Goal: Task Accomplishment & Management: Complete application form

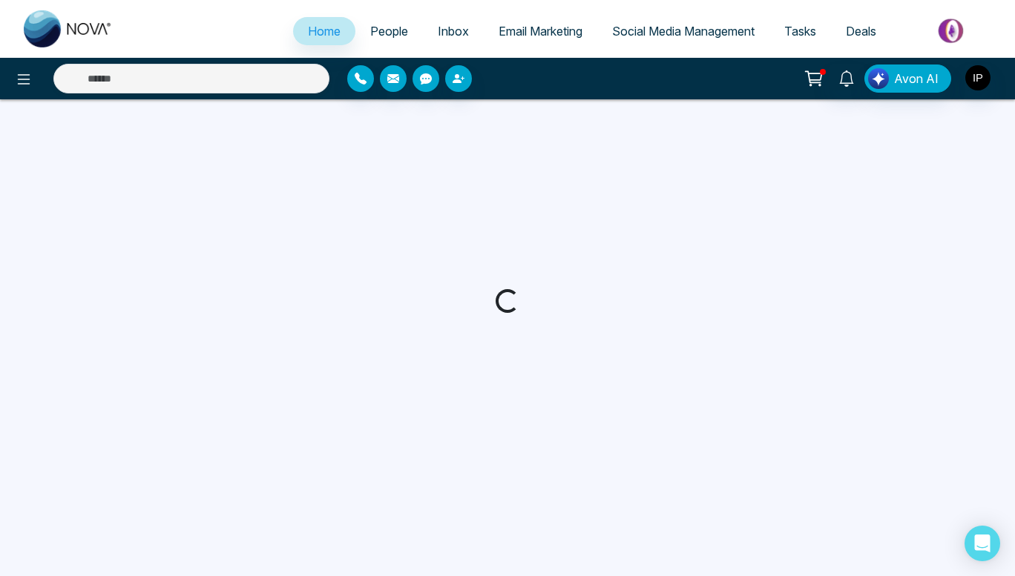
select select "*"
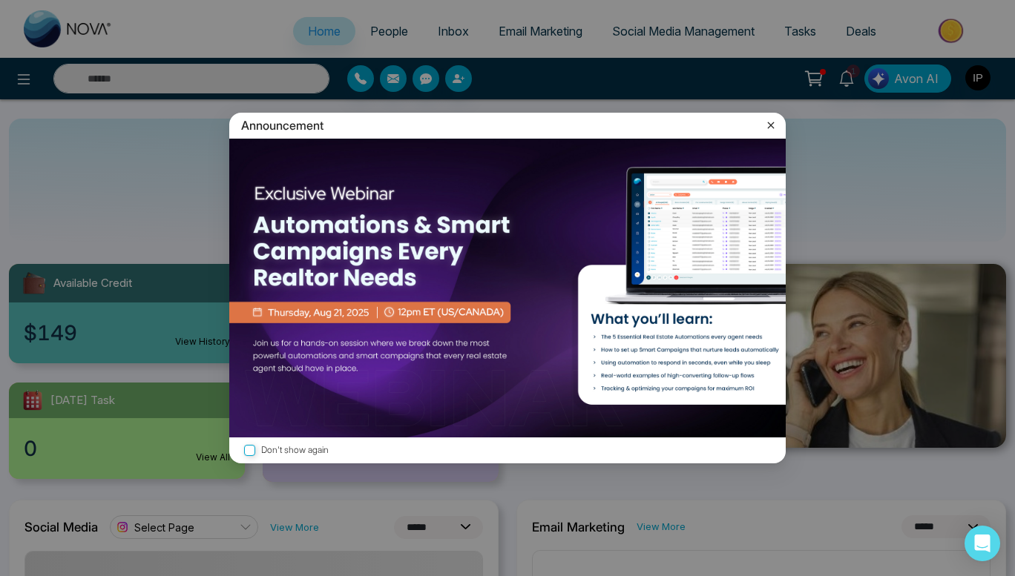
click at [774, 128] on icon at bounding box center [770, 125] width 15 height 15
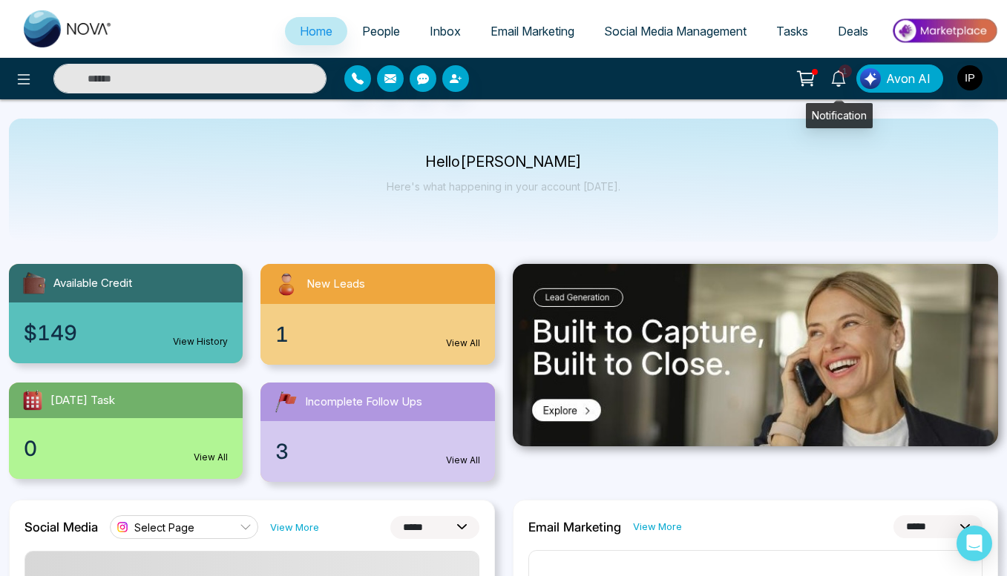
click at [845, 81] on icon at bounding box center [838, 78] width 16 height 16
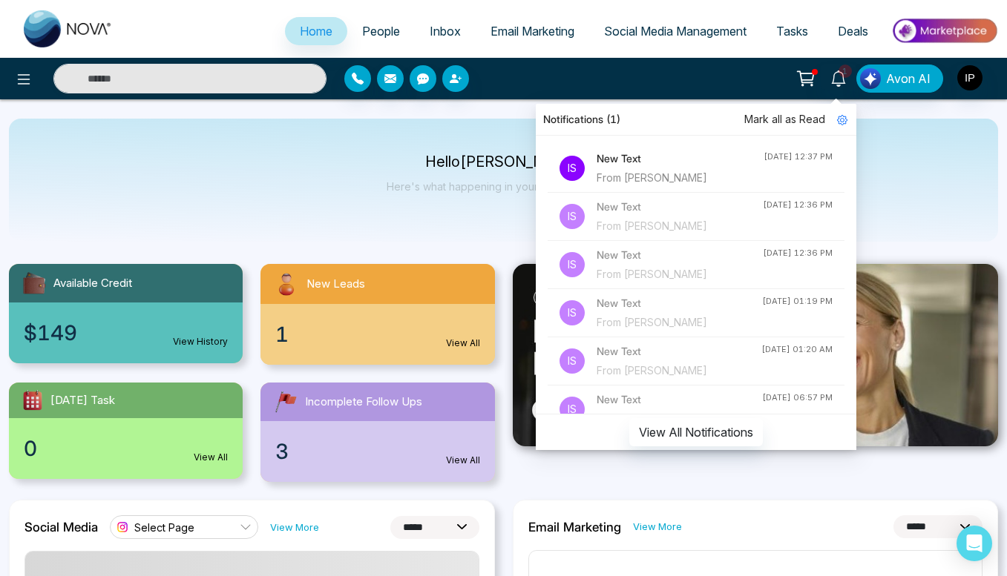
click at [692, 159] on h4 "New Text" at bounding box center [679, 159] width 167 height 16
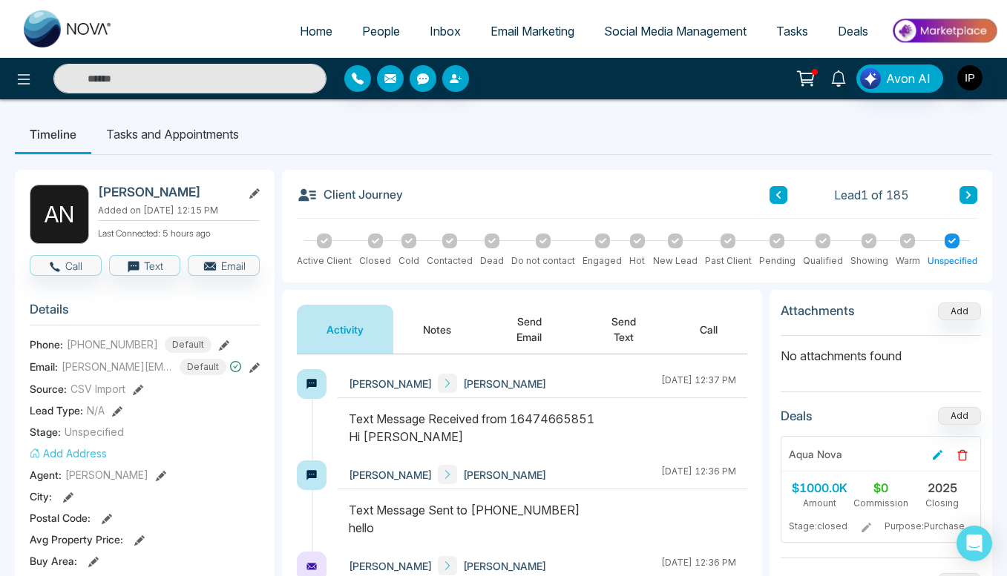
click at [844, 83] on icon at bounding box center [838, 78] width 16 height 16
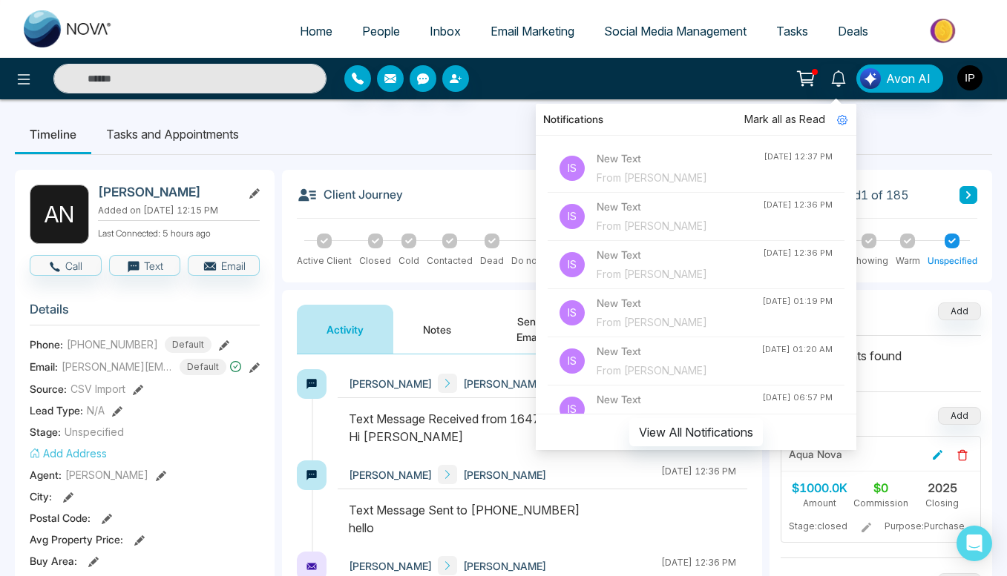
click at [645, 223] on div "From [PERSON_NAME]" at bounding box center [679, 226] width 166 height 16
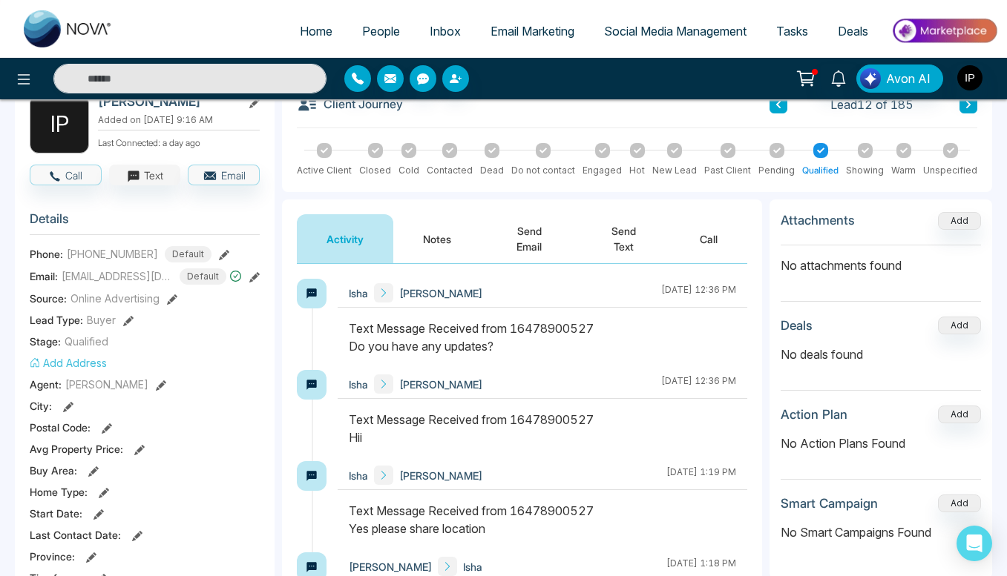
scroll to position [88, 0]
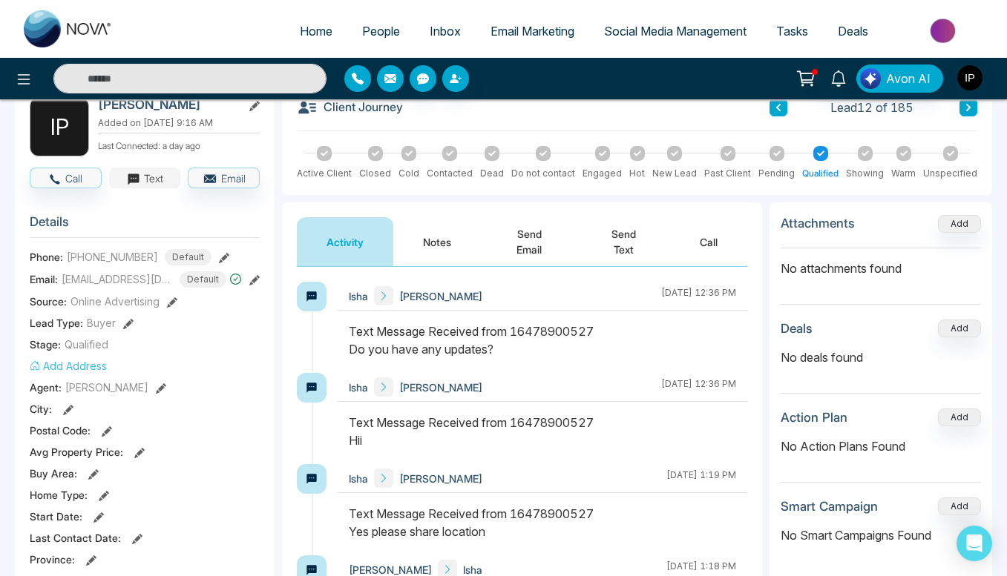
click at [148, 182] on button "Text" at bounding box center [145, 178] width 72 height 21
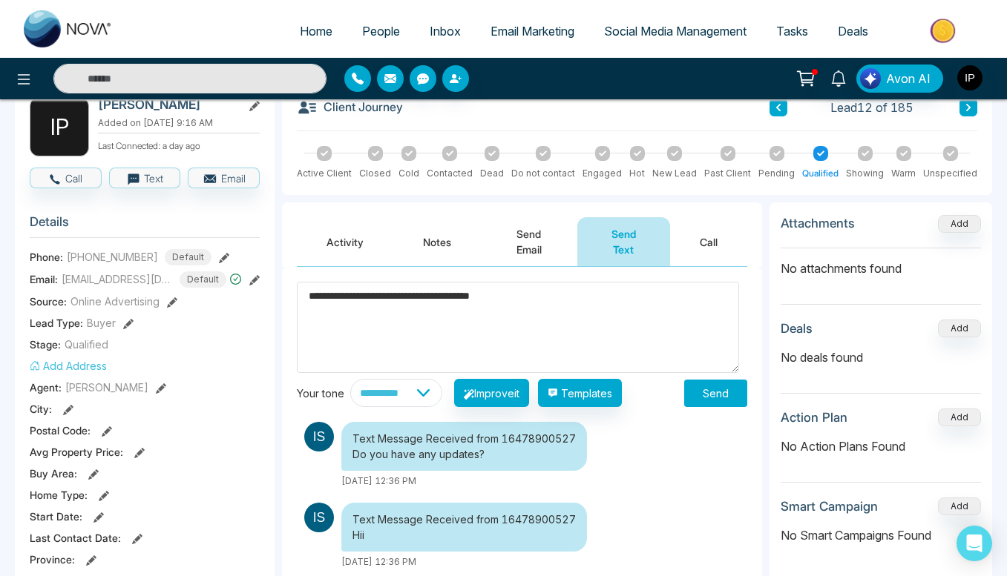
drag, startPoint x: 518, startPoint y: 300, endPoint x: 310, endPoint y: 295, distance: 207.8
click at [310, 295] on textarea "**********" at bounding box center [518, 327] width 442 height 91
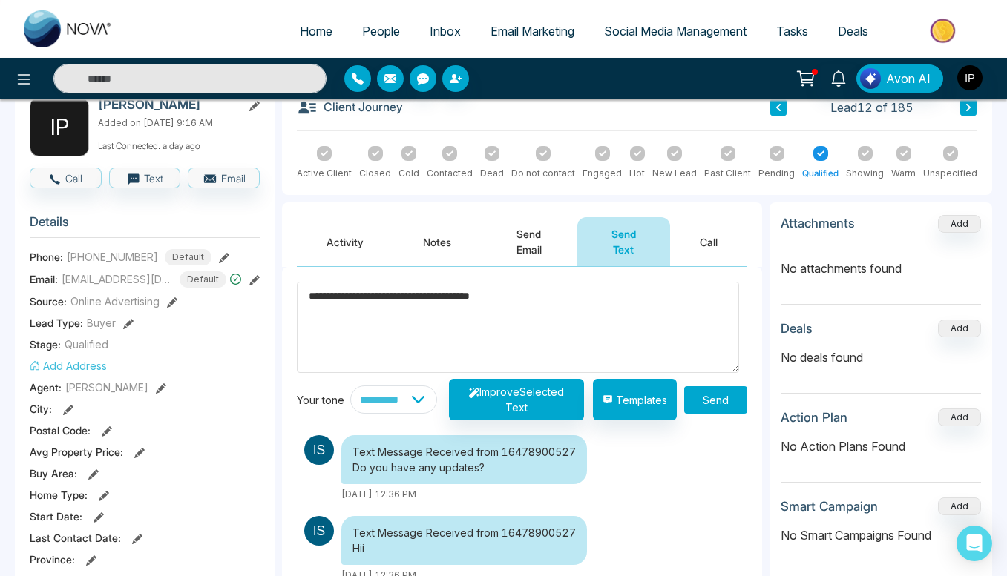
type textarea "**********"
click at [405, 402] on select "**********" at bounding box center [393, 400] width 87 height 28
select select "**********"
click at [350, 386] on select "**********" at bounding box center [393, 400] width 87 height 28
click at [472, 393] on icon "button" at bounding box center [474, 393] width 10 height 10
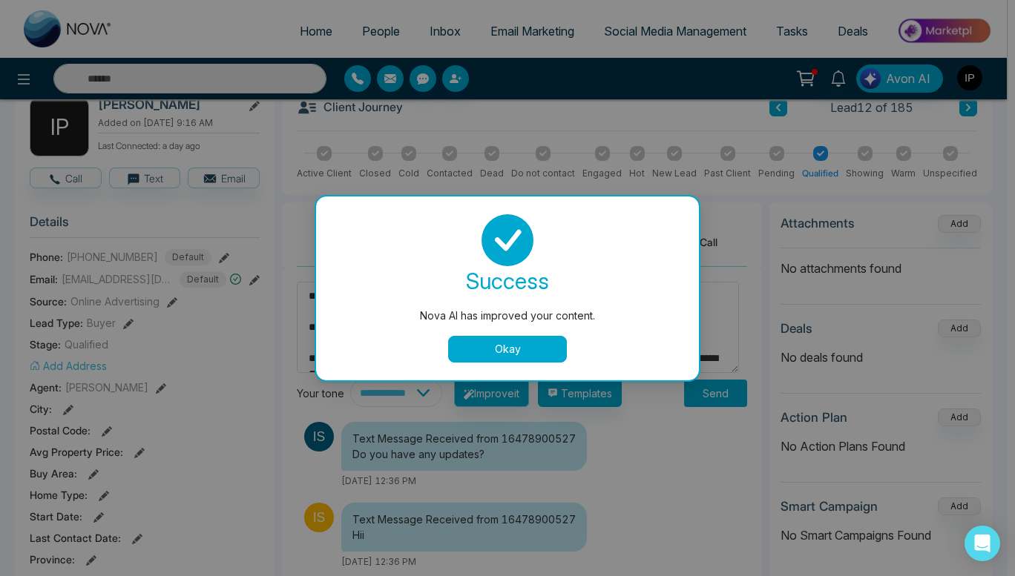
click at [512, 341] on button "Okay" at bounding box center [507, 349] width 119 height 27
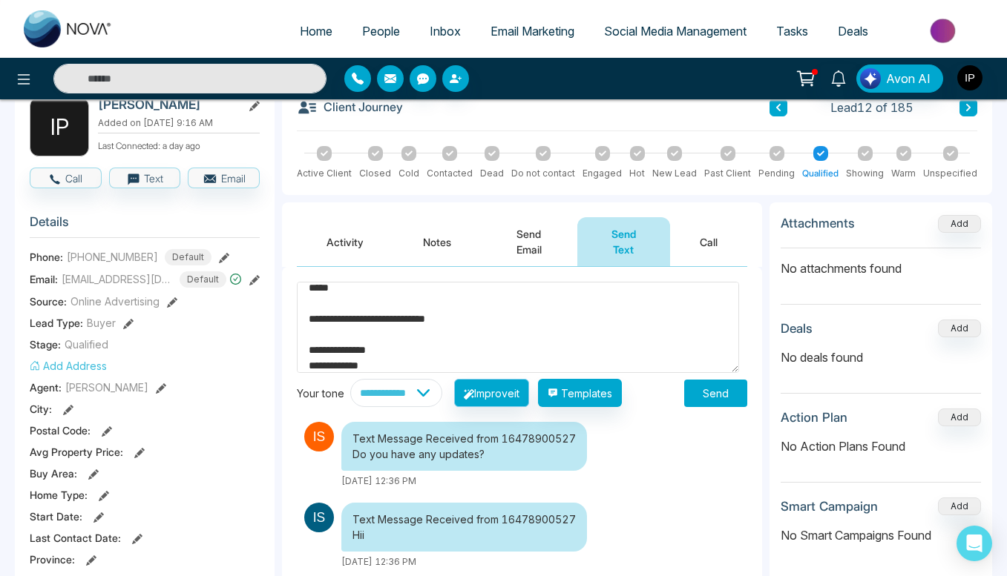
scroll to position [93, 0]
drag, startPoint x: 481, startPoint y: 313, endPoint x: 364, endPoint y: 309, distance: 116.5
click at [364, 309] on textarea "**********" at bounding box center [518, 327] width 442 height 91
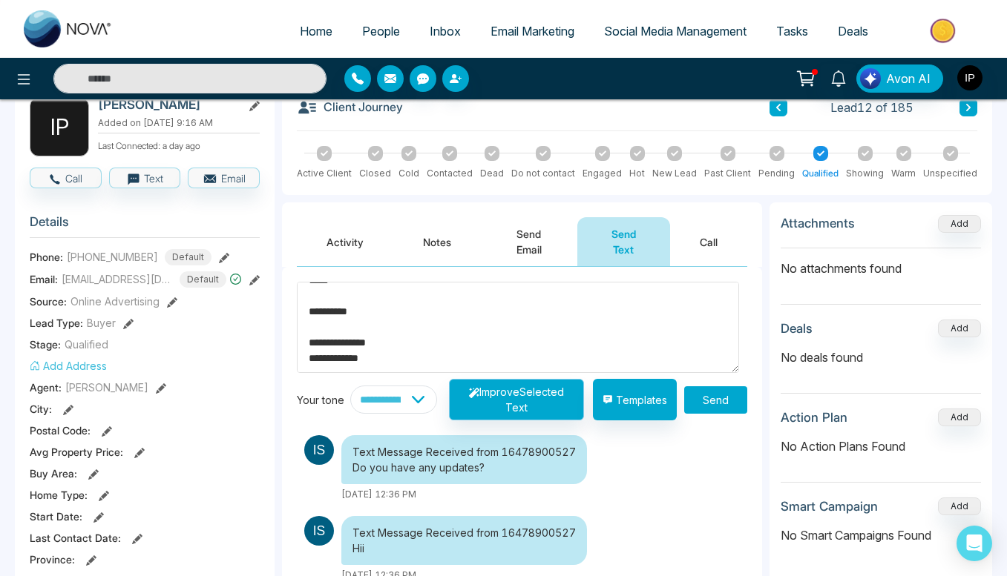
drag, startPoint x: 386, startPoint y: 351, endPoint x: 302, endPoint y: 343, distance: 85.0
click at [302, 343] on textarea "**********" at bounding box center [518, 327] width 442 height 91
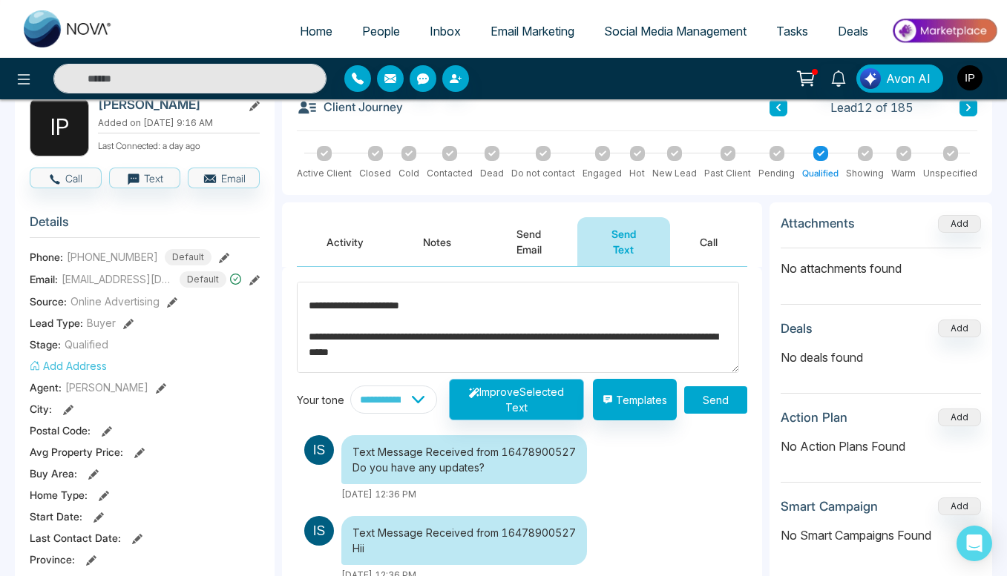
scroll to position [20, 0]
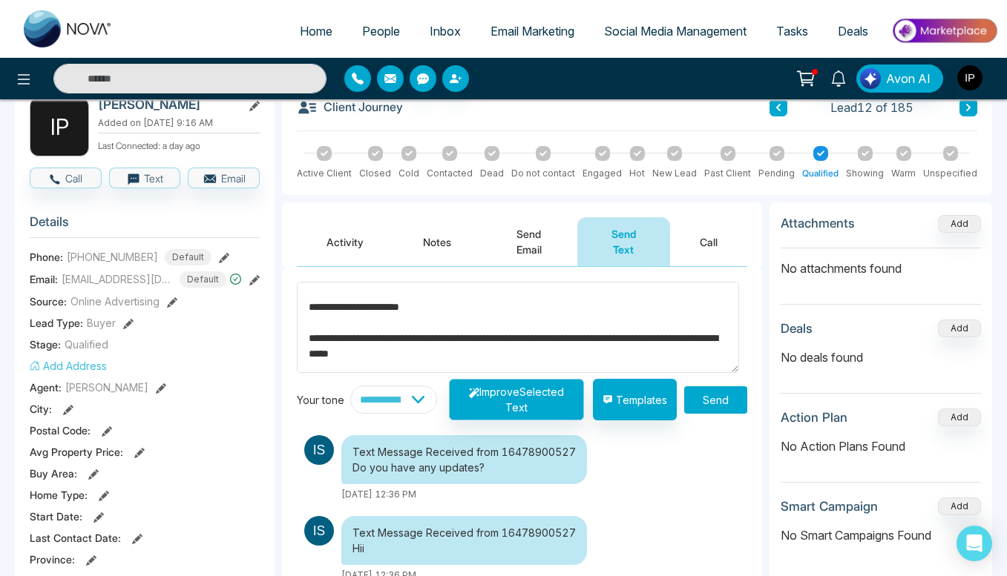
drag, startPoint x: 438, startPoint y: 314, endPoint x: 300, endPoint y: 309, distance: 138.0
click at [300, 309] on textarea "**********" at bounding box center [518, 327] width 442 height 91
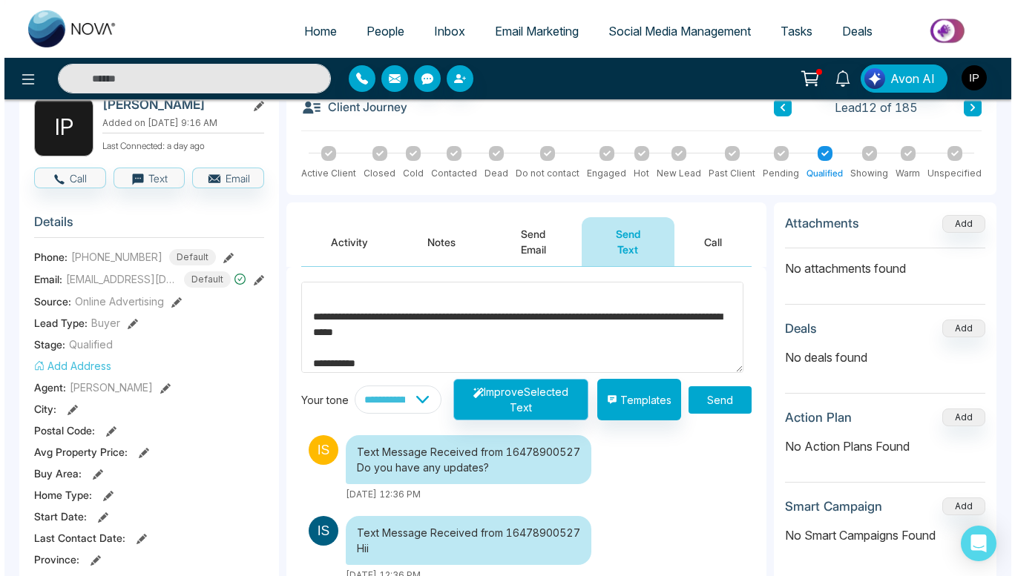
scroll to position [62, 0]
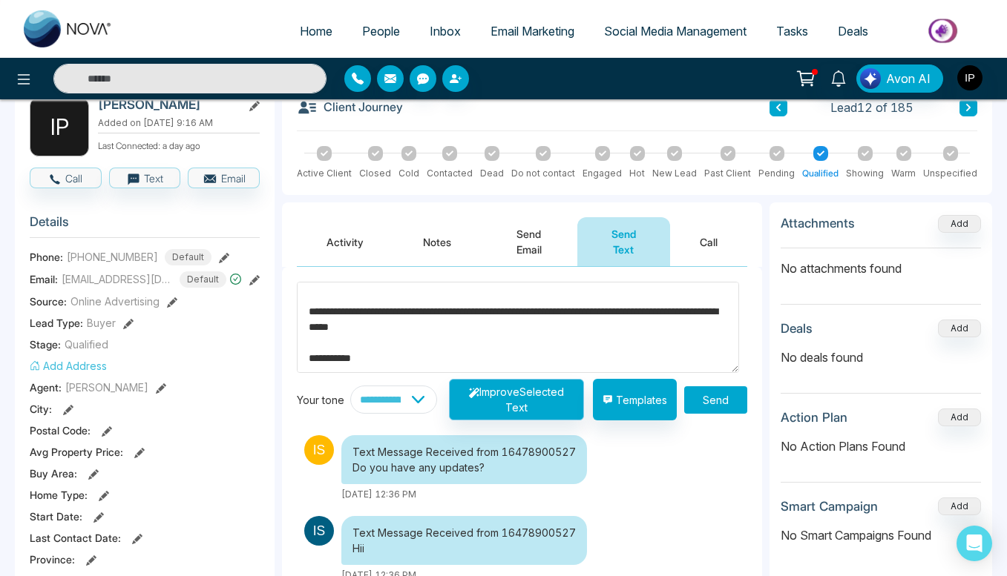
type textarea "**********"
click at [727, 405] on button "Send" at bounding box center [715, 399] width 63 height 27
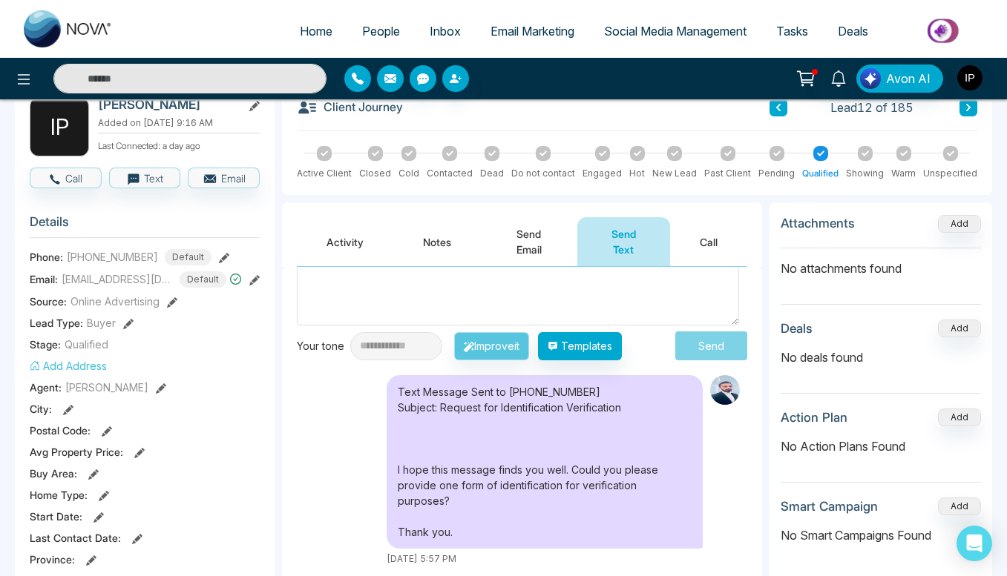
scroll to position [49, 0]
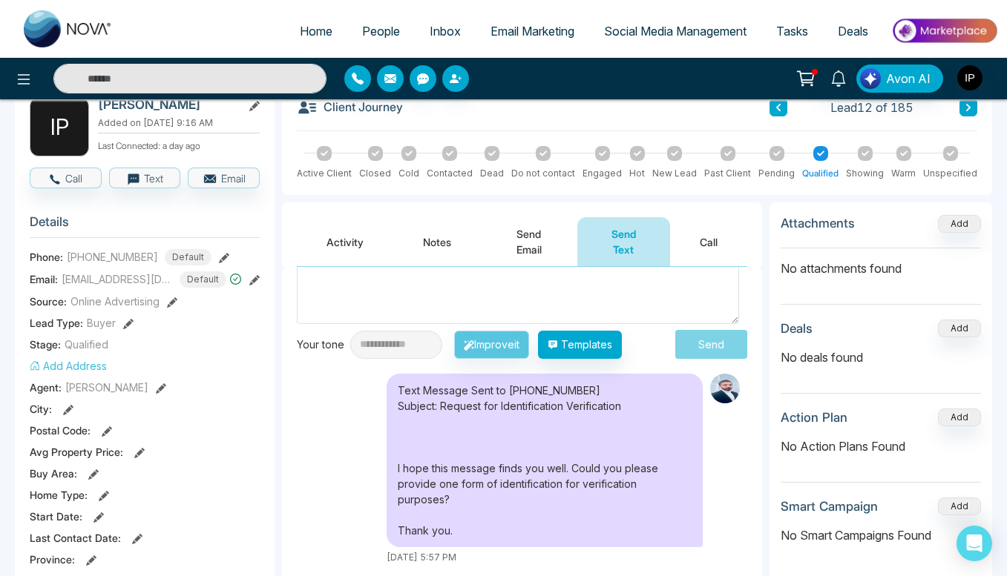
click at [538, 249] on button "Send Email" at bounding box center [529, 241] width 96 height 49
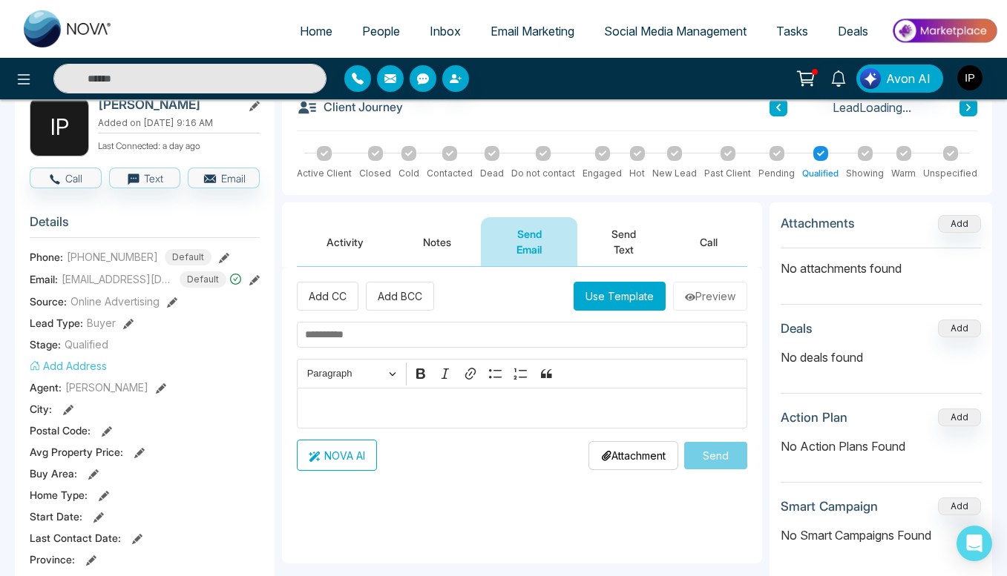
click at [428, 246] on button "Notes" at bounding box center [437, 241] width 88 height 49
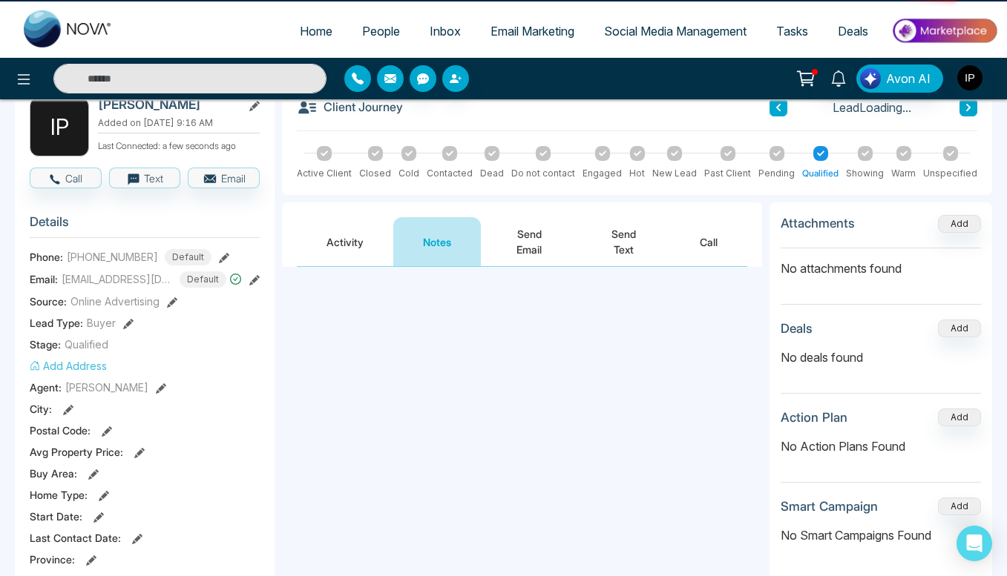
click at [355, 248] on button "Activity" at bounding box center [345, 241] width 96 height 49
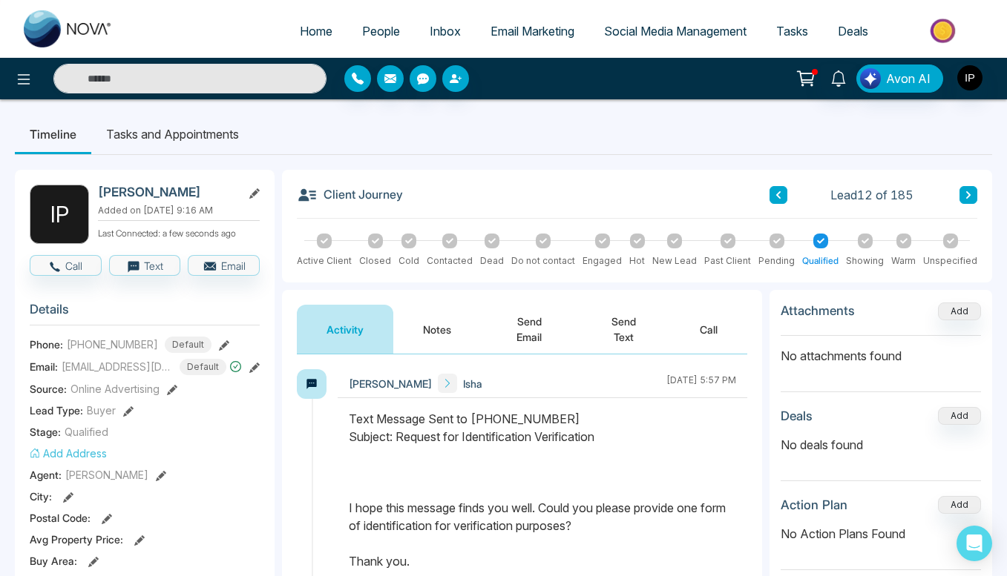
click at [202, 139] on li "Tasks and Appointments" at bounding box center [172, 134] width 162 height 40
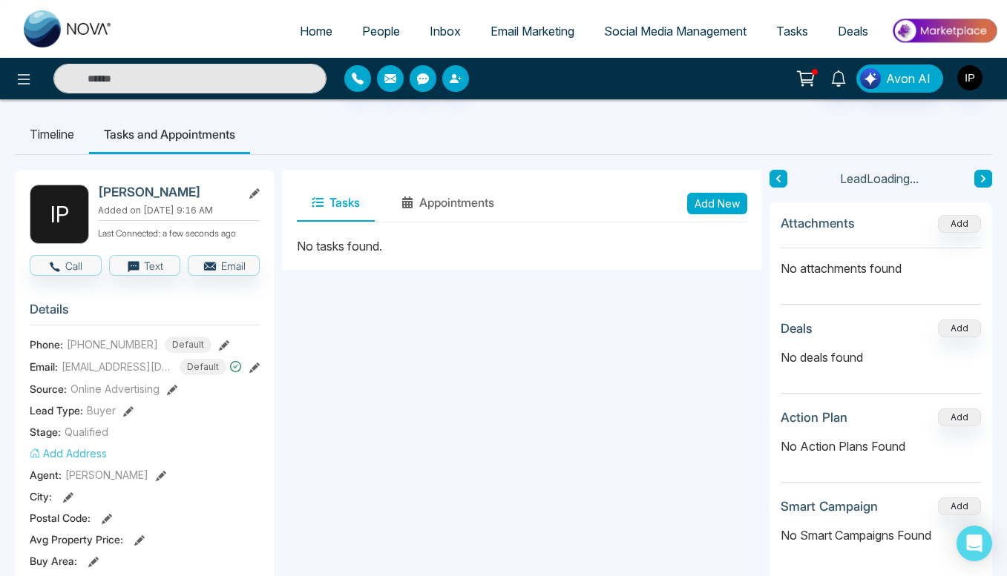
click at [37, 151] on li "Timeline" at bounding box center [52, 134] width 74 height 40
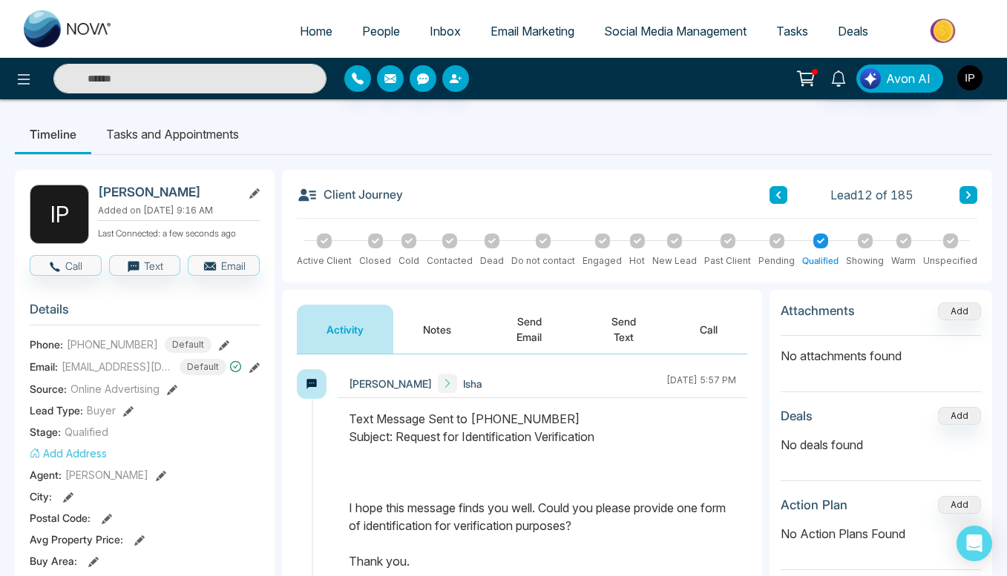
click at [691, 30] on span "Social Media Management" at bounding box center [675, 31] width 142 height 15
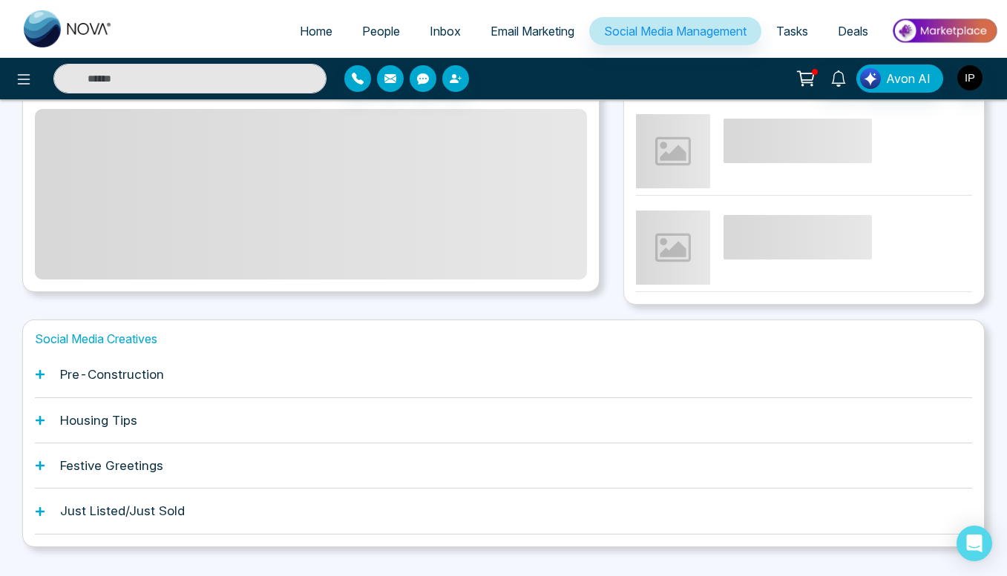
scroll to position [382, 0]
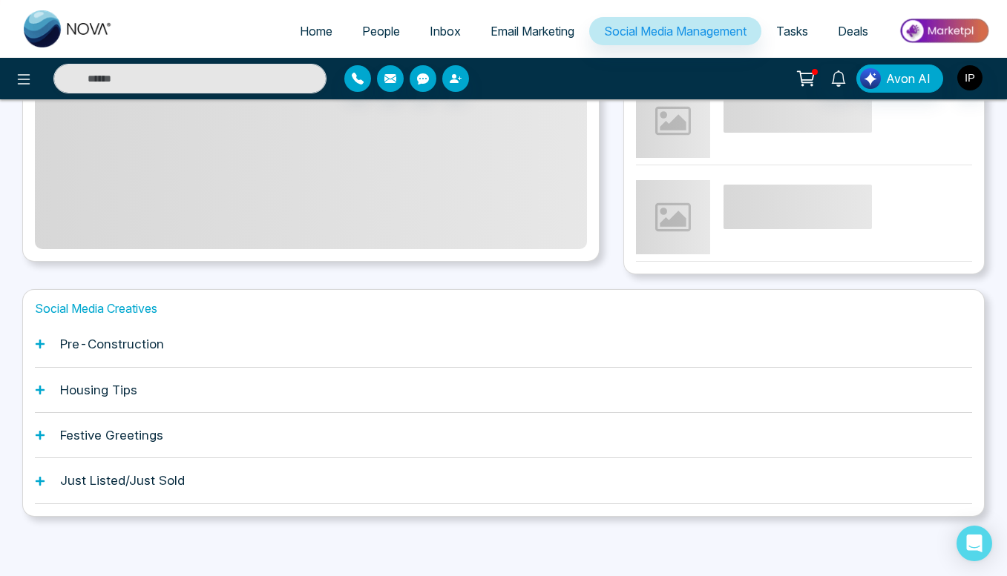
click at [120, 396] on h1 "Housing Tips" at bounding box center [98, 390] width 77 height 15
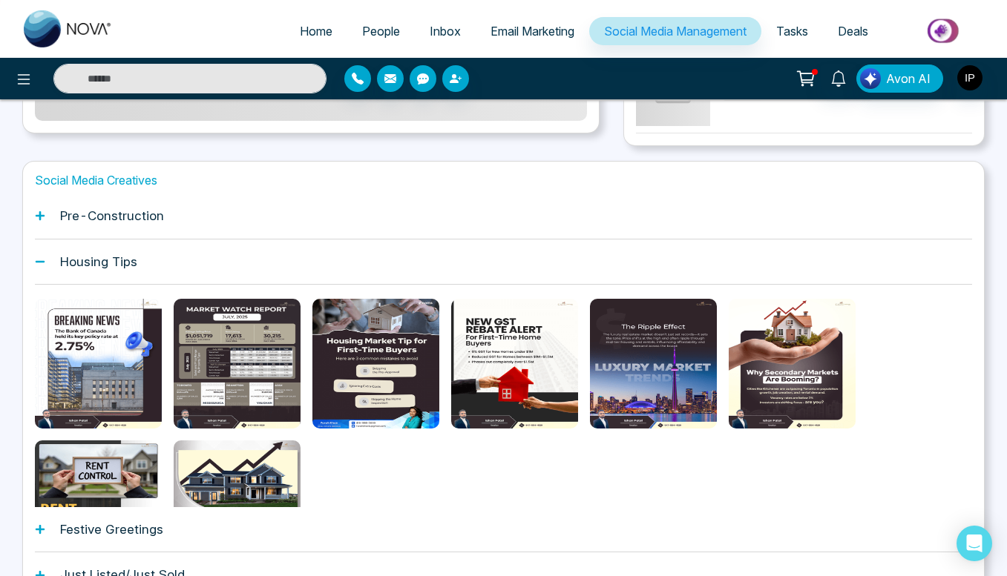
scroll to position [79, 0]
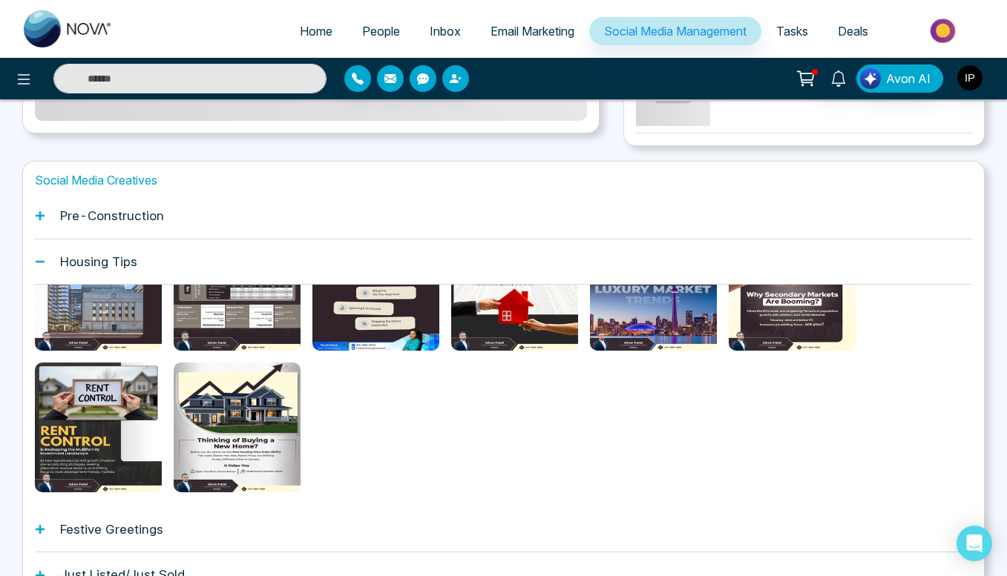
click at [117, 519] on div "Festive Greetings" at bounding box center [503, 529] width 937 height 45
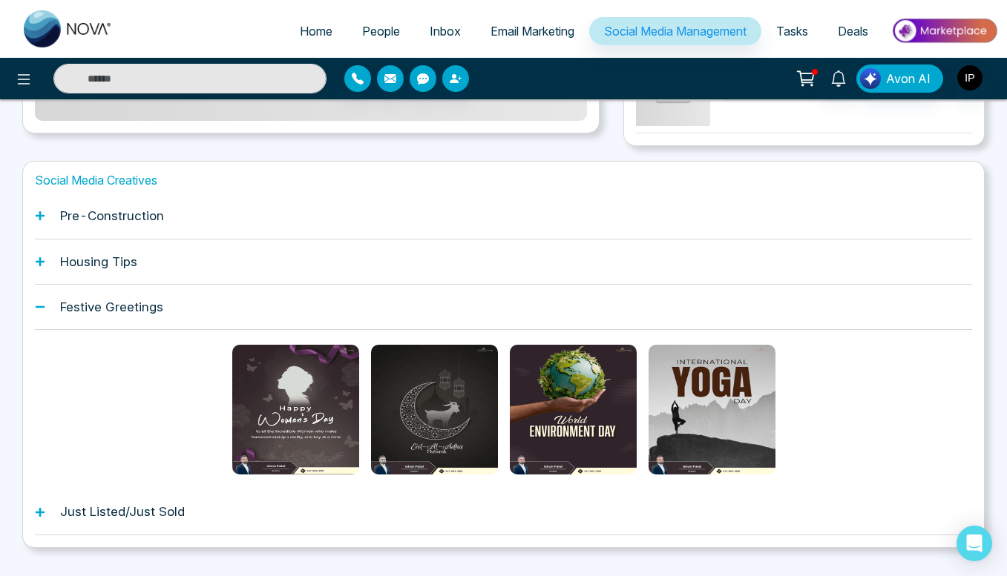
scroll to position [542, 0]
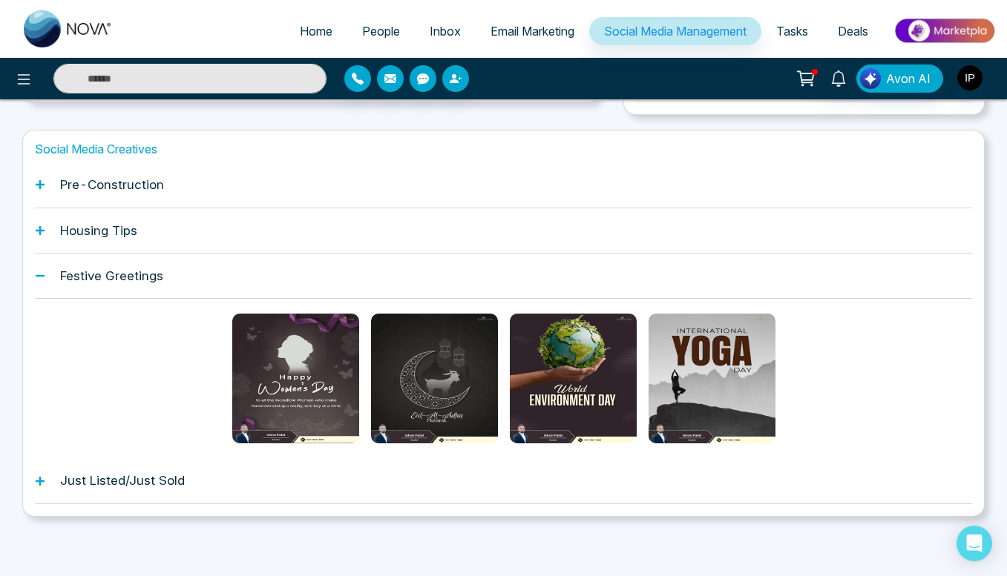
click at [169, 480] on h1 "Just Listed/Just Sold" at bounding box center [122, 480] width 125 height 15
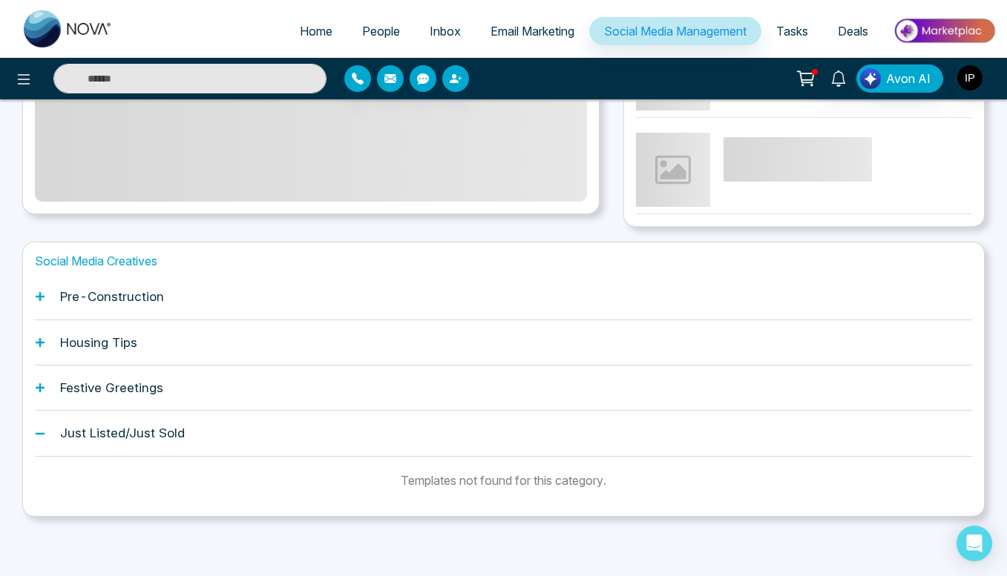
scroll to position [430, 0]
click at [150, 397] on div "Festive Greetings" at bounding box center [503, 388] width 937 height 45
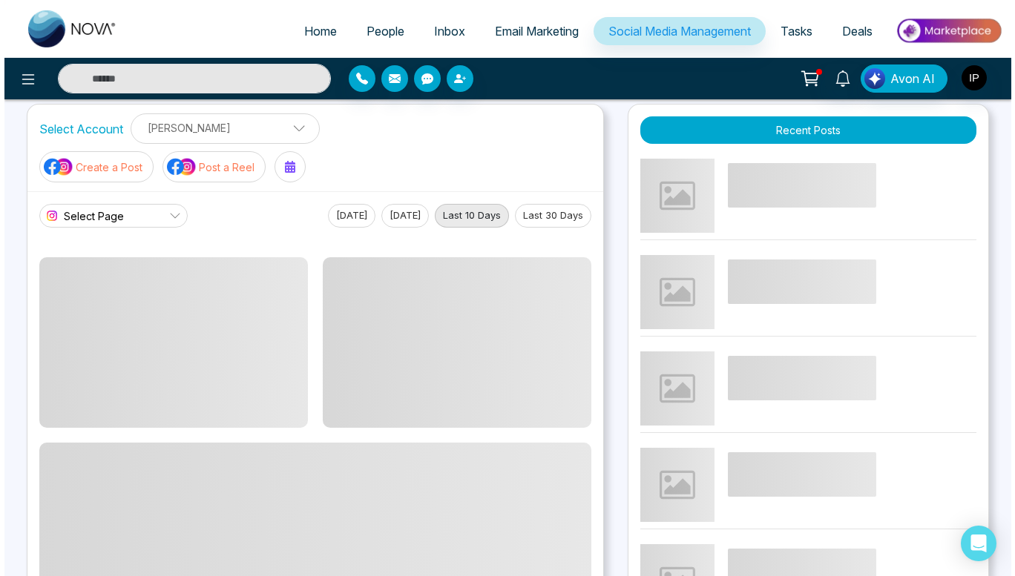
scroll to position [0, 0]
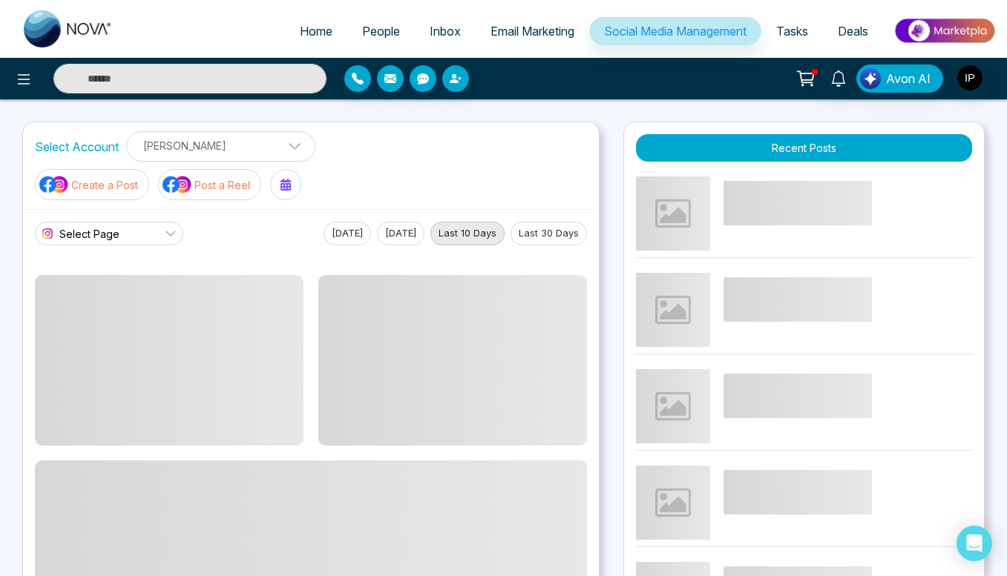
click at [309, 30] on span "Home" at bounding box center [316, 31] width 33 height 15
select select "*"
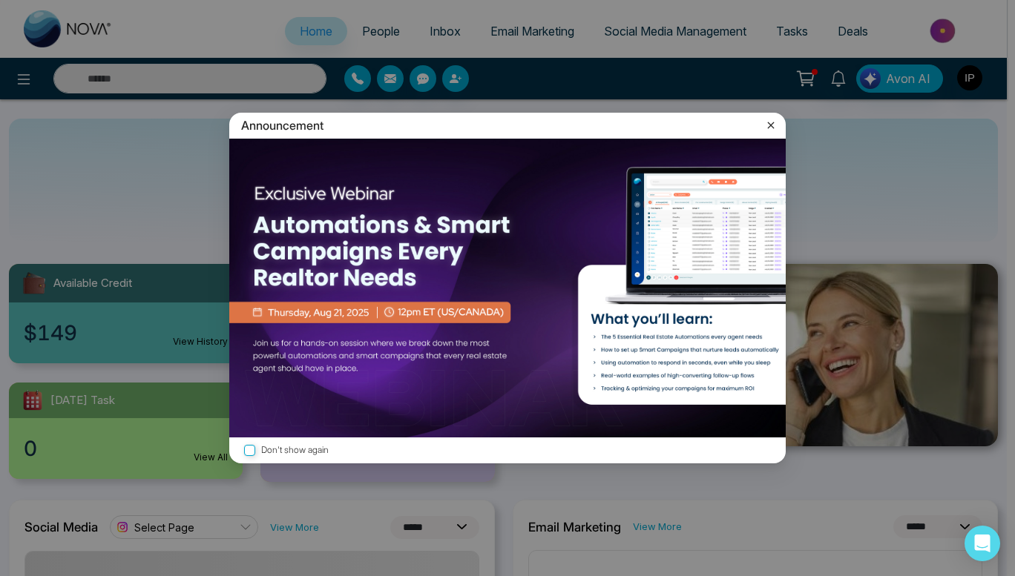
click at [772, 120] on icon at bounding box center [770, 125] width 15 height 15
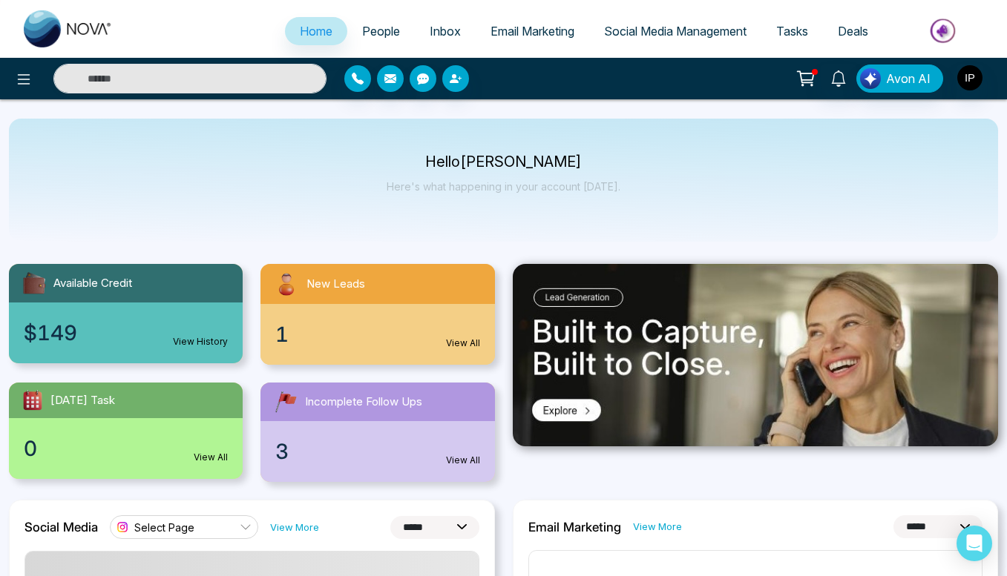
click at [369, 37] on span "People" at bounding box center [381, 31] width 38 height 15
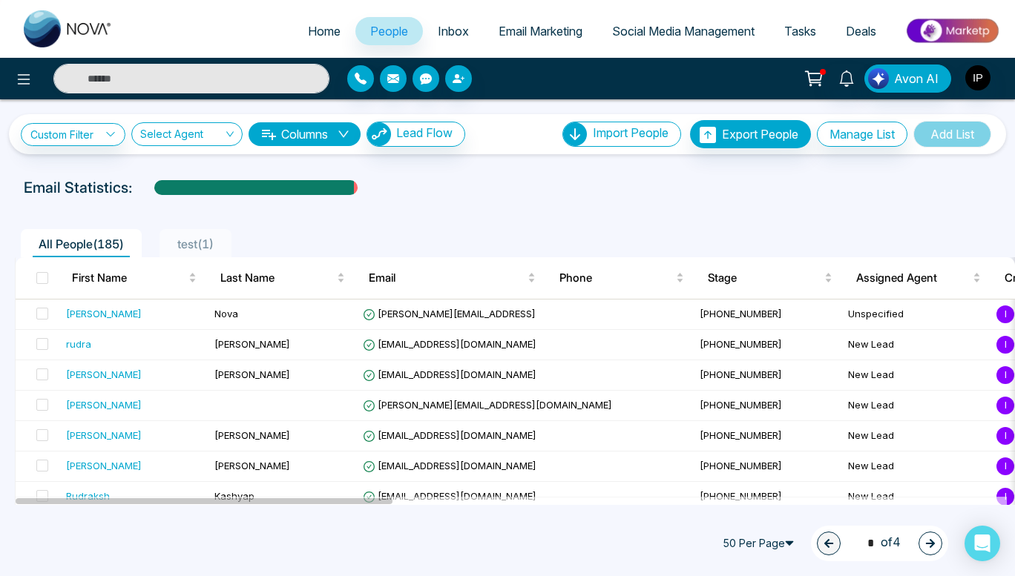
click at [444, 27] on span "Inbox" at bounding box center [453, 31] width 31 height 15
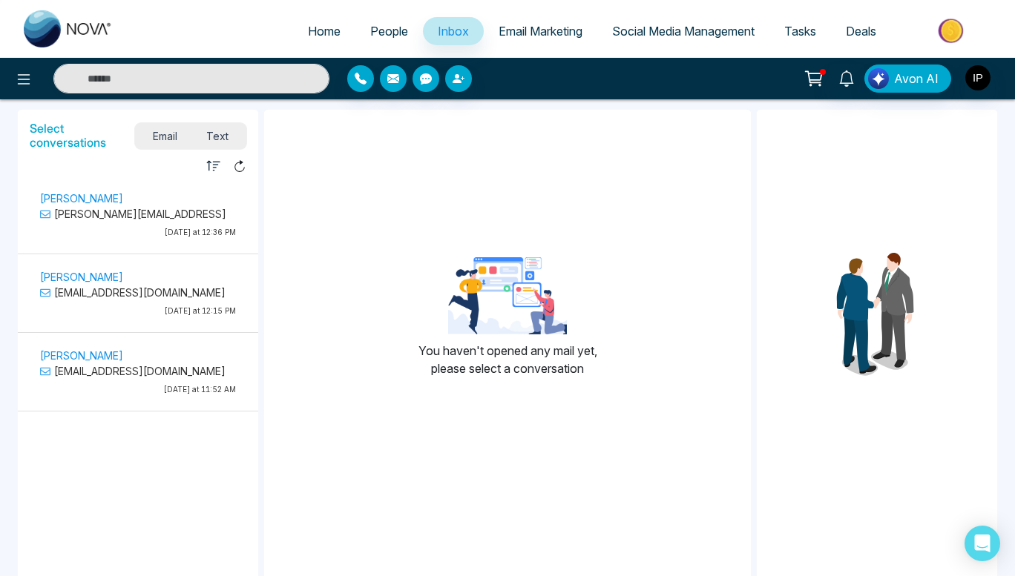
click at [226, 143] on span "Text" at bounding box center [218, 136] width 52 height 20
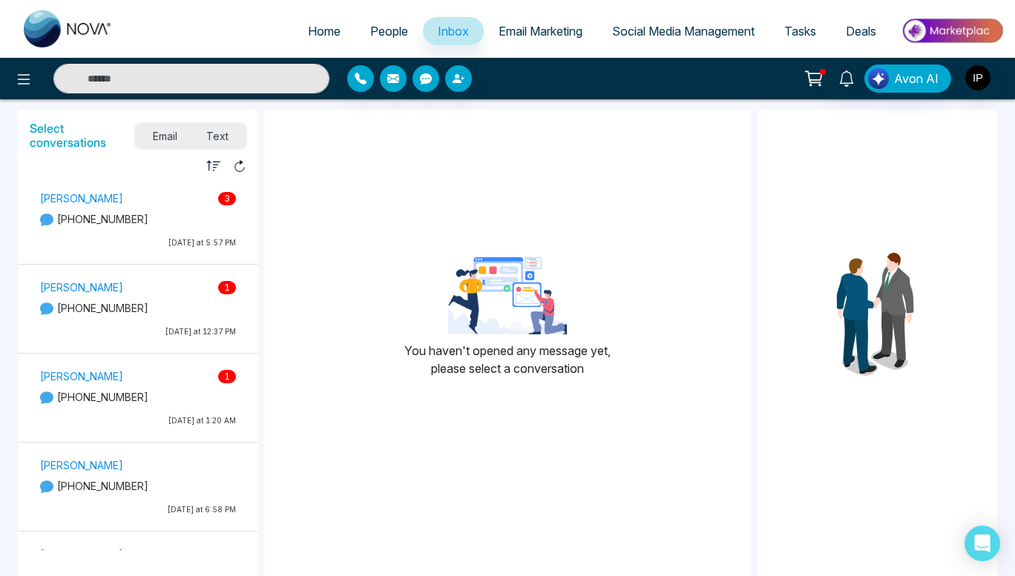
click at [154, 410] on div "[PERSON_NAME] 1 [PHONE_NUMBER] [DATE] at 1:20 AM" at bounding box center [138, 400] width 211 height 66
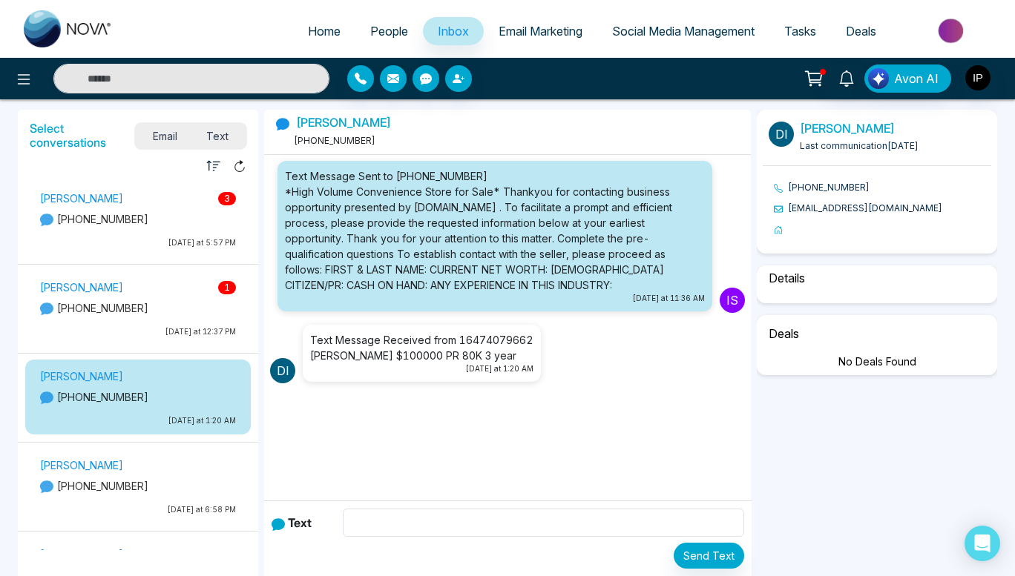
select select "****"
select select "**********"
select select "*****"
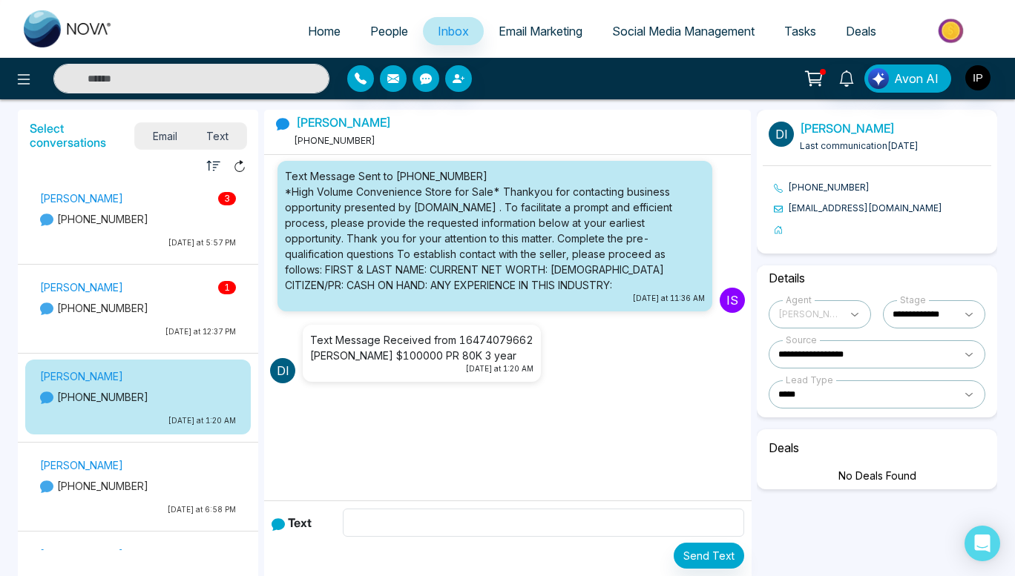
click at [157, 248] on p "[DATE] at 5:57 PM" at bounding box center [138, 242] width 196 height 11
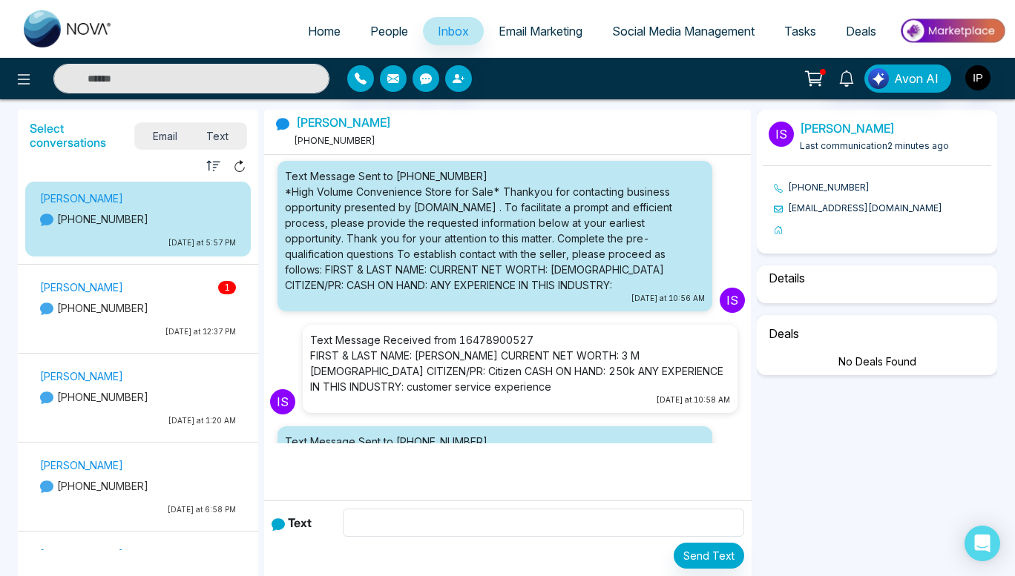
scroll to position [498, 0]
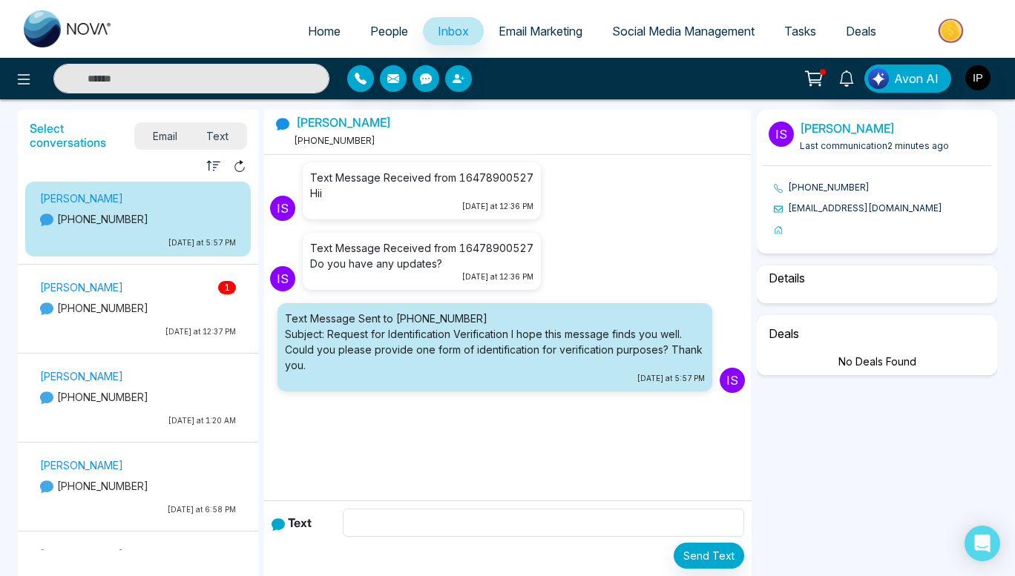
select select "****"
select select "**********"
select select "*****"
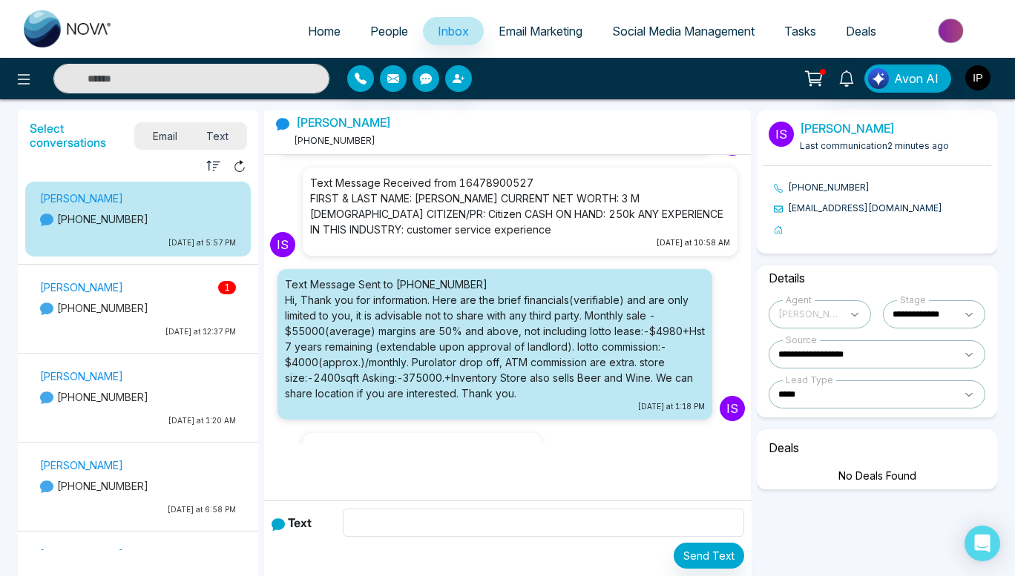
scroll to position [158, 0]
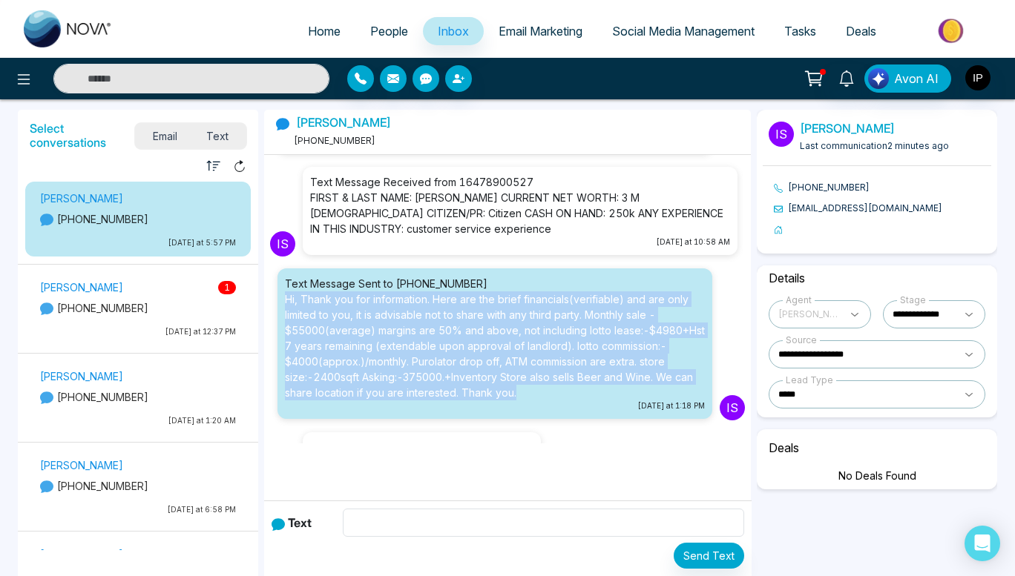
drag, startPoint x: 284, startPoint y: 295, endPoint x: 588, endPoint y: 387, distance: 317.0
click at [588, 387] on li "Text Message Sent to [PHONE_NUMBER] Hi, Thank you for information. Here are the…" at bounding box center [494, 344] width 435 height 151
copy div "Hi, Thank you for information. Here are the brief financials(verifiable) and ar…"
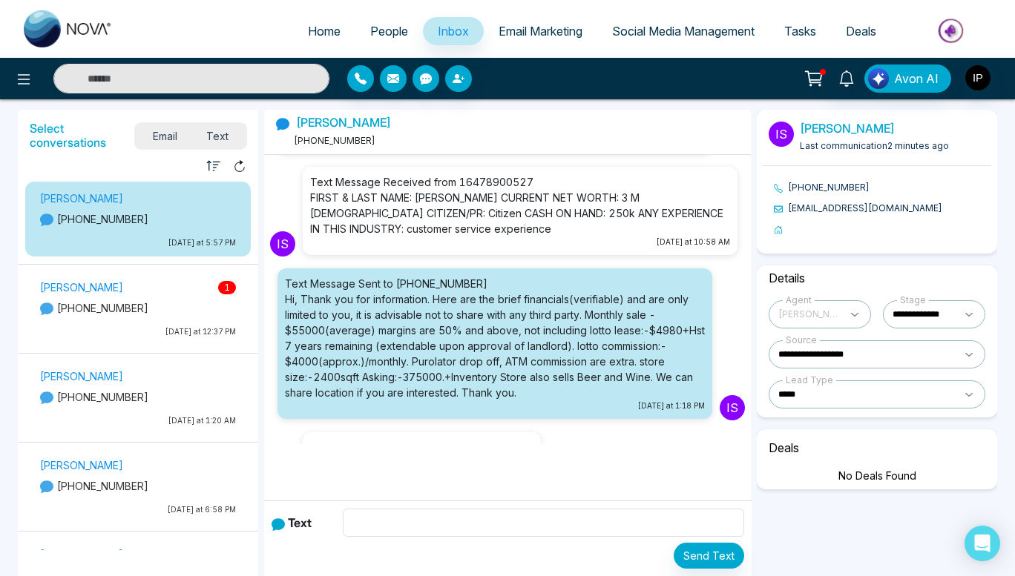
click at [551, 436] on div "Is Text Message Received from 16478900527 Yes please share location [DATE] at 1…" at bounding box center [507, 462] width 475 height 70
click at [418, 514] on input "text" at bounding box center [543, 523] width 401 height 28
paste input "**********"
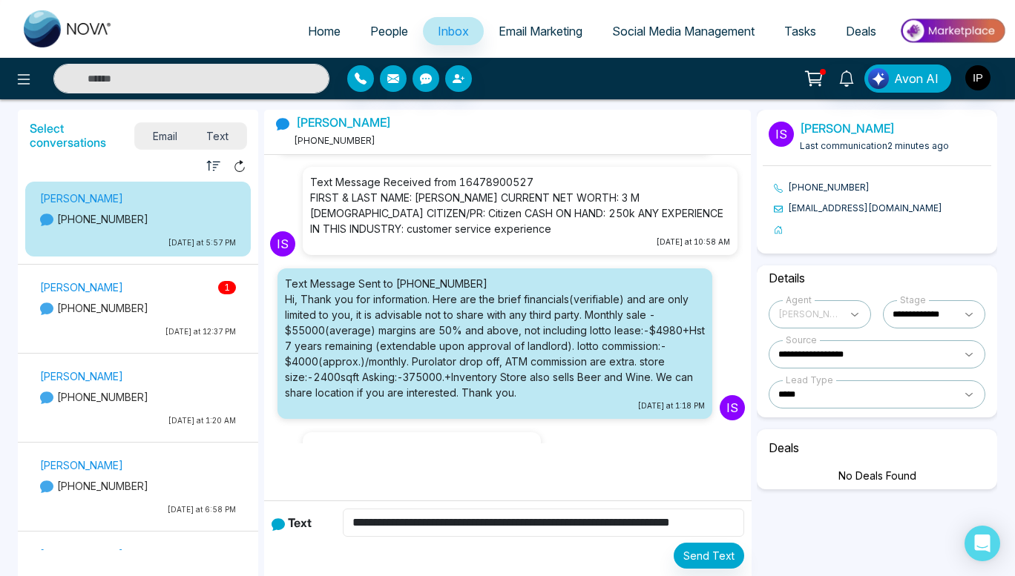
scroll to position [0, 0]
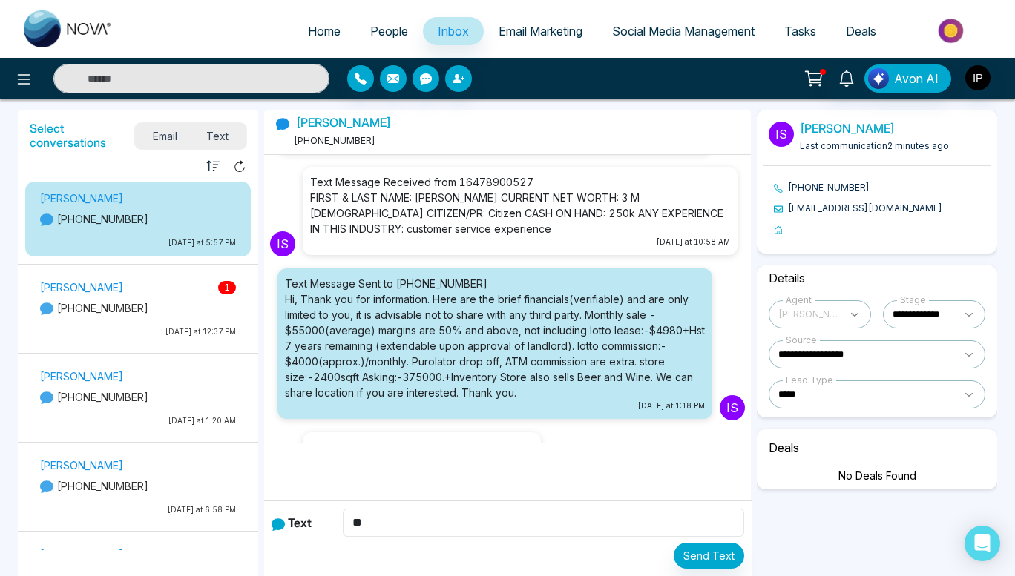
type input "*"
click at [128, 380] on p "[PERSON_NAME]" at bounding box center [138, 377] width 196 height 16
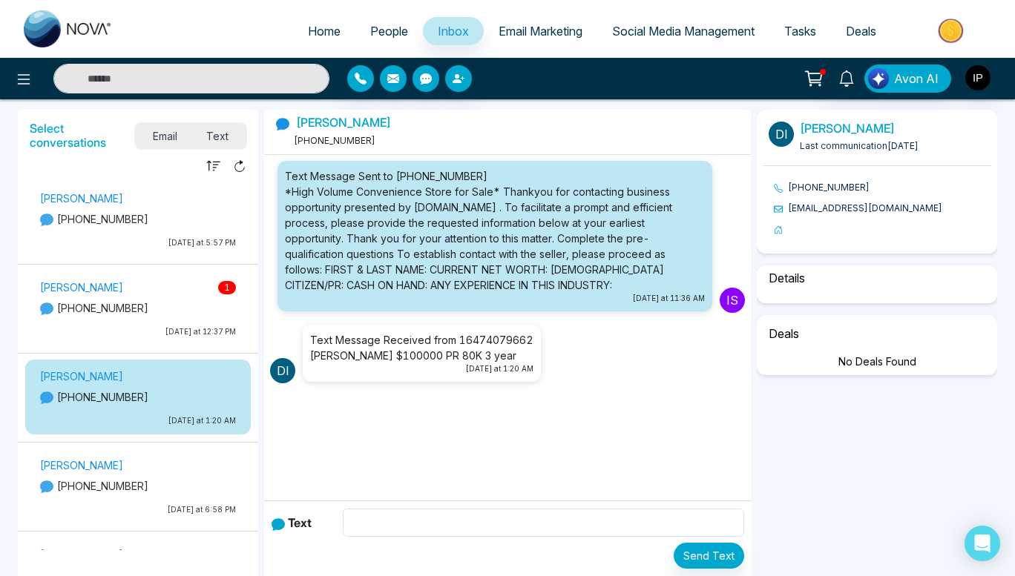
select select "****"
select select "**********"
select select "*****"
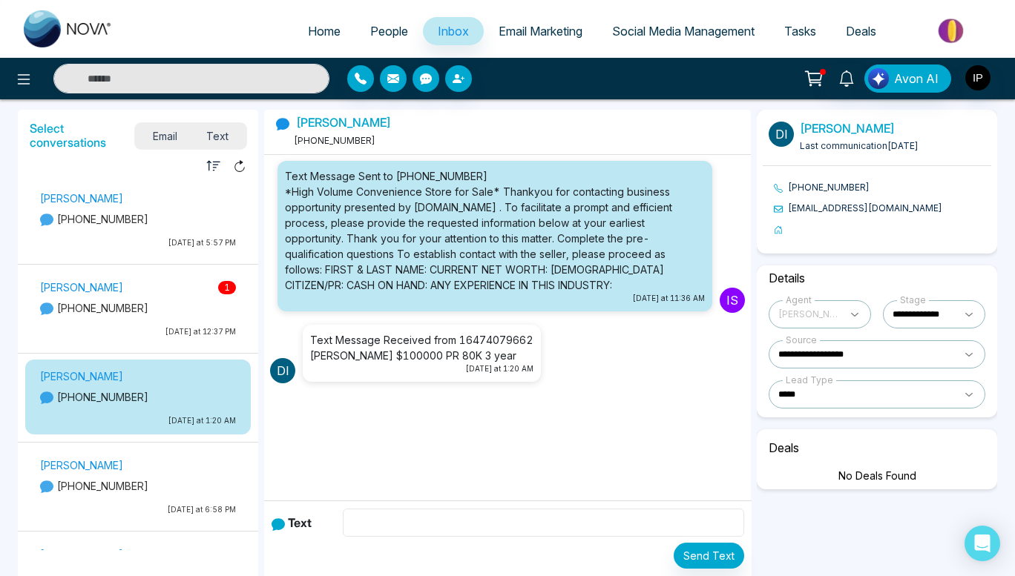
click at [407, 514] on input "text" at bounding box center [543, 523] width 401 height 28
paste input "**********"
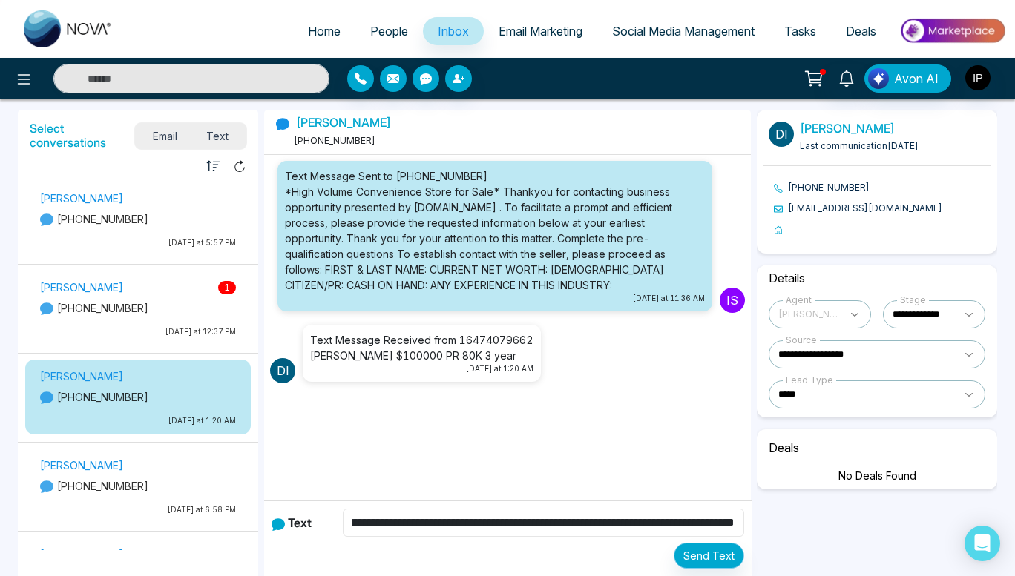
type input "**********"
click at [714, 562] on button "Send Text" at bounding box center [709, 556] width 70 height 26
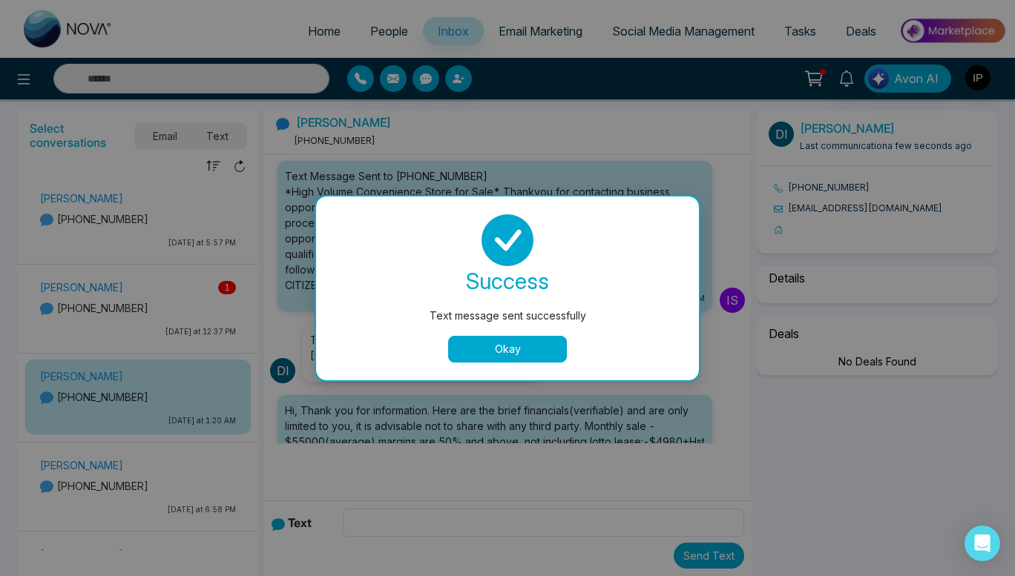
scroll to position [139, 0]
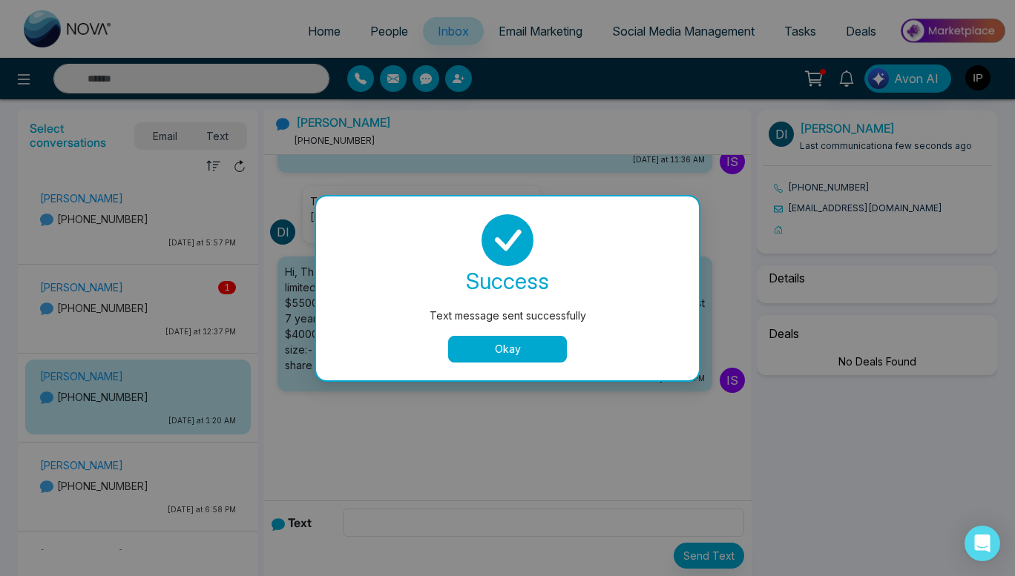
select select "****"
select select "**********"
select select "*****"
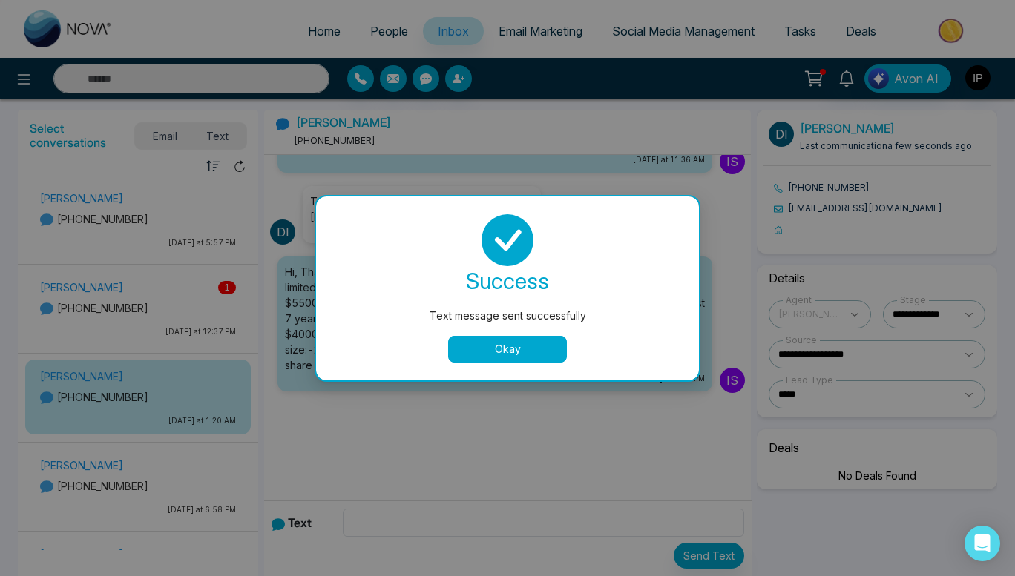
click at [516, 359] on button "Okay" at bounding box center [507, 349] width 119 height 27
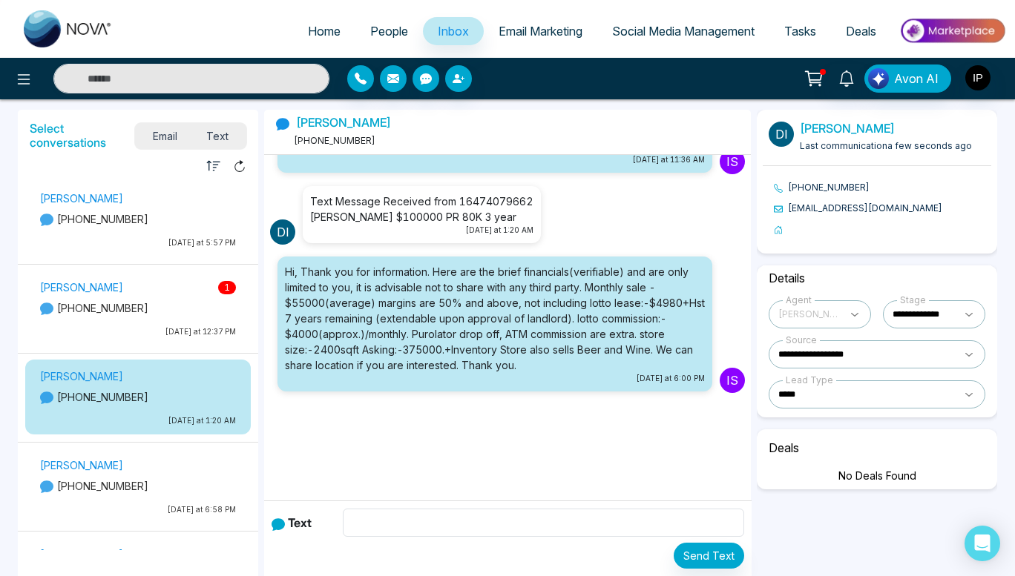
click at [167, 450] on div "[PERSON_NAME] [PHONE_NUMBER] [DATE] at 6:58 PM" at bounding box center [138, 486] width 226 height 75
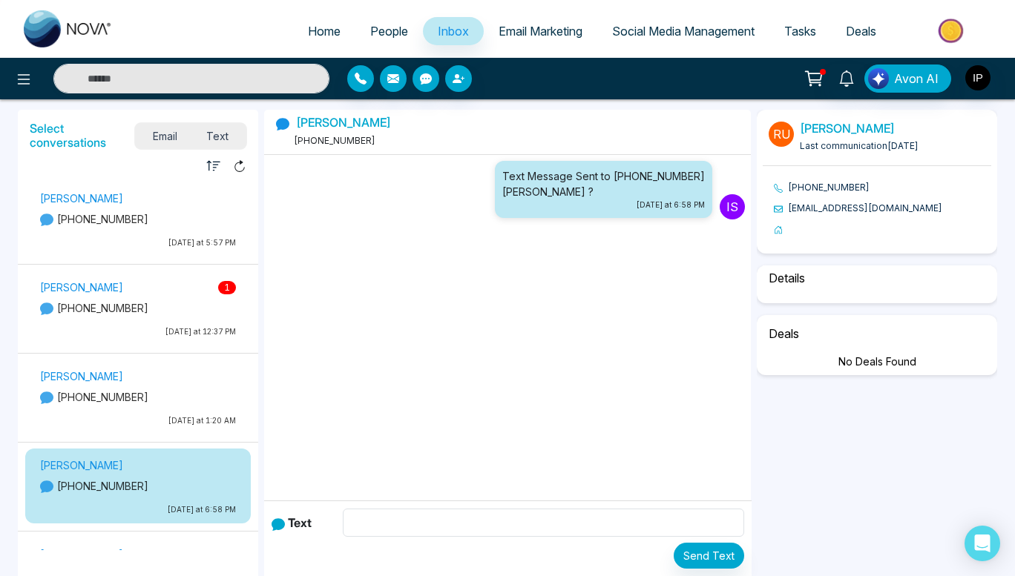
scroll to position [0, 0]
select select "****"
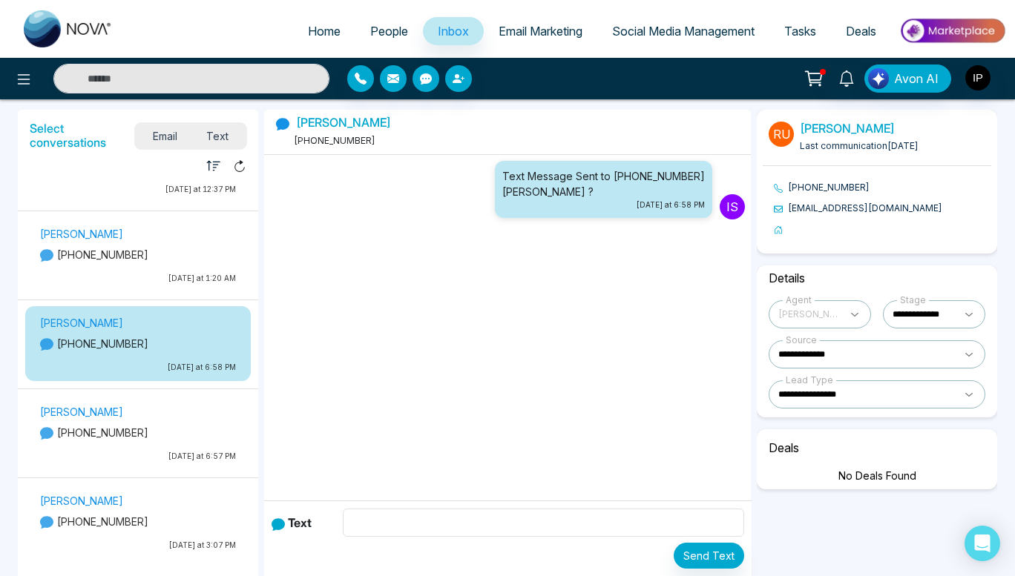
scroll to position [143, 0]
click at [96, 402] on div "[PERSON_NAME] [PHONE_NUMBER] [DATE] at 6:57 PM" at bounding box center [138, 435] width 211 height 66
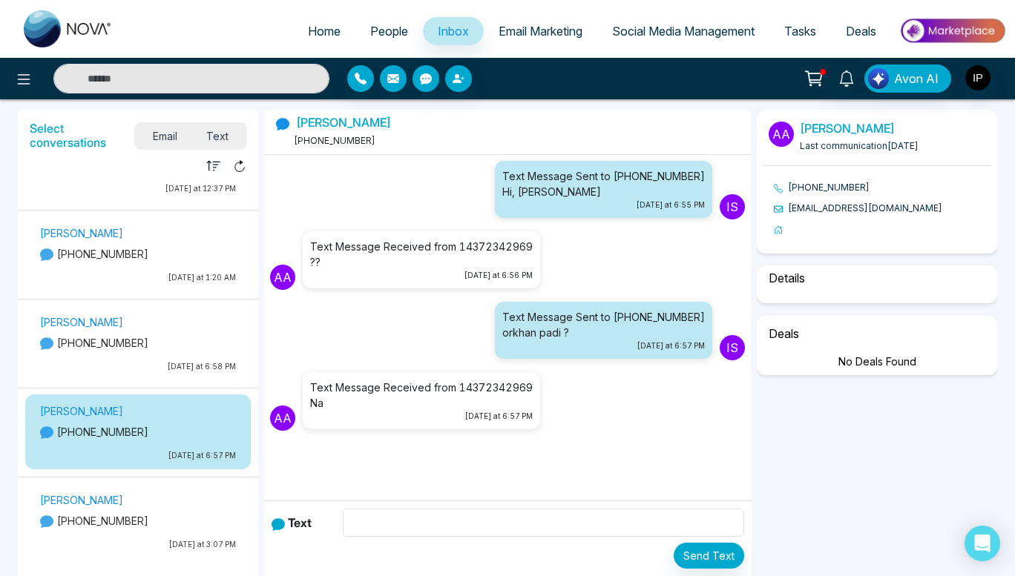
scroll to position [38, 0]
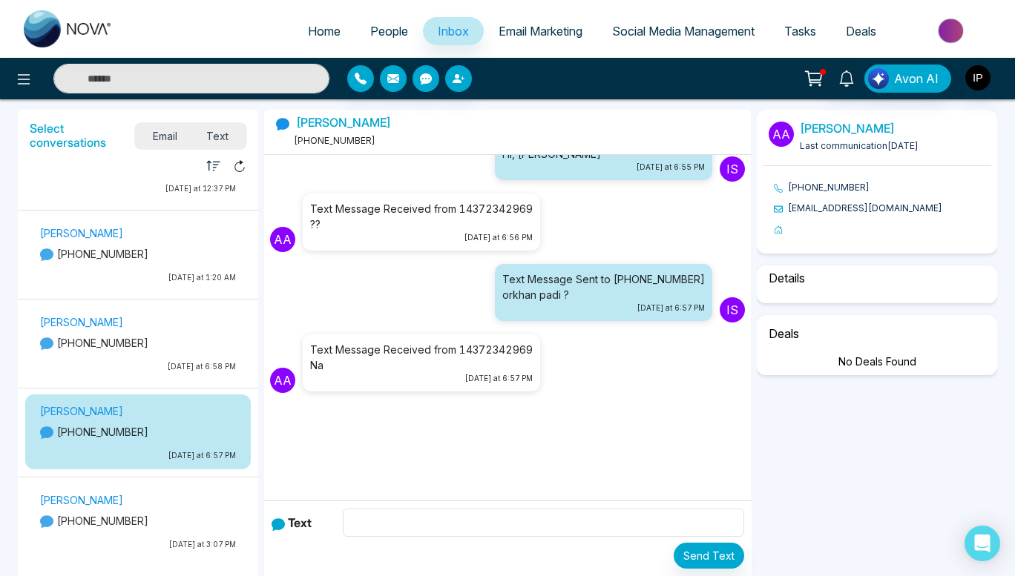
select select "****"
select select "******"
select select "*****"
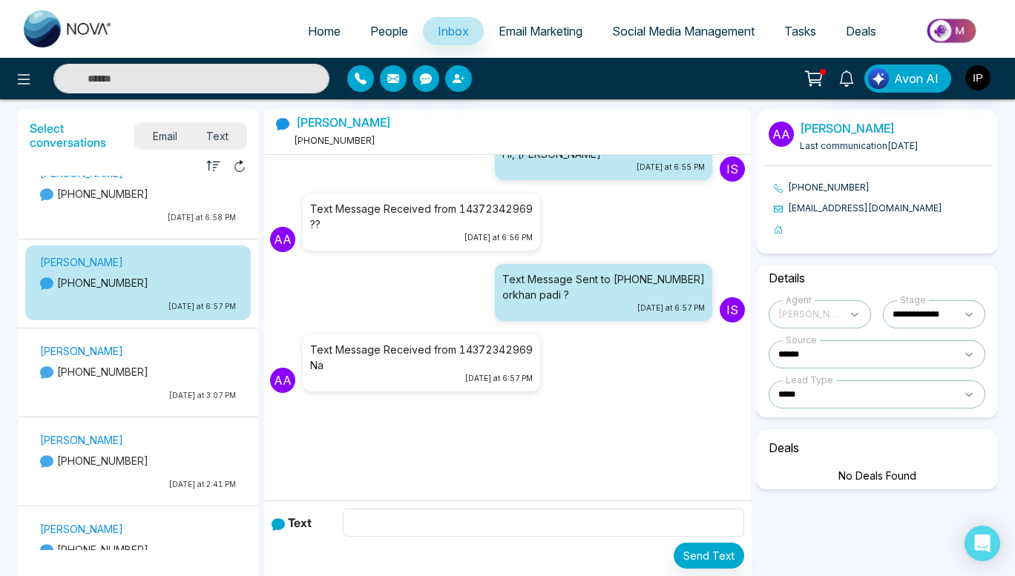
scroll to position [293, 0]
click at [183, 374] on p "[PHONE_NUMBER]" at bounding box center [138, 371] width 196 height 16
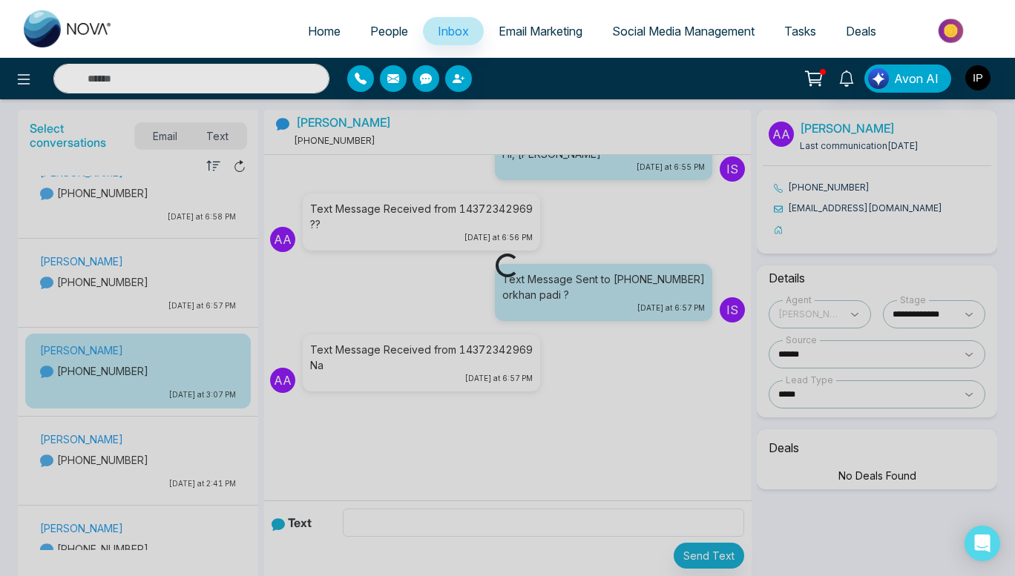
scroll to position [0, 0]
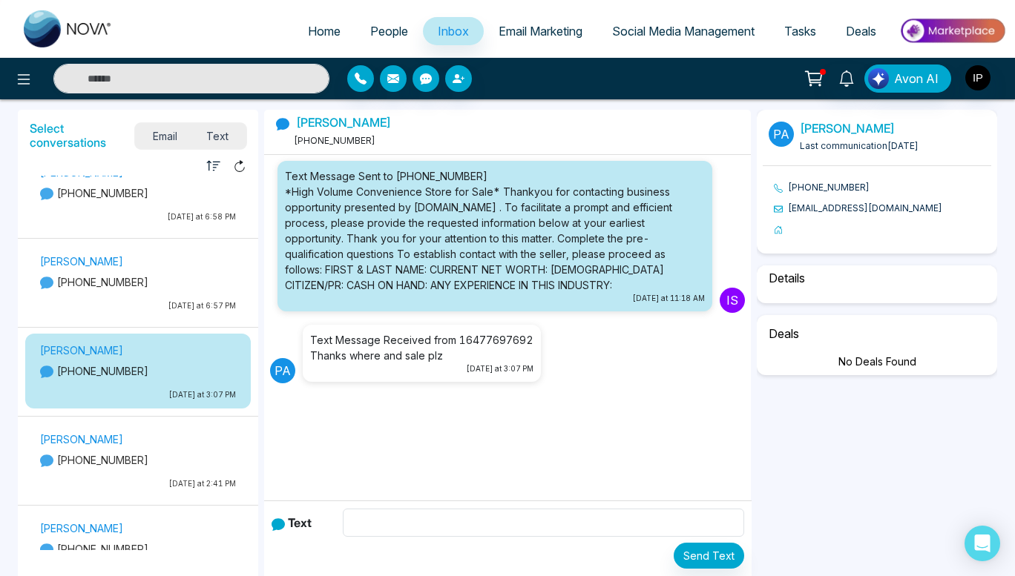
select select "****"
select select "**********"
select select "*****"
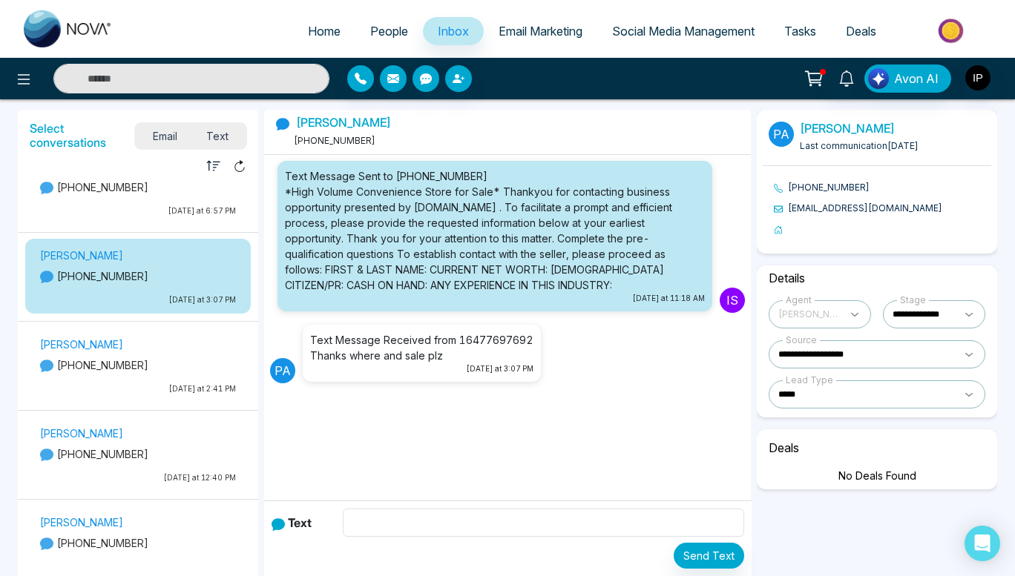
scroll to position [389, 0]
click at [151, 385] on p "[DATE] at 2:41 PM" at bounding box center [138, 388] width 196 height 11
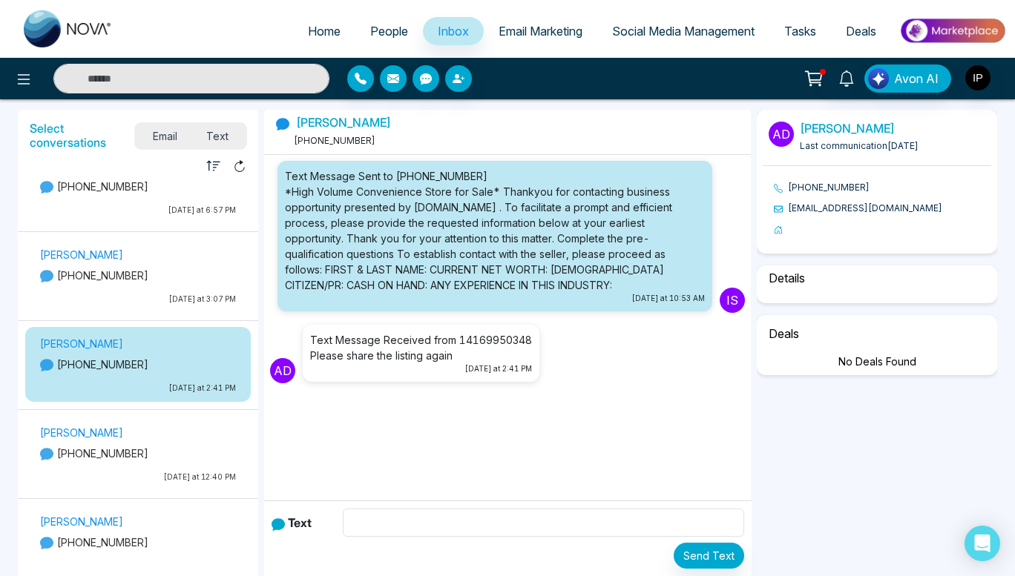
select select "****"
select select "**********"
select select "*****"
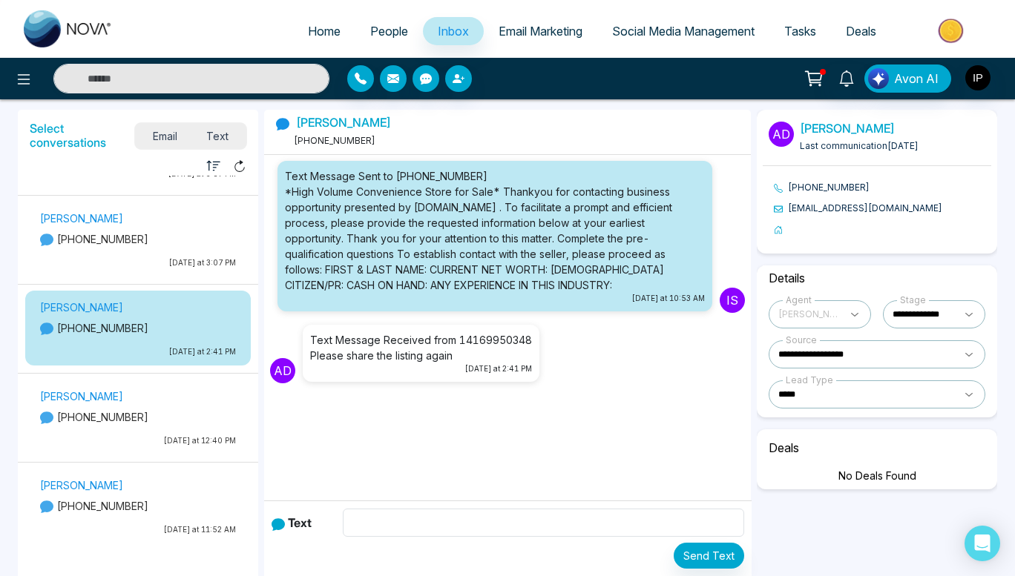
scroll to position [453, 0]
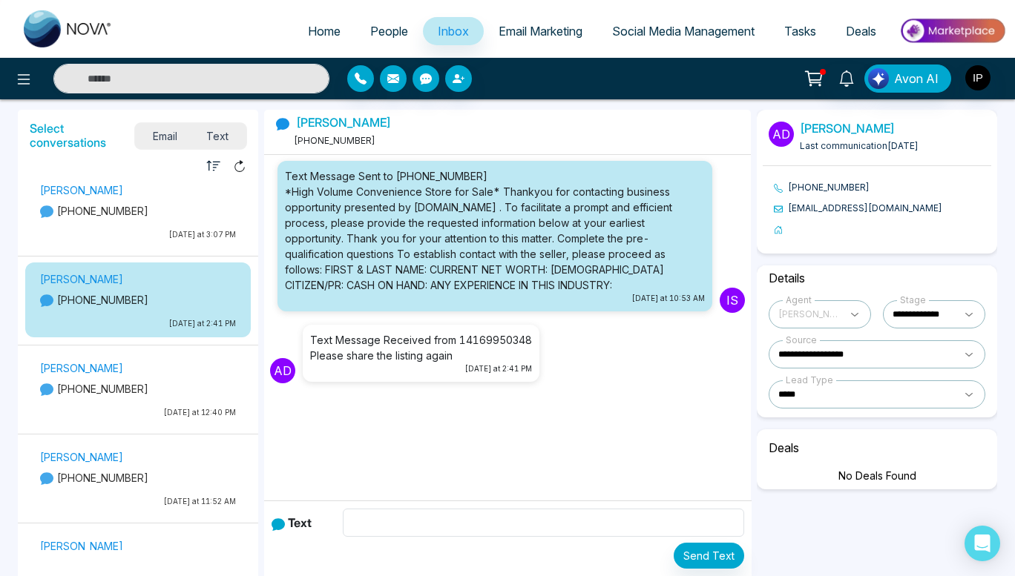
click at [129, 398] on div "[PERSON_NAME] [PHONE_NUMBER] [DATE] at 12:40 PM" at bounding box center [138, 392] width 211 height 66
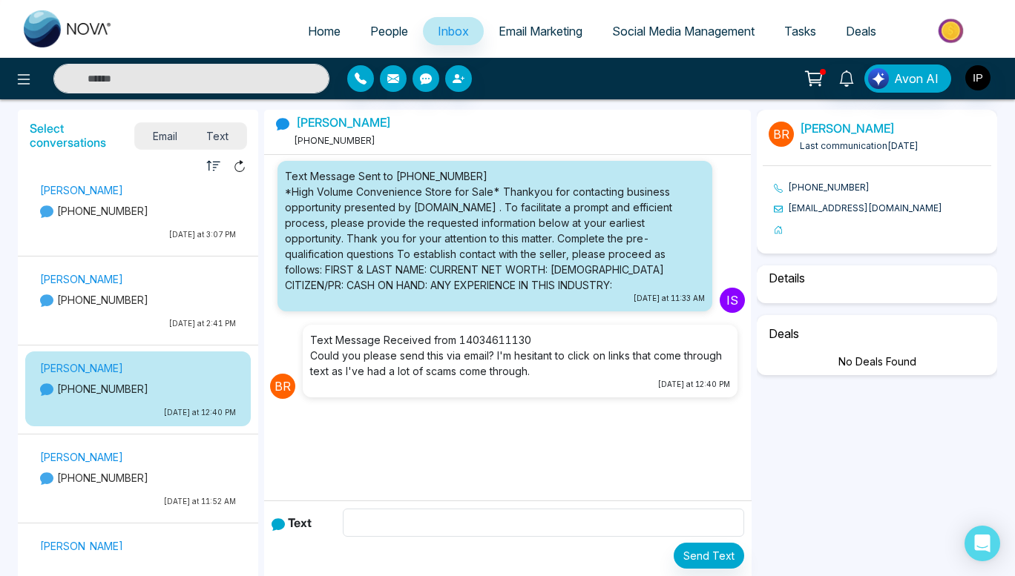
scroll to position [6, 0]
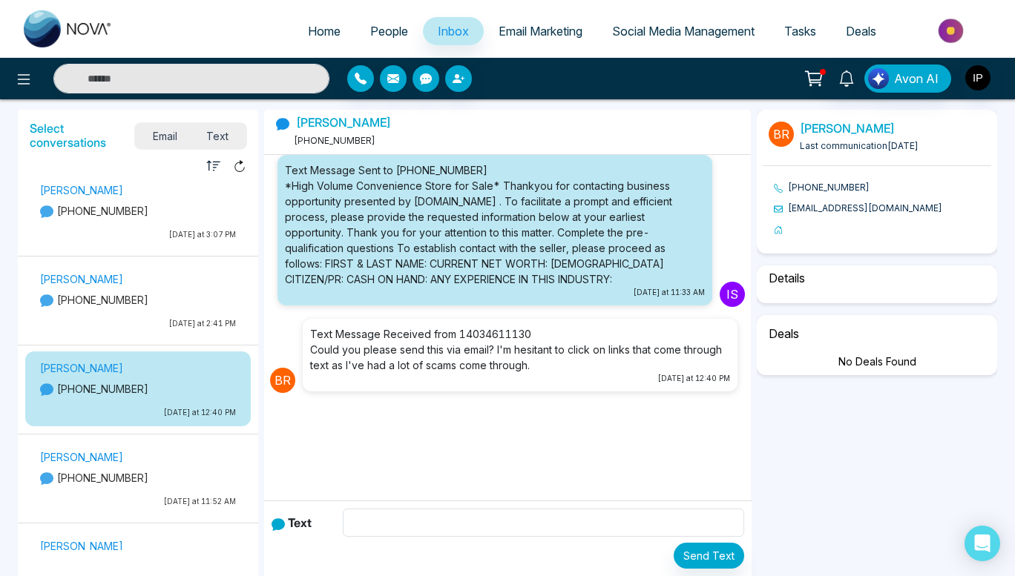
select select "****"
select select "**********"
select select "*****"
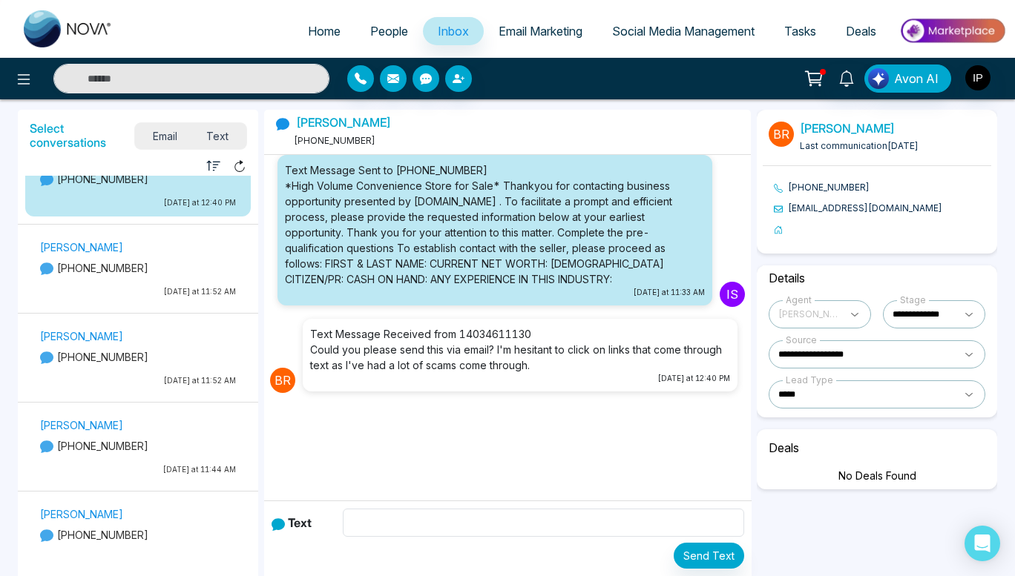
scroll to position [861, 0]
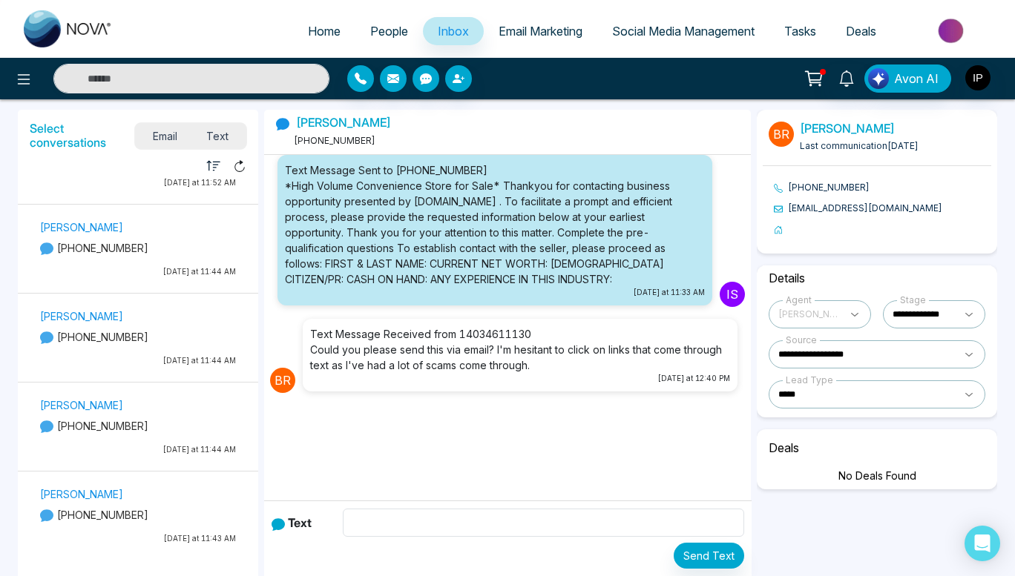
click at [137, 258] on div "[PERSON_NAME] [PHONE_NUMBER] [DATE] at 11:44 AM" at bounding box center [138, 251] width 211 height 66
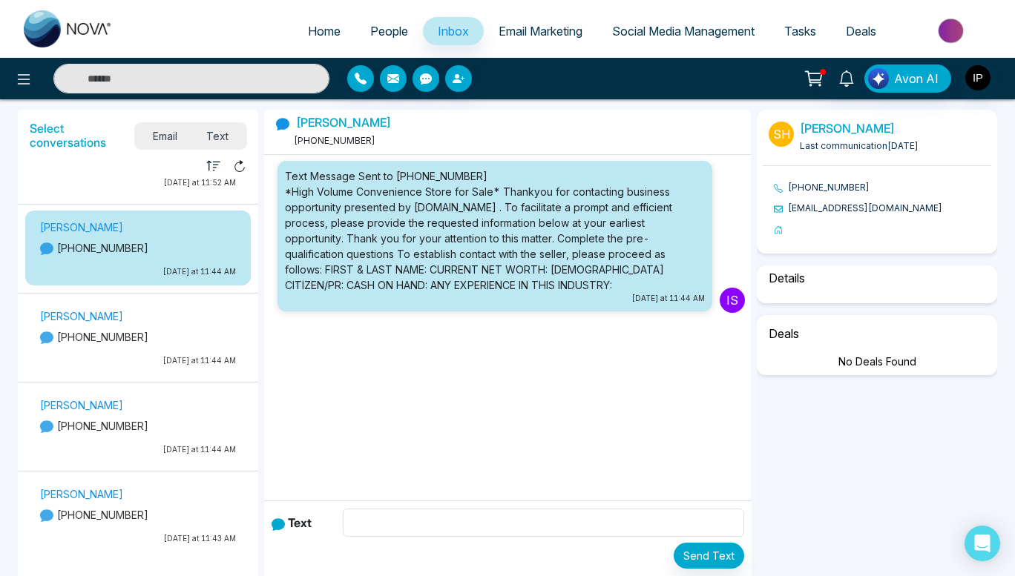
scroll to position [0, 0]
select select "****"
select select "**********"
select select "*****"
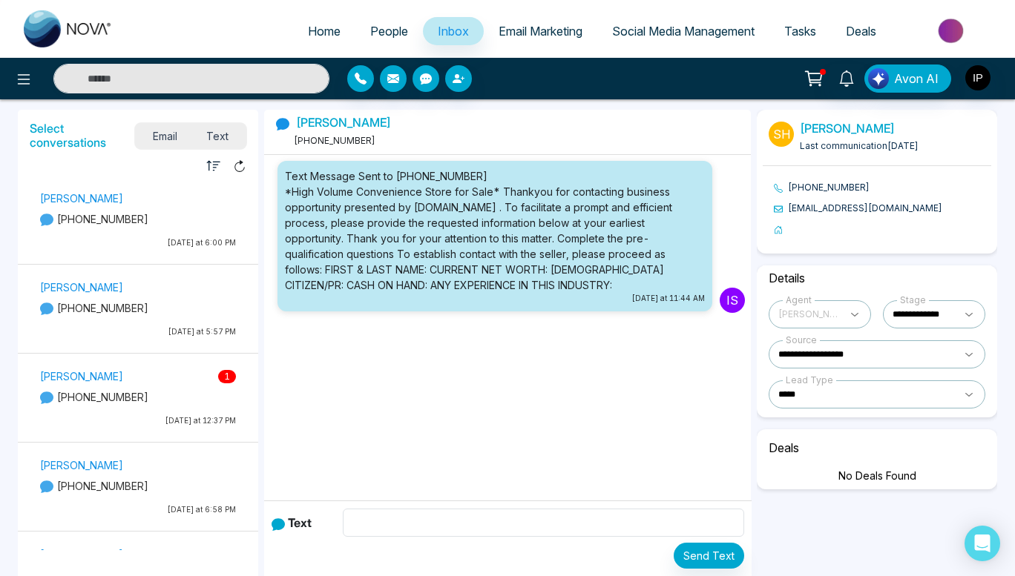
click at [160, 394] on p "[PHONE_NUMBER]" at bounding box center [138, 397] width 196 height 16
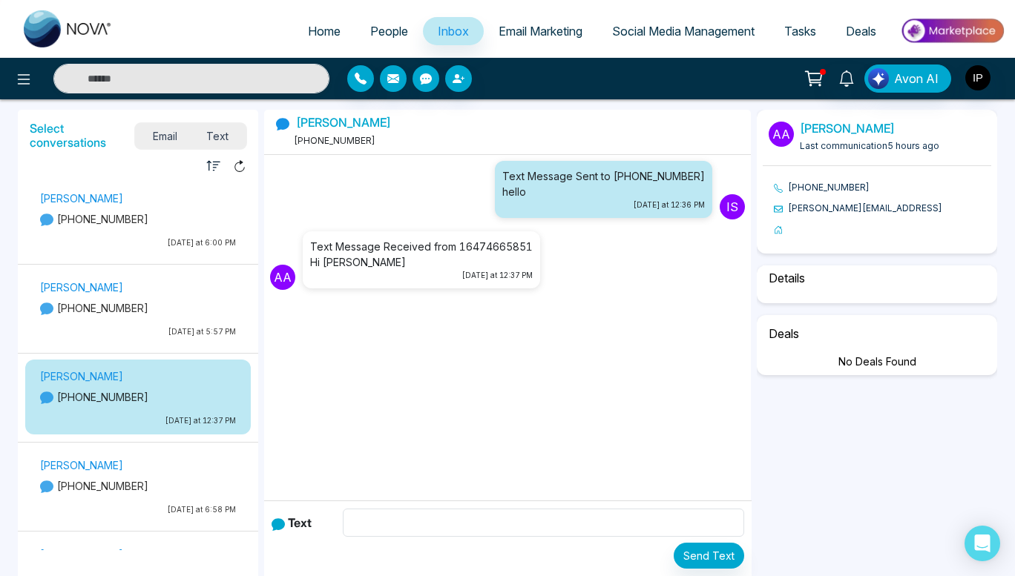
select select "*"
select select "**********"
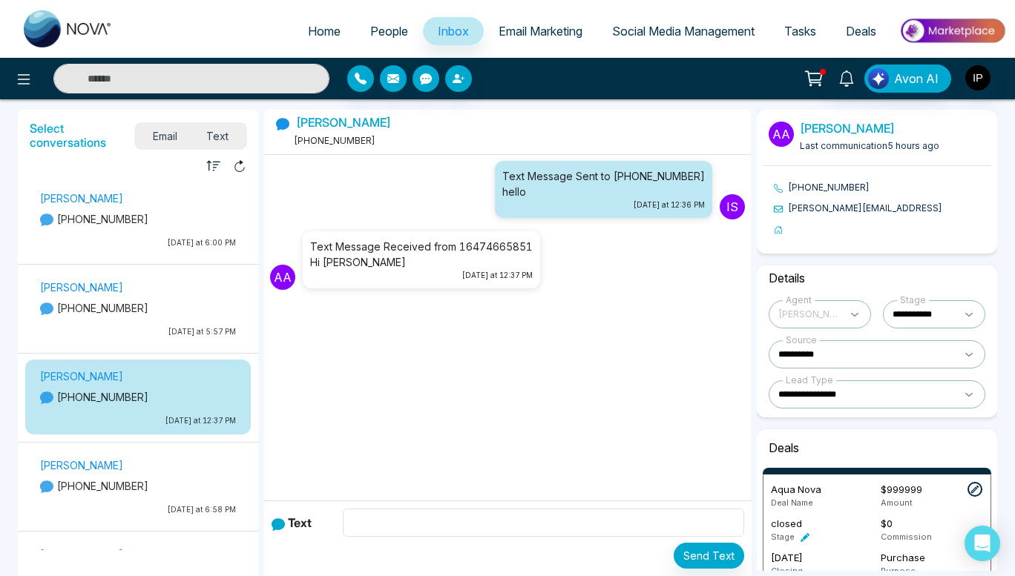
click at [132, 292] on p "[PERSON_NAME]" at bounding box center [138, 288] width 196 height 16
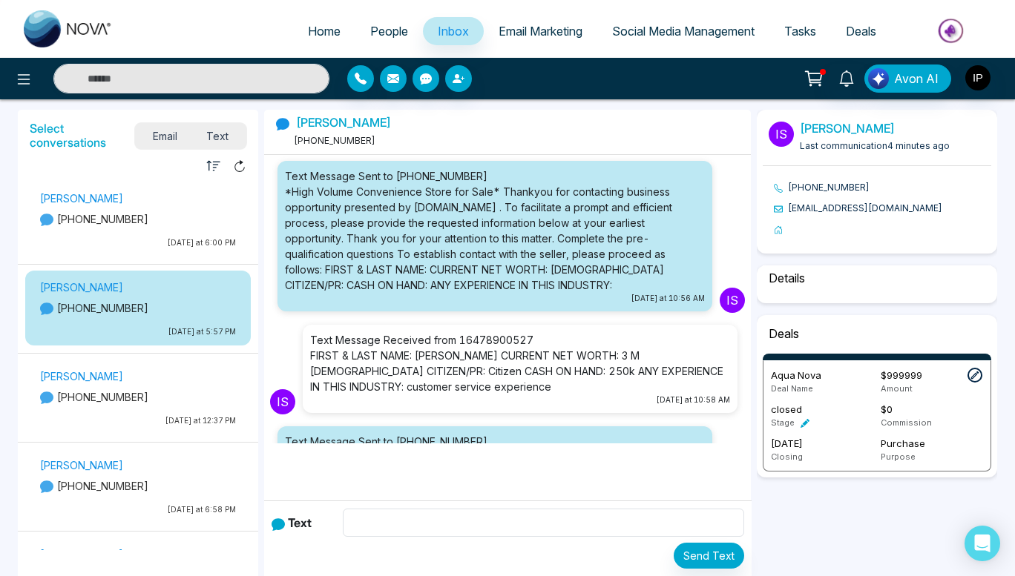
scroll to position [498, 0]
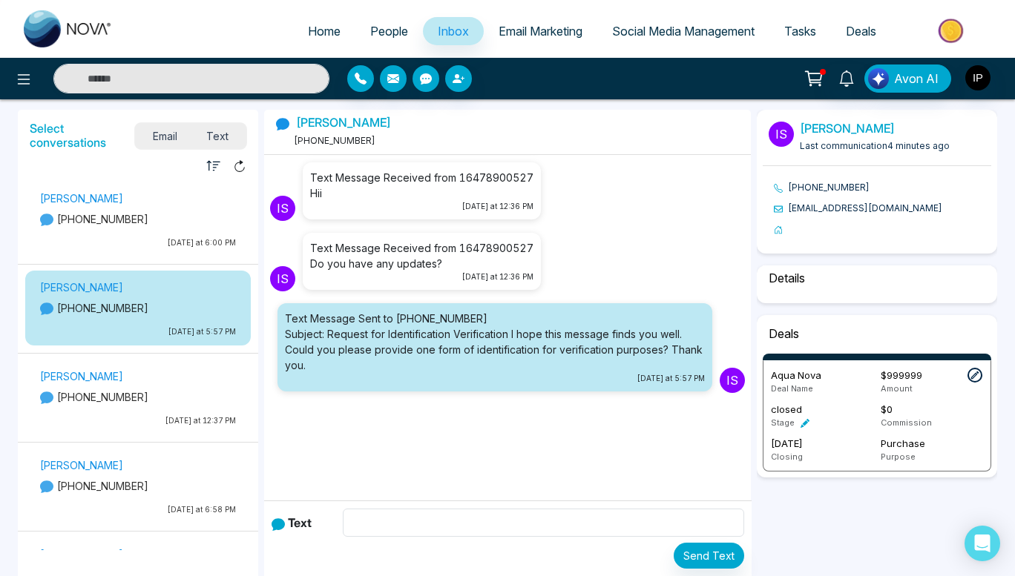
select select "****"
select select "**********"
select select "*****"
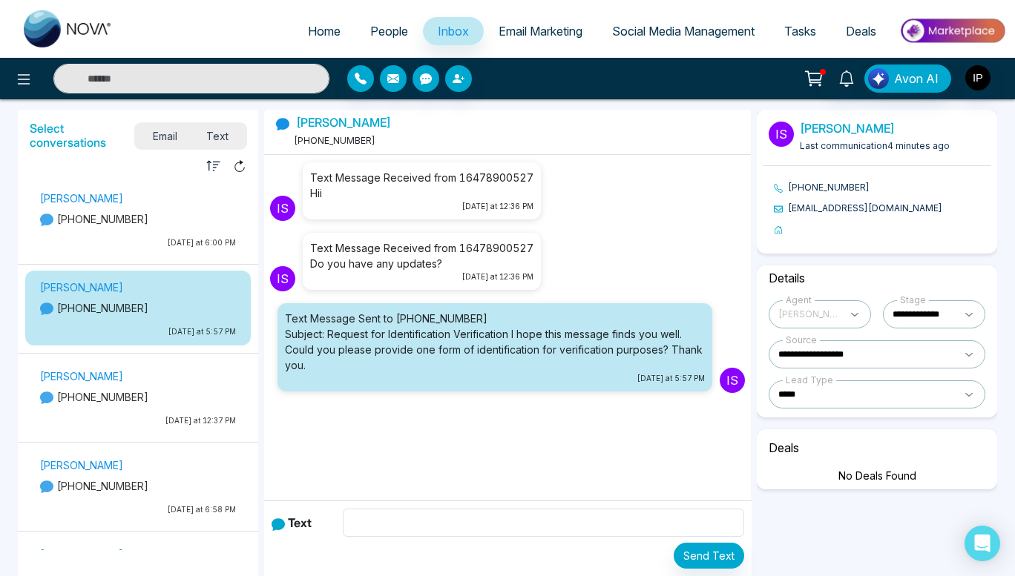
click at [148, 220] on p "[PHONE_NUMBER]" at bounding box center [138, 219] width 196 height 16
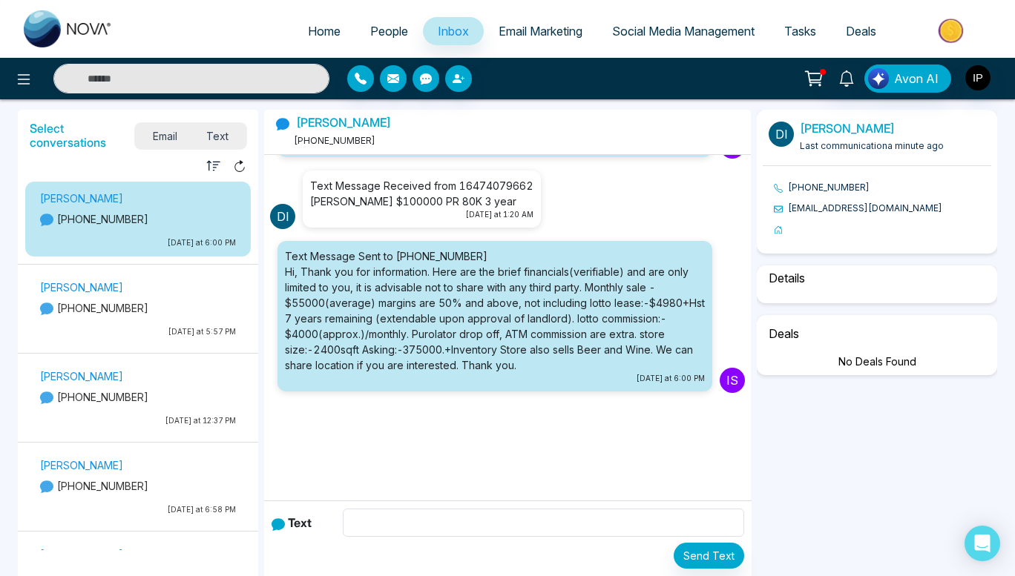
scroll to position [154, 0]
select select "****"
select select "**********"
select select "*****"
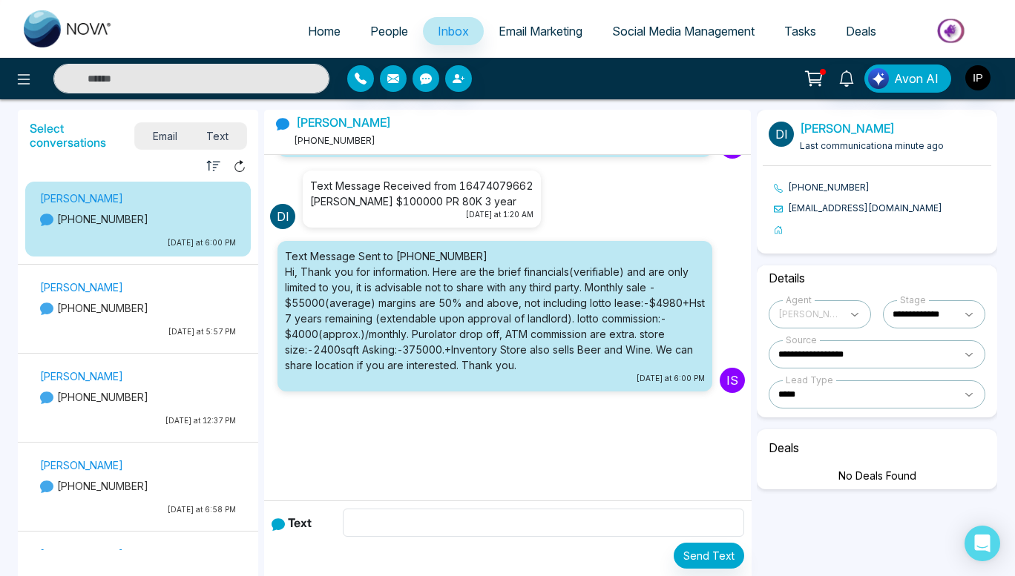
click at [332, 29] on link "Home" at bounding box center [324, 31] width 62 height 28
select select "*"
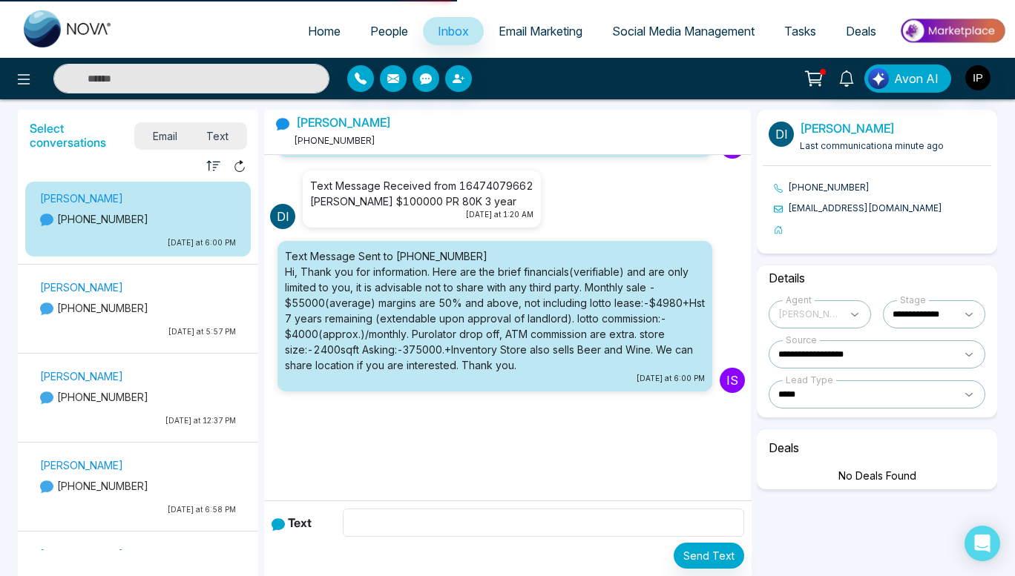
select select "*"
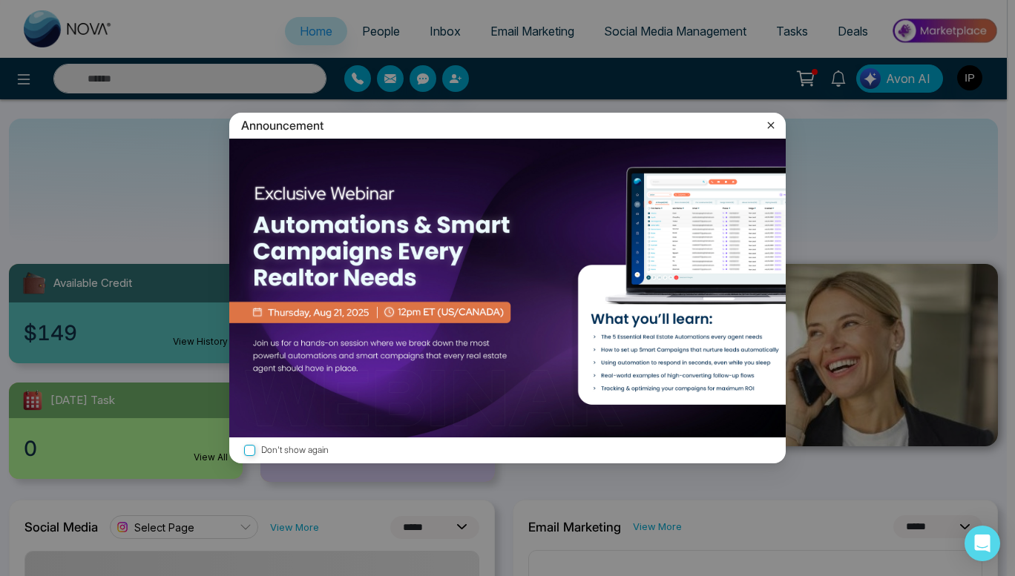
click at [768, 128] on icon at bounding box center [770, 125] width 15 height 15
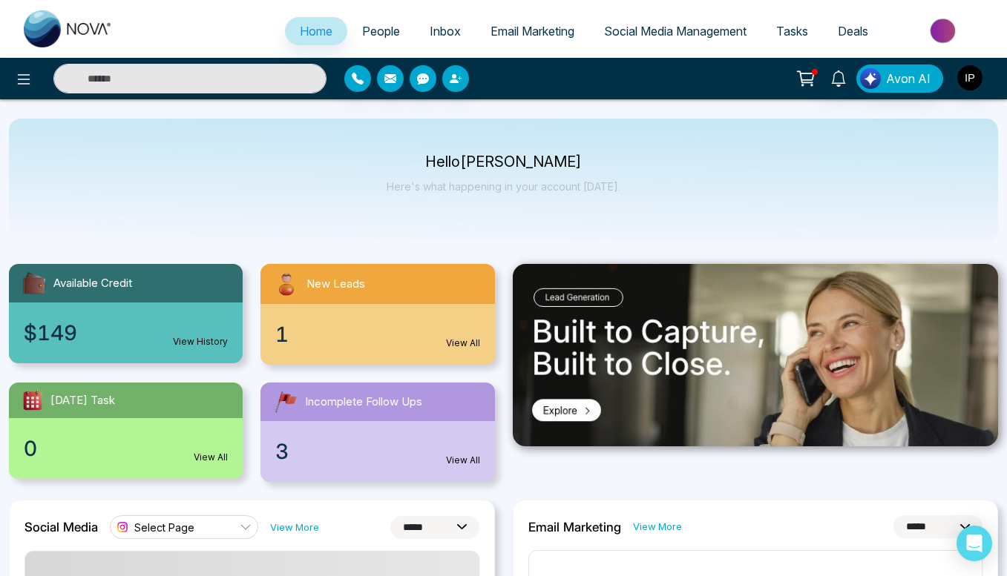
click at [407, 304] on div "1 View All" at bounding box center [377, 334] width 234 height 61
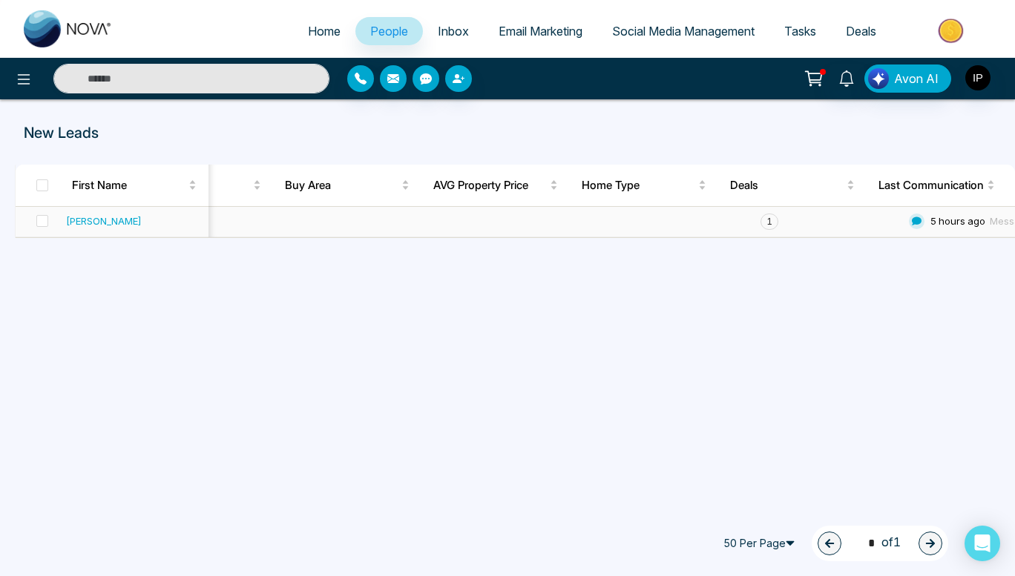
click at [49, 219] on td at bounding box center [38, 222] width 45 height 30
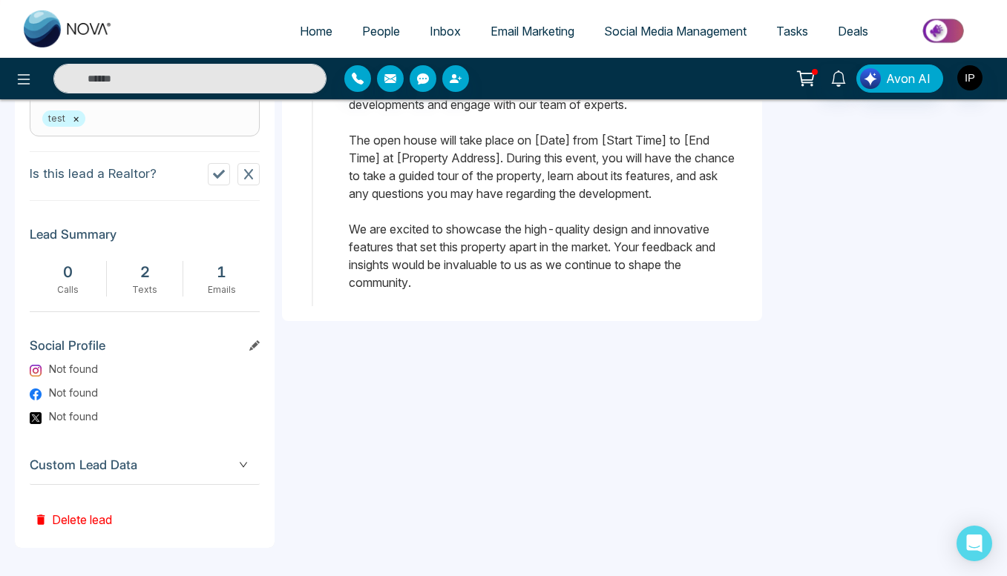
click at [85, 512] on button "Delete lead" at bounding box center [73, 509] width 87 height 48
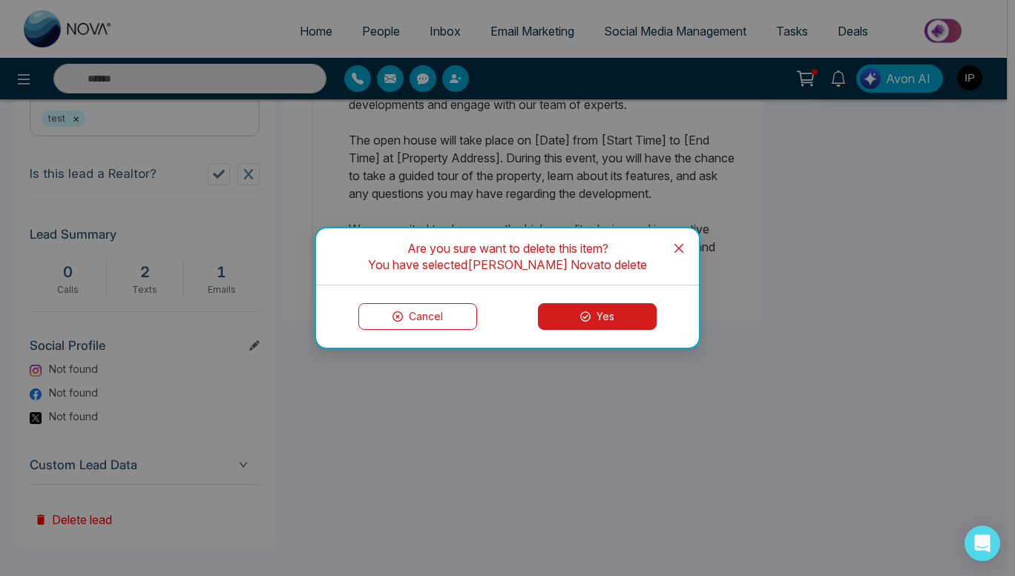
click at [591, 322] on button "Yes" at bounding box center [597, 316] width 119 height 27
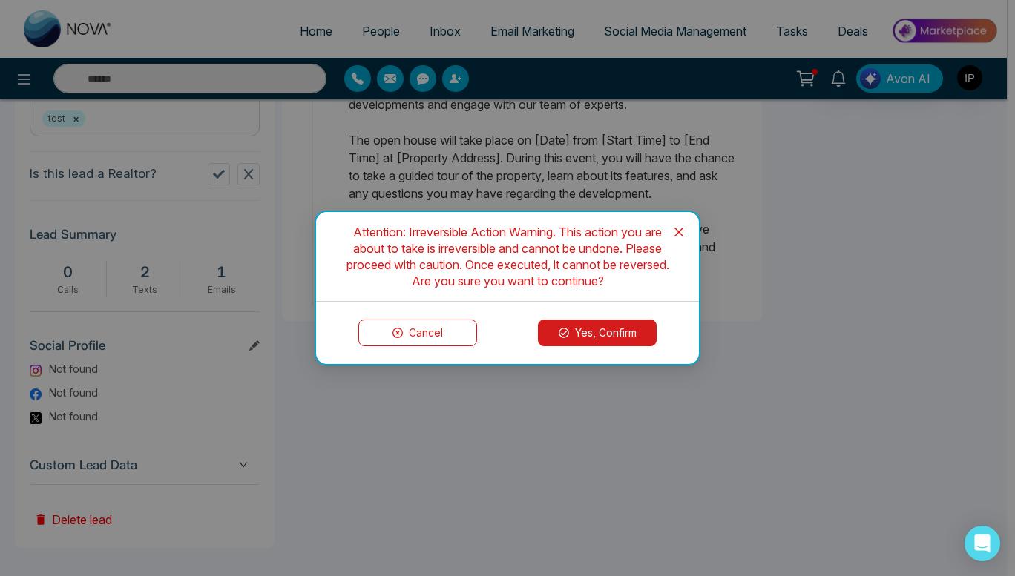
click at [588, 335] on button "Yes, Confirm" at bounding box center [597, 333] width 119 height 27
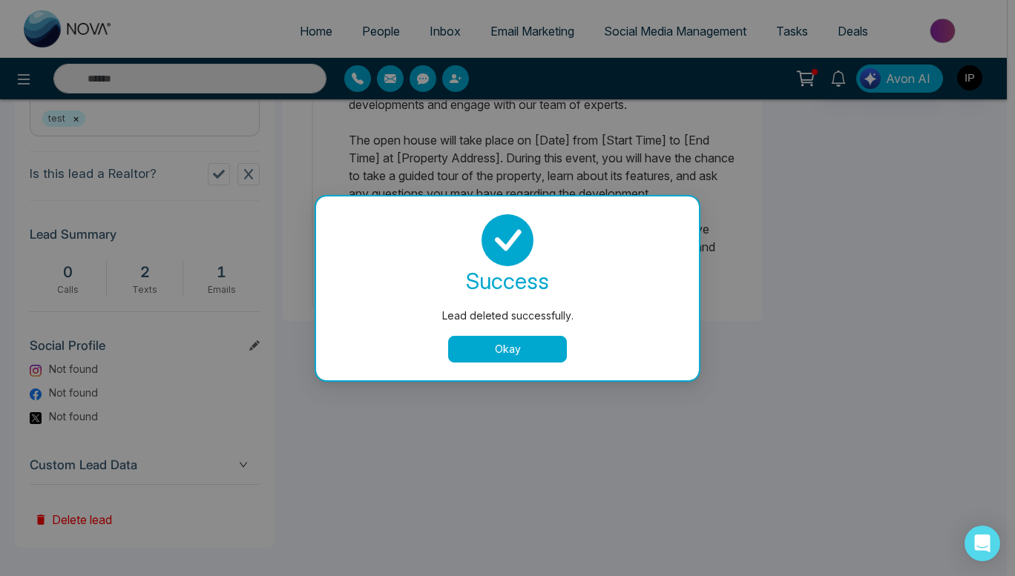
click at [533, 344] on button "Okay" at bounding box center [507, 349] width 119 height 27
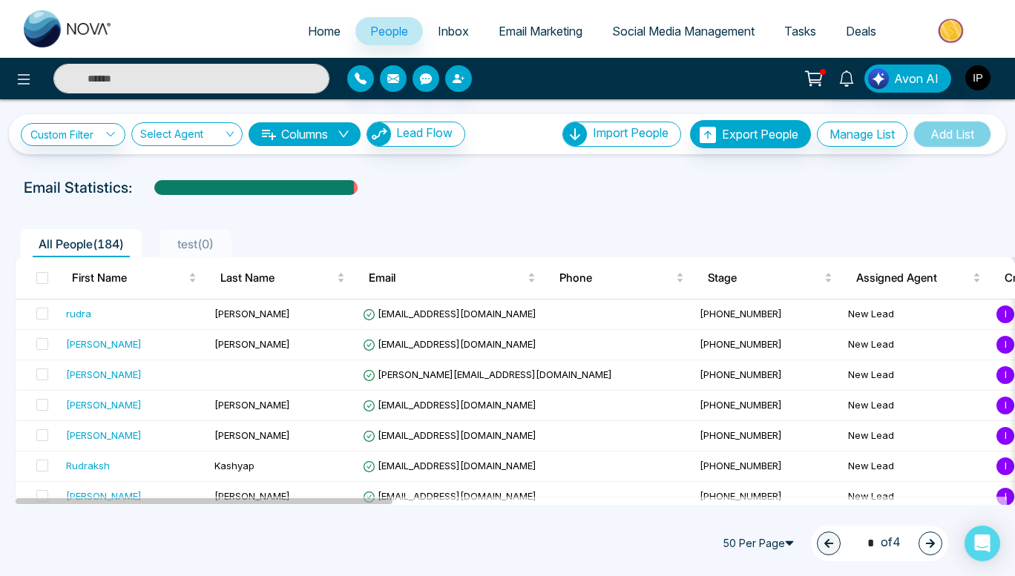
click at [195, 249] on span "test ( 0 )" at bounding box center [195, 244] width 48 height 15
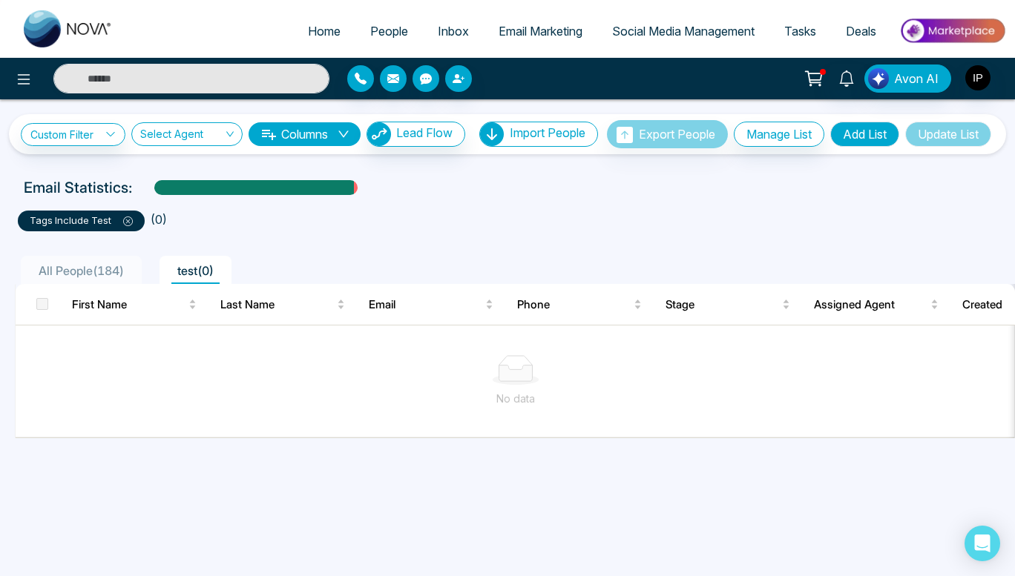
click at [127, 224] on icon at bounding box center [128, 222] width 4 height 4
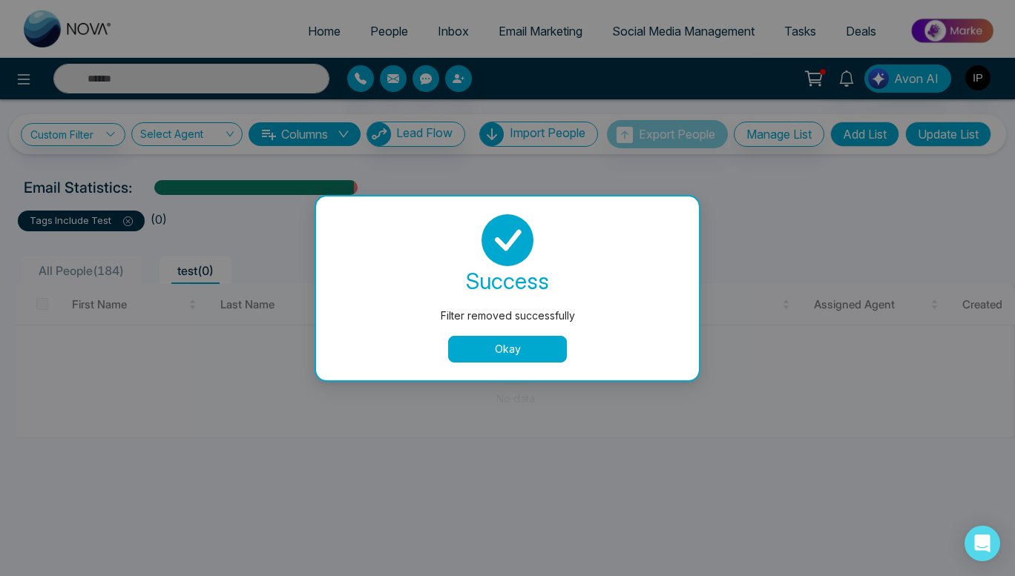
click at [487, 343] on button "Okay" at bounding box center [507, 349] width 119 height 27
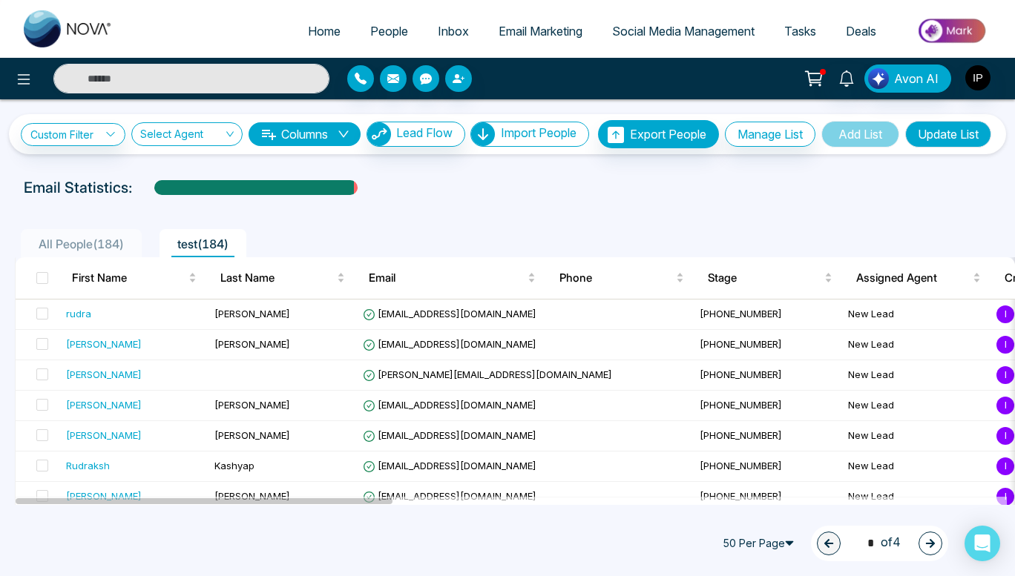
click at [121, 251] on span "All People ( 184 )" at bounding box center [81, 244] width 97 height 15
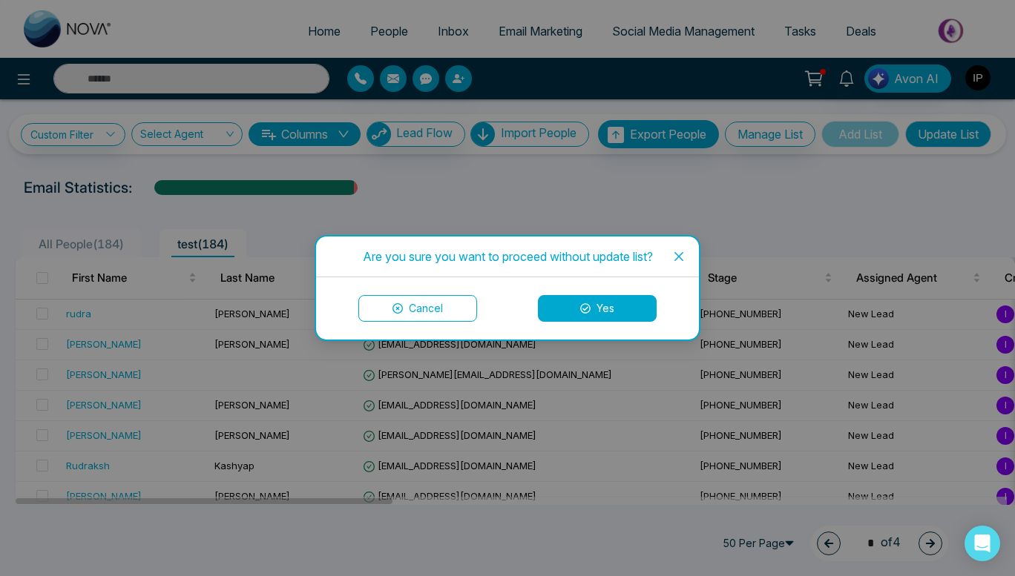
click at [456, 311] on button "Cancel" at bounding box center [417, 308] width 119 height 27
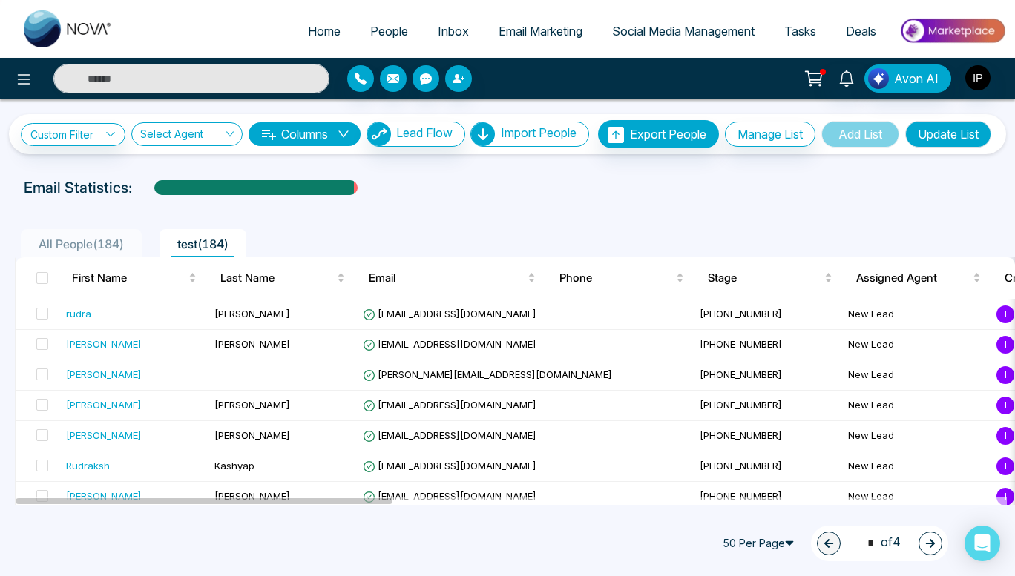
click at [91, 251] on span "All People ( 184 )" at bounding box center [81, 244] width 97 height 15
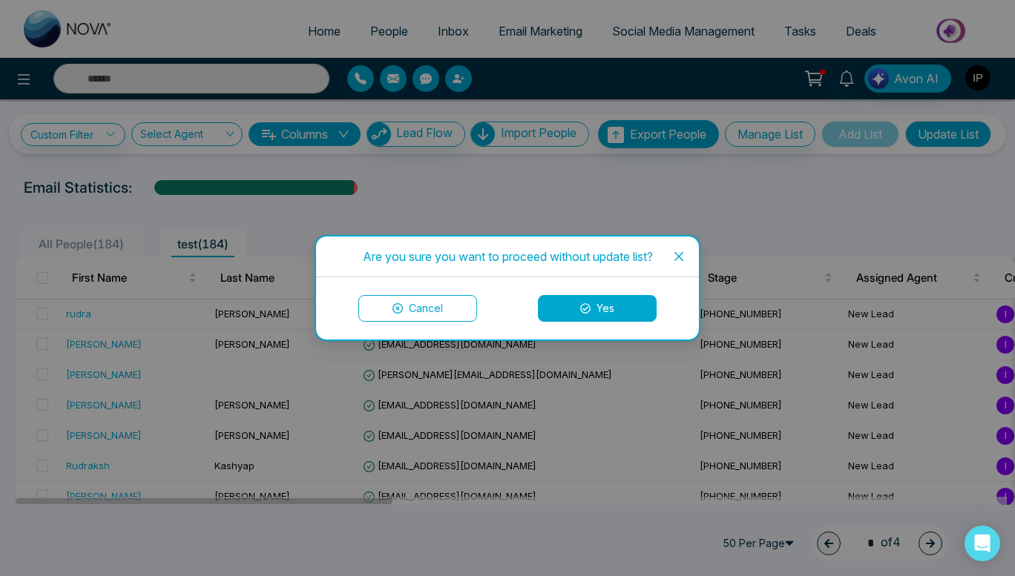
click at [624, 306] on button "Yes" at bounding box center [597, 308] width 119 height 27
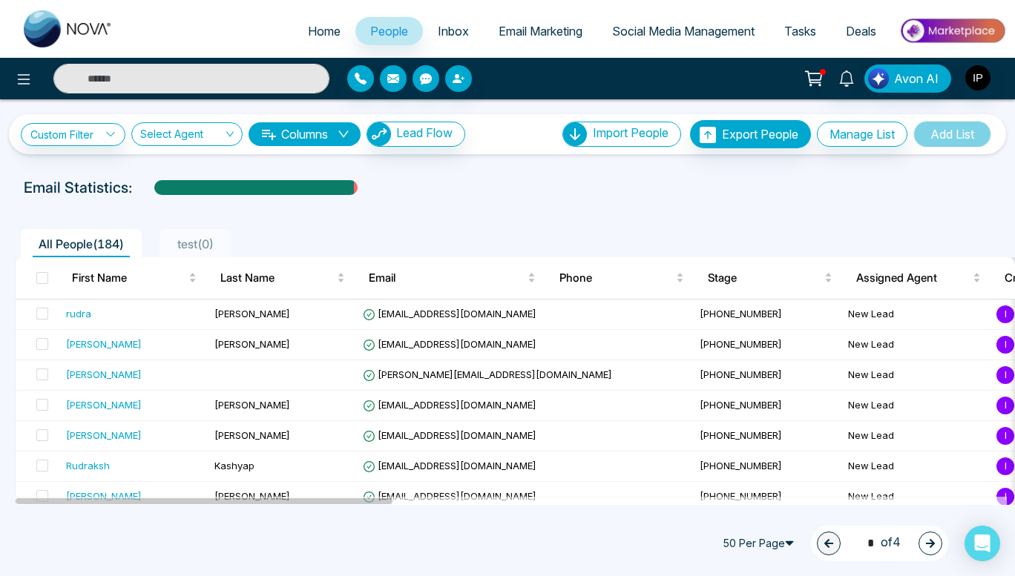
click at [850, 35] on span "Deals" at bounding box center [861, 31] width 30 height 15
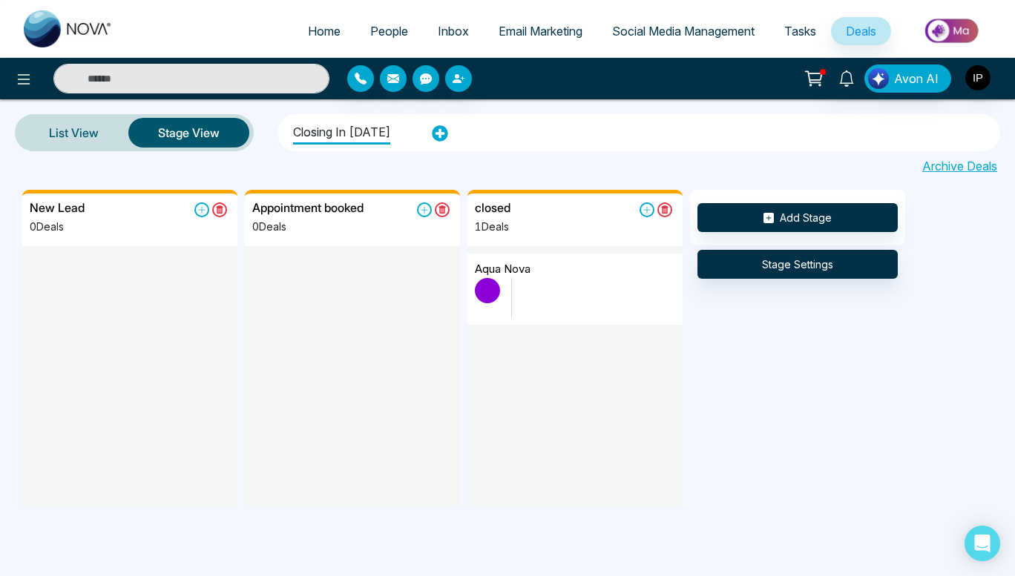
click at [803, 30] on span "Tasks" at bounding box center [800, 31] width 32 height 15
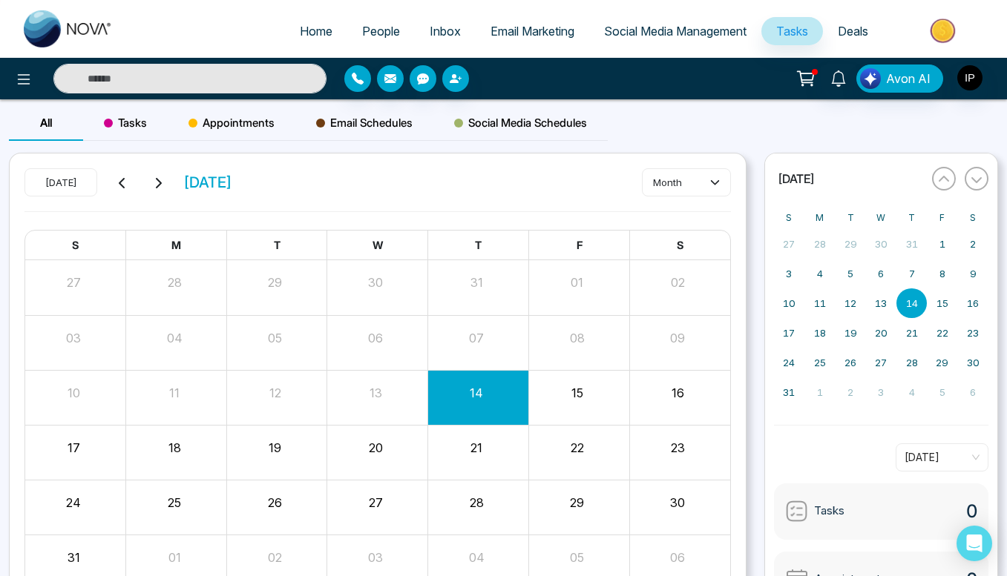
click at [849, 30] on span "Deals" at bounding box center [852, 31] width 30 height 15
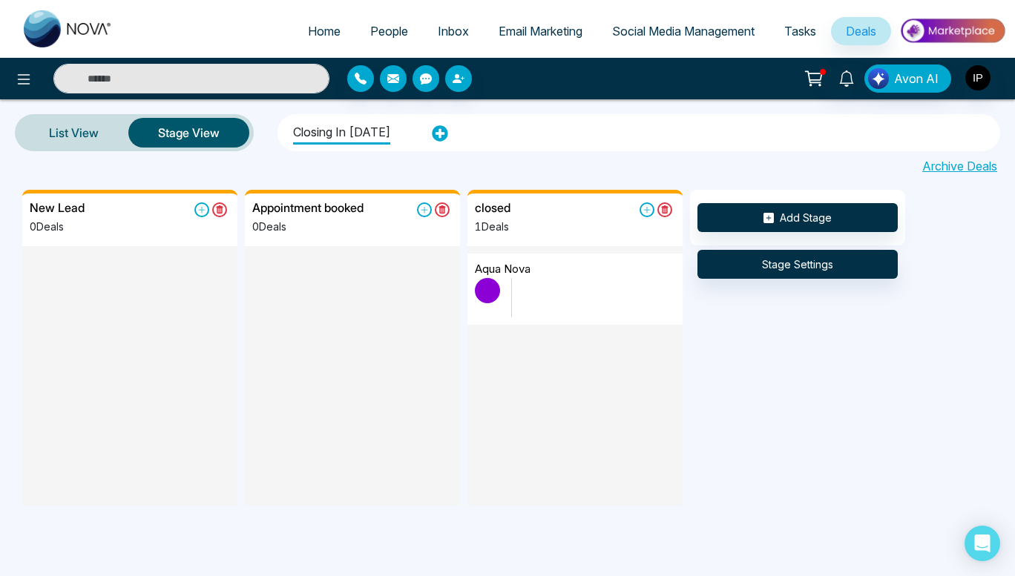
click at [355, 130] on li "closing in [DATE]" at bounding box center [341, 130] width 97 height 27
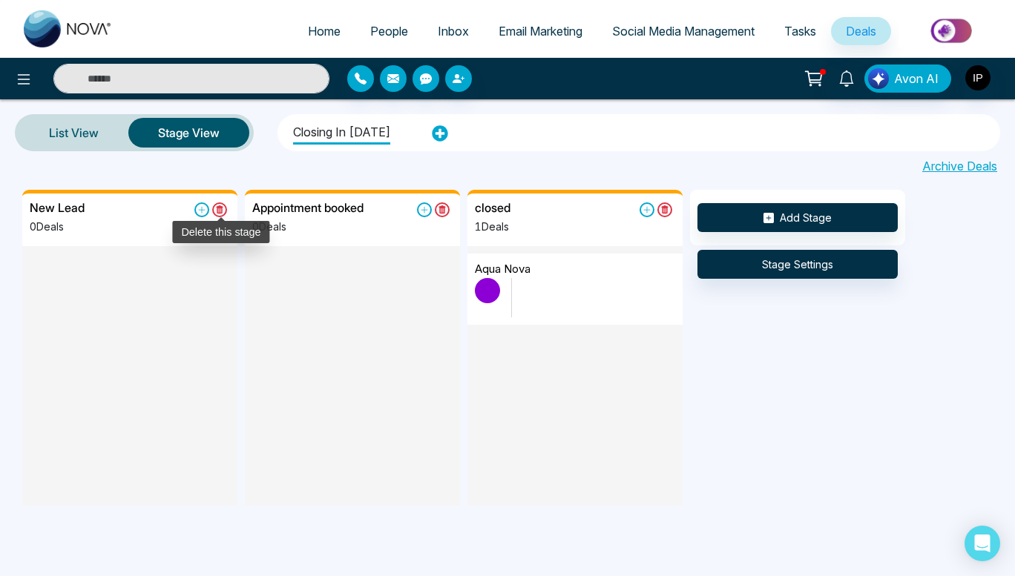
click at [219, 204] on icon at bounding box center [219, 210] width 15 height 15
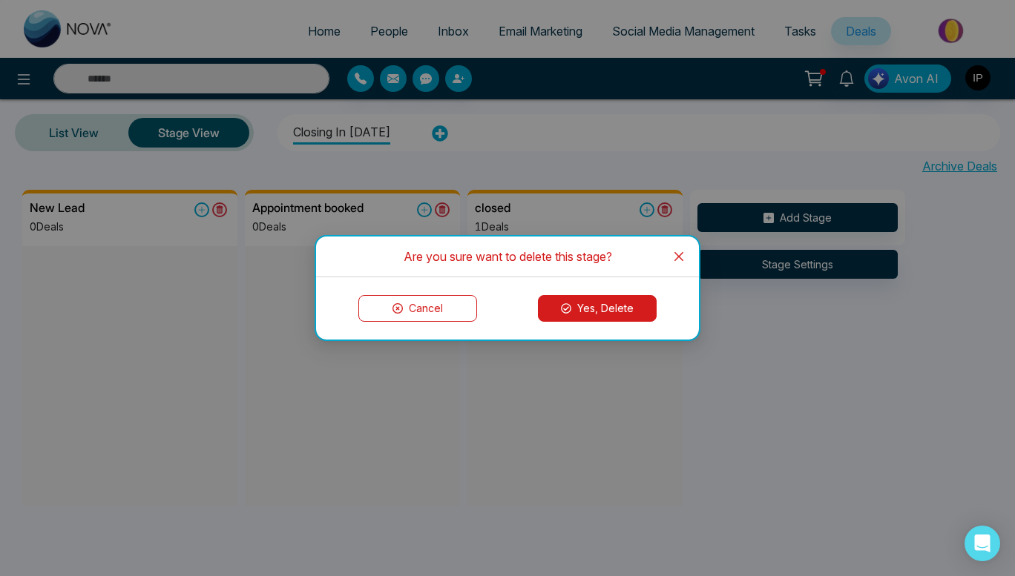
click at [584, 294] on div "Cancel Yes, Delete" at bounding box center [507, 308] width 383 height 62
click at [590, 311] on button "Yes, Delete" at bounding box center [597, 308] width 119 height 27
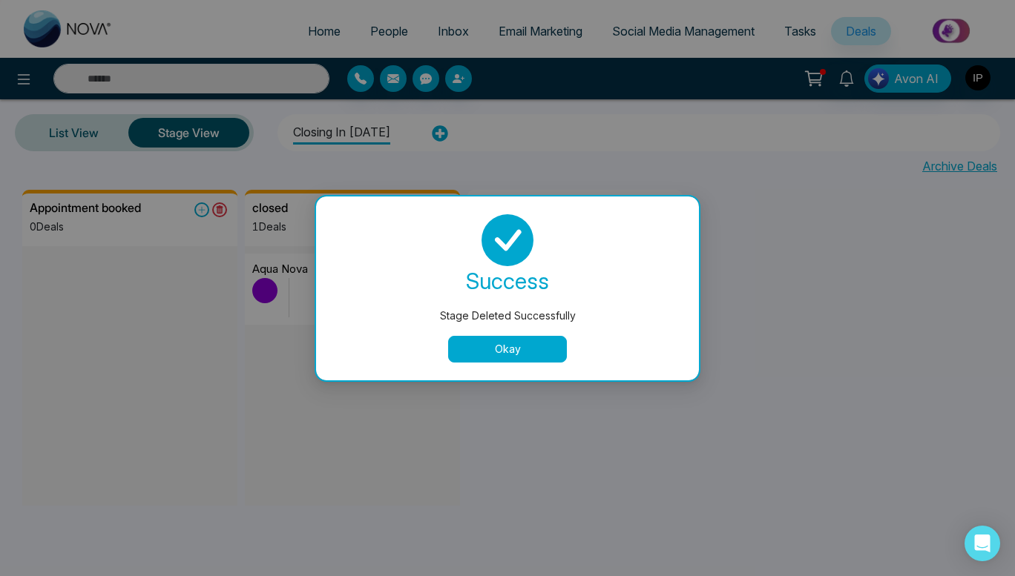
click at [540, 339] on button "Okay" at bounding box center [507, 349] width 119 height 27
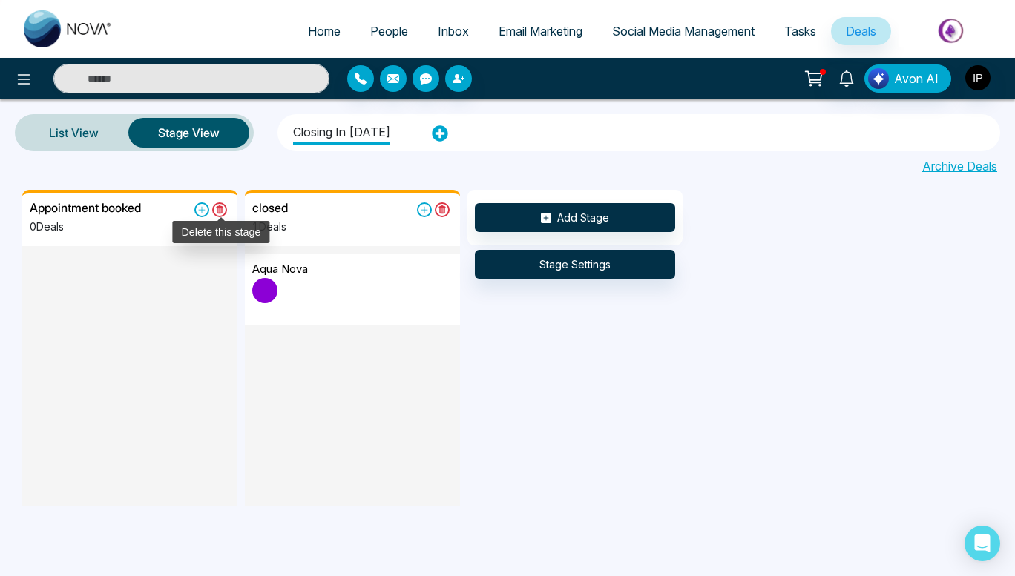
click at [220, 207] on icon at bounding box center [219, 209] width 7 height 8
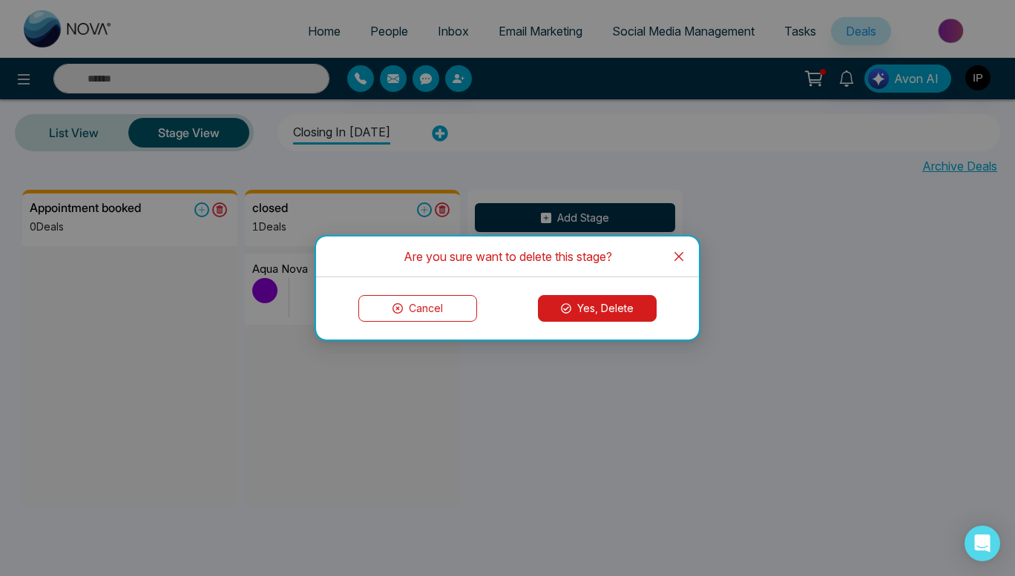
click at [594, 312] on button "Yes, Delete" at bounding box center [597, 308] width 119 height 27
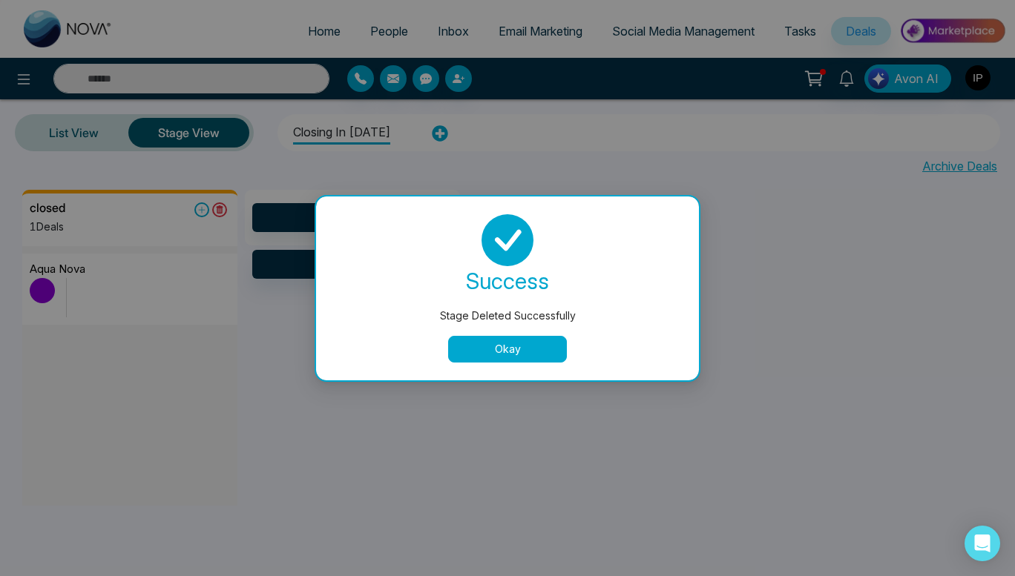
click at [532, 343] on button "Okay" at bounding box center [507, 349] width 119 height 27
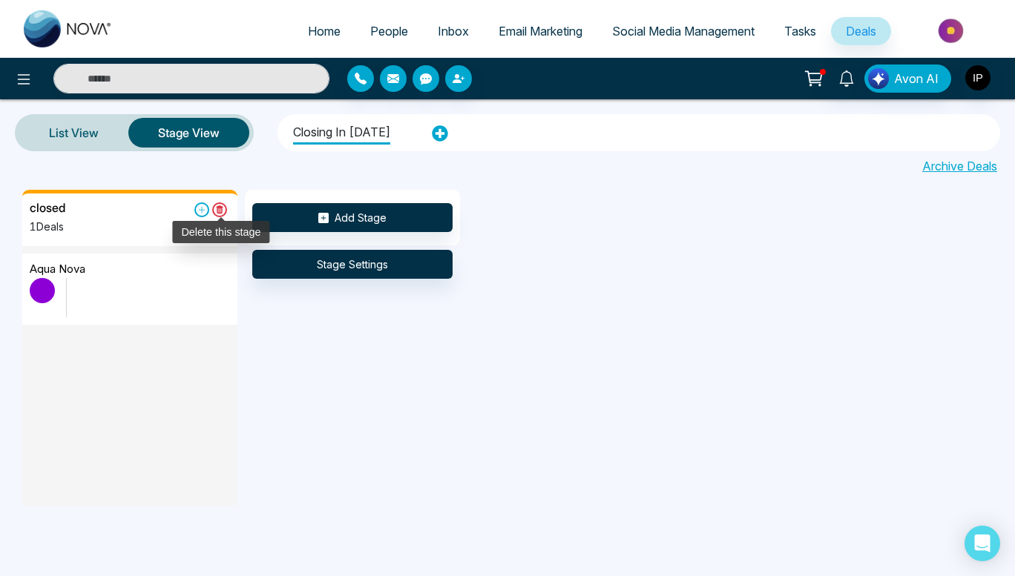
click at [220, 215] on icon at bounding box center [219, 210] width 15 height 15
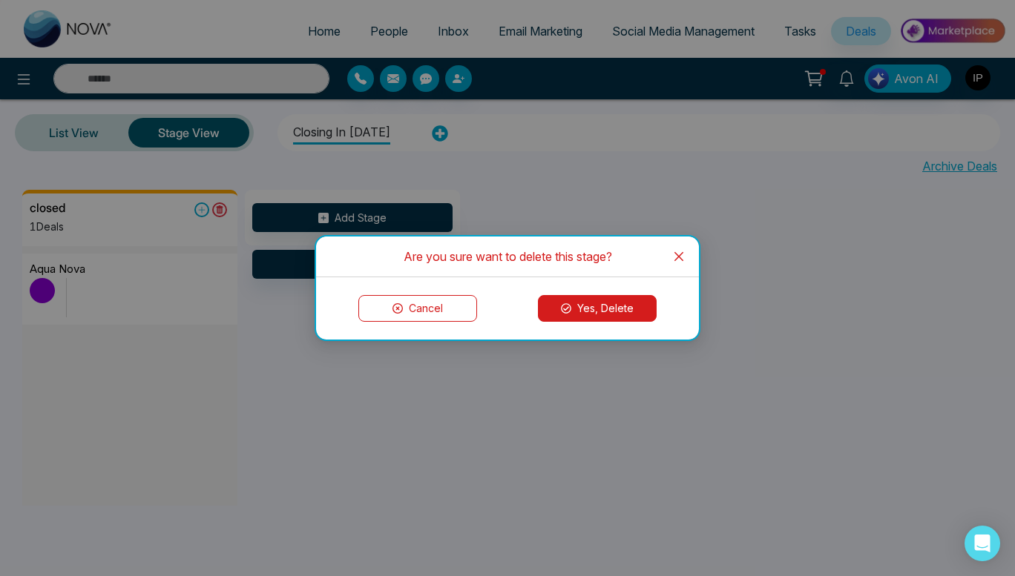
click at [556, 309] on button "Yes, Delete" at bounding box center [597, 308] width 119 height 27
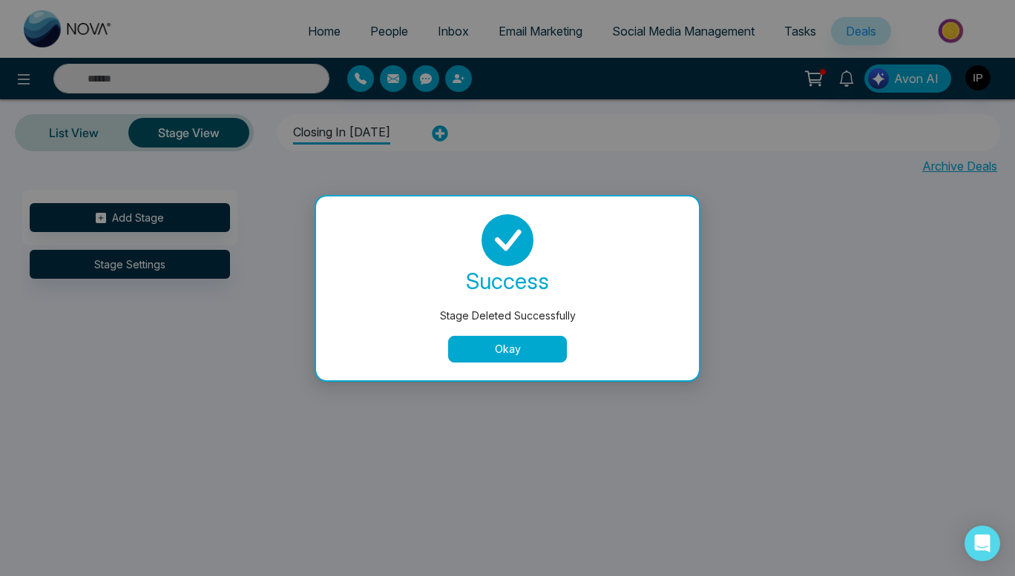
click at [487, 361] on button "Okay" at bounding box center [507, 349] width 119 height 27
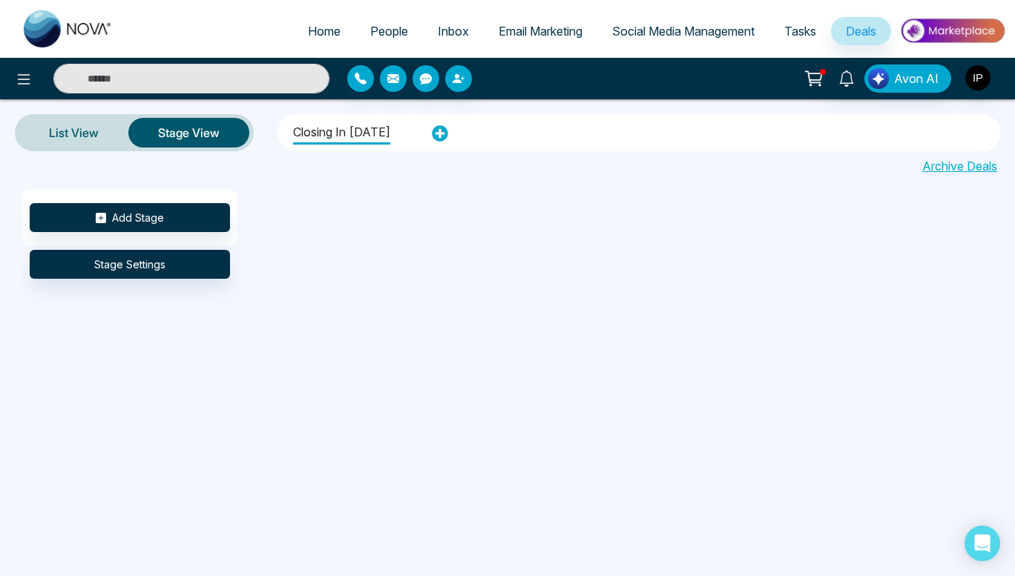
drag, startPoint x: 358, startPoint y: 135, endPoint x: 295, endPoint y: 216, distance: 102.5
click at [295, 216] on div "Add Stage Stage Settings" at bounding box center [529, 348] width 1015 height 317
click at [328, 130] on li "closing in [DATE]" at bounding box center [341, 130] width 97 height 27
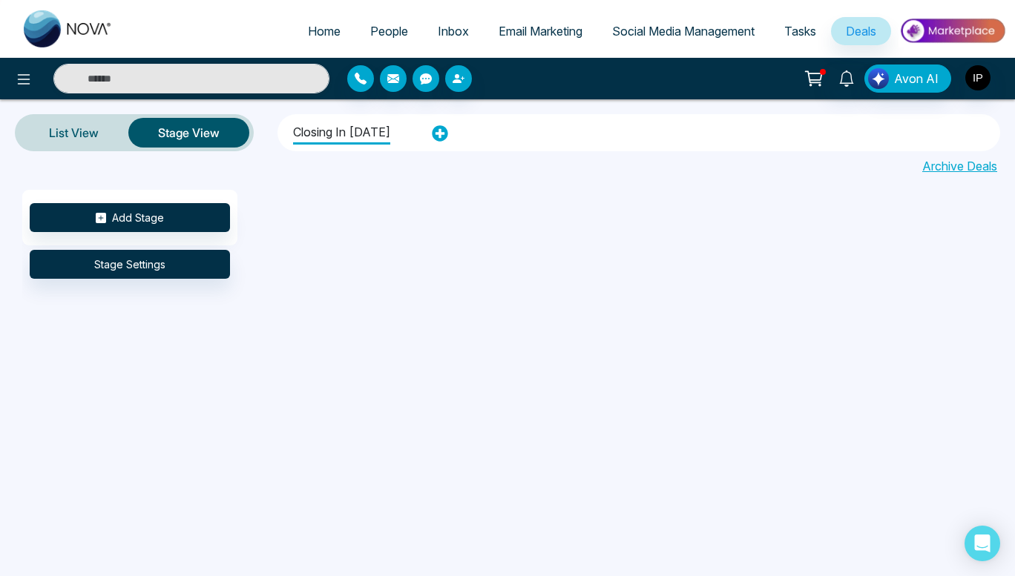
click at [349, 162] on div "Archive Deals" at bounding box center [507, 163] width 1015 height 24
click at [167, 257] on button "Stage Settings" at bounding box center [130, 264] width 200 height 29
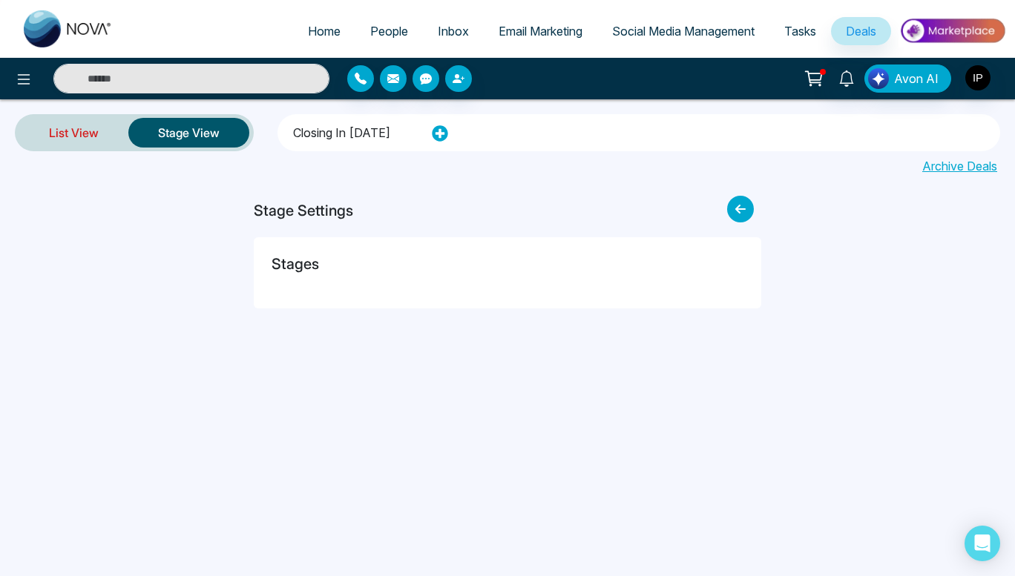
click at [91, 122] on link "List View" at bounding box center [73, 133] width 109 height 36
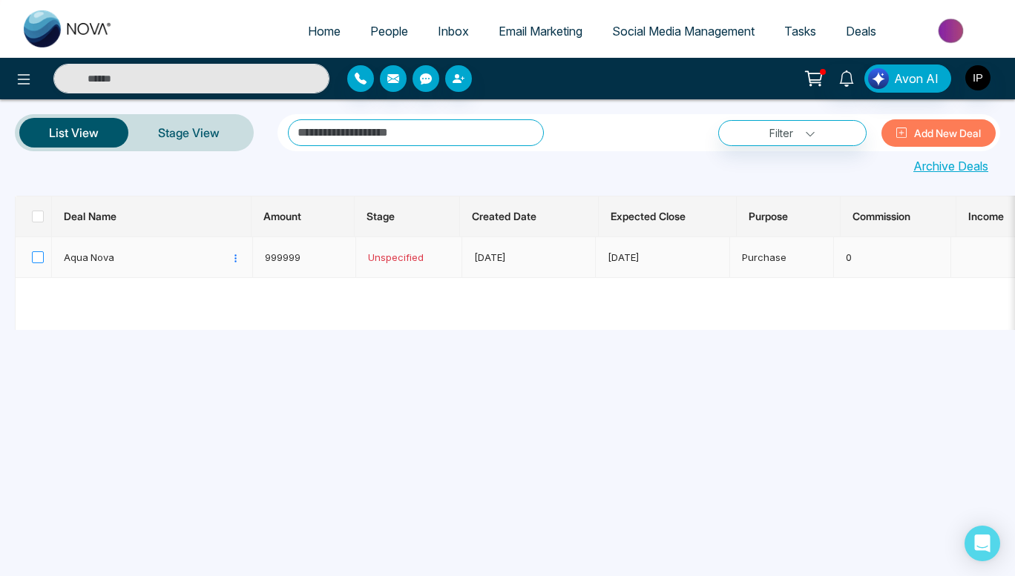
click at [41, 254] on span at bounding box center [38, 257] width 12 height 12
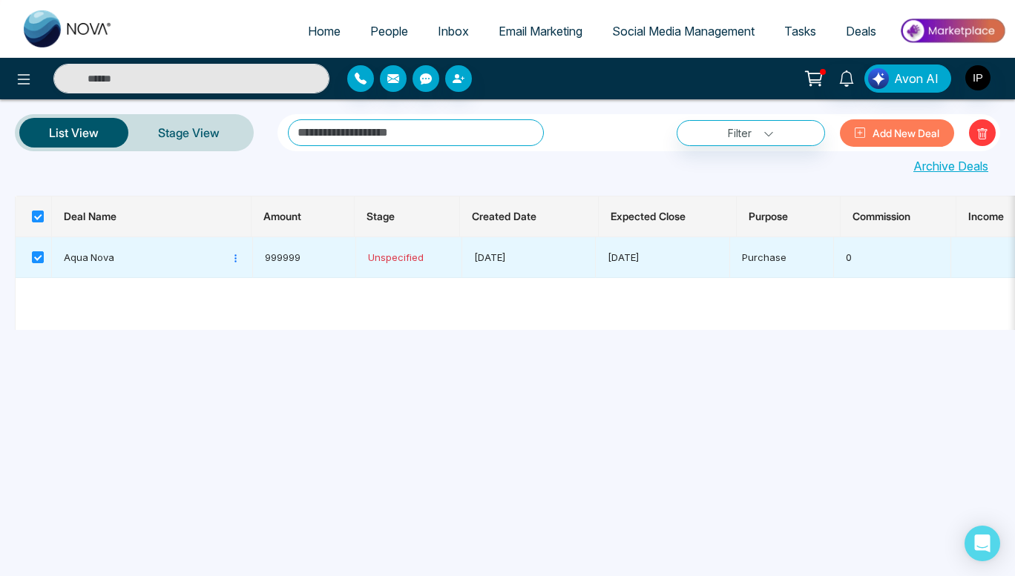
click at [992, 131] on button at bounding box center [982, 132] width 27 height 27
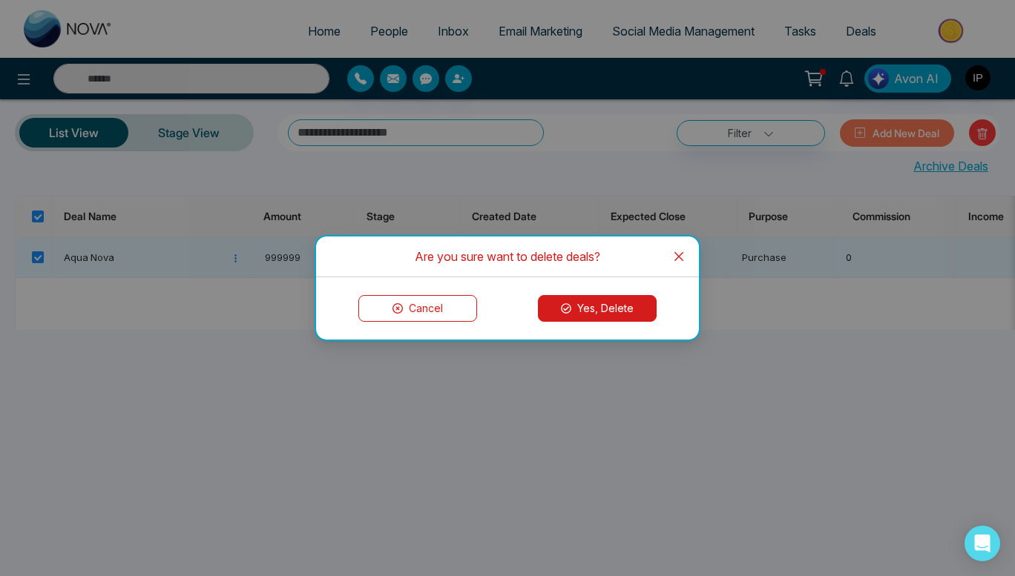
click at [633, 300] on button "Yes, Delete" at bounding box center [597, 308] width 119 height 27
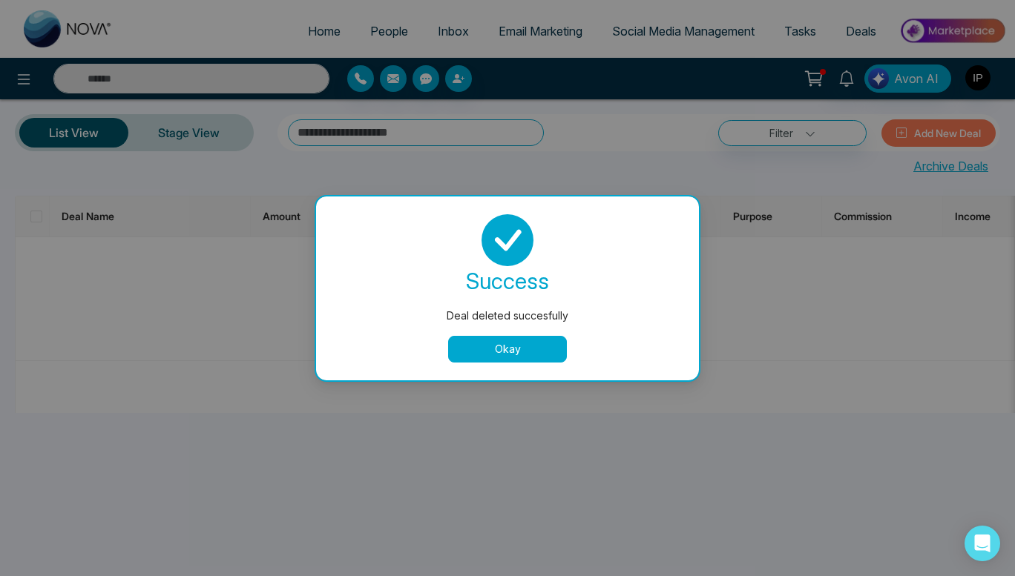
click at [516, 355] on button "Okay" at bounding box center [507, 349] width 119 height 27
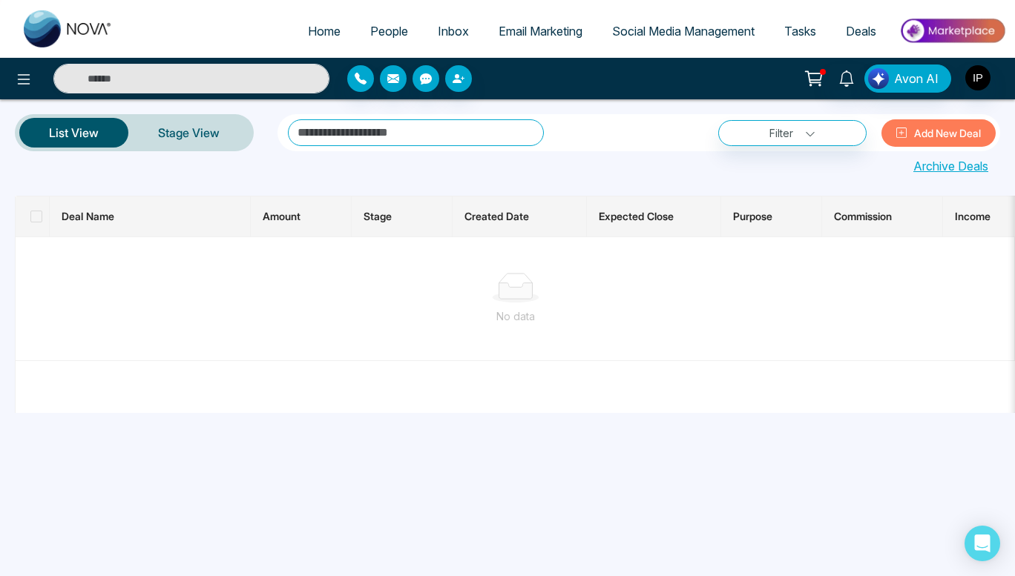
click at [82, 128] on button "List View" at bounding box center [73, 133] width 109 height 30
click at [185, 133] on link "Stage View" at bounding box center [188, 133] width 121 height 36
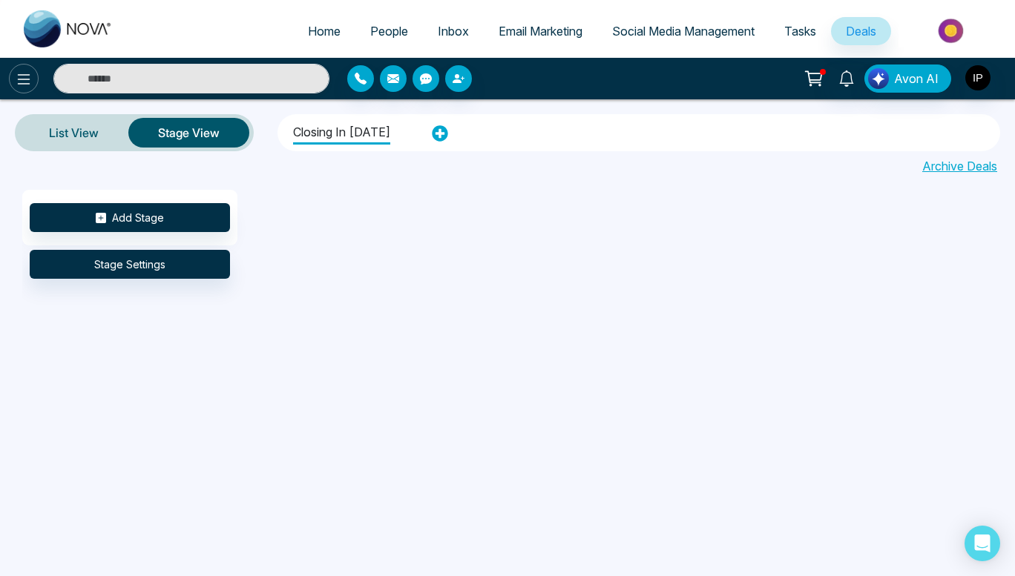
click at [13, 80] on button at bounding box center [24, 79] width 30 height 30
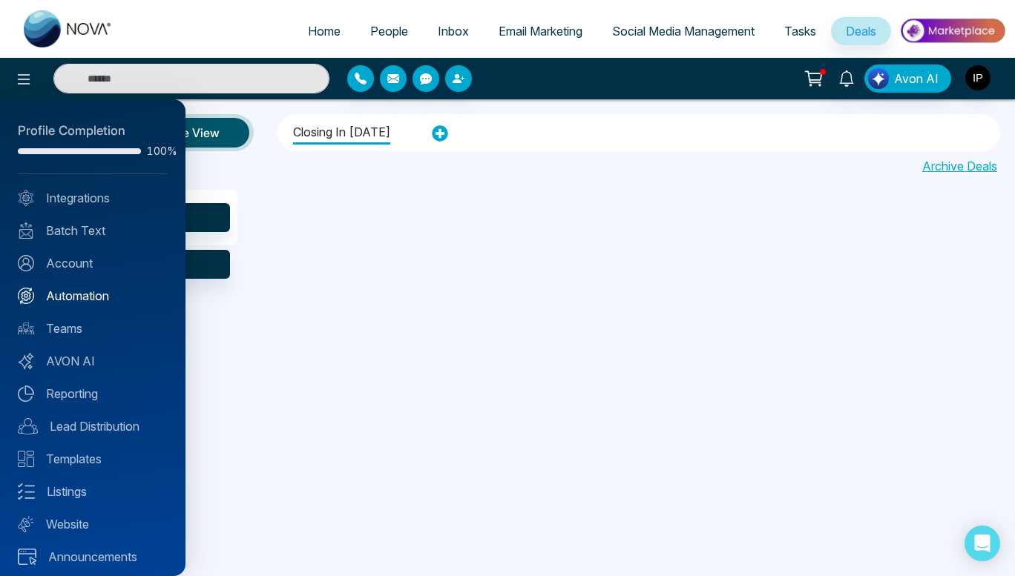
click at [104, 290] on link "Automation" at bounding box center [93, 296] width 150 height 18
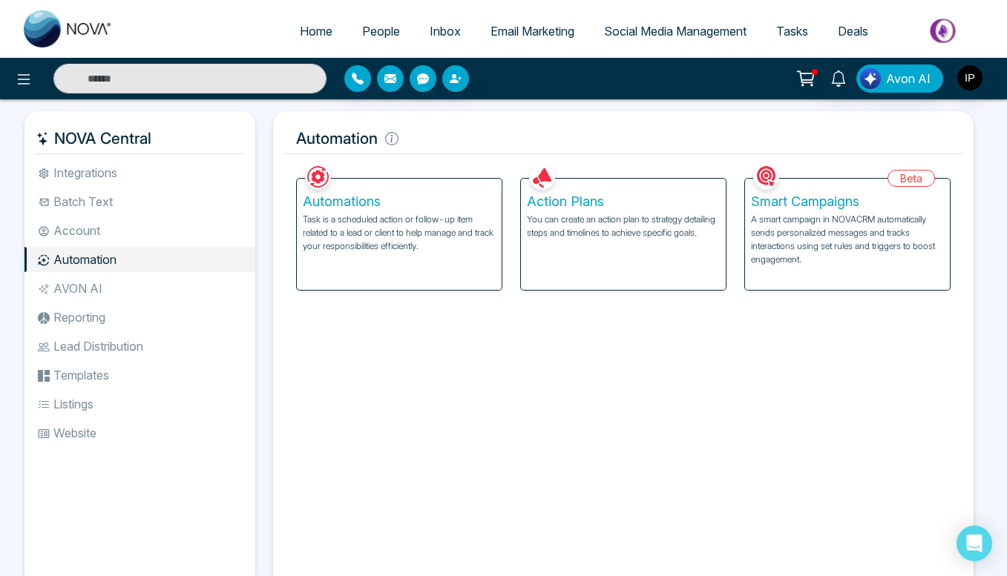
click at [413, 223] on p "Task is a scheduled action or follow-up item related to a lead or client to hel…" at bounding box center [399, 233] width 193 height 40
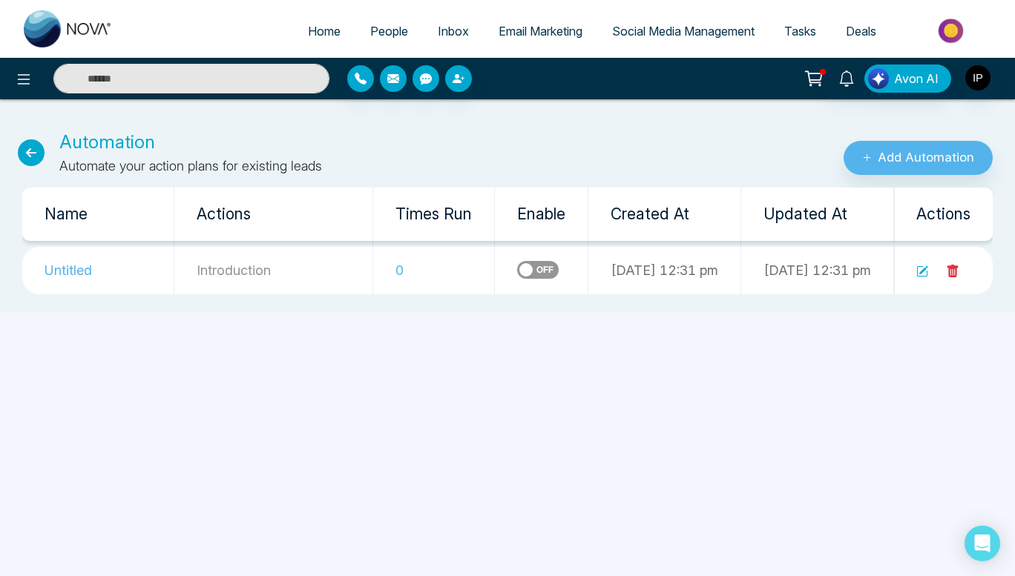
click at [952, 268] on icon at bounding box center [952, 271] width 11 height 13
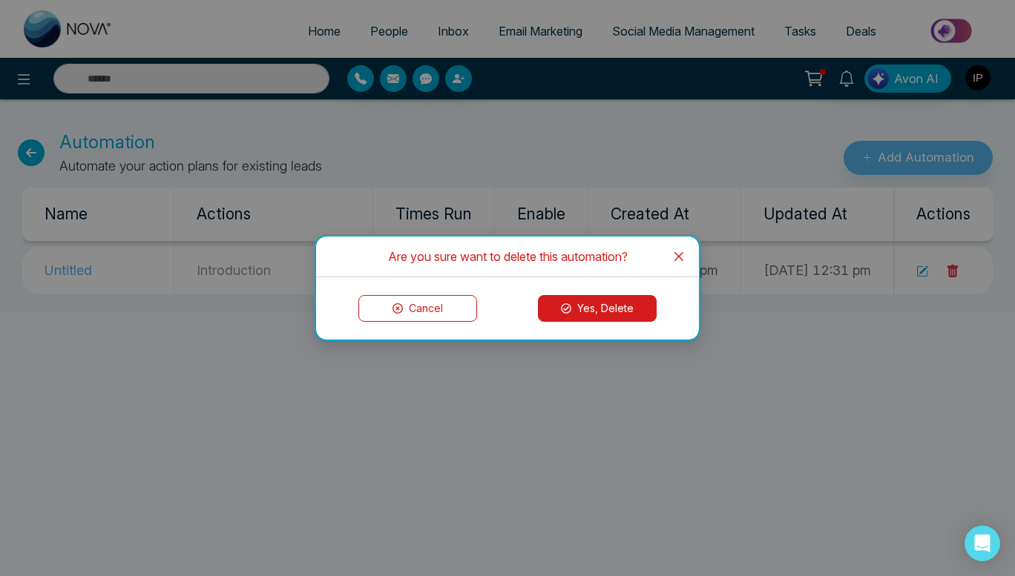
click at [622, 304] on button "Yes, Delete" at bounding box center [597, 308] width 119 height 27
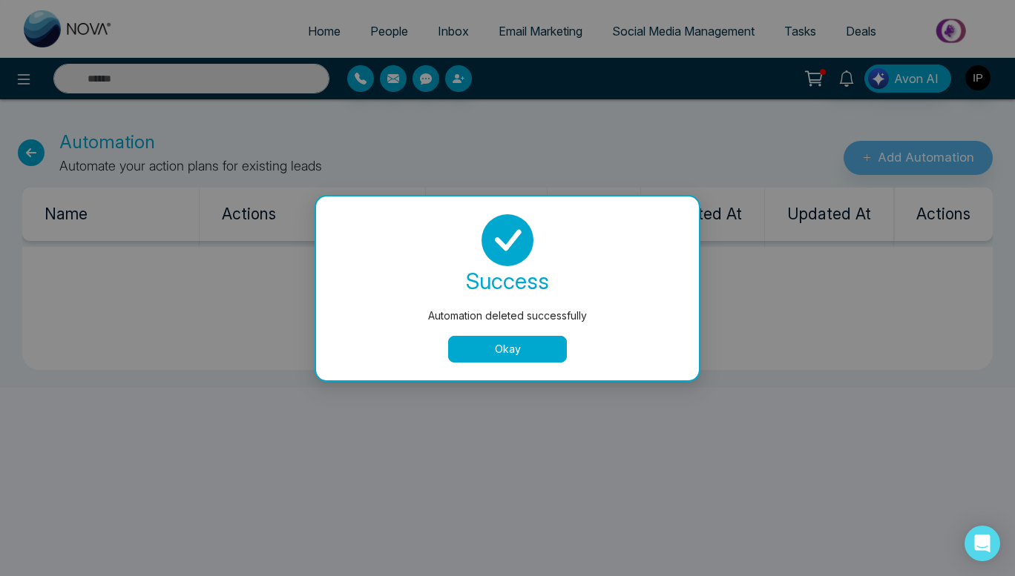
click at [501, 340] on button "Okay" at bounding box center [507, 349] width 119 height 27
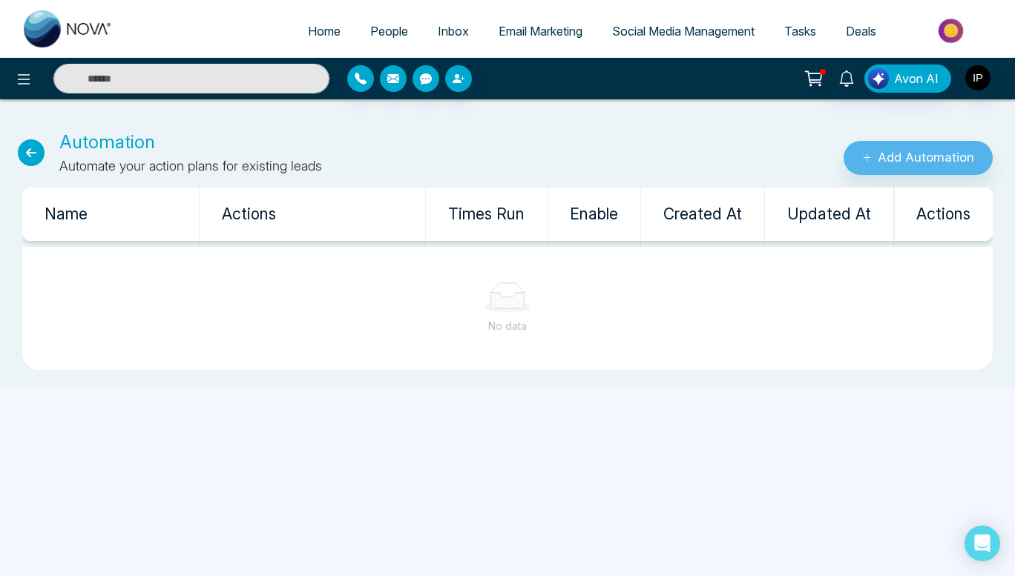
click at [20, 159] on icon at bounding box center [31, 152] width 27 height 27
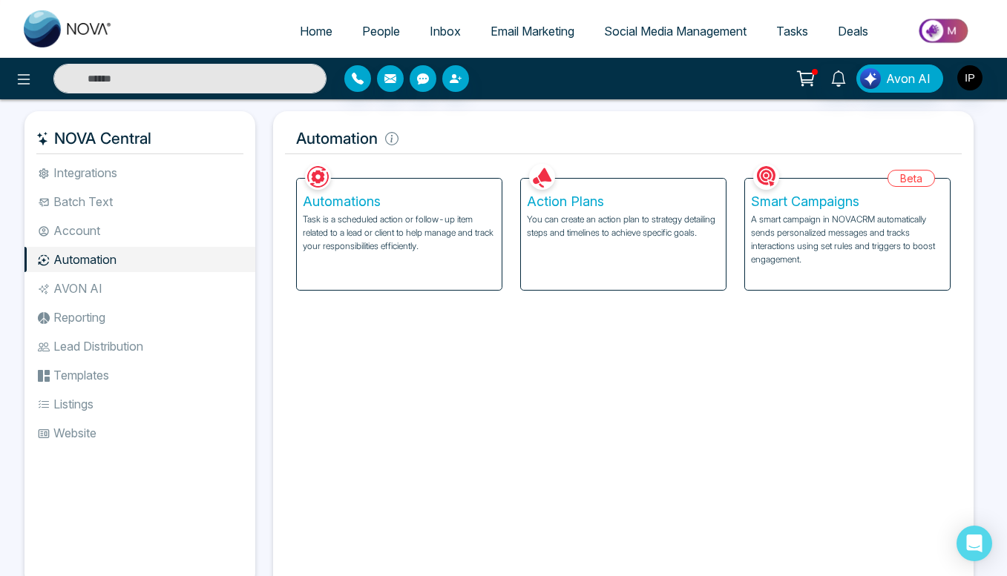
click at [632, 258] on div "Action Plans You can create an action plan to strategy detailing steps and time…" at bounding box center [623, 234] width 205 height 111
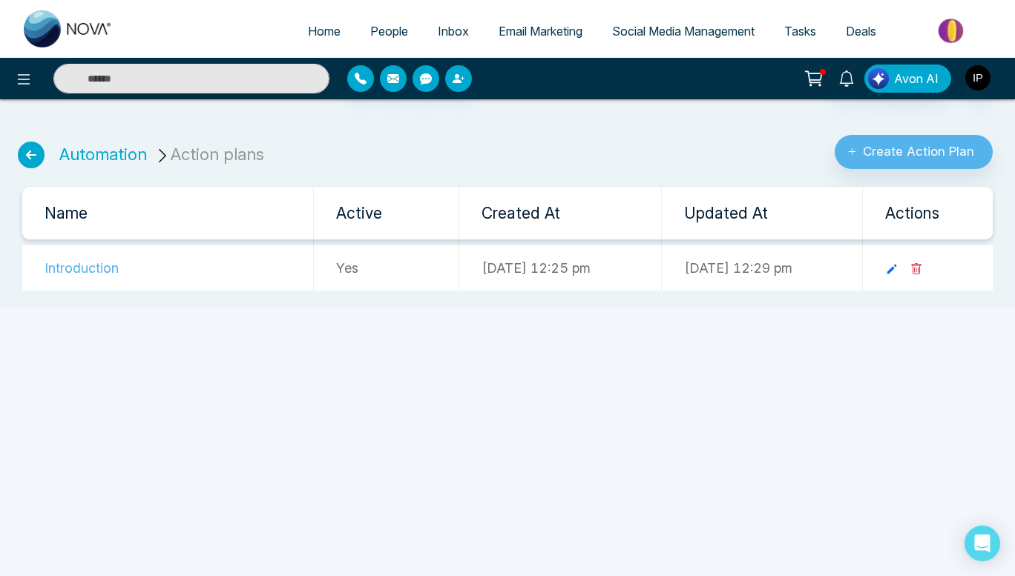
click at [946, 270] on td at bounding box center [928, 268] width 130 height 45
click at [921, 269] on icon at bounding box center [917, 268] width 10 height 11
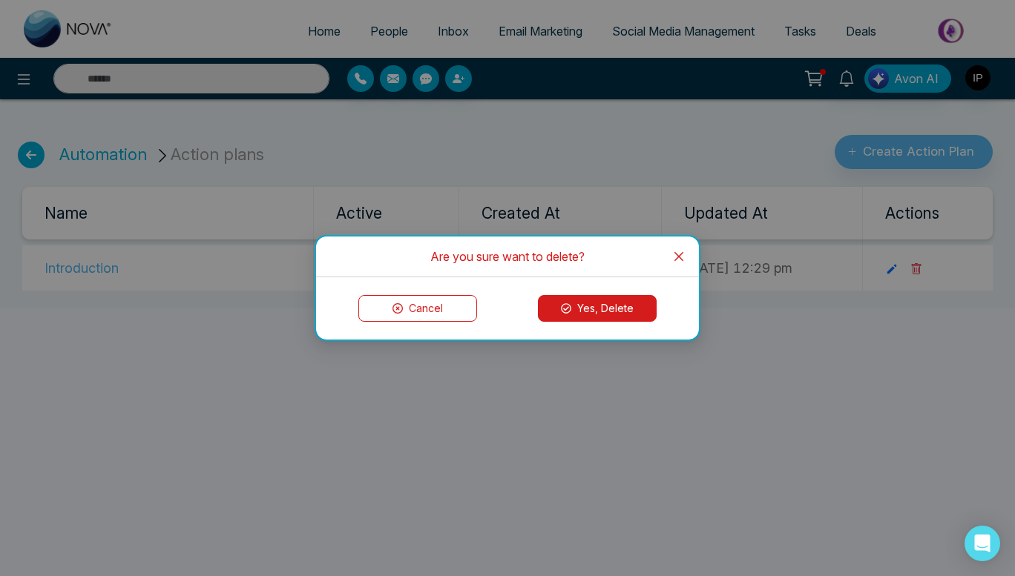
click at [616, 306] on button "Yes, Delete" at bounding box center [597, 308] width 119 height 27
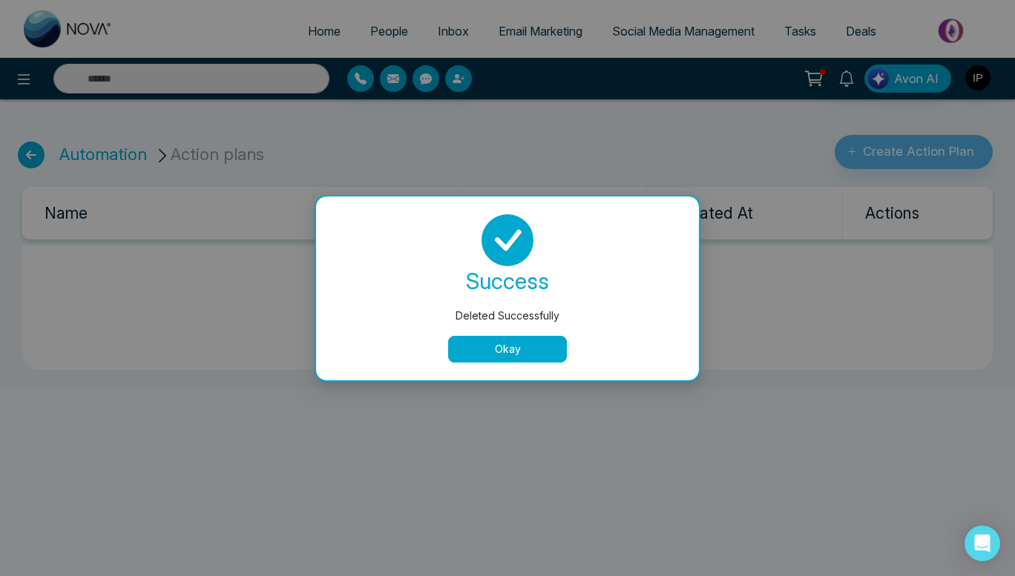
click at [525, 343] on button "Okay" at bounding box center [507, 349] width 119 height 27
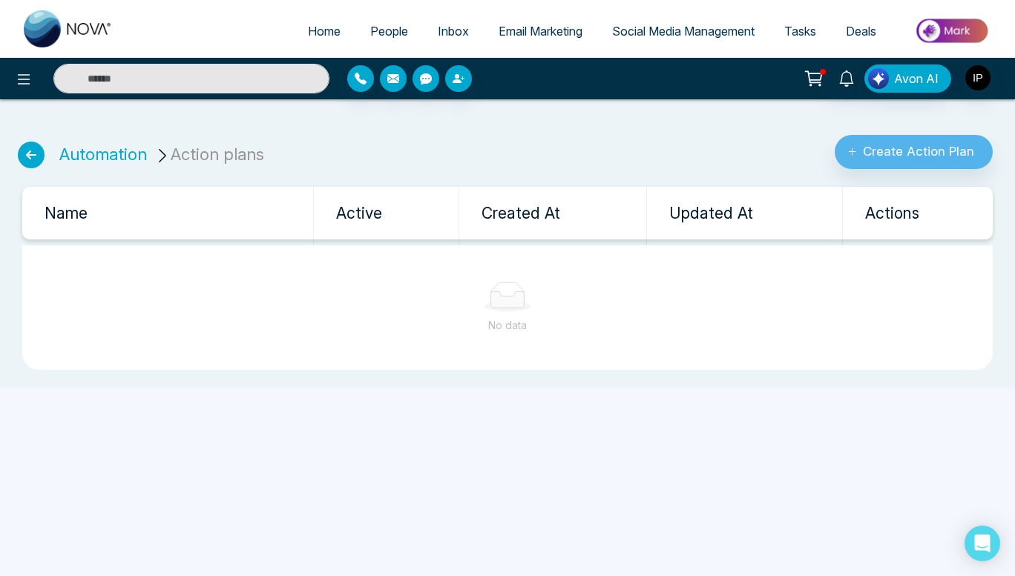
click at [22, 153] on icon at bounding box center [31, 155] width 27 height 27
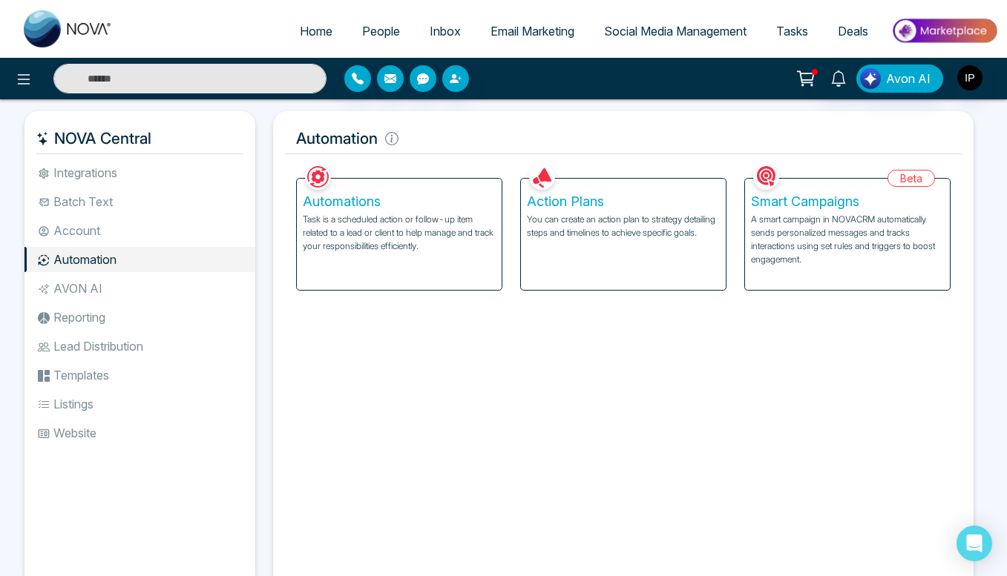
click at [829, 224] on p "A smart campaign in NOVACRM automatically sends personalized messages and track…" at bounding box center [847, 239] width 193 height 53
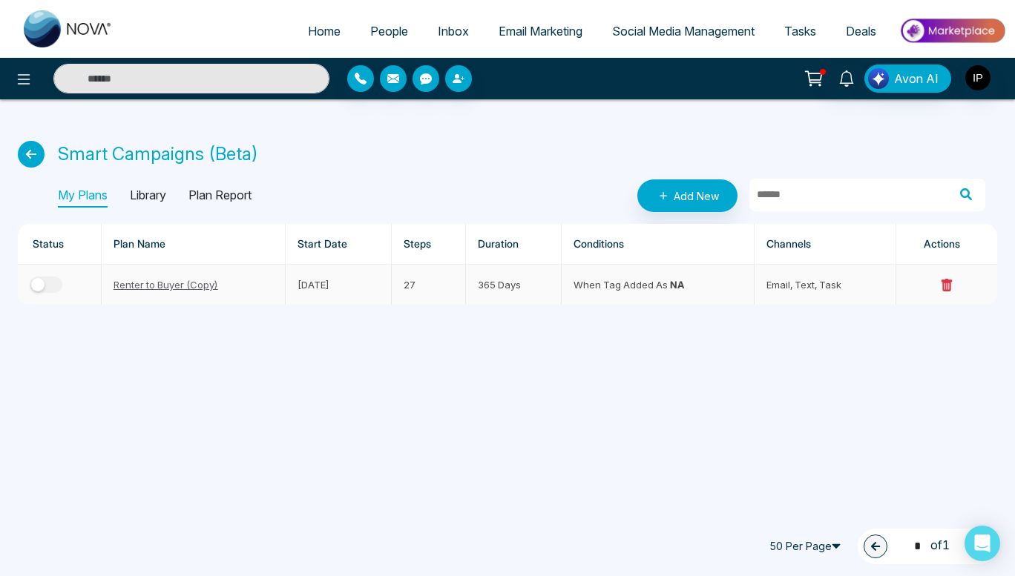
click at [951, 282] on icon at bounding box center [946, 285] width 11 height 13
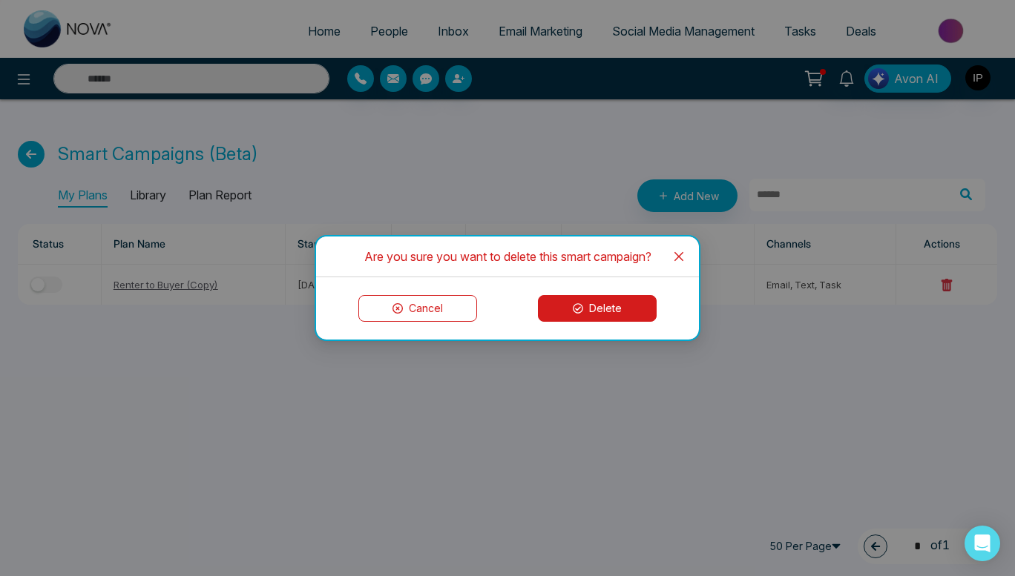
click at [622, 308] on button "Delete" at bounding box center [597, 308] width 119 height 27
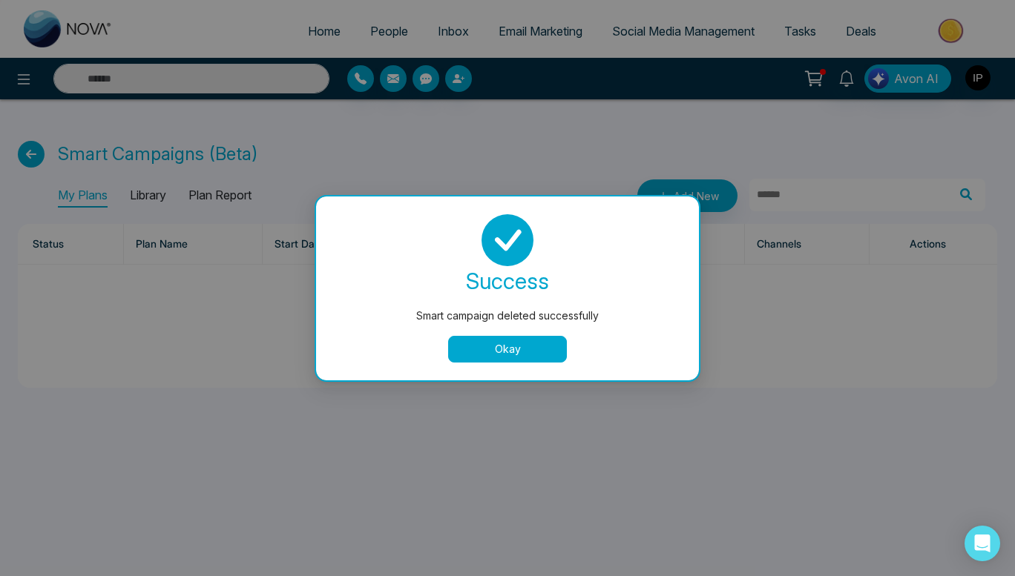
click at [498, 352] on button "Okay" at bounding box center [507, 349] width 119 height 27
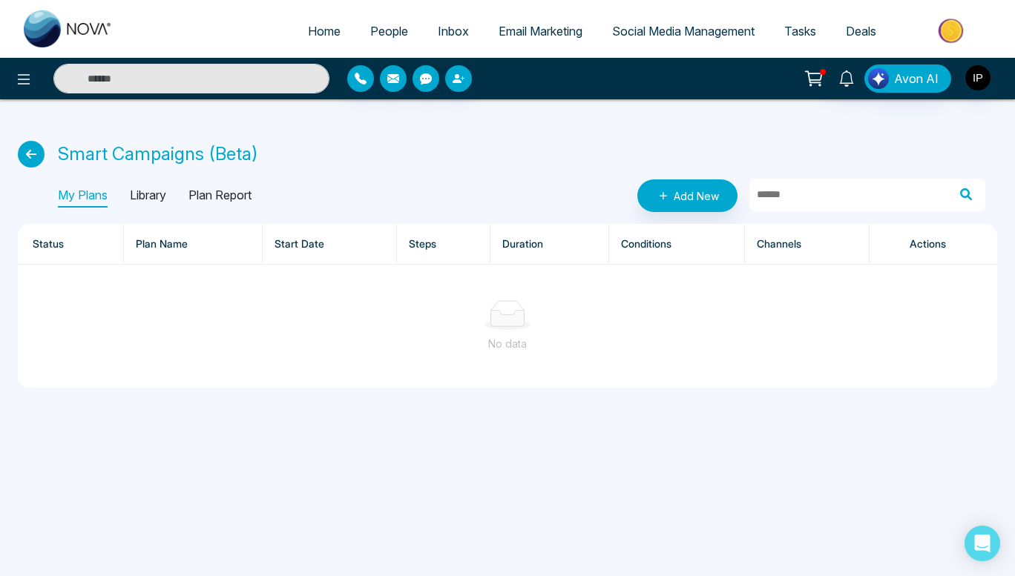
click at [36, 154] on icon at bounding box center [31, 154] width 27 height 27
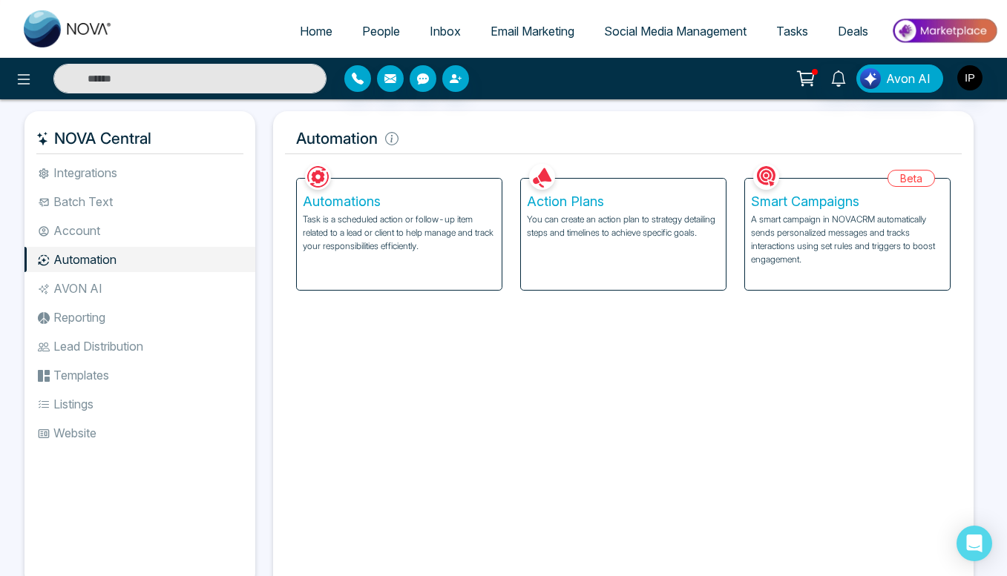
click at [60, 431] on li "Website" at bounding box center [139, 433] width 231 height 25
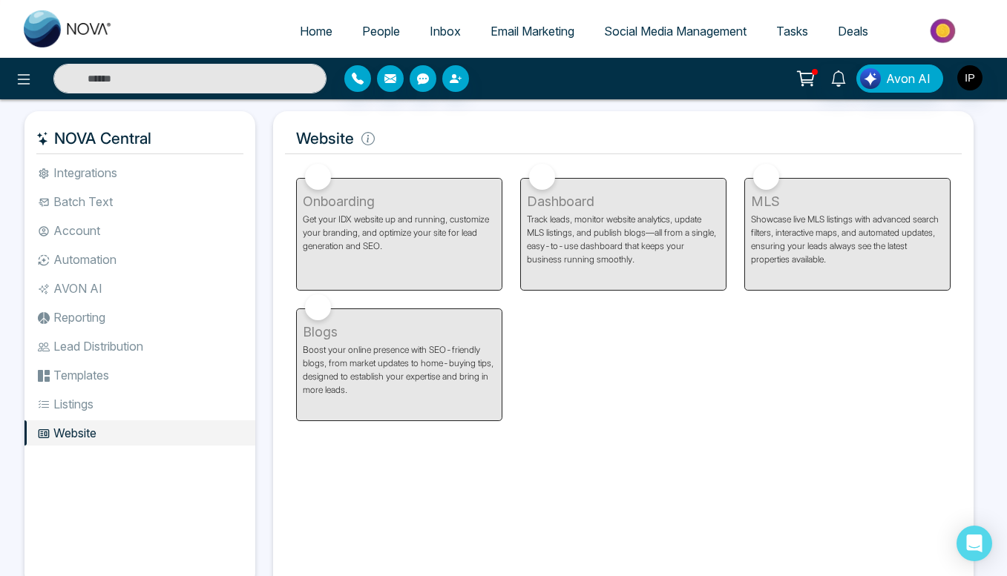
click at [90, 166] on li "Integrations" at bounding box center [139, 172] width 231 height 25
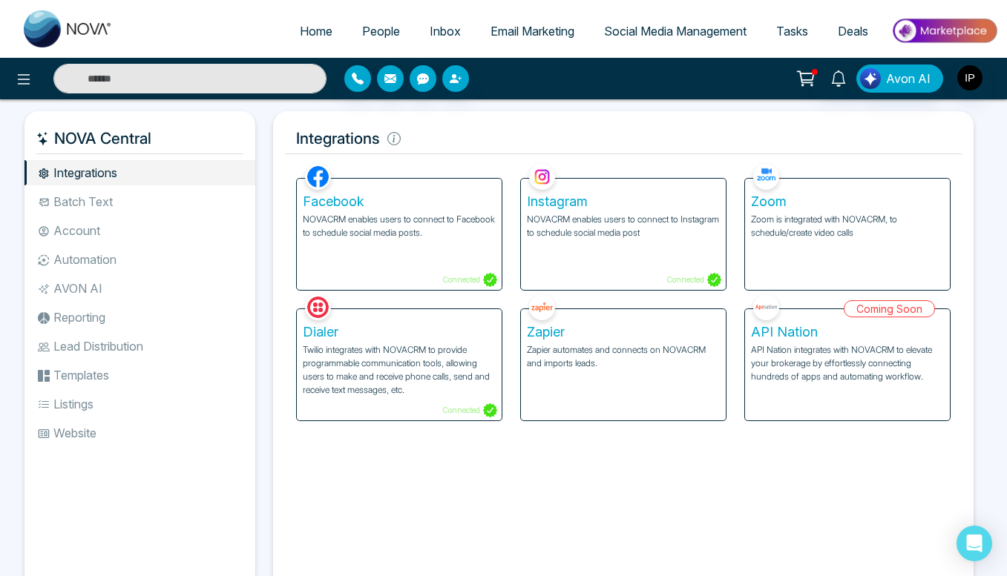
click at [430, 269] on div "Facebook NOVACRM enables users to connect to Facebook to schedule social media …" at bounding box center [399, 234] width 205 height 111
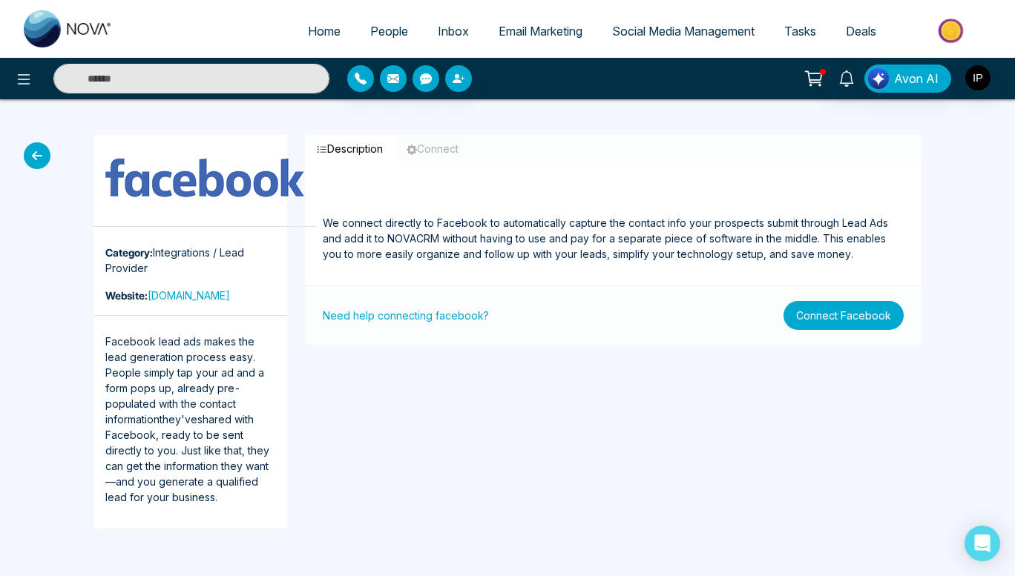
click at [814, 316] on button "Connect Facebook" at bounding box center [843, 315] width 120 height 29
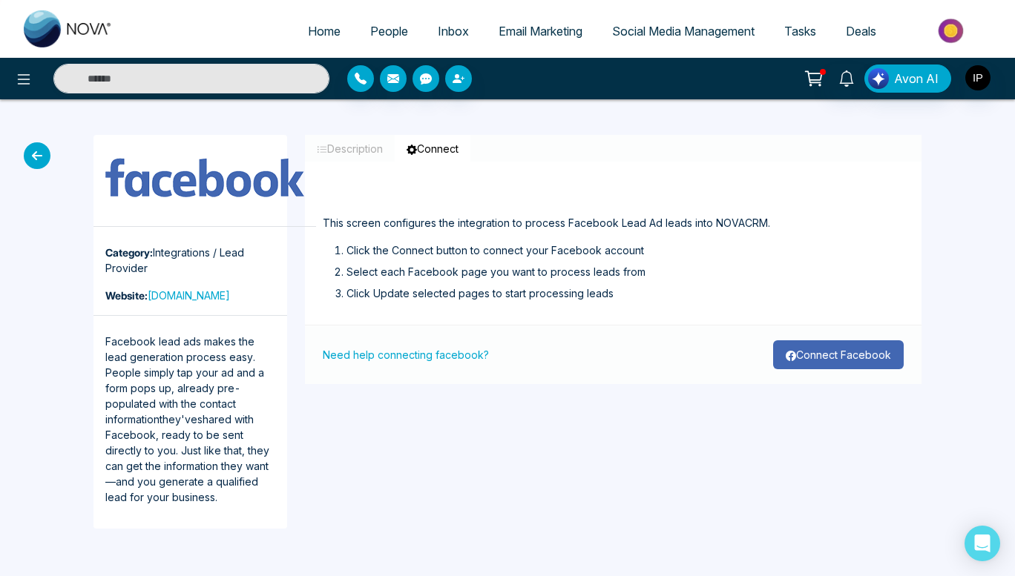
click at [817, 343] on button "Connect Facebook" at bounding box center [838, 354] width 131 height 29
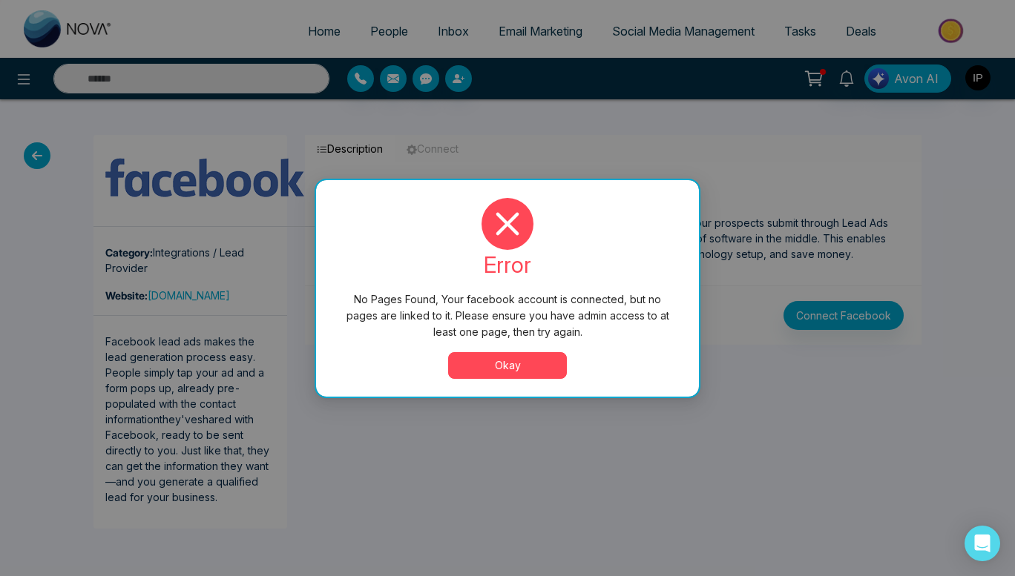
click at [536, 356] on button "Okay" at bounding box center [507, 365] width 119 height 27
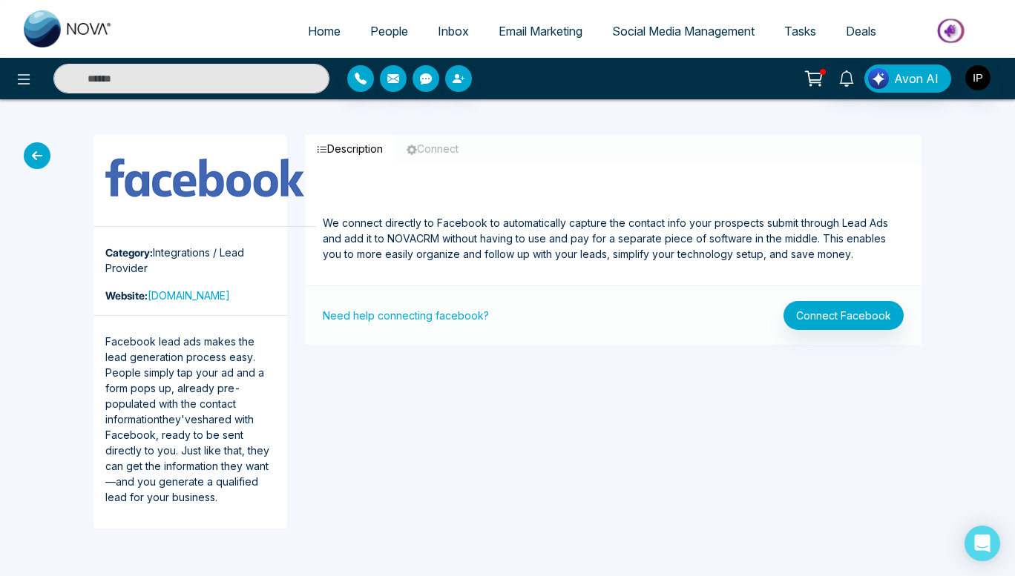
click at [39, 159] on icon at bounding box center [37, 155] width 27 height 27
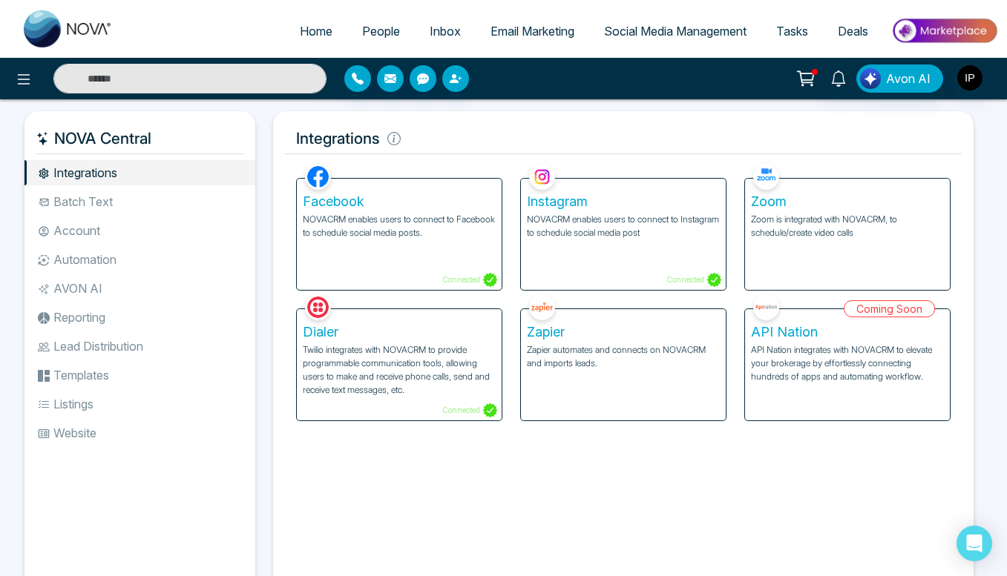
click at [587, 250] on div "Instagram NOVACRM enables users to connect to Instagram to schedule social medi…" at bounding box center [623, 234] width 205 height 111
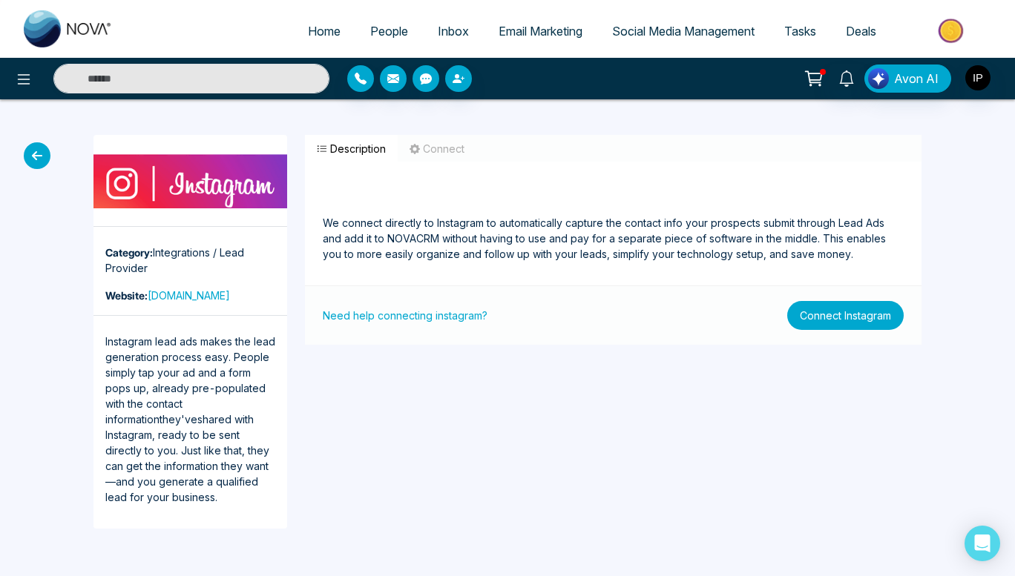
click at [829, 315] on button "Connect Instagram" at bounding box center [845, 315] width 116 height 29
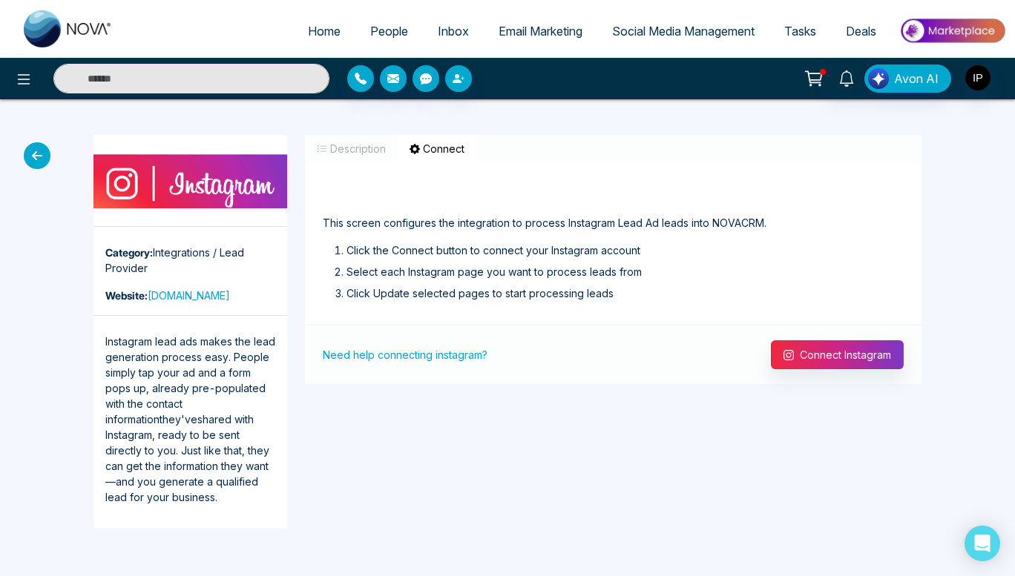
click at [826, 371] on div "Need help connecting instagram? Connect Instagram" at bounding box center [613, 354] width 616 height 59
click at [828, 355] on button "Connect Instagram" at bounding box center [837, 354] width 133 height 29
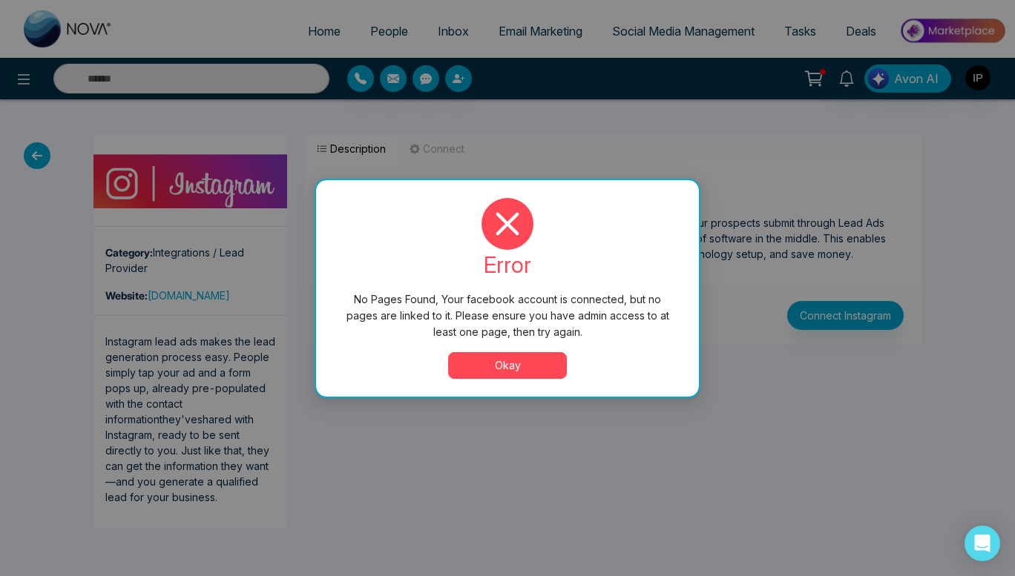
click at [525, 363] on button "Okay" at bounding box center [507, 365] width 119 height 27
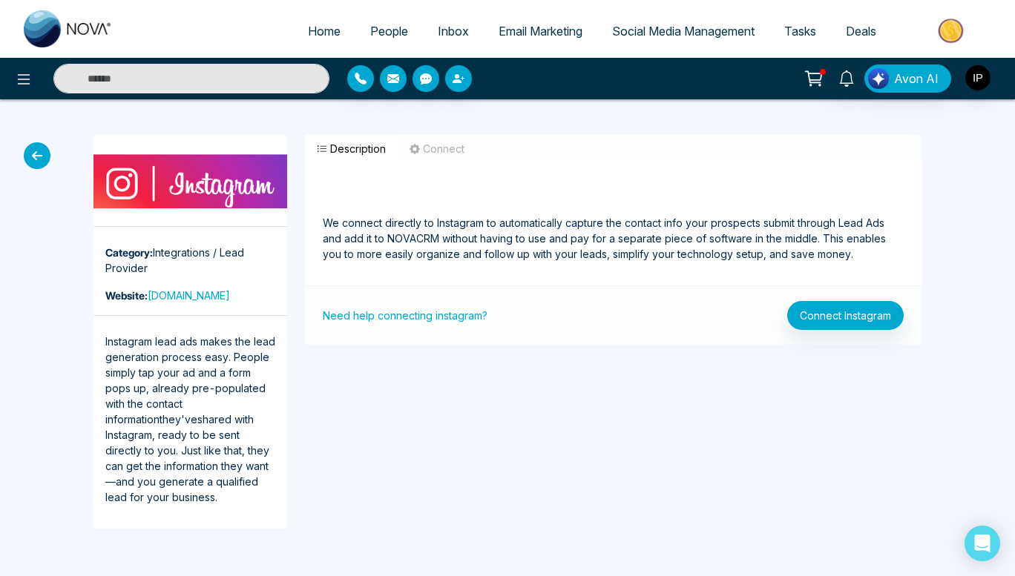
click at [25, 165] on div "Category: Integrations / Lead Provider Website: [DOMAIN_NAME] Instagram lead ad…" at bounding box center [507, 331] width 1015 height 465
click at [39, 162] on icon at bounding box center [37, 155] width 27 height 27
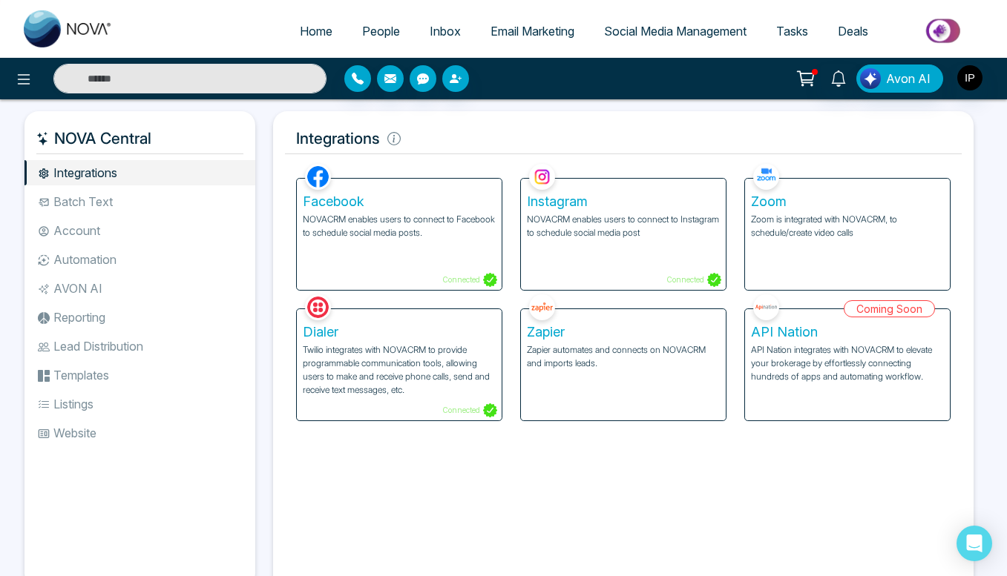
click at [88, 200] on li "Batch Text" at bounding box center [139, 201] width 231 height 25
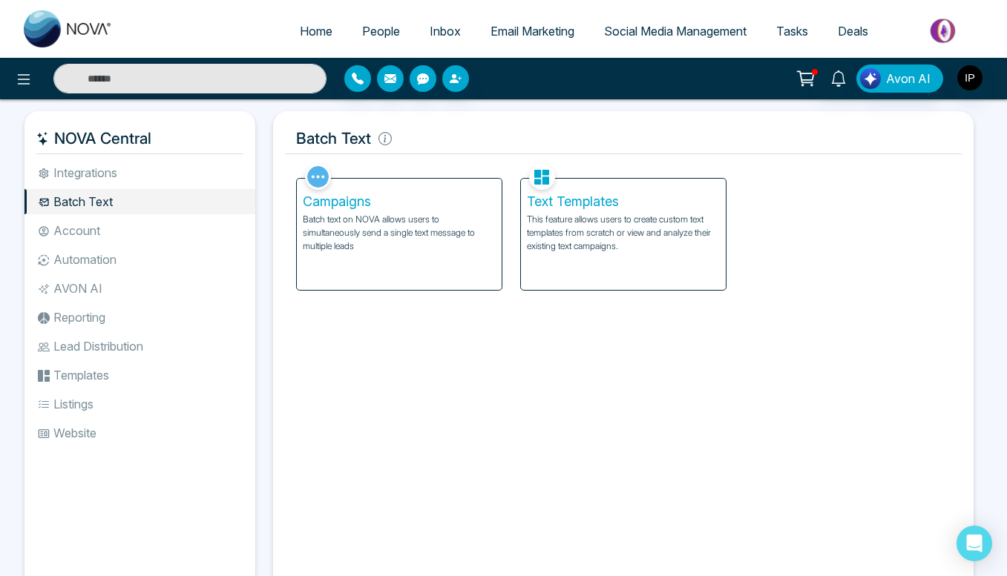
click at [74, 234] on li "Account" at bounding box center [139, 230] width 231 height 25
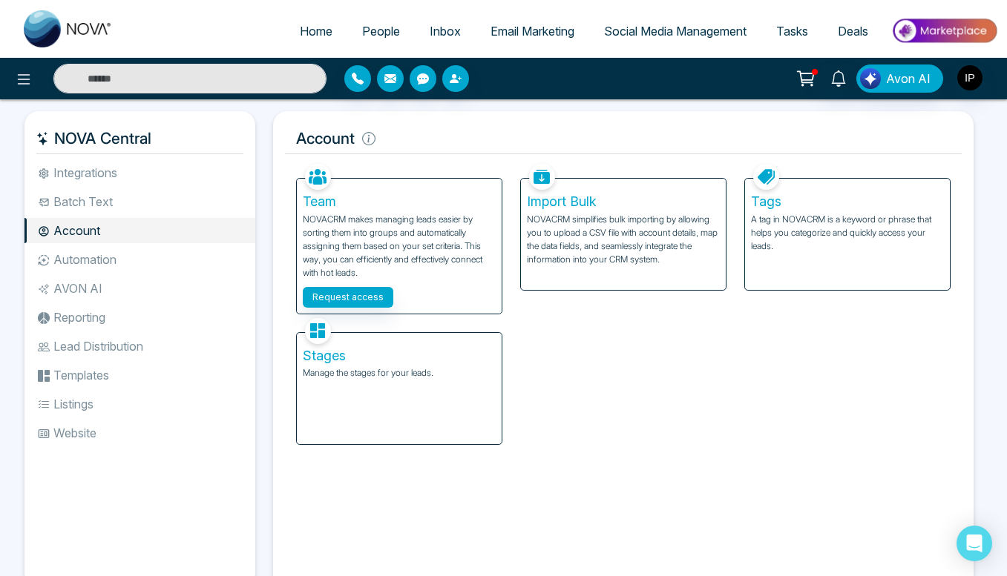
click at [99, 264] on li "Automation" at bounding box center [139, 259] width 231 height 25
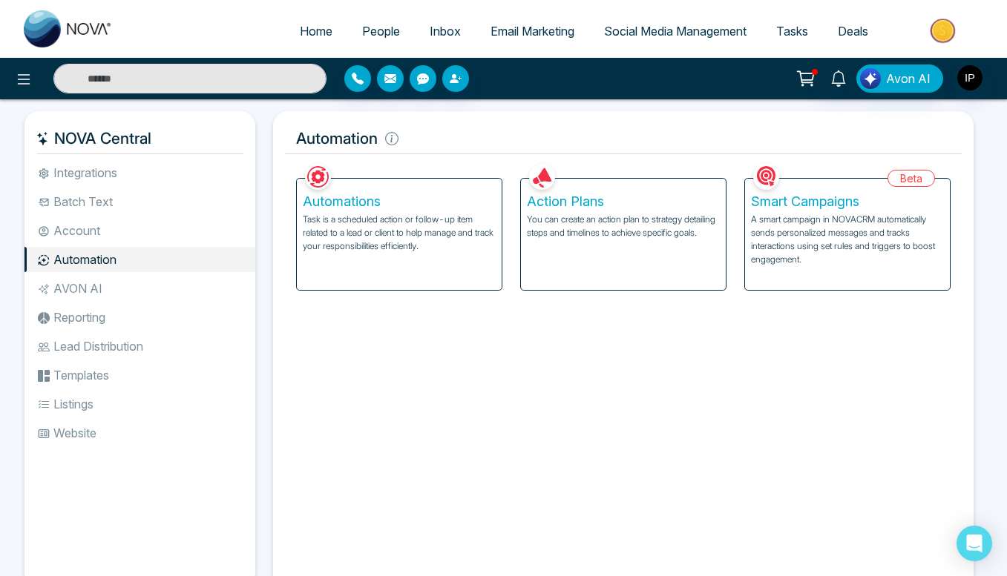
click at [125, 292] on li "AVON AI" at bounding box center [139, 288] width 231 height 25
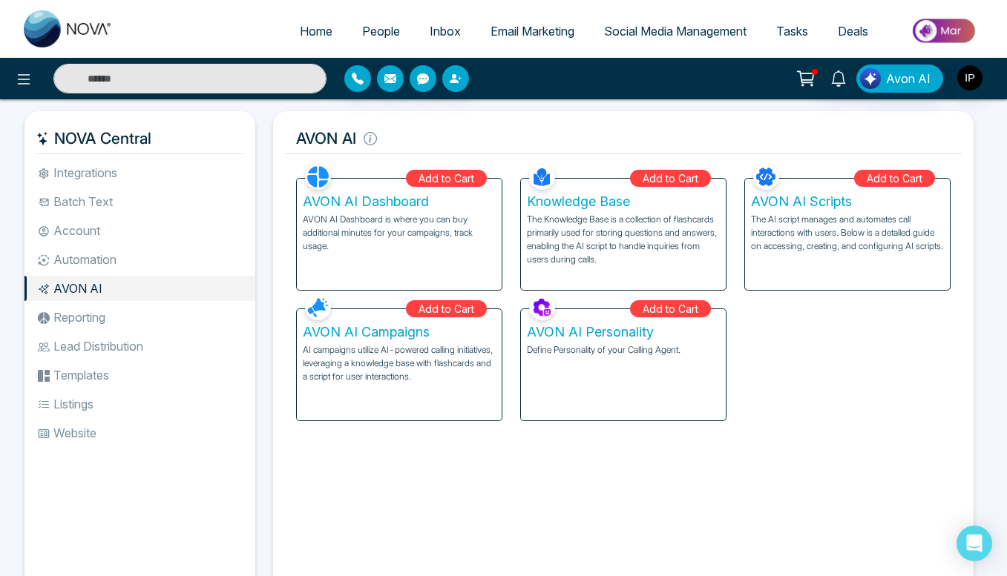
click at [120, 303] on ul "Integrations Batch Text Account Automation AVON AI Reporting Lead Distribution …" at bounding box center [139, 362] width 231 height 404
click at [118, 177] on li "Integrations" at bounding box center [139, 172] width 231 height 25
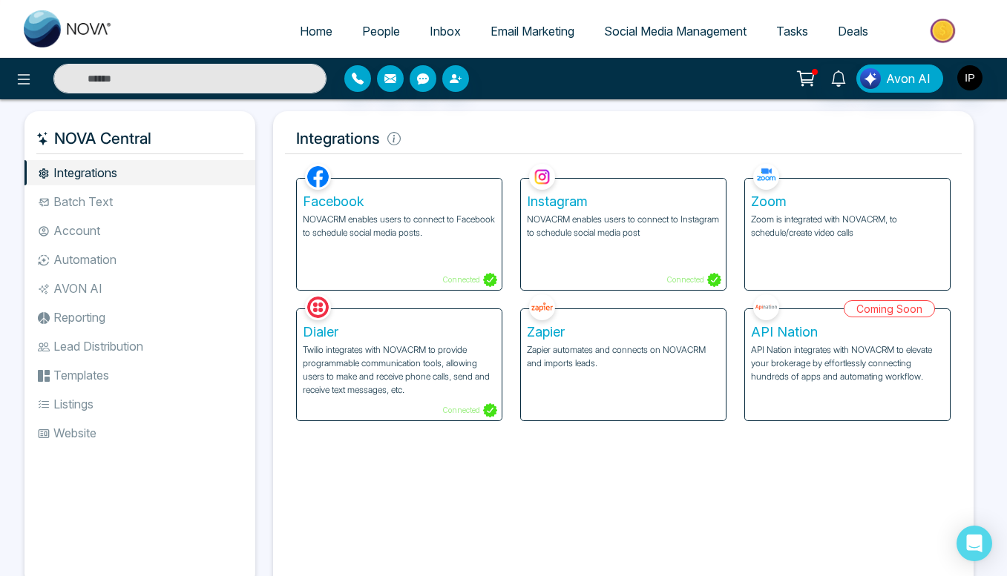
click at [303, 23] on link "Home" at bounding box center [316, 31] width 62 height 28
select select "*"
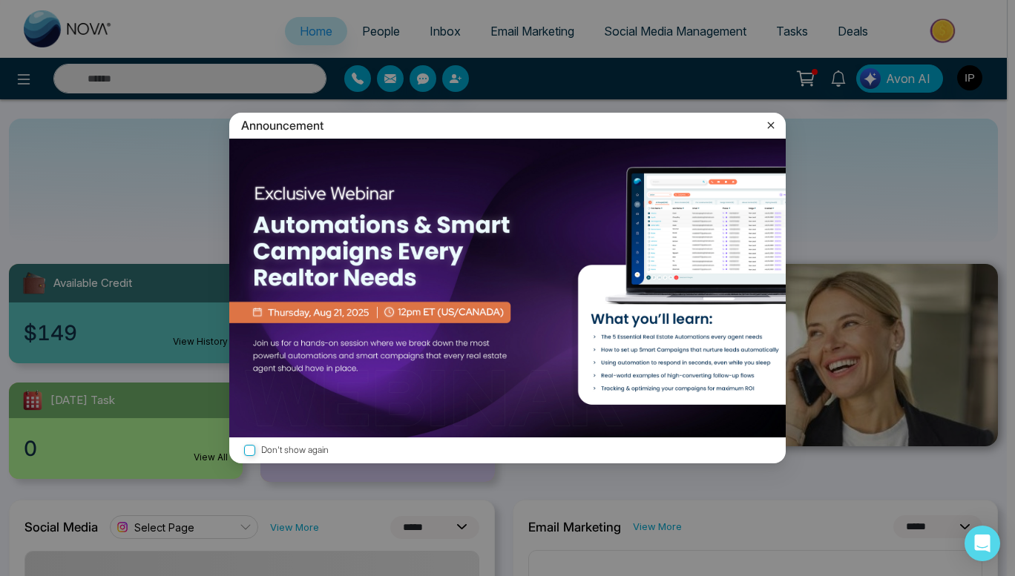
click at [771, 124] on icon at bounding box center [771, 125] width 7 height 7
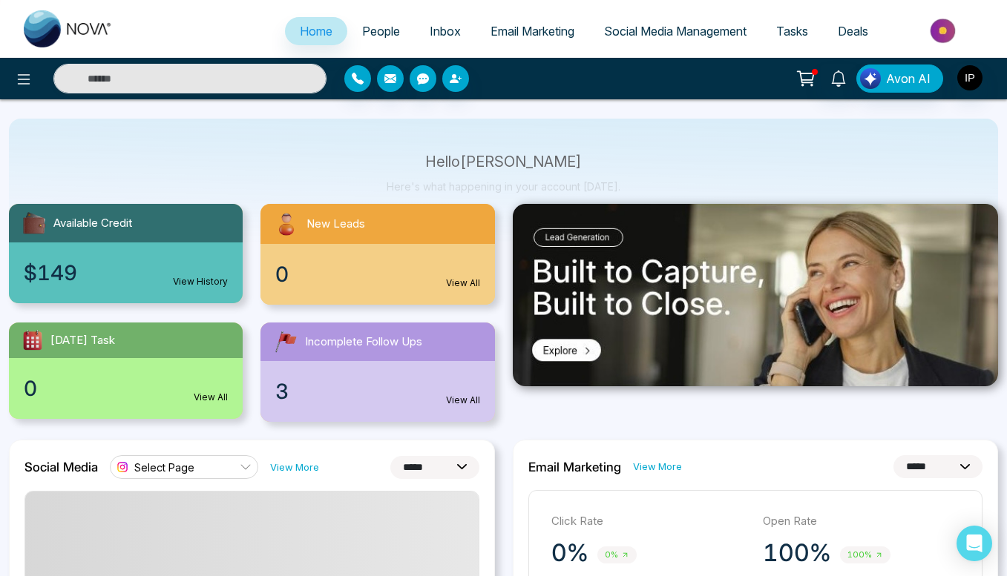
scroll to position [59, 0]
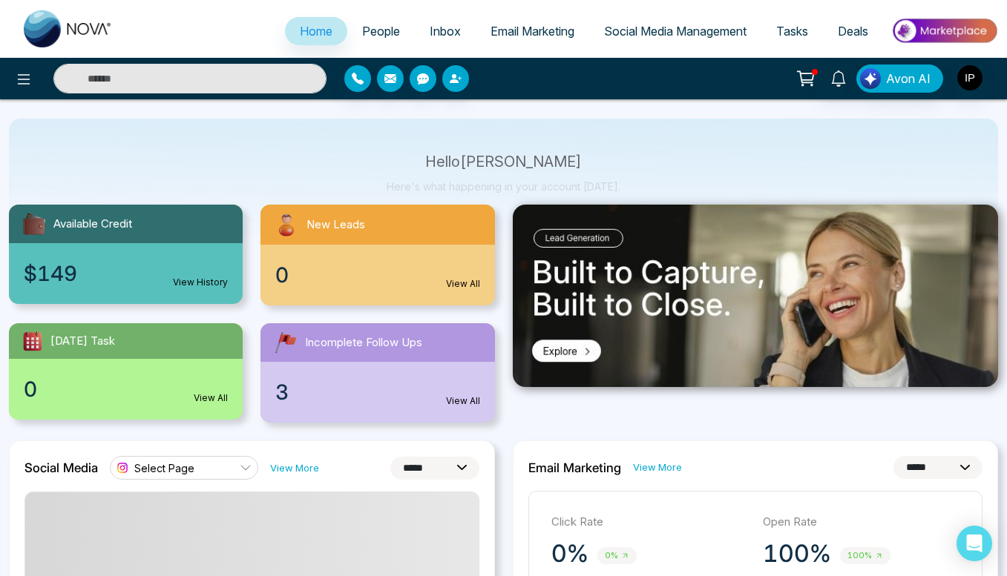
click at [441, 30] on span "Inbox" at bounding box center [445, 31] width 31 height 15
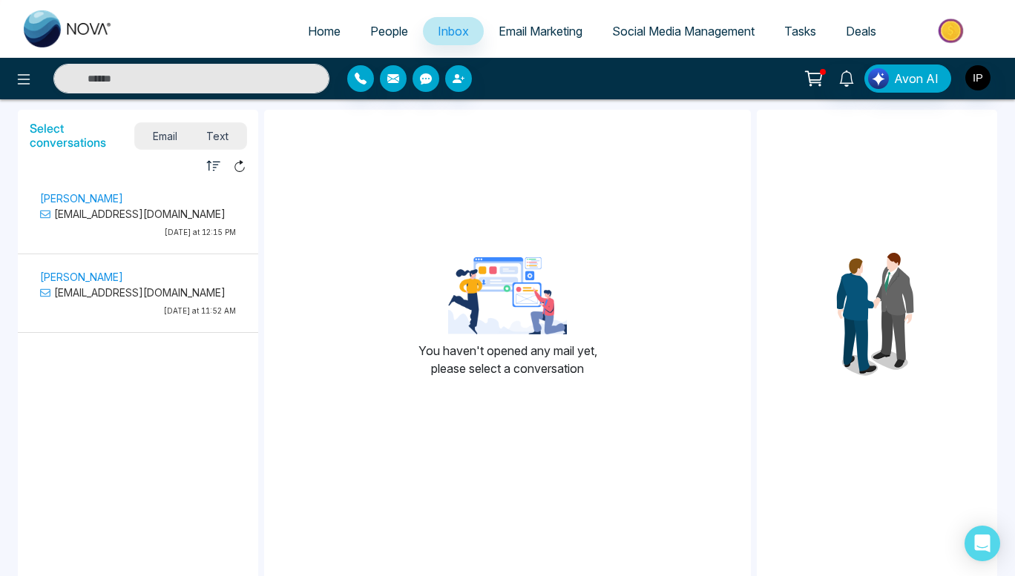
click at [227, 134] on span "Text" at bounding box center [218, 136] width 52 height 20
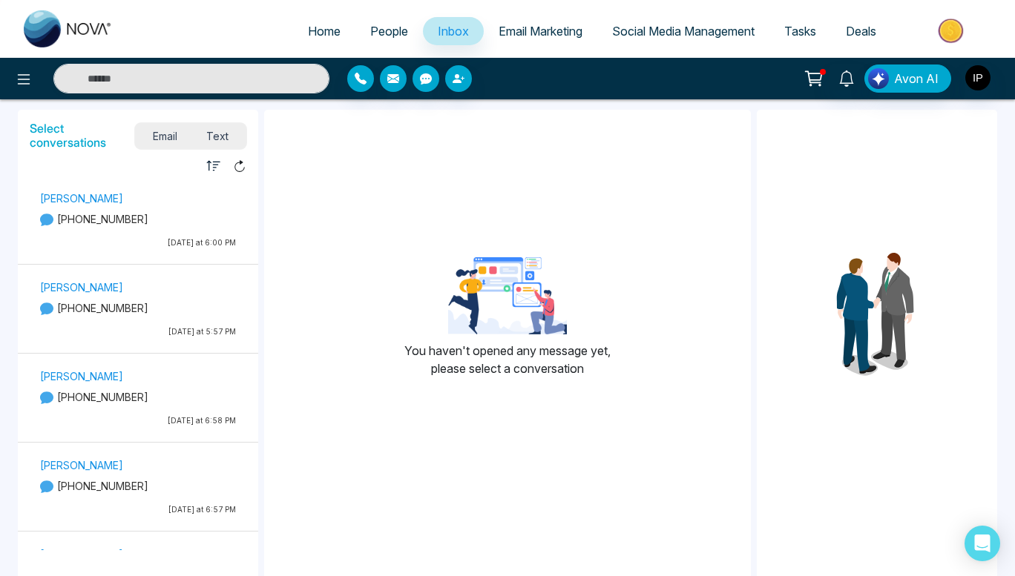
click at [790, 27] on span "Tasks" at bounding box center [800, 31] width 32 height 15
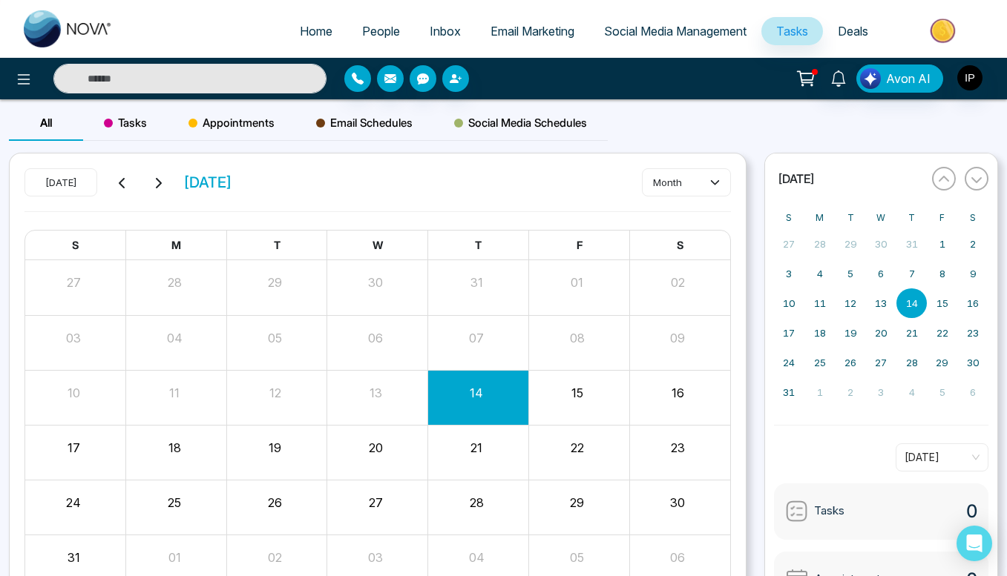
click at [157, 189] on button at bounding box center [158, 182] width 21 height 19
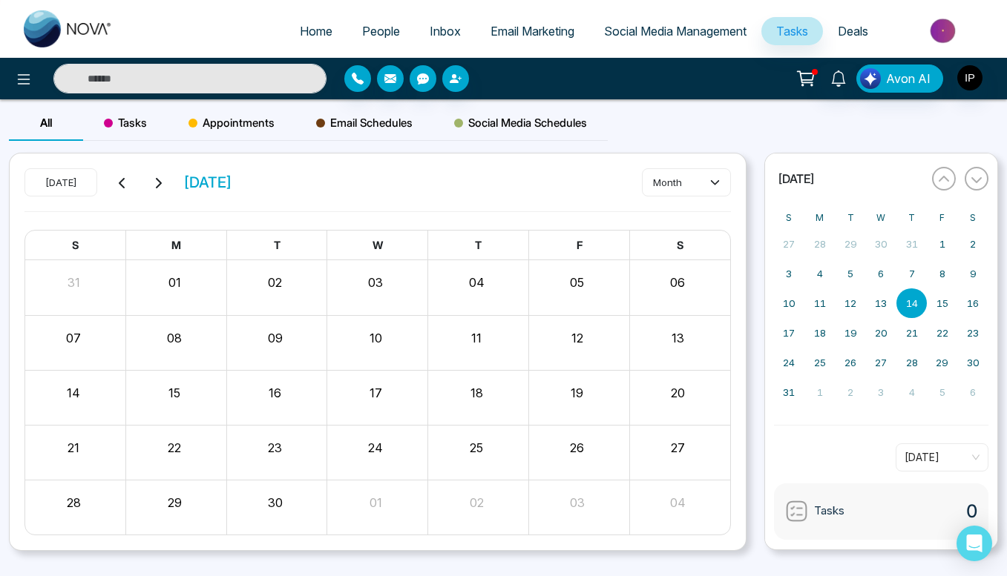
click at [121, 188] on icon at bounding box center [122, 183] width 12 height 12
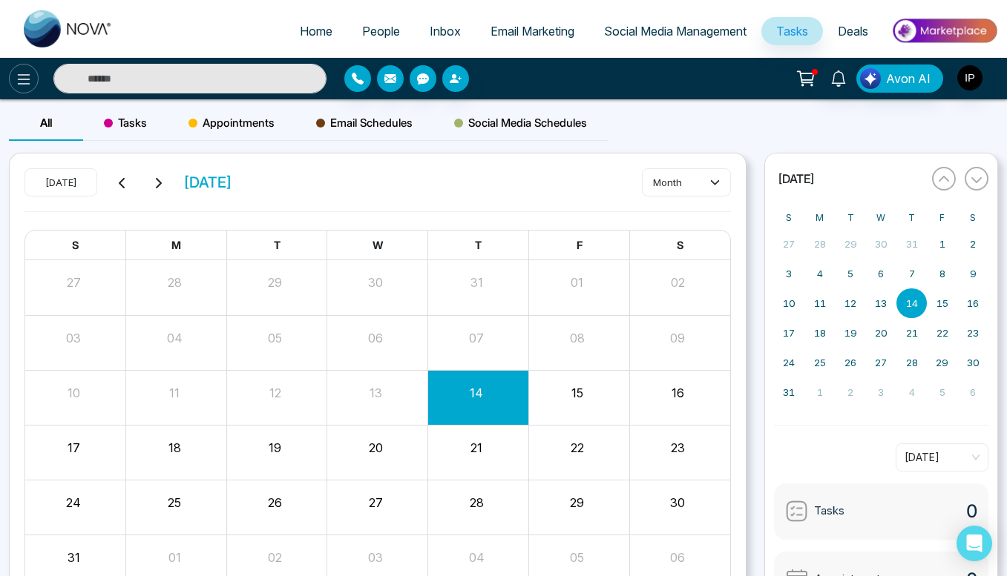
click at [24, 75] on icon at bounding box center [24, 79] width 18 height 18
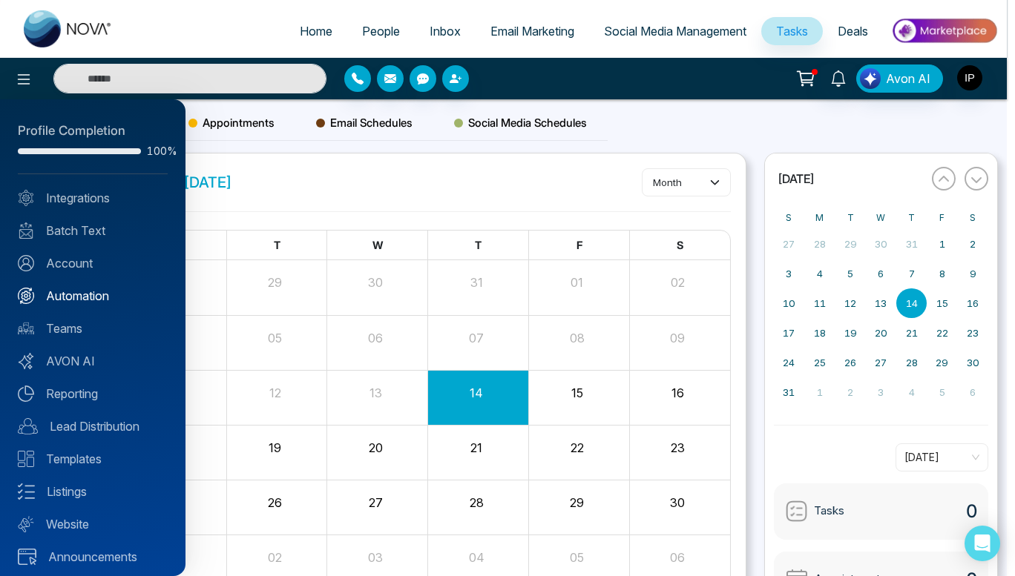
scroll to position [7, 0]
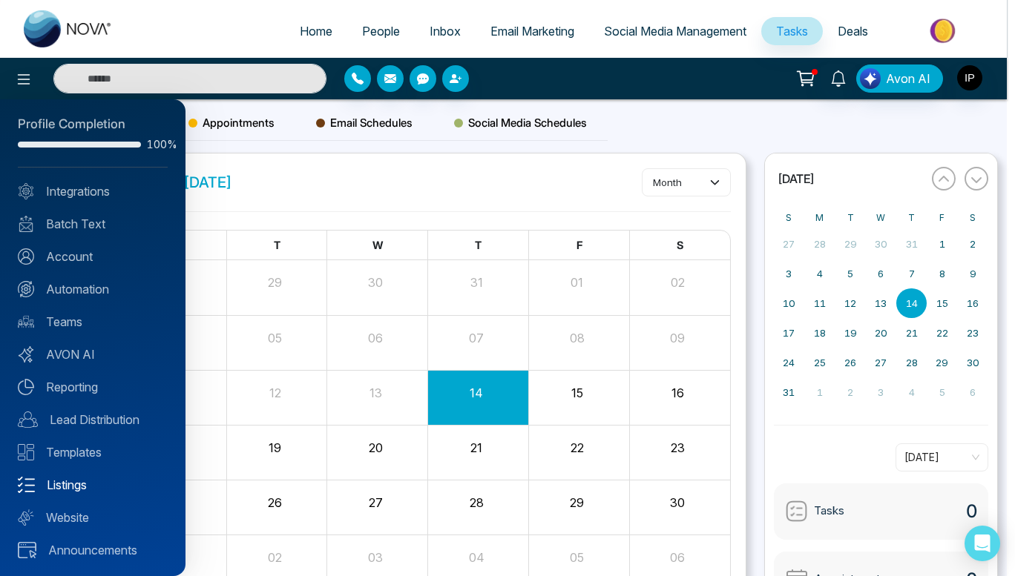
click at [77, 489] on link "Listings" at bounding box center [93, 485] width 150 height 18
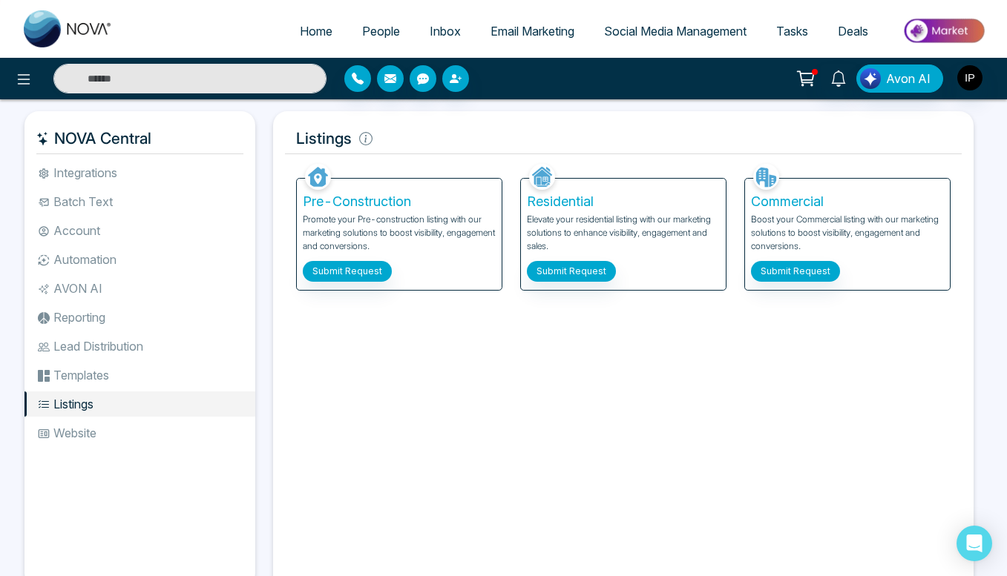
click at [95, 204] on li "Batch Text" at bounding box center [139, 201] width 231 height 25
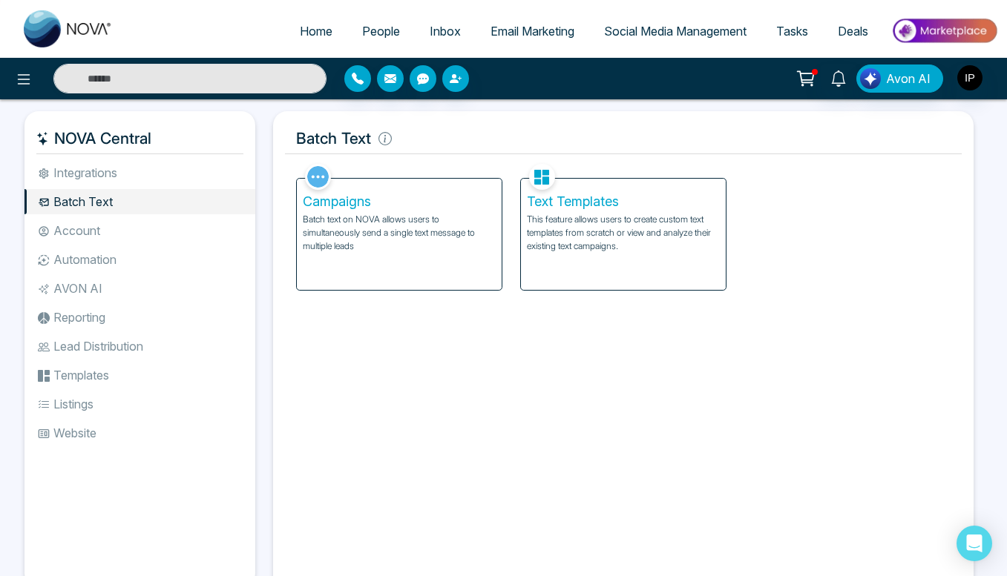
click at [96, 168] on li "Integrations" at bounding box center [139, 172] width 231 height 25
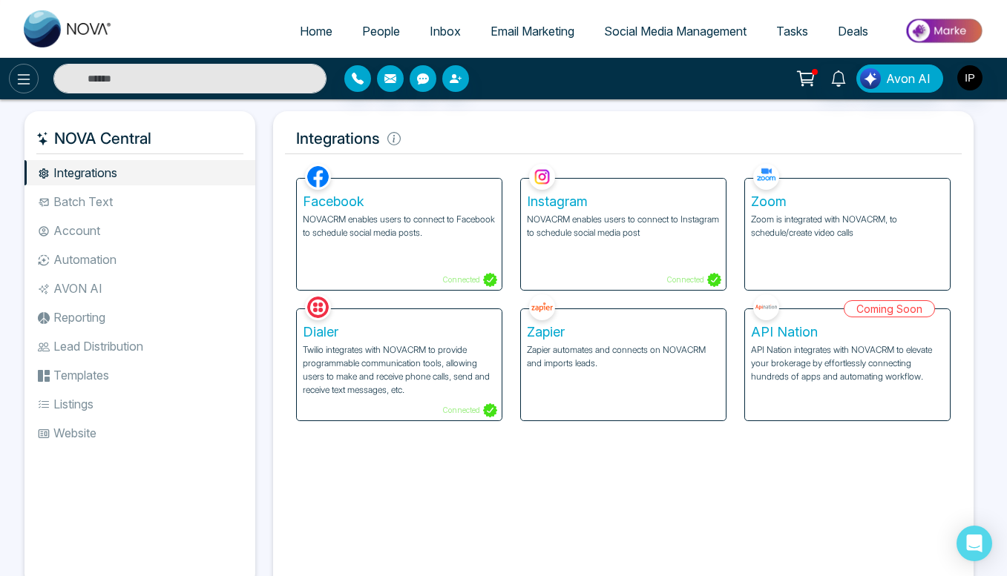
click at [26, 73] on icon at bounding box center [24, 79] width 18 height 18
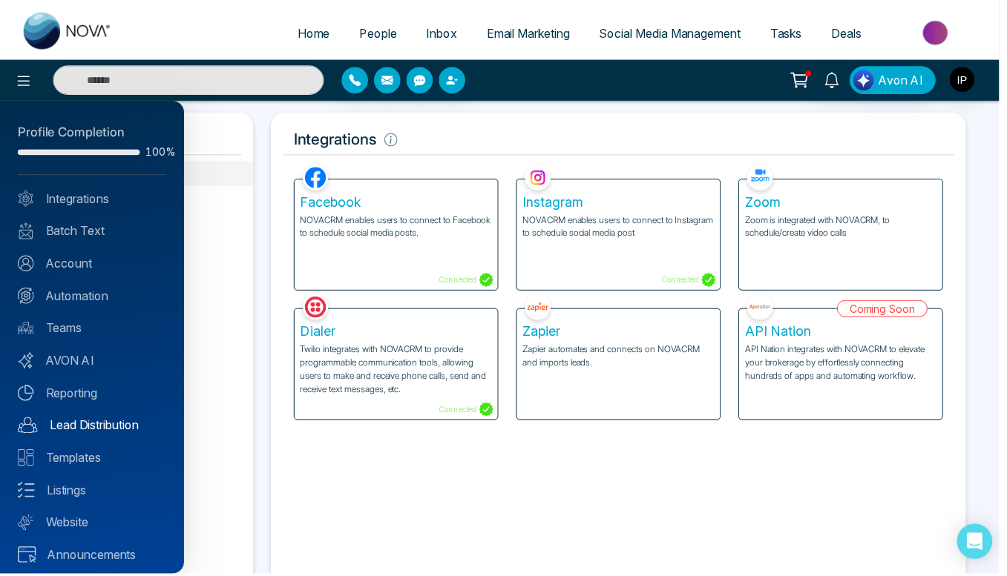
scroll to position [7, 0]
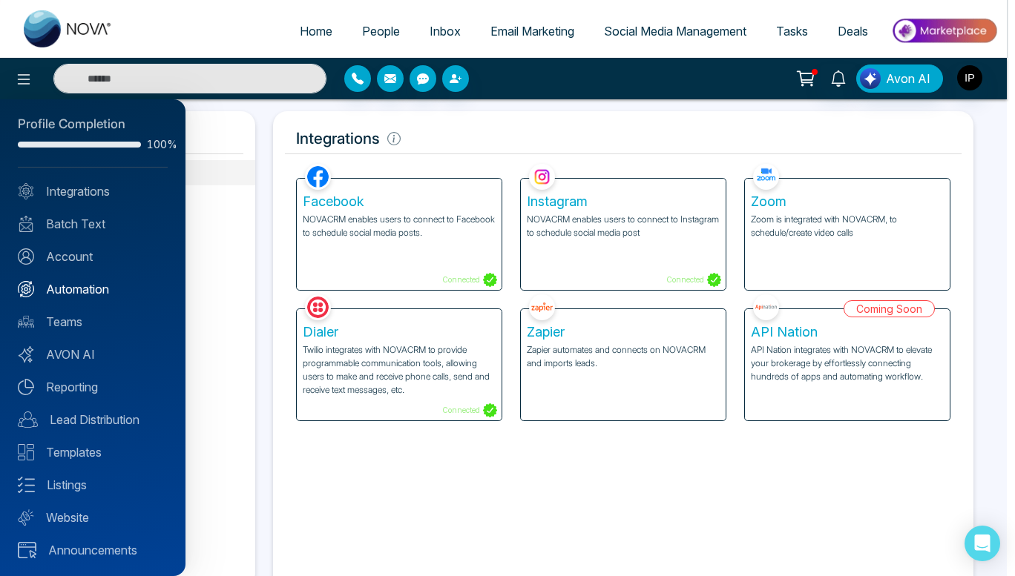
click at [59, 286] on link "Automation" at bounding box center [93, 289] width 150 height 18
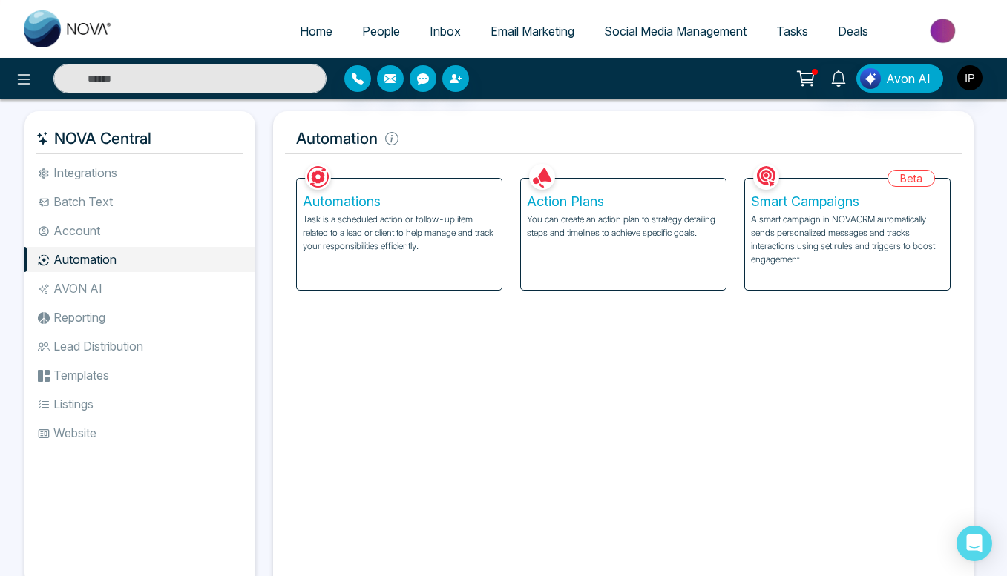
click at [793, 263] on p "A smart campaign in NOVACRM automatically sends personalized messages and track…" at bounding box center [847, 239] width 193 height 53
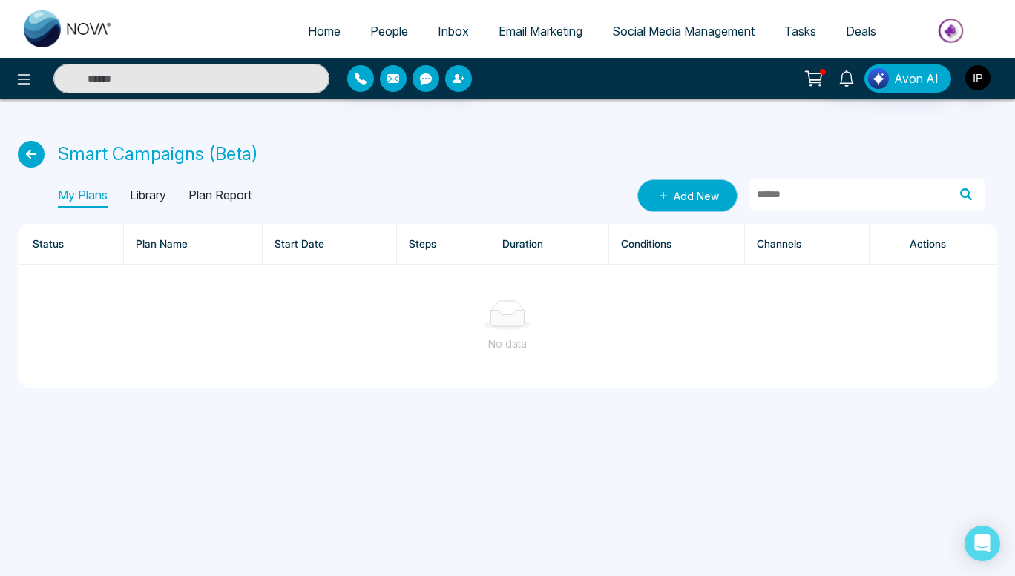
click at [698, 203] on link "Add New" at bounding box center [687, 196] width 100 height 33
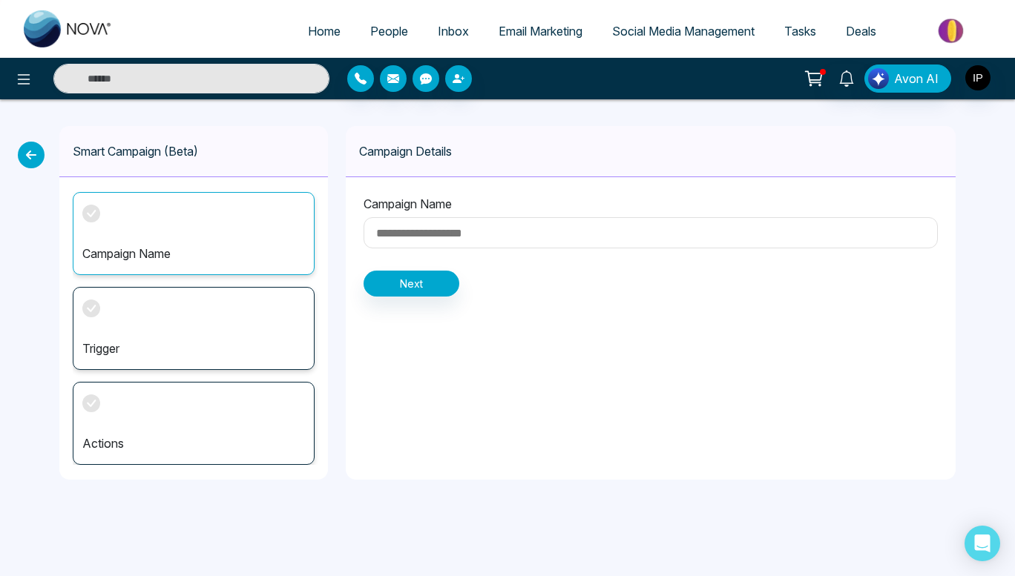
click at [513, 231] on input at bounding box center [650, 232] width 574 height 31
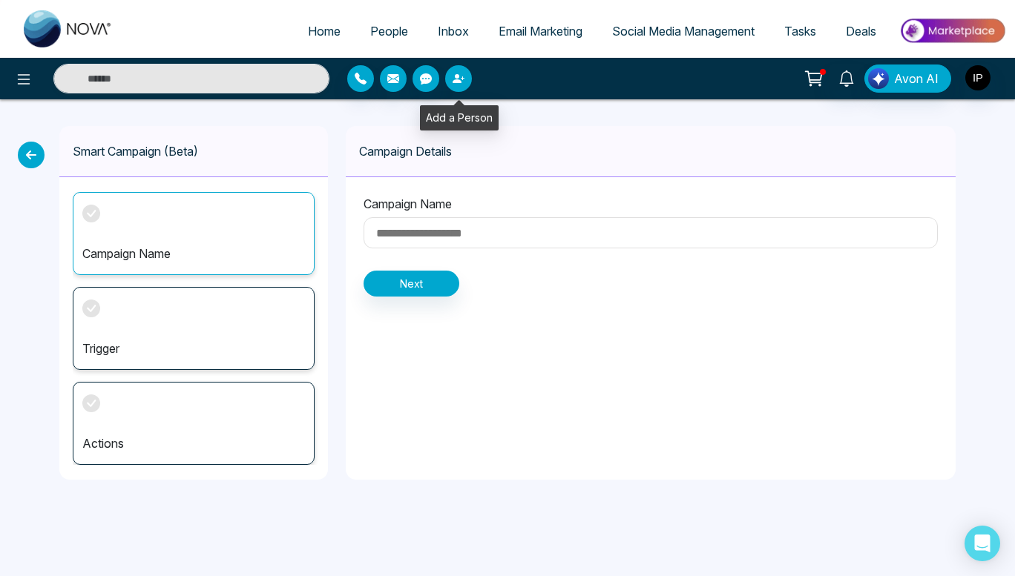
click at [461, 79] on icon "button" at bounding box center [458, 79] width 12 height 12
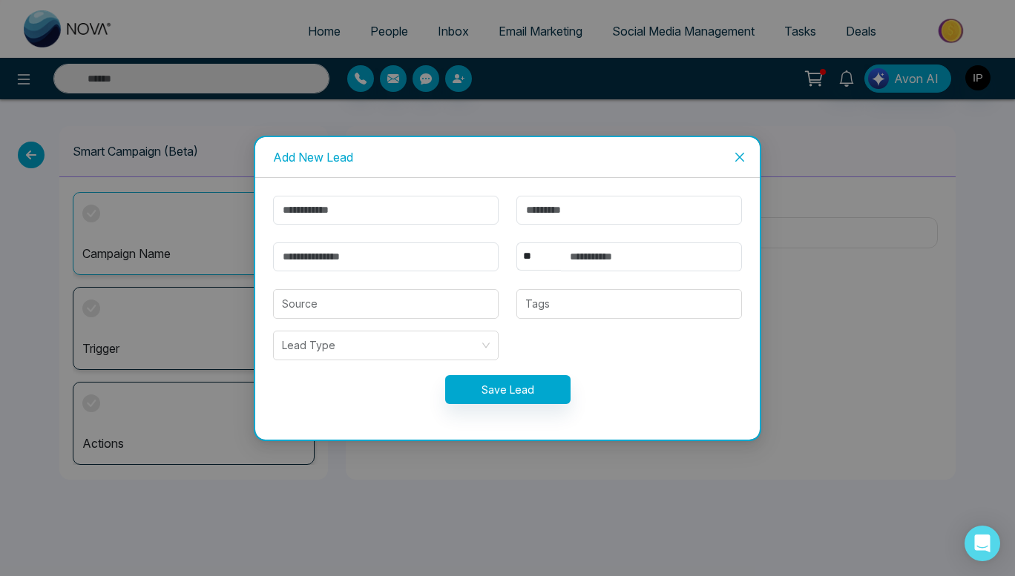
click at [398, 226] on form "** **** *** *** *** **** *** Source Tags Lead Type Save Lead" at bounding box center [507, 309] width 487 height 226
click at [404, 216] on input "text" at bounding box center [386, 210] width 226 height 29
paste input "**********"
drag, startPoint x: 401, startPoint y: 211, endPoint x: 369, endPoint y: 210, distance: 31.2
click at [369, 210] on input "**********" at bounding box center [386, 210] width 226 height 29
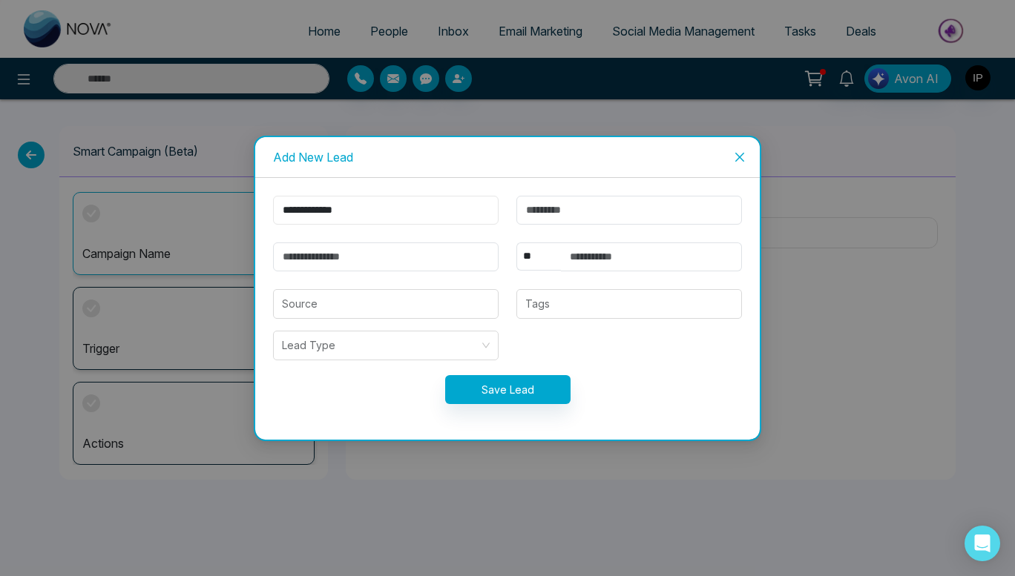
type input "**********"
click at [551, 210] on input "text" at bounding box center [629, 210] width 226 height 29
paste input "**********"
drag, startPoint x: 596, startPoint y: 210, endPoint x: 404, endPoint y: 215, distance: 192.2
click at [404, 215] on form "**********" at bounding box center [507, 309] width 487 height 226
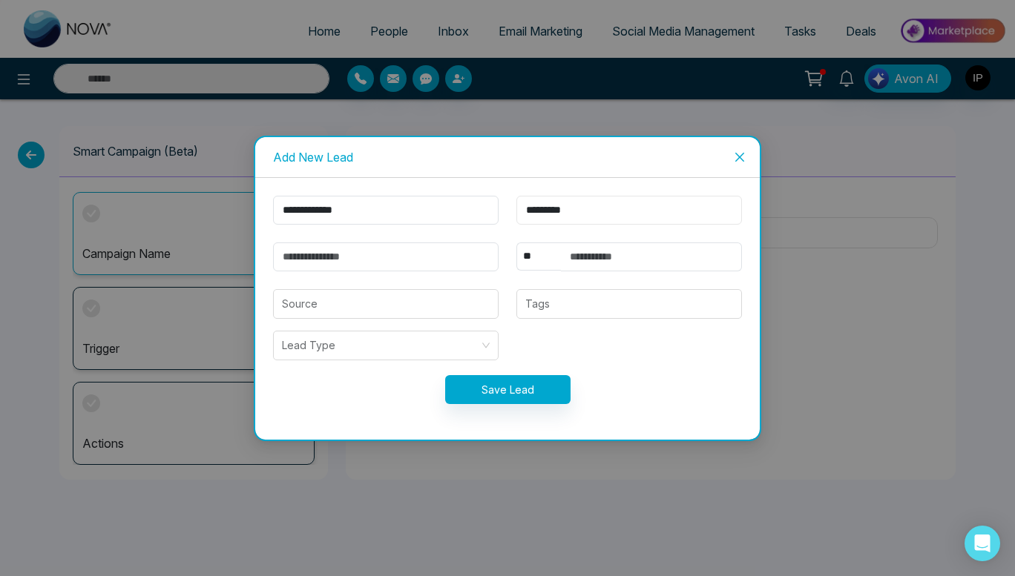
type input "*********"
click at [430, 259] on input "email" at bounding box center [386, 257] width 226 height 29
paste input "**********"
type input "**********"
click at [613, 260] on input "text" at bounding box center [651, 257] width 181 height 29
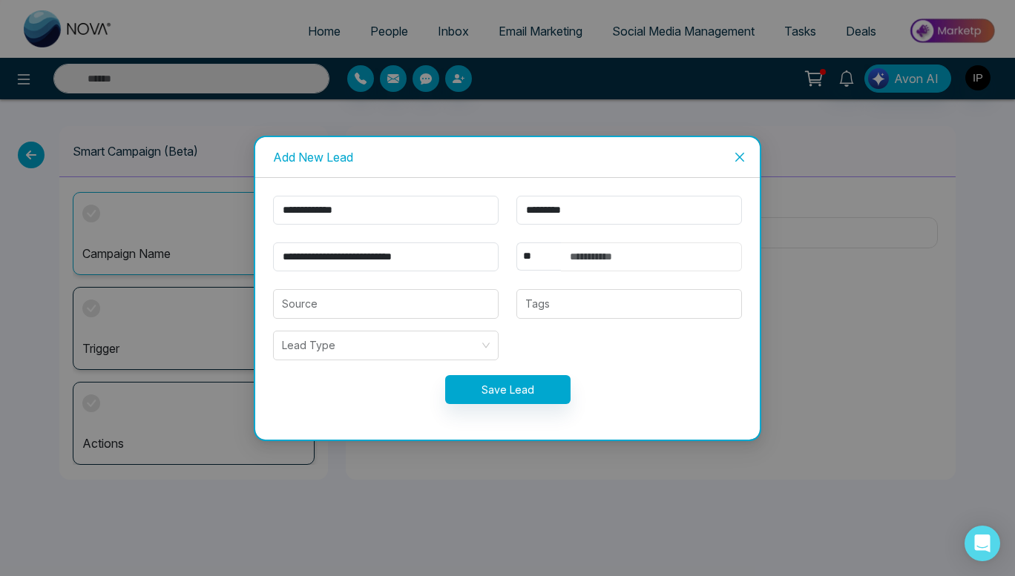
paste input "**********"
type input "**********"
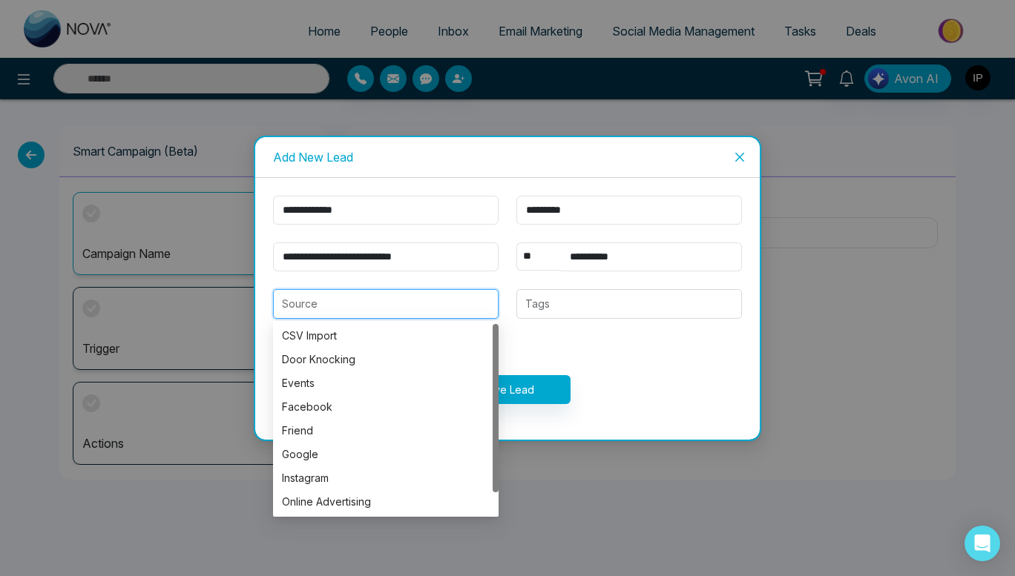
click at [422, 312] on input "search" at bounding box center [386, 304] width 208 height 28
click at [367, 503] on div "Online Advertising" at bounding box center [386, 502] width 208 height 16
type input "**********"
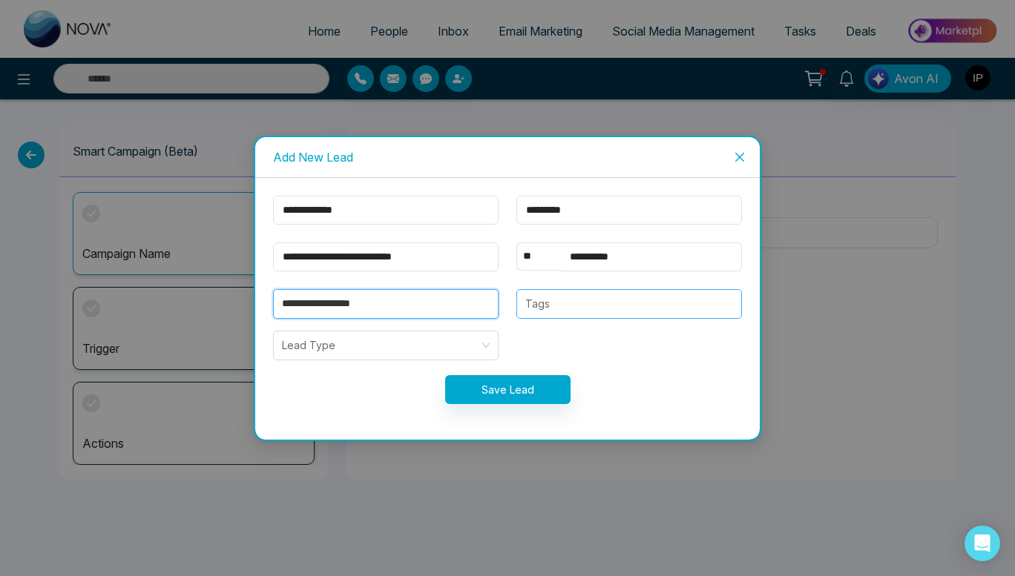
click at [597, 295] on div at bounding box center [629, 304] width 217 height 18
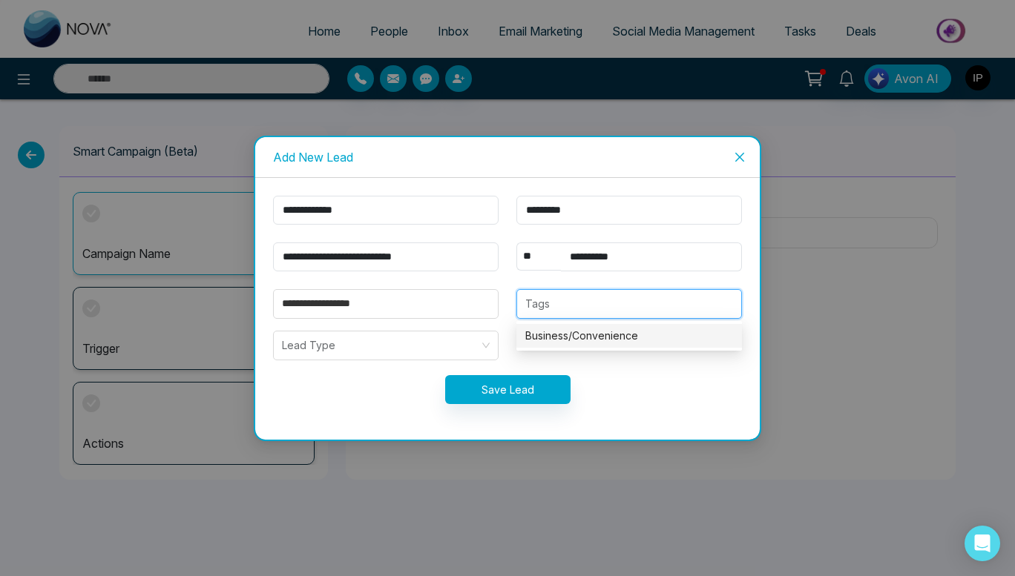
click at [597, 329] on div "Business/Convenience" at bounding box center [629, 336] width 208 height 16
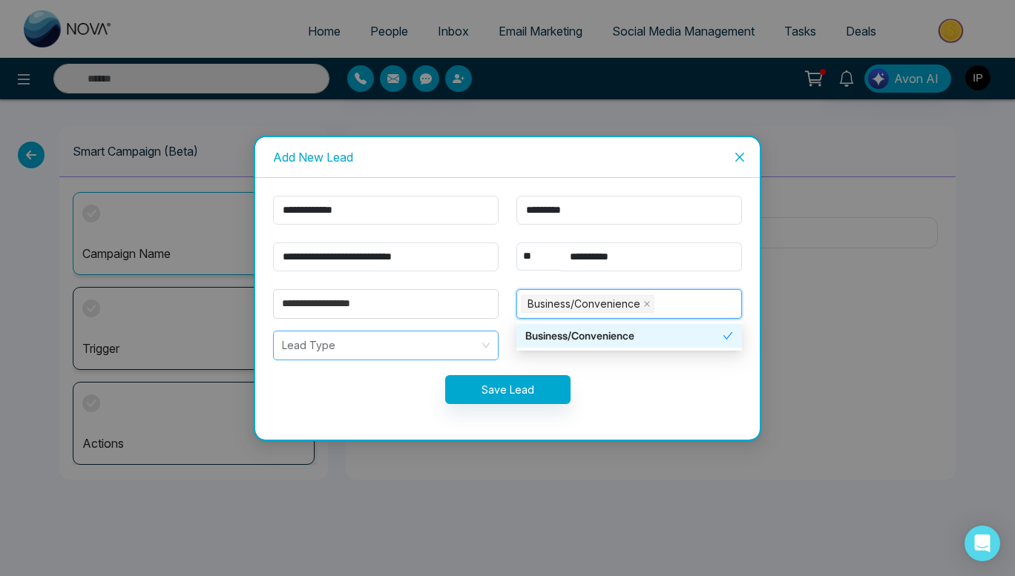
click at [397, 347] on input "search" at bounding box center [380, 346] width 197 height 28
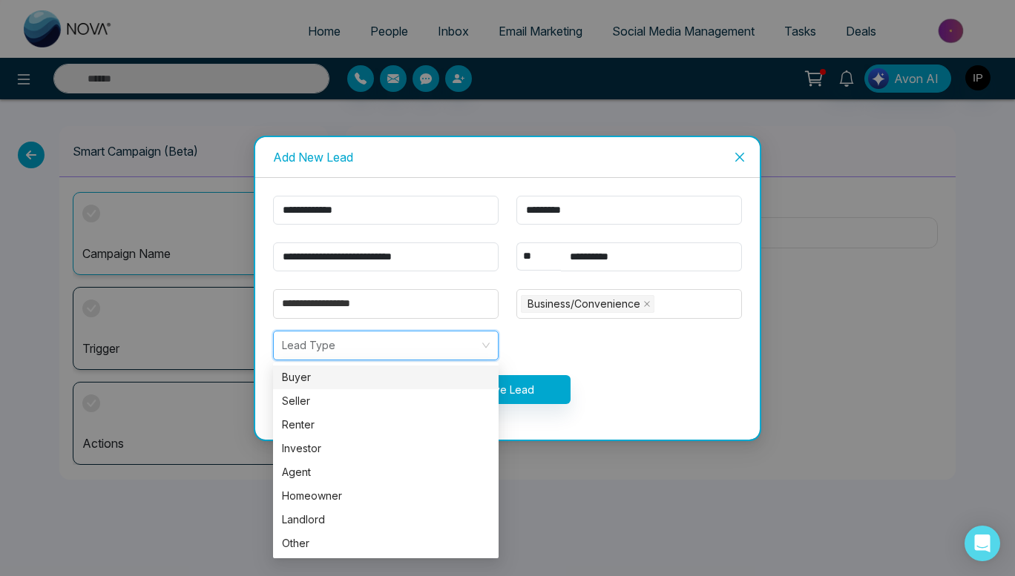
click at [354, 386] on div "Buyer" at bounding box center [386, 378] width 226 height 24
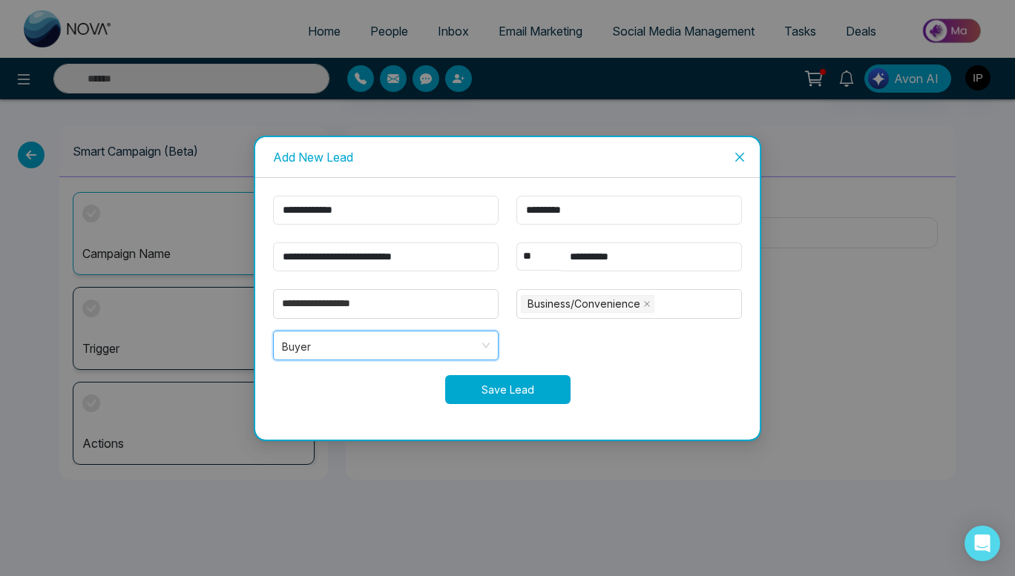
click at [507, 394] on button "Save Lead" at bounding box center [507, 389] width 125 height 29
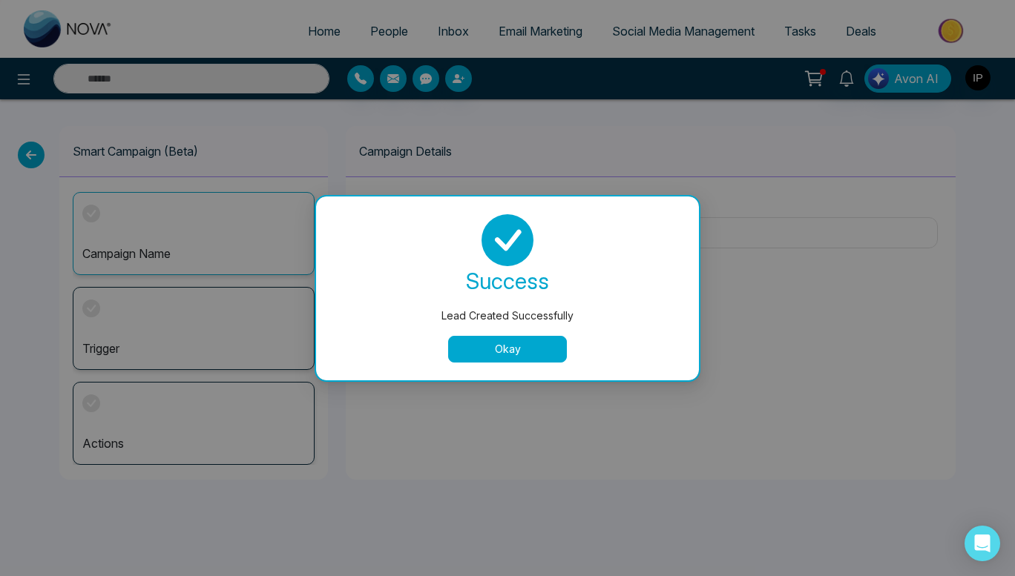
click at [533, 345] on button "Okay" at bounding box center [507, 349] width 119 height 27
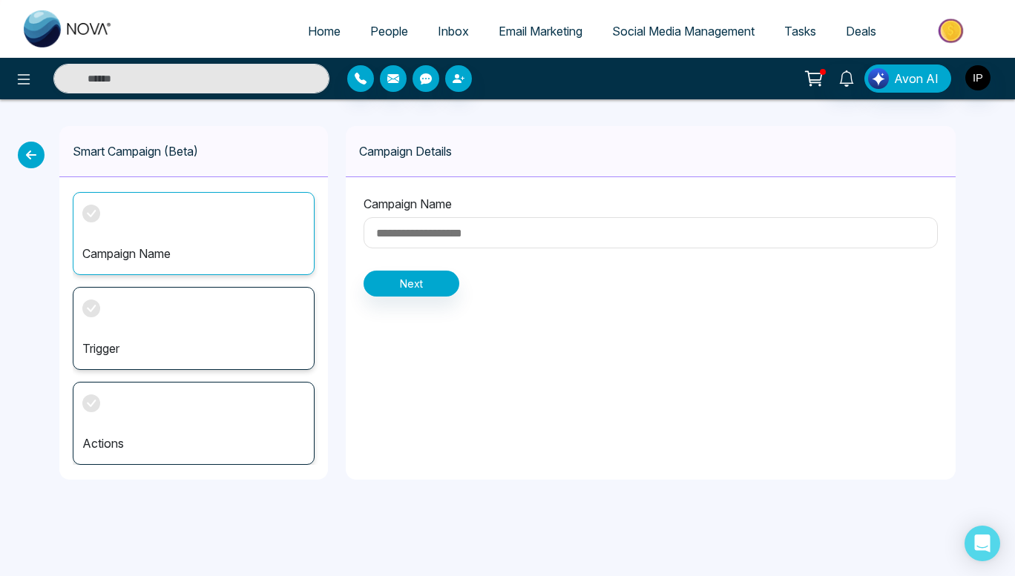
click at [496, 227] on input at bounding box center [650, 232] width 574 height 31
type input "********"
click at [409, 285] on button "Next" at bounding box center [411, 284] width 96 height 26
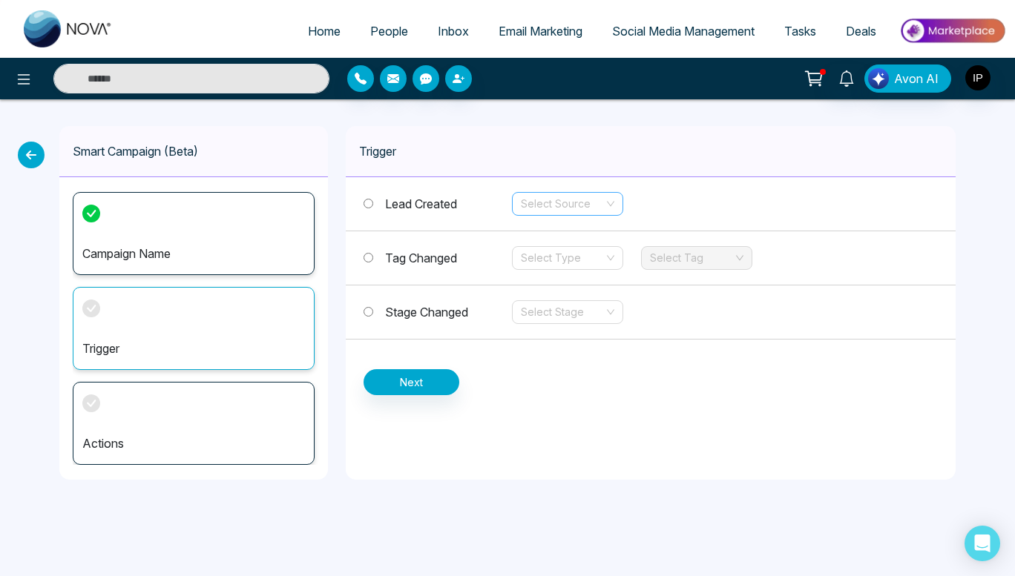
click at [575, 200] on input "search" at bounding box center [562, 204] width 83 height 22
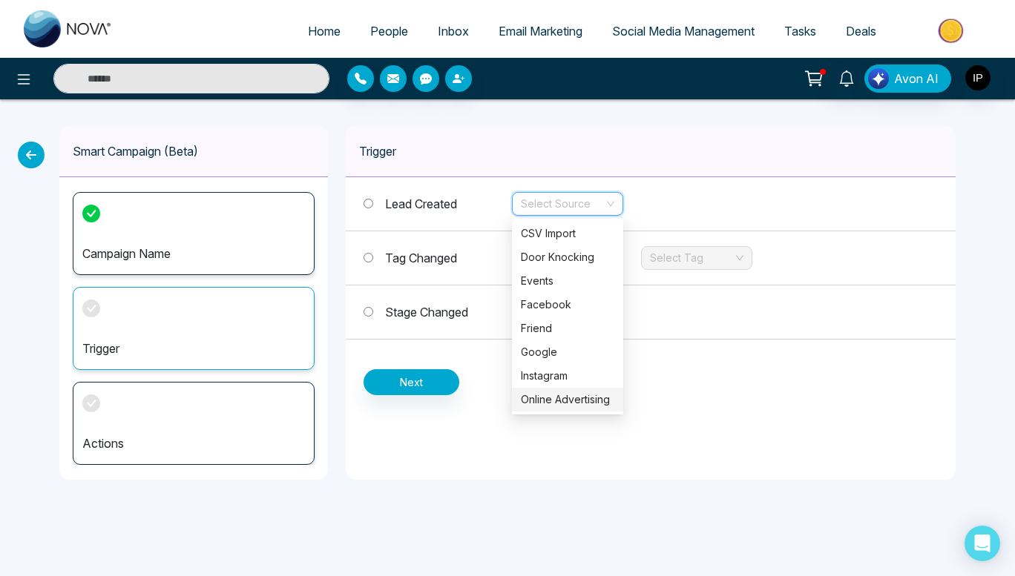
drag, startPoint x: 576, startPoint y: 396, endPoint x: 556, endPoint y: 401, distance: 19.8
click at [556, 401] on div "Online Advertising" at bounding box center [567, 400] width 93 height 16
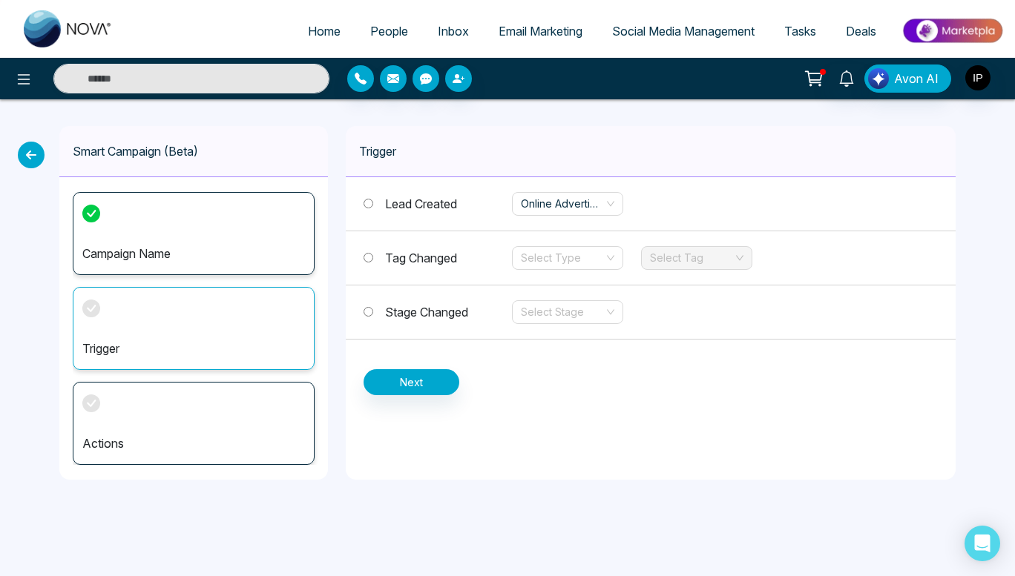
click at [557, 411] on div "Trigger Lead Created Online Advertising Tag Changed Select Type Select Tag Stag…" at bounding box center [651, 303] width 610 height 354
click at [572, 270] on div "Tag Changed Select Type Select Tag" at bounding box center [651, 258] width 610 height 54
click at [571, 268] on input "search" at bounding box center [562, 258] width 83 height 22
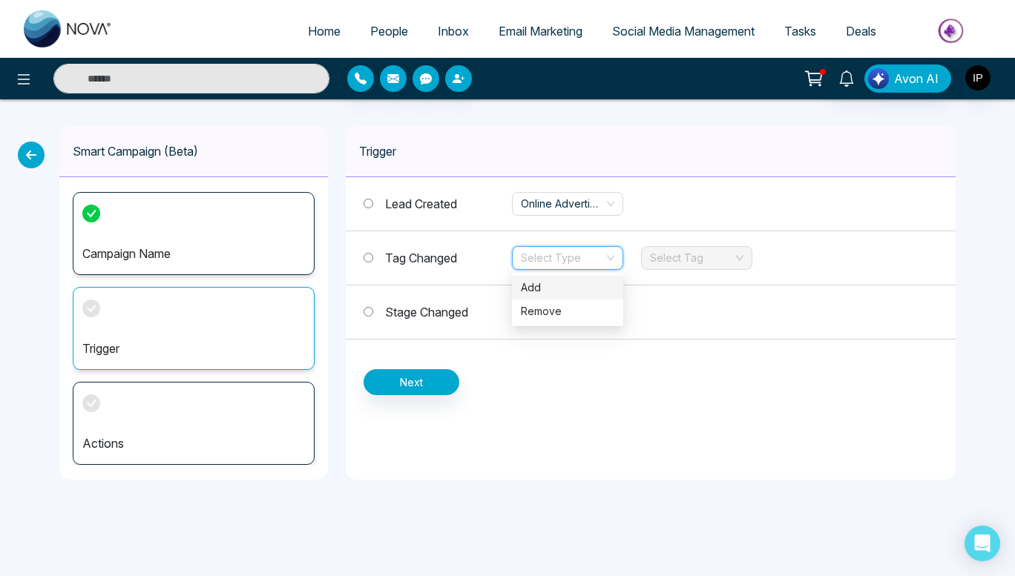
click at [565, 283] on div "Add" at bounding box center [567, 288] width 93 height 16
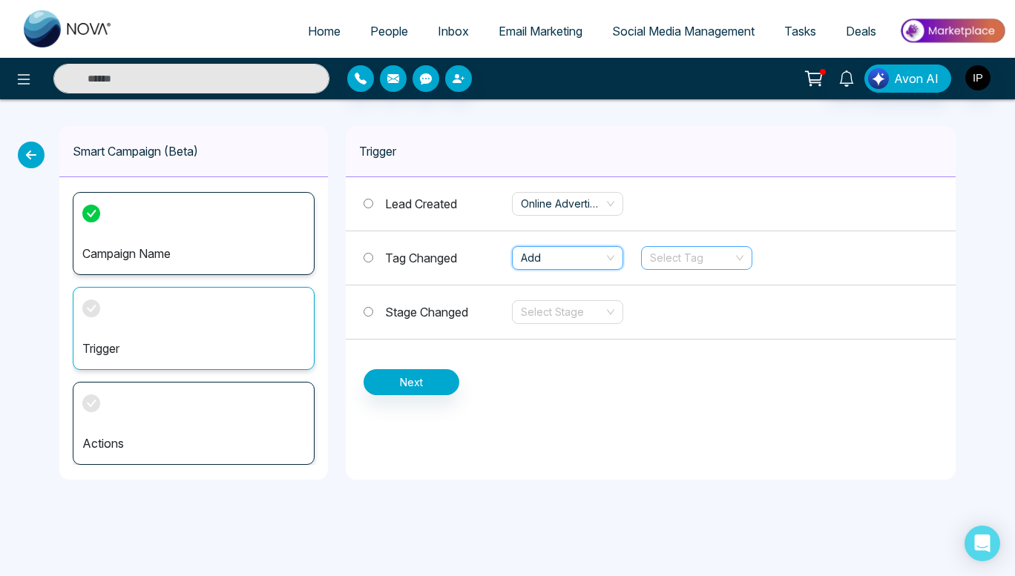
click at [665, 267] on input "search" at bounding box center [691, 258] width 83 height 22
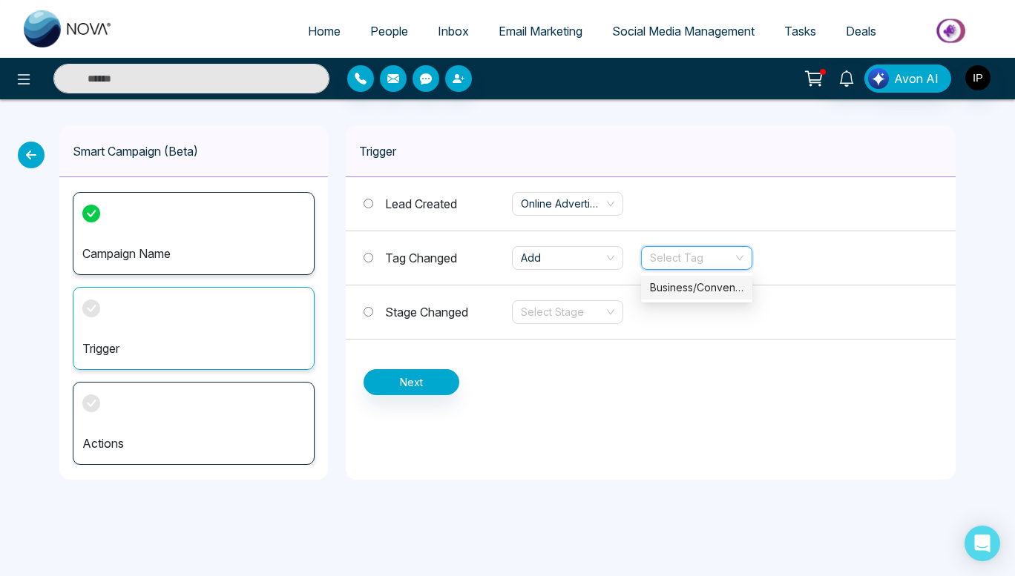
click at [668, 286] on div "Business/Convenience" at bounding box center [696, 288] width 93 height 16
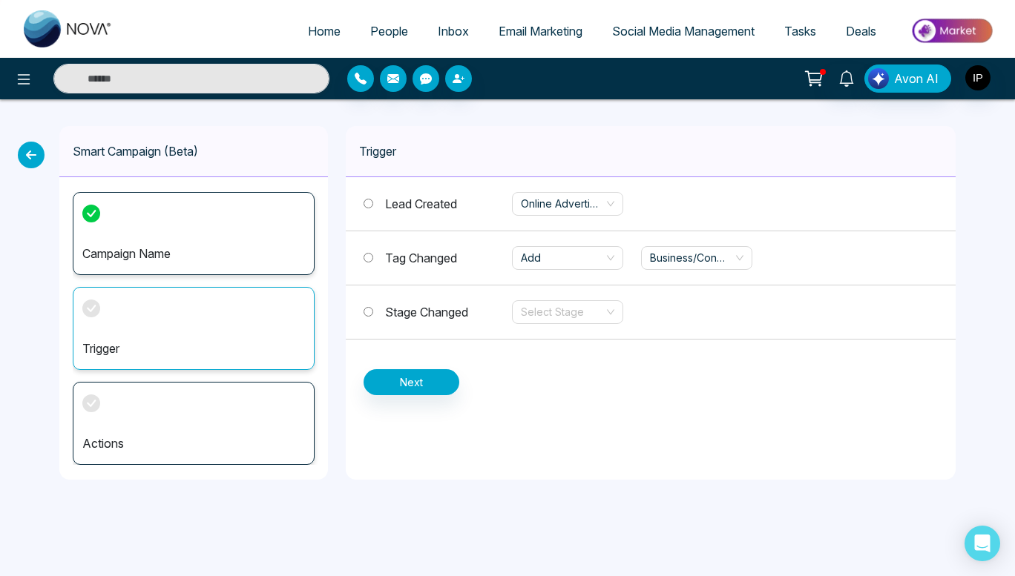
click at [393, 254] on span "Tag Changed" at bounding box center [421, 258] width 72 height 15
click at [421, 309] on span "Stage Changed" at bounding box center [426, 312] width 83 height 15
click at [521, 313] on input "search" at bounding box center [562, 312] width 83 height 22
click at [546, 312] on input "search" at bounding box center [562, 312] width 83 height 22
click at [194, 310] on div "Trigger" at bounding box center [194, 328] width 242 height 83
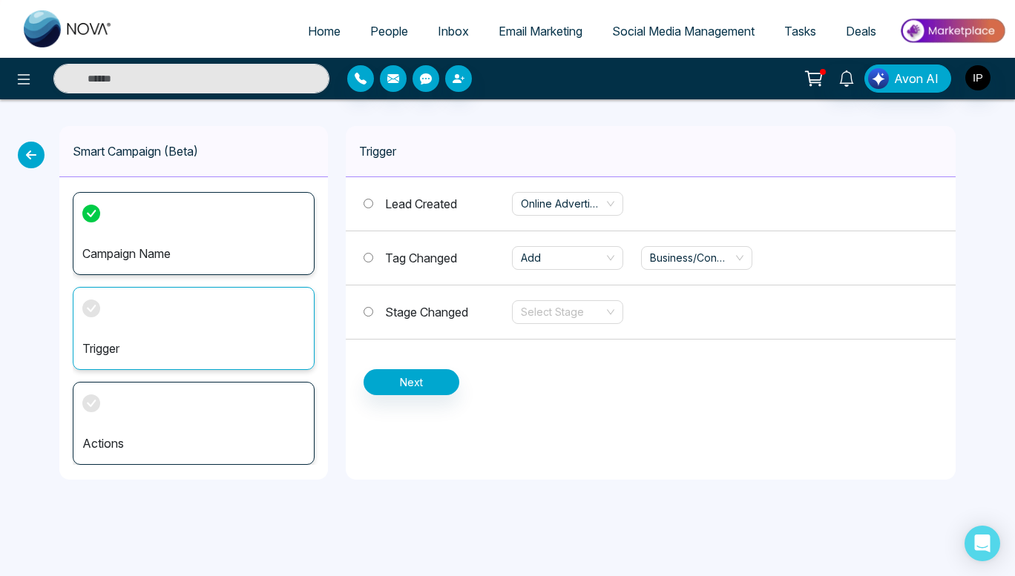
click at [194, 310] on div "Trigger" at bounding box center [194, 328] width 242 height 83
click at [212, 320] on div "Trigger" at bounding box center [194, 328] width 242 height 83
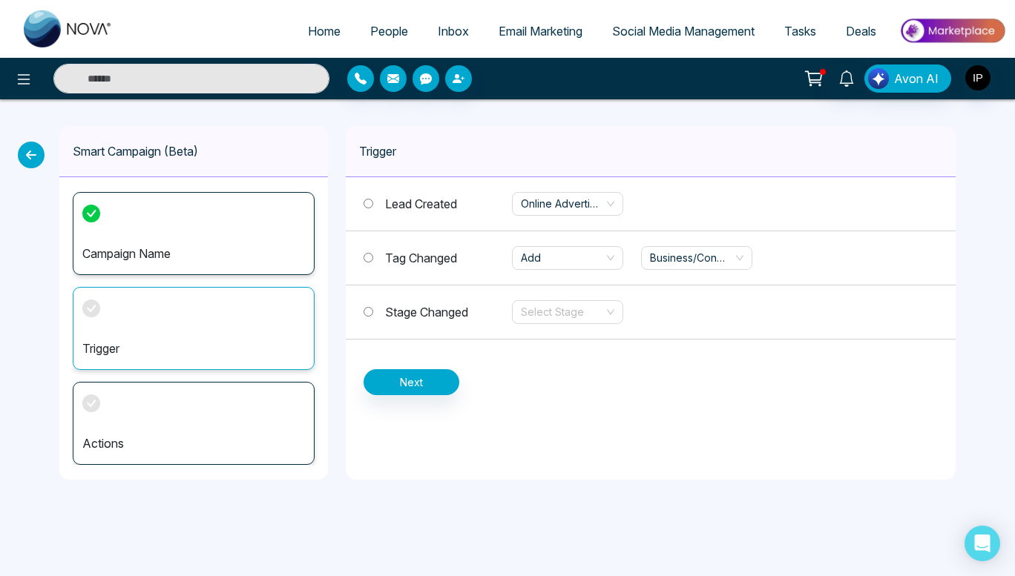
click at [93, 306] on icon at bounding box center [91, 308] width 9 height 7
click at [536, 269] on div "Add" at bounding box center [567, 258] width 111 height 24
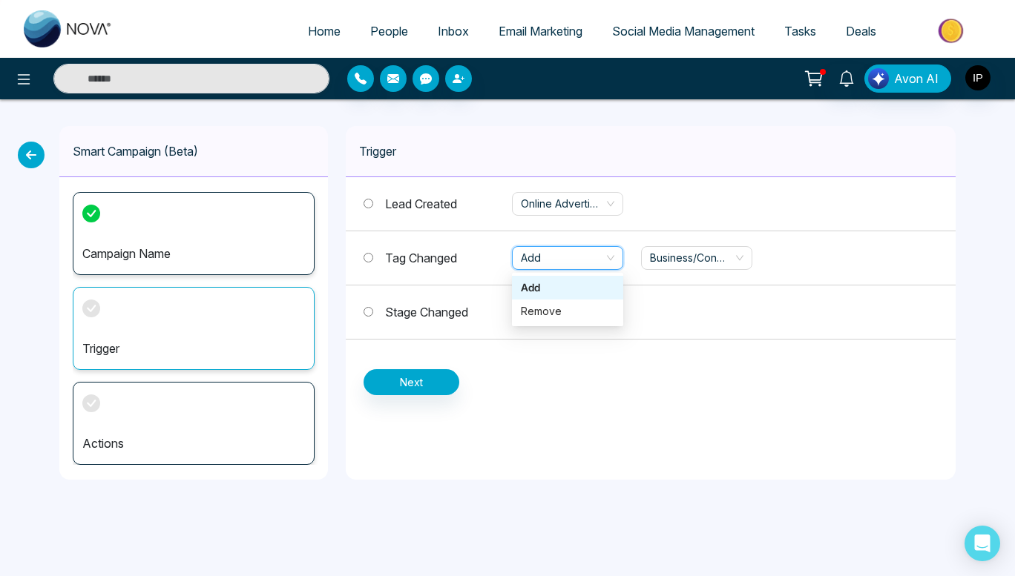
click at [536, 269] on div "Add" at bounding box center [567, 258] width 111 height 24
click at [410, 204] on span "Lead Created" at bounding box center [421, 204] width 72 height 15
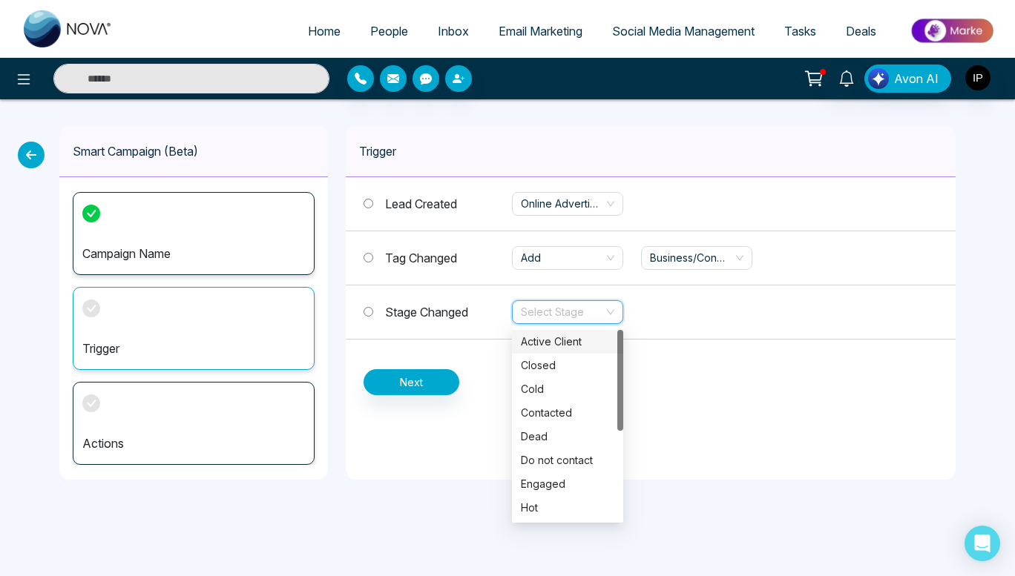
click at [544, 319] on input "search" at bounding box center [562, 312] width 83 height 22
click at [553, 343] on div "Active Client" at bounding box center [567, 342] width 93 height 16
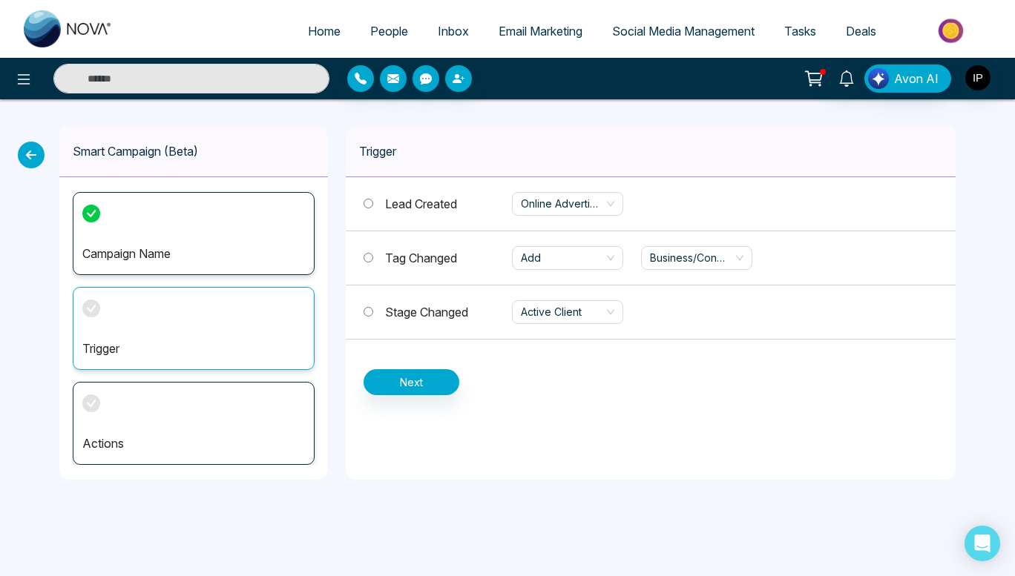
click at [398, 259] on span "Tag Changed" at bounding box center [421, 258] width 72 height 15
click at [407, 280] on div "Tag Changed Add Business/Convenience" at bounding box center [651, 258] width 610 height 54
click at [414, 323] on div "Stage Changed Active Client" at bounding box center [651, 313] width 610 height 54
click at [419, 317] on span "Stage Changed" at bounding box center [426, 312] width 83 height 15
click at [432, 377] on button "Next" at bounding box center [411, 382] width 96 height 26
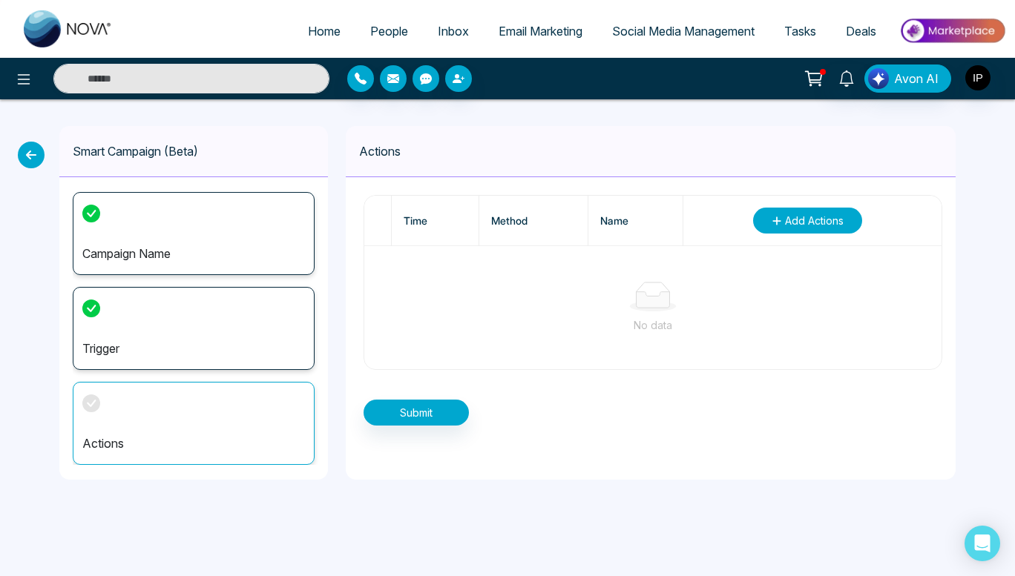
click at [791, 220] on span "Add Actions" at bounding box center [814, 221] width 59 height 16
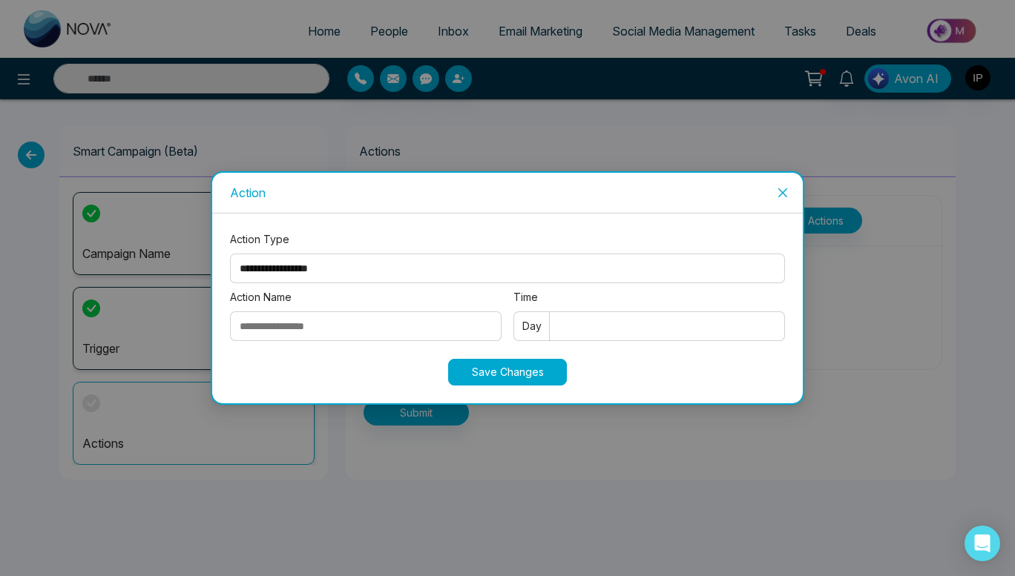
click at [436, 268] on select "**********" at bounding box center [507, 269] width 555 height 30
select select "*****"
click at [230, 254] on select "**********" at bounding box center [507, 269] width 555 height 30
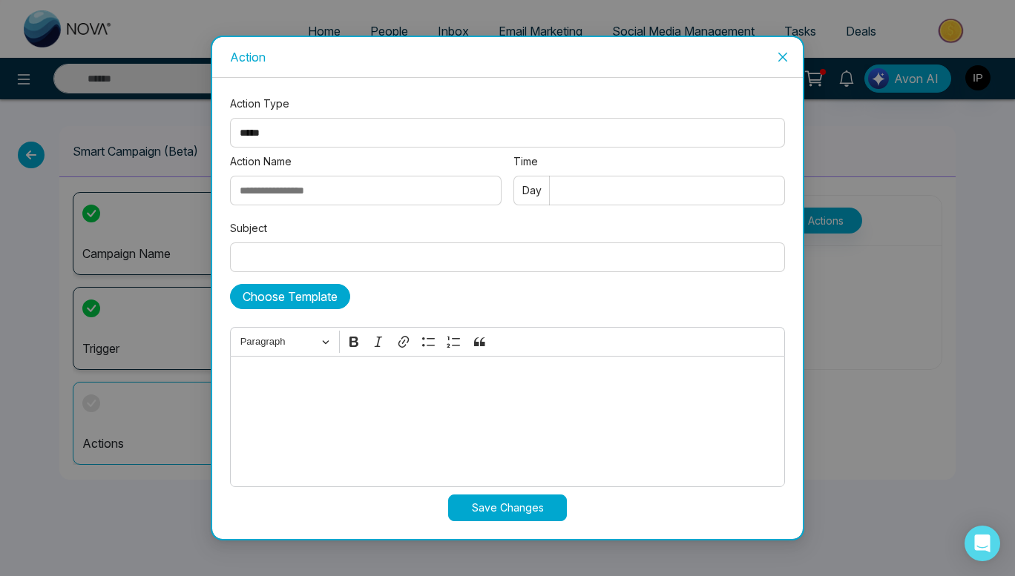
click at [306, 294] on button "Choose Template" at bounding box center [290, 296] width 120 height 25
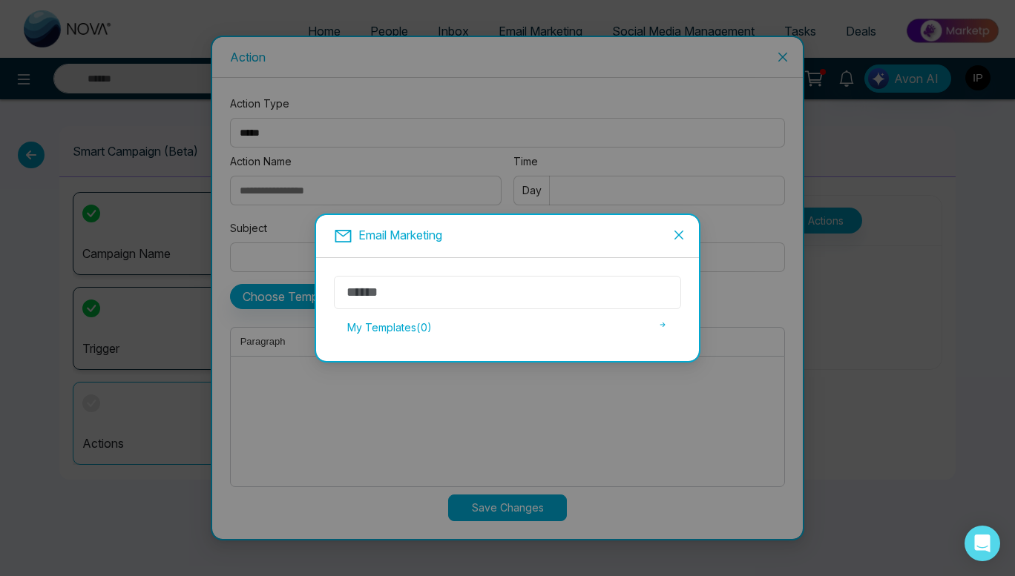
click at [407, 300] on input "text" at bounding box center [507, 292] width 347 height 33
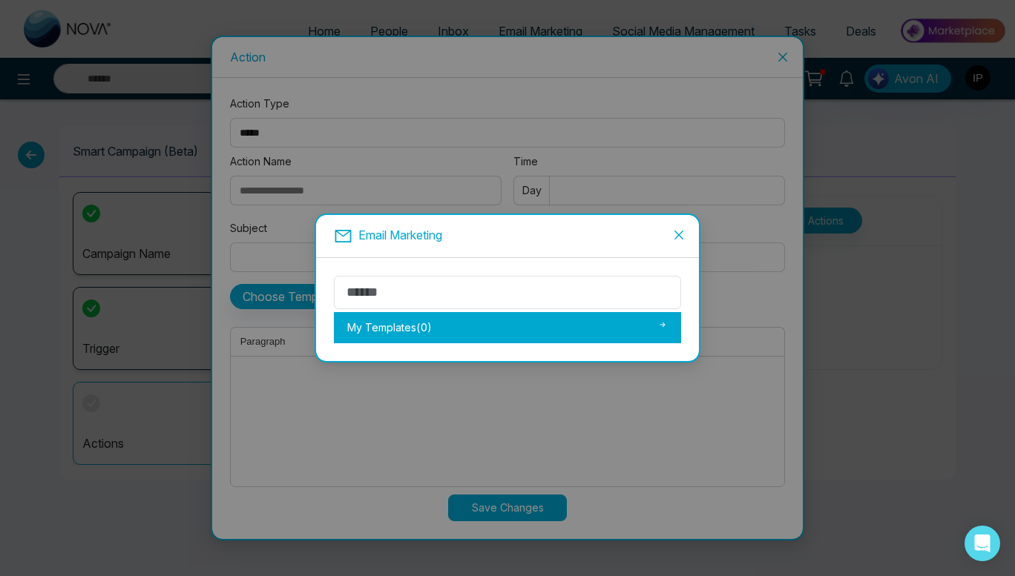
click at [669, 320] on div "My Templates ( 0 )" at bounding box center [507, 327] width 347 height 31
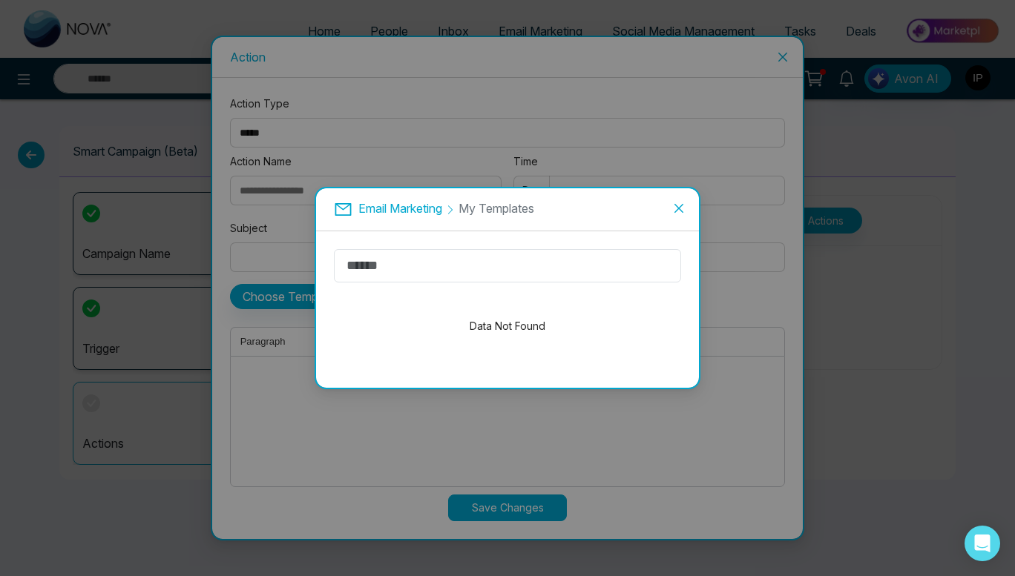
click at [682, 215] on span "Close" at bounding box center [679, 208] width 40 height 40
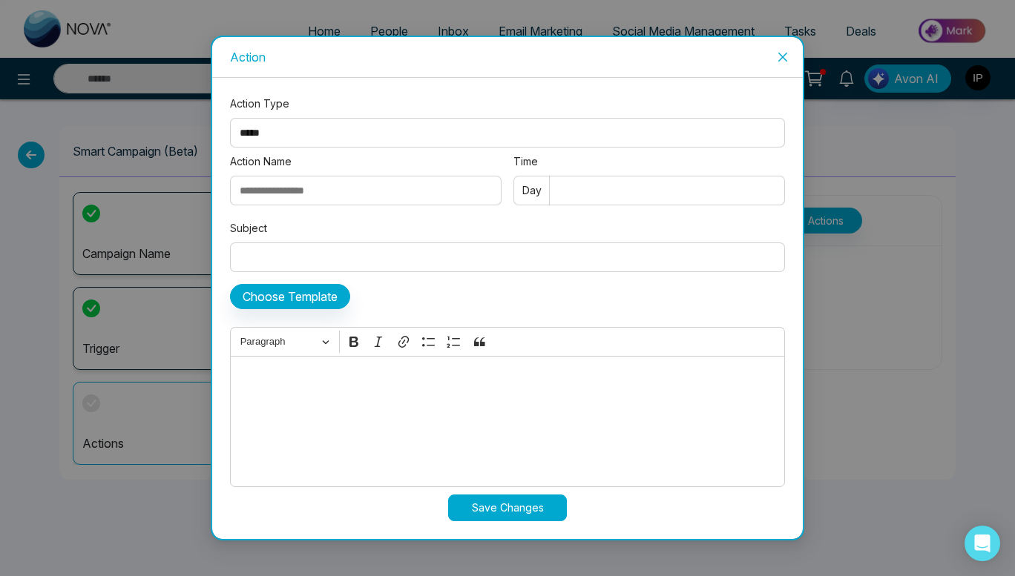
click at [779, 58] on icon "close" at bounding box center [783, 57] width 12 height 12
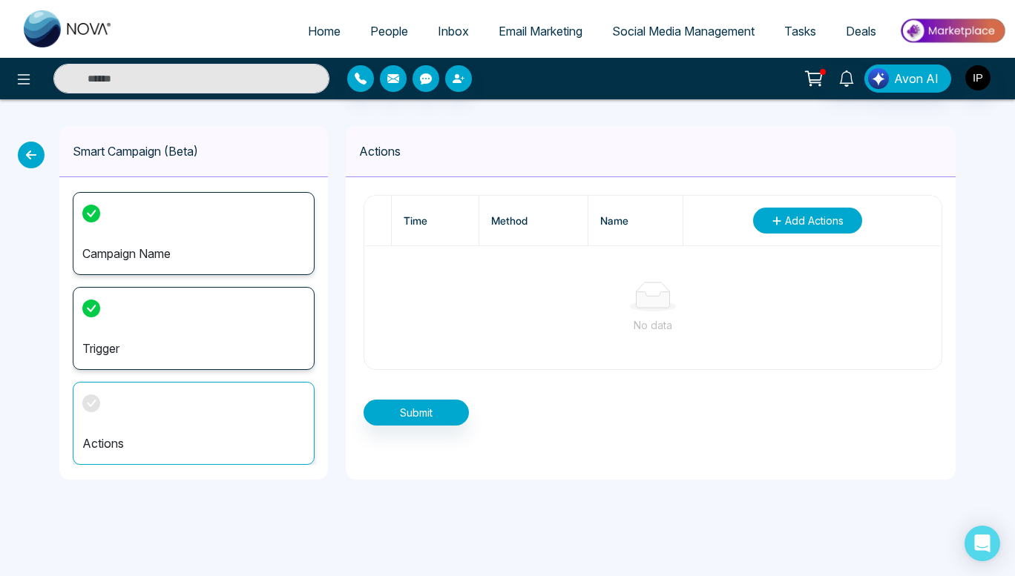
click at [770, 226] on button "Add Actions" at bounding box center [807, 221] width 109 height 26
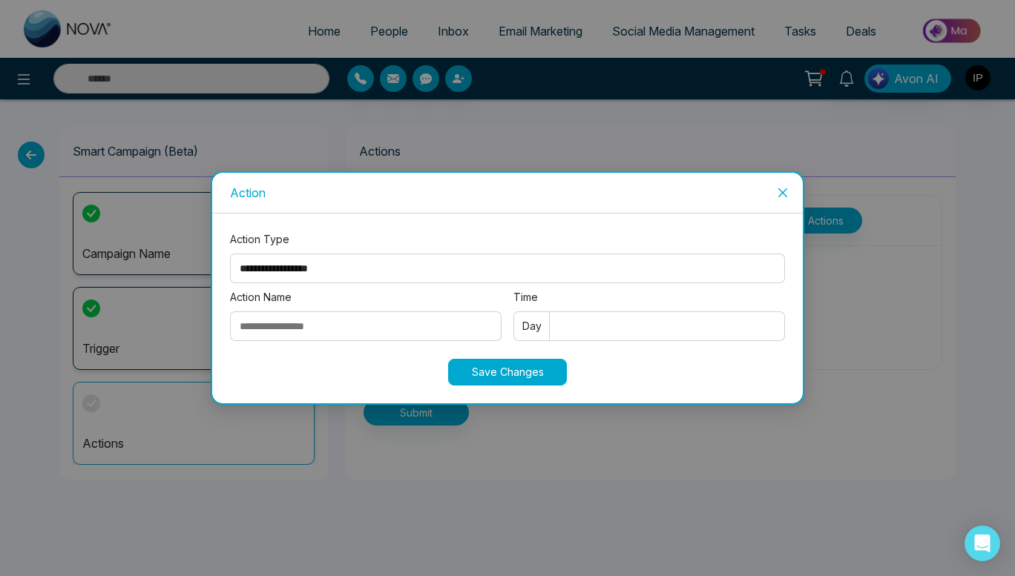
click at [340, 269] on select "**********" at bounding box center [507, 269] width 555 height 30
click at [404, 234] on label "Action Type" at bounding box center [507, 239] width 555 height 16
click at [404, 254] on select "**********" at bounding box center [507, 269] width 555 height 30
click at [782, 194] on icon "close" at bounding box center [783, 193] width 12 height 12
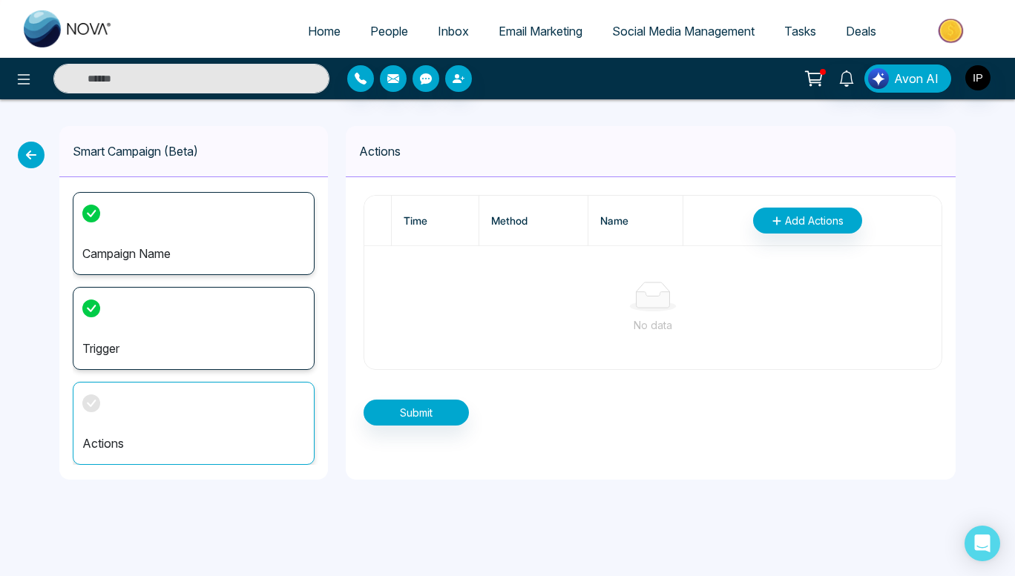
click at [21, 153] on icon at bounding box center [31, 155] width 27 height 27
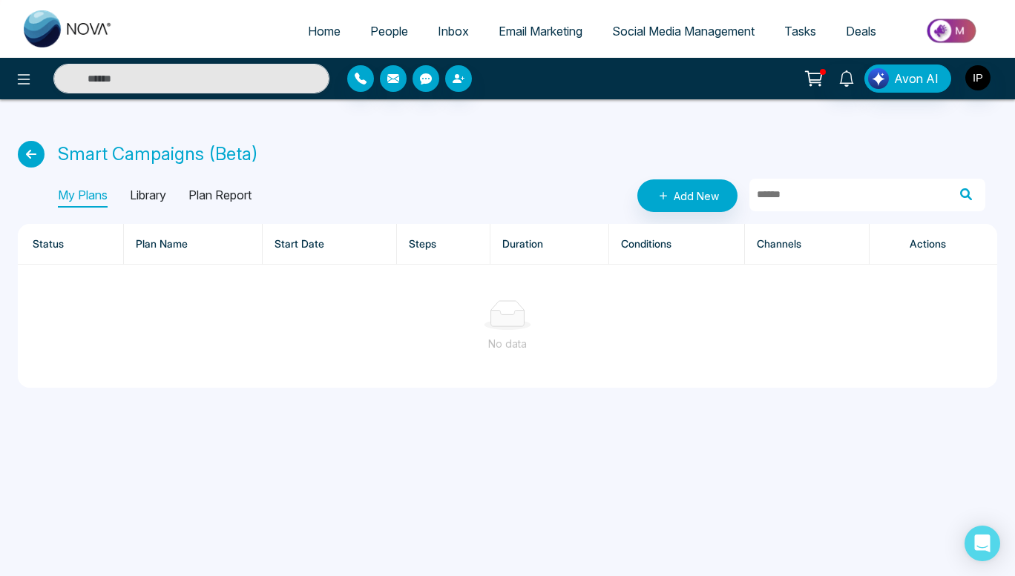
click at [21, 153] on icon at bounding box center [31, 154] width 27 height 27
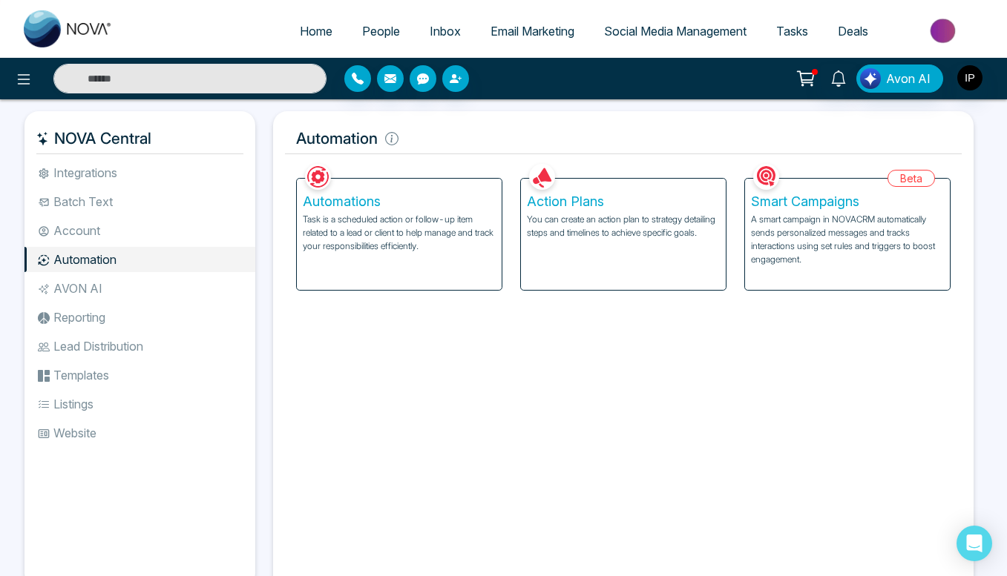
click at [590, 239] on p "You can create an action plan to strategy detailing steps and timelines to achi…" at bounding box center [623, 226] width 193 height 27
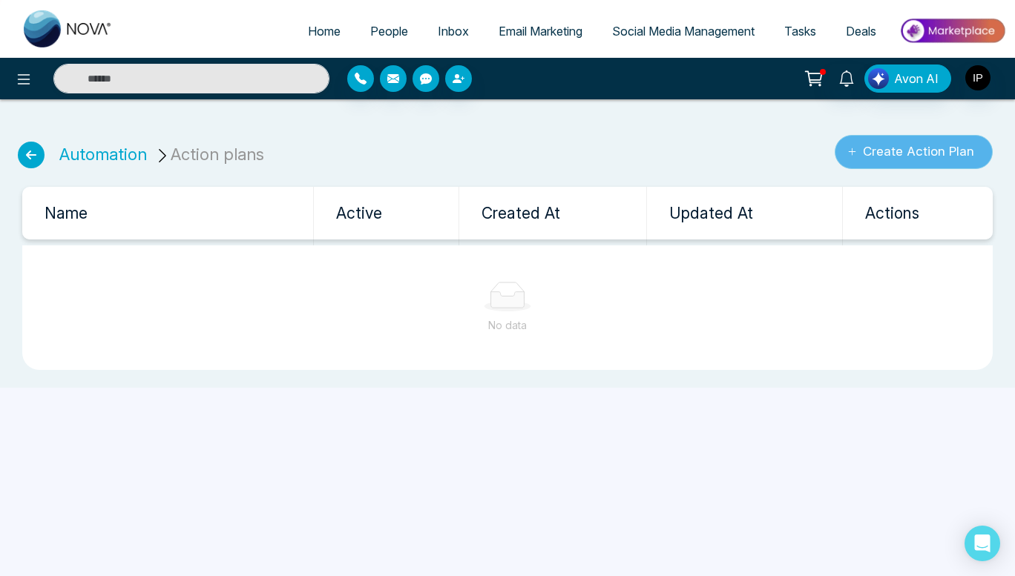
click at [881, 149] on button "Create Action Plan" at bounding box center [914, 152] width 158 height 34
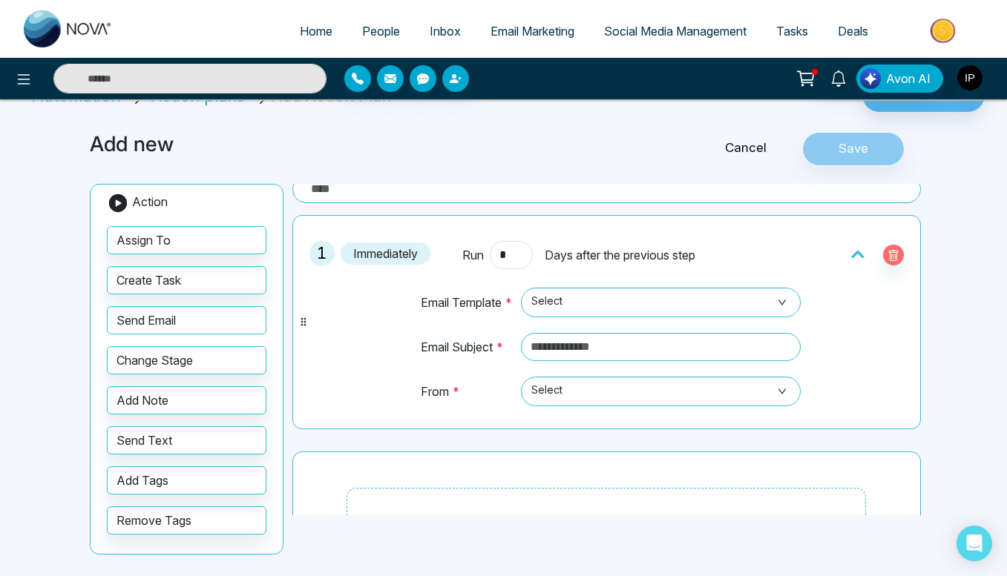
scroll to position [8, 0]
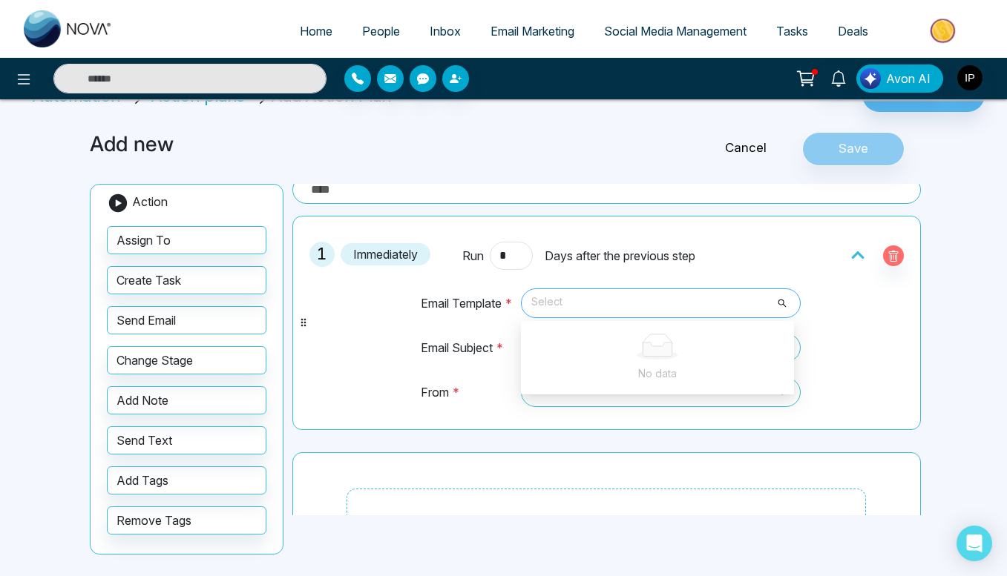
click at [594, 301] on span "Select" at bounding box center [660, 303] width 259 height 25
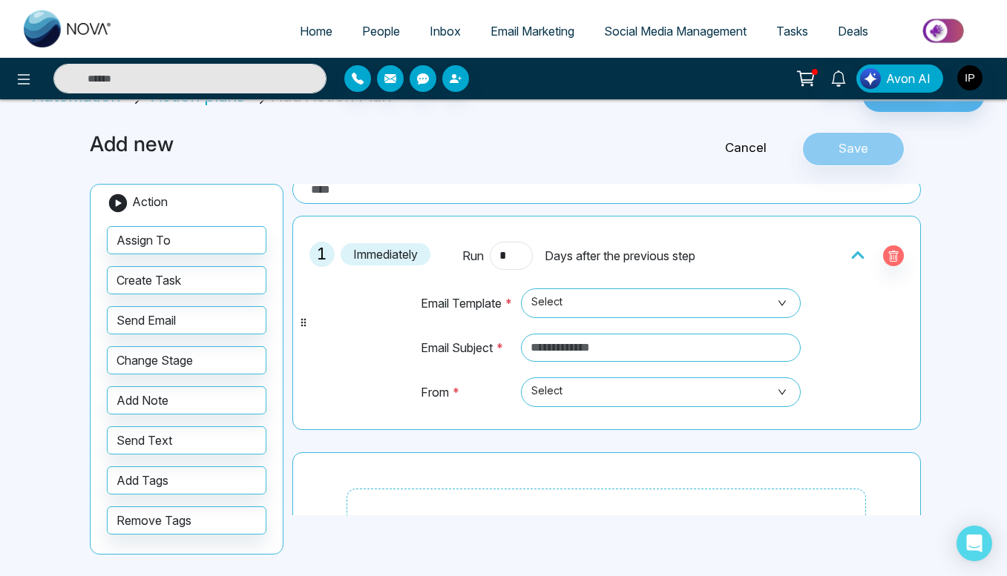
click at [409, 329] on div "Email Template * Select No data Email Subject * From * Select" at bounding box center [606, 346] width 408 height 152
click at [621, 326] on td "Select No data" at bounding box center [658, 310] width 286 height 45
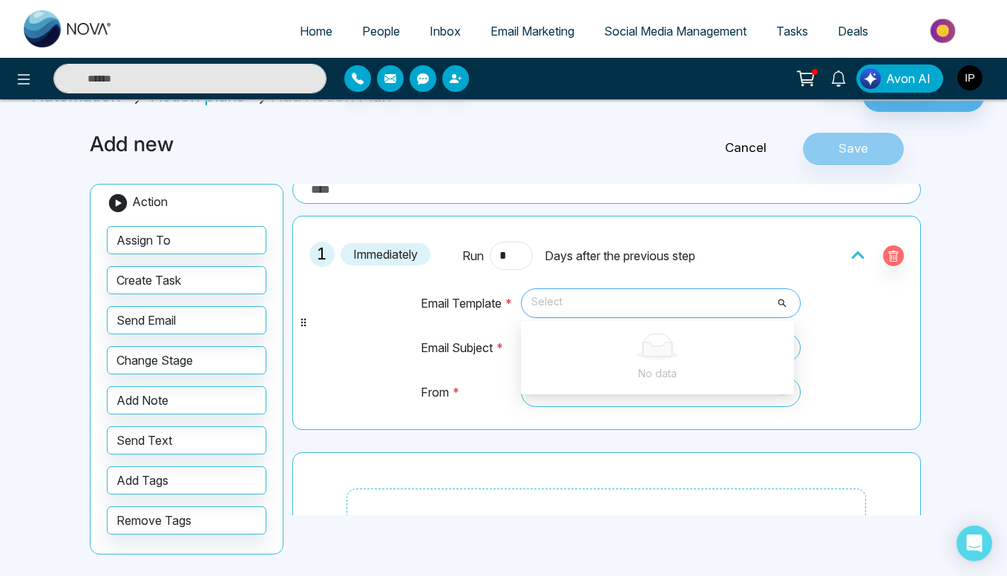
click at [619, 315] on span at bounding box center [655, 303] width 251 height 28
click at [634, 349] on icon at bounding box center [656, 347] width 47 height 26
click at [626, 320] on td "Select No data" at bounding box center [658, 310] width 286 height 45
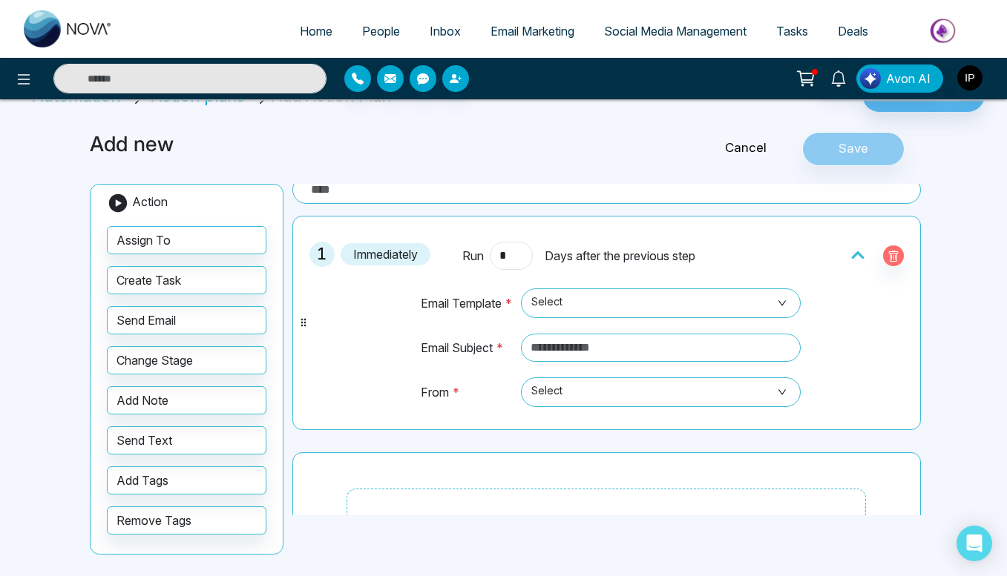
click at [626, 320] on td "Select No data" at bounding box center [658, 310] width 286 height 45
click at [612, 308] on span "Select" at bounding box center [660, 303] width 259 height 25
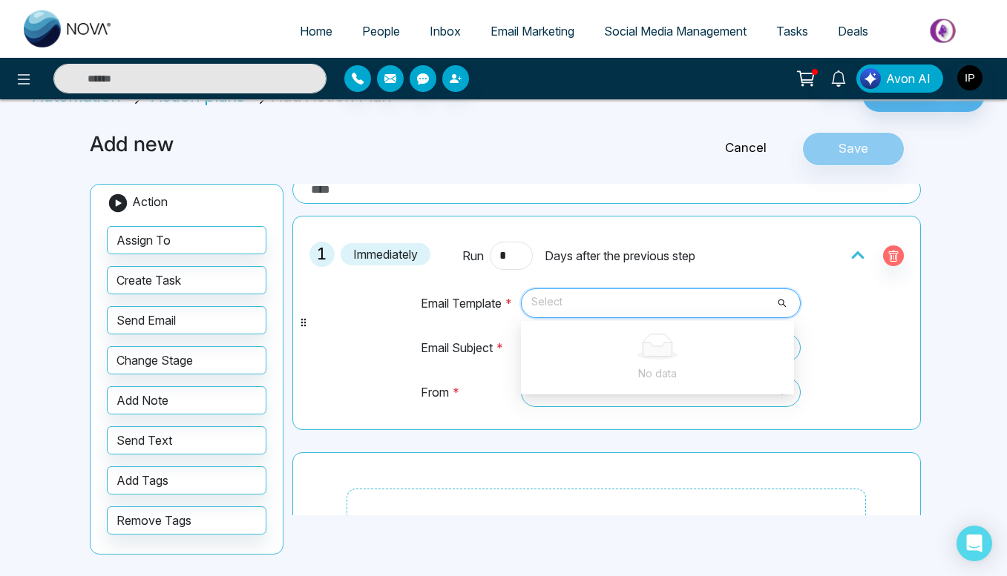
scroll to position [0, 0]
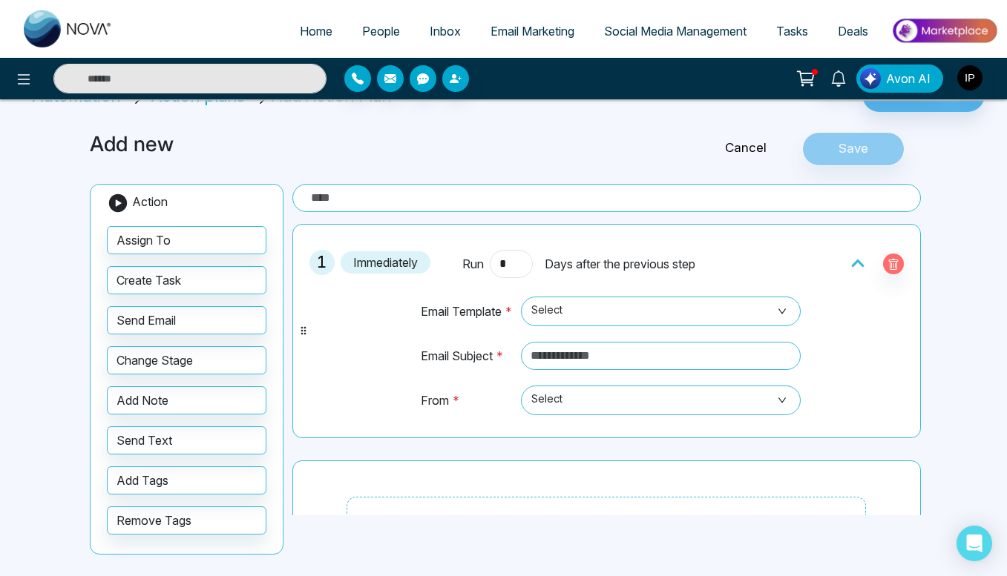
click at [511, 199] on input "text" at bounding box center [606, 198] width 628 height 28
click at [507, 197] on input "********" at bounding box center [606, 198] width 628 height 28
type input "********"
click at [481, 156] on h3 "Add new" at bounding box center [363, 144] width 546 height 25
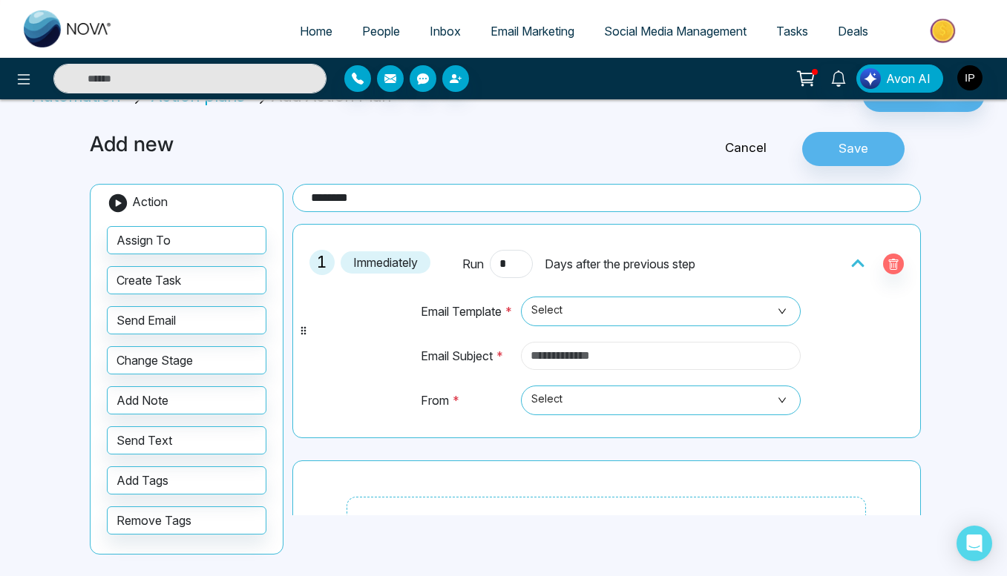
click at [583, 354] on input "text" at bounding box center [661, 356] width 280 height 28
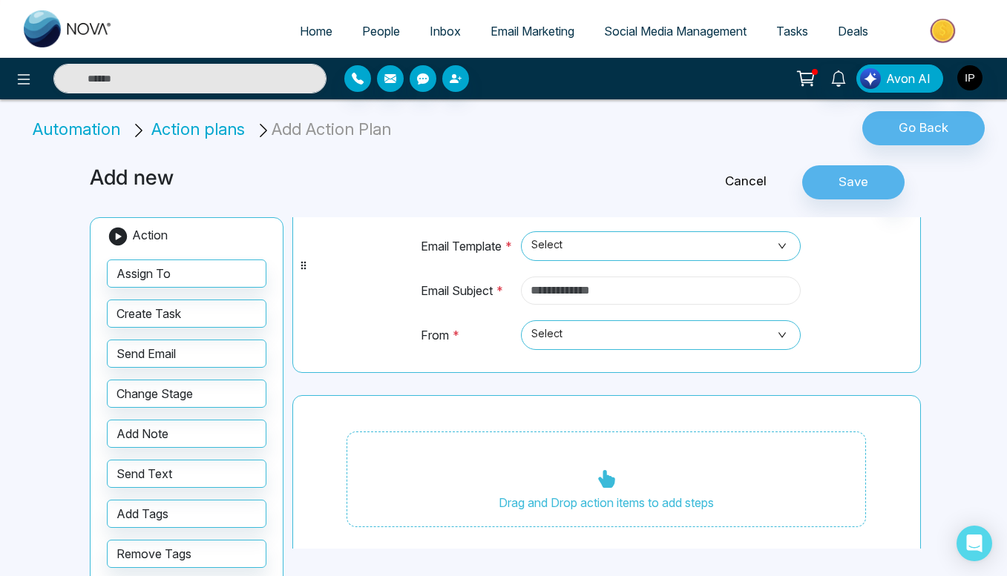
scroll to position [99, 0]
click at [575, 468] on div "Drag and Drop action items to add steps" at bounding box center [605, 479] width 519 height 96
click at [602, 474] on icon at bounding box center [606, 479] width 18 height 18
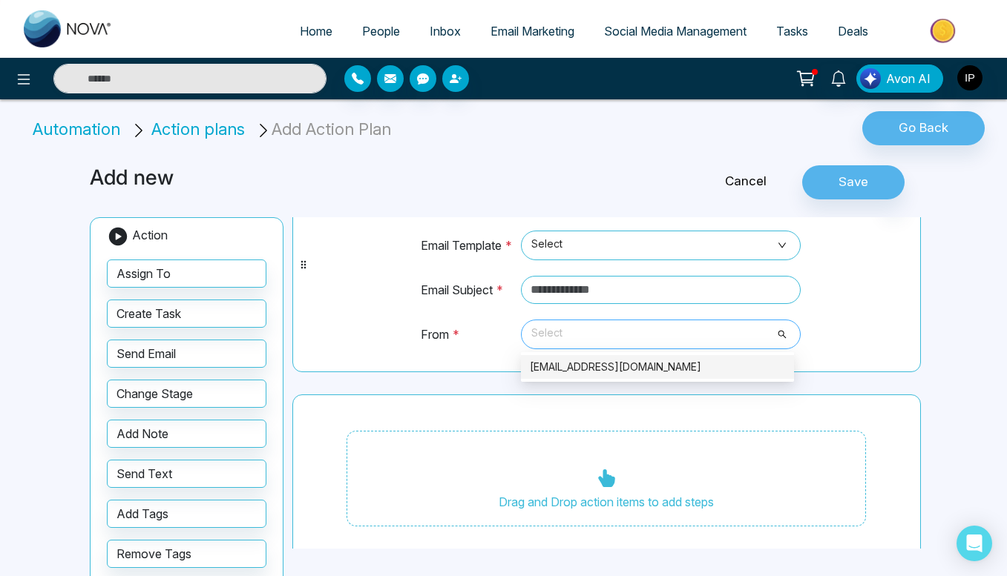
click at [571, 329] on span "Select" at bounding box center [660, 334] width 259 height 25
click at [571, 361] on div "[EMAIL_ADDRESS][DOMAIN_NAME]" at bounding box center [657, 367] width 255 height 16
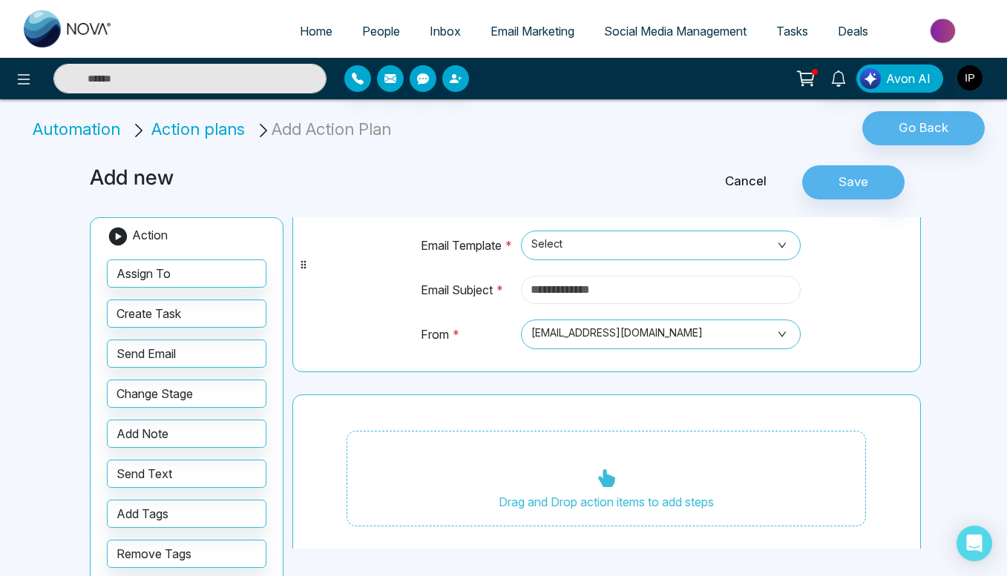
click at [620, 302] on input "text" at bounding box center [661, 290] width 280 height 28
type input "**********"
click at [878, 275] on div "**********" at bounding box center [606, 265] width 612 height 198
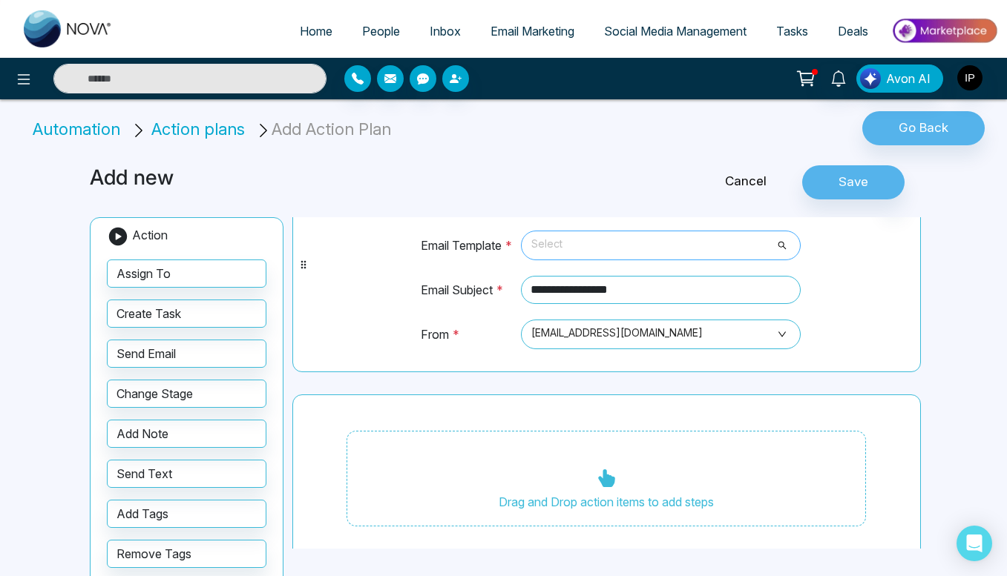
click at [714, 241] on span "Select" at bounding box center [660, 245] width 259 height 25
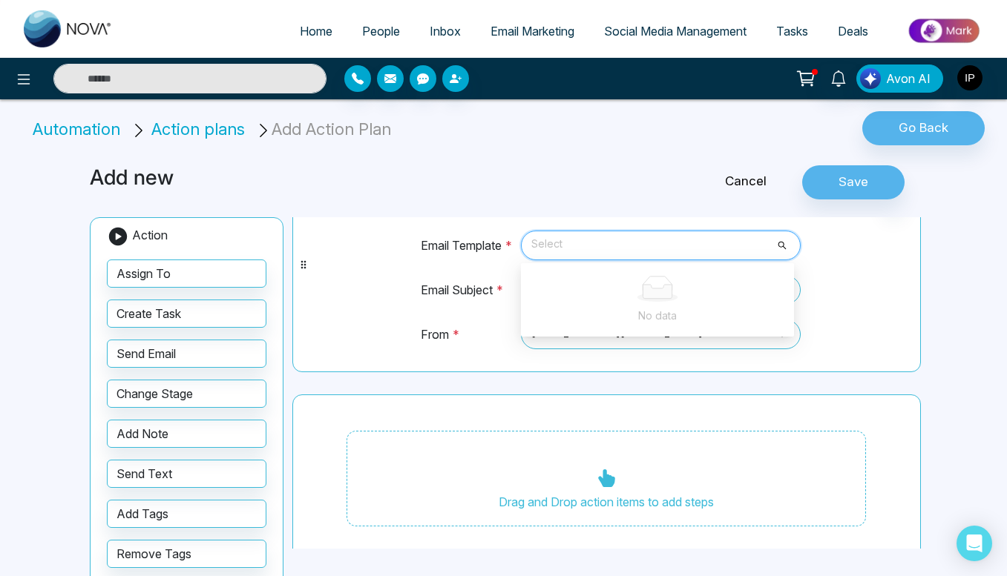
click at [638, 293] on icon at bounding box center [656, 289] width 47 height 26
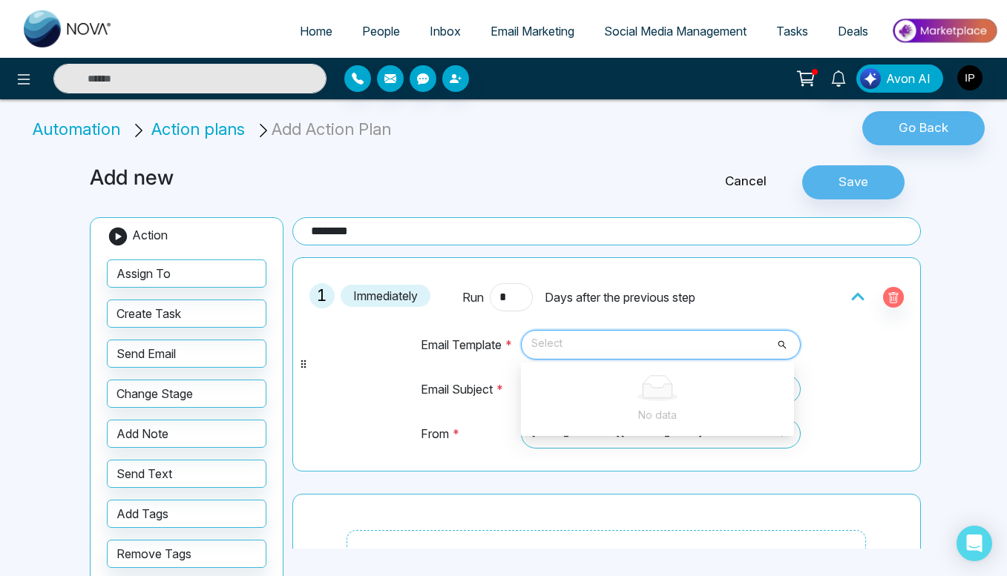
scroll to position [113, 0]
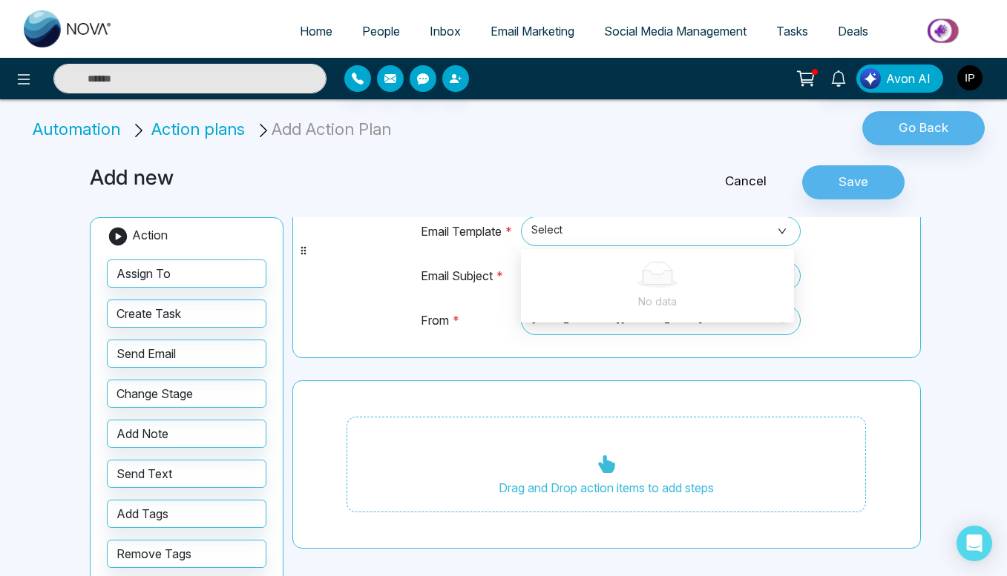
click at [471, 430] on div "Drag and Drop action items to add steps" at bounding box center [605, 465] width 519 height 96
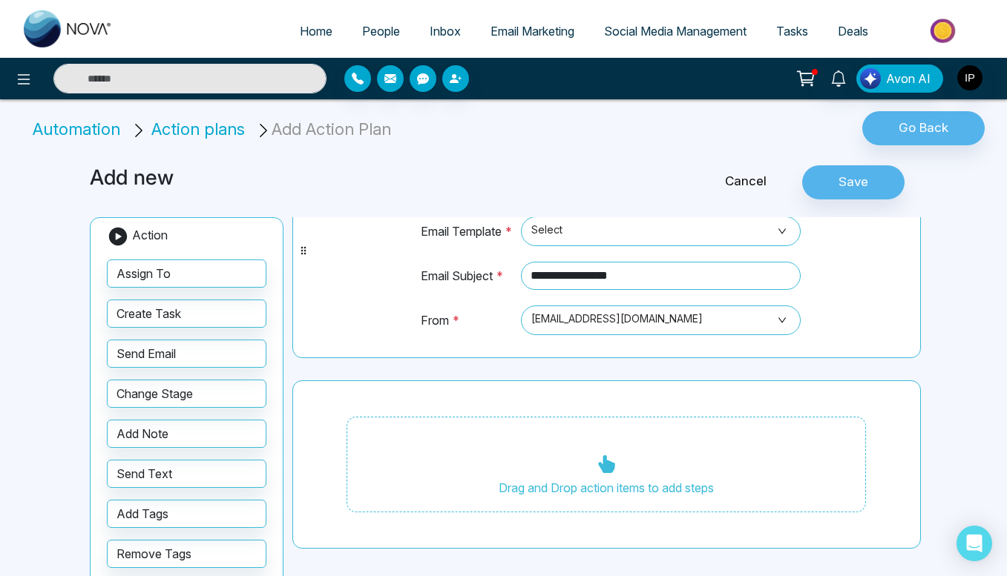
click at [471, 430] on div "Drag and Drop action items to add steps" at bounding box center [605, 465] width 519 height 96
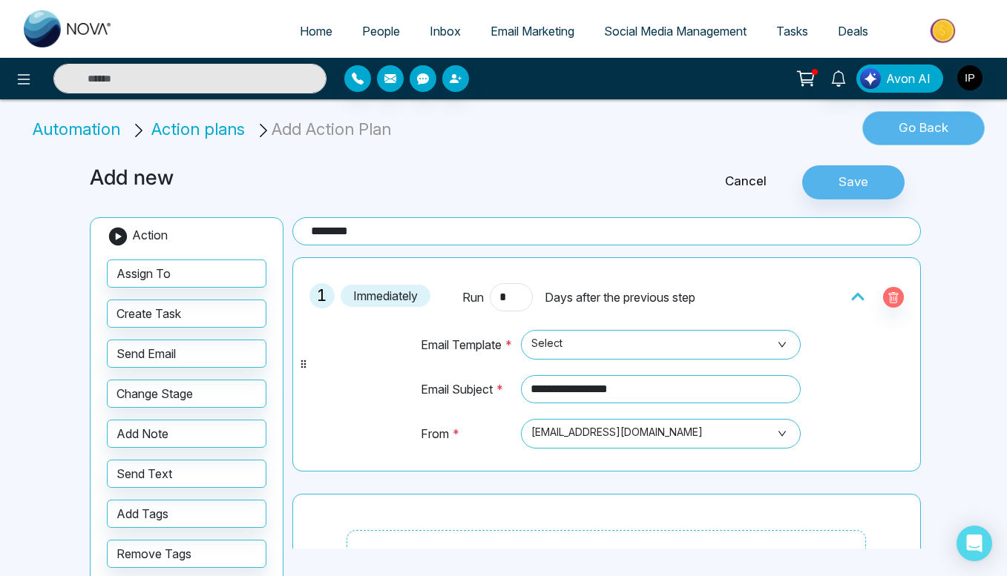
click at [894, 128] on button "Go Back" at bounding box center [923, 128] width 122 height 34
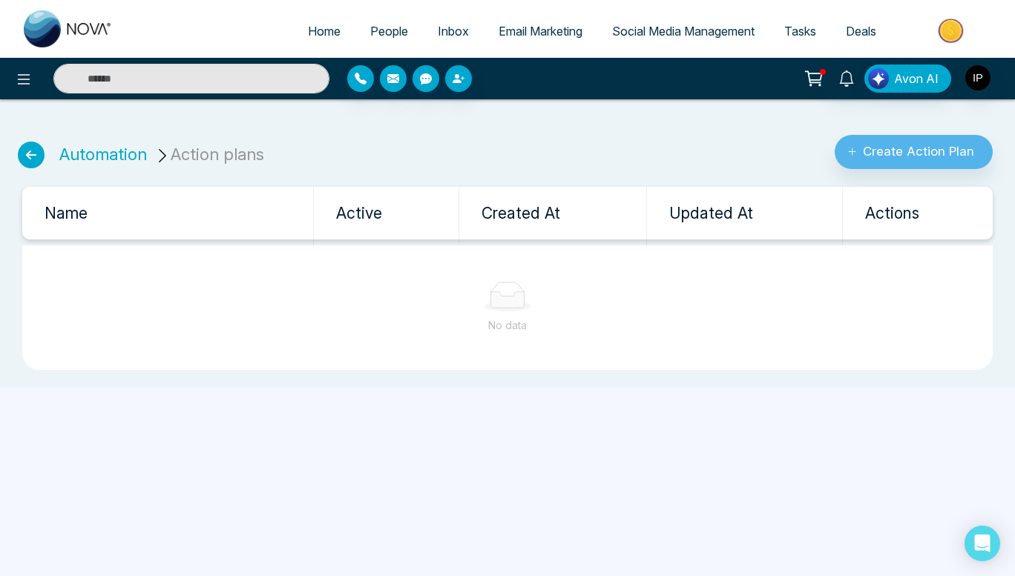
click at [41, 151] on icon at bounding box center [31, 155] width 27 height 27
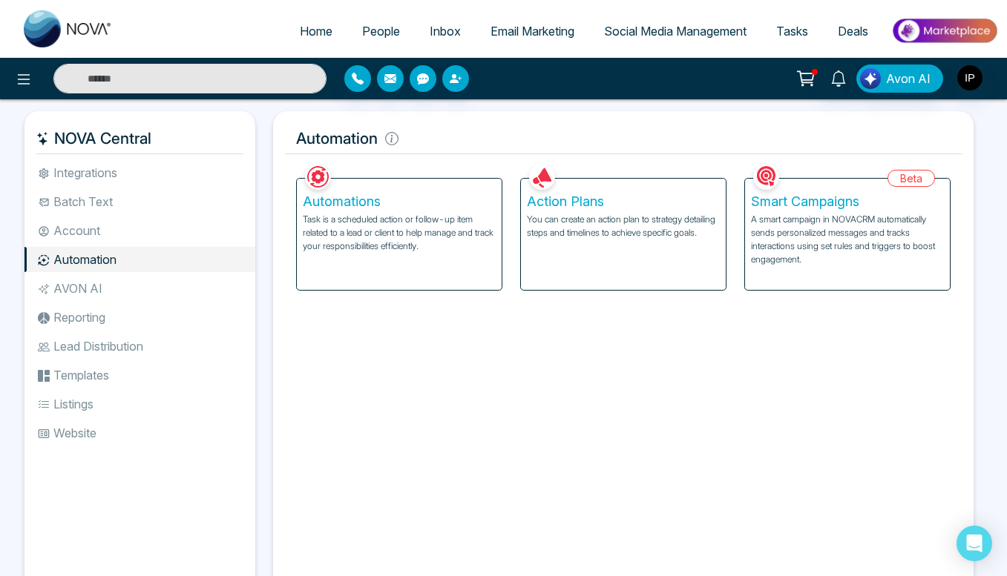
click at [386, 272] on div "Automations Task is a scheduled action or follow-up item related to a lead or c…" at bounding box center [399, 234] width 205 height 111
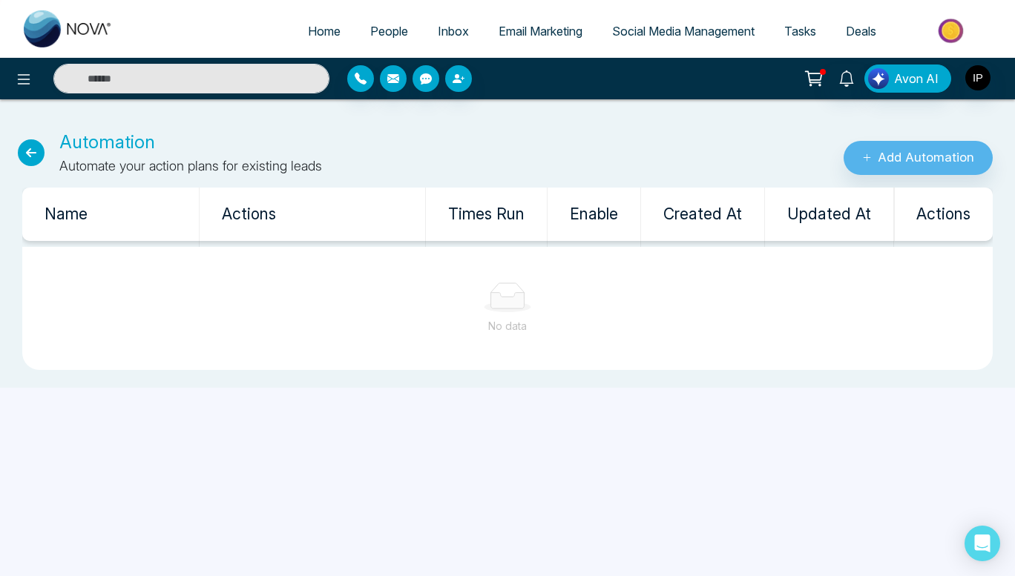
click at [19, 146] on icon at bounding box center [31, 152] width 27 height 27
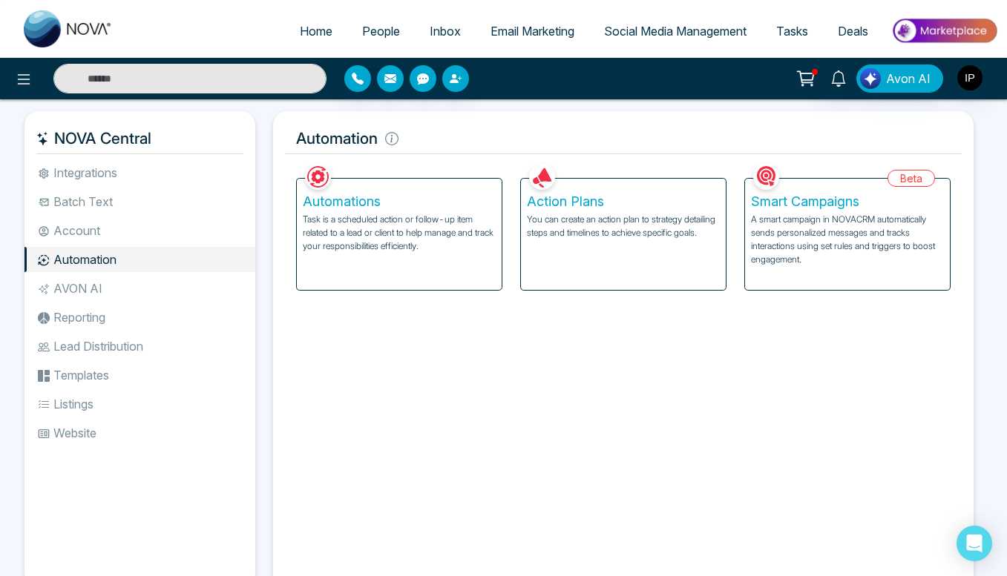
click at [504, 22] on link "Email Marketing" at bounding box center [531, 31] width 113 height 28
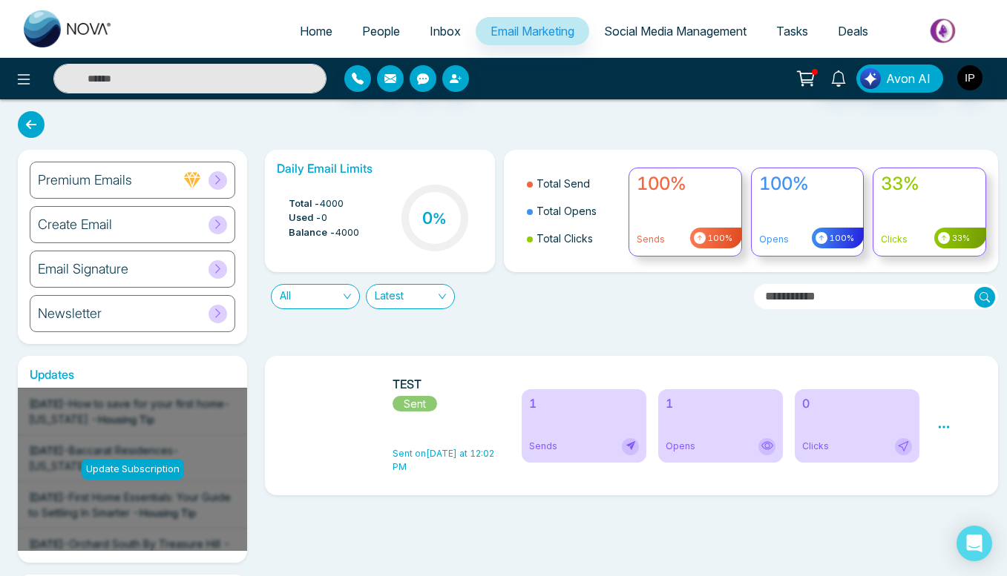
click at [940, 426] on icon at bounding box center [943, 427] width 11 height 2
click at [969, 490] on span "Delete" at bounding box center [965, 491] width 33 height 13
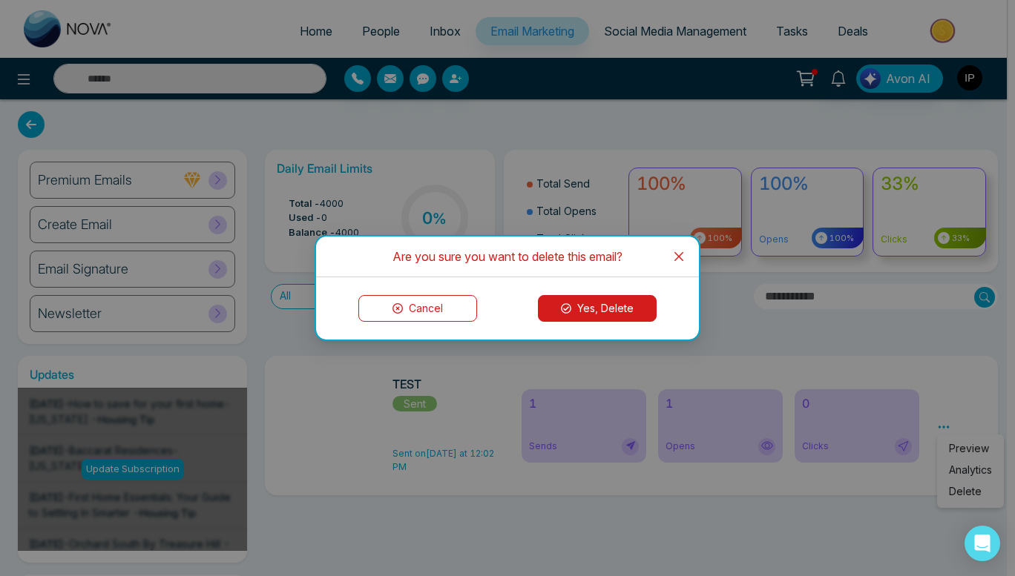
click at [624, 309] on button "Yes, Delete" at bounding box center [597, 308] width 119 height 27
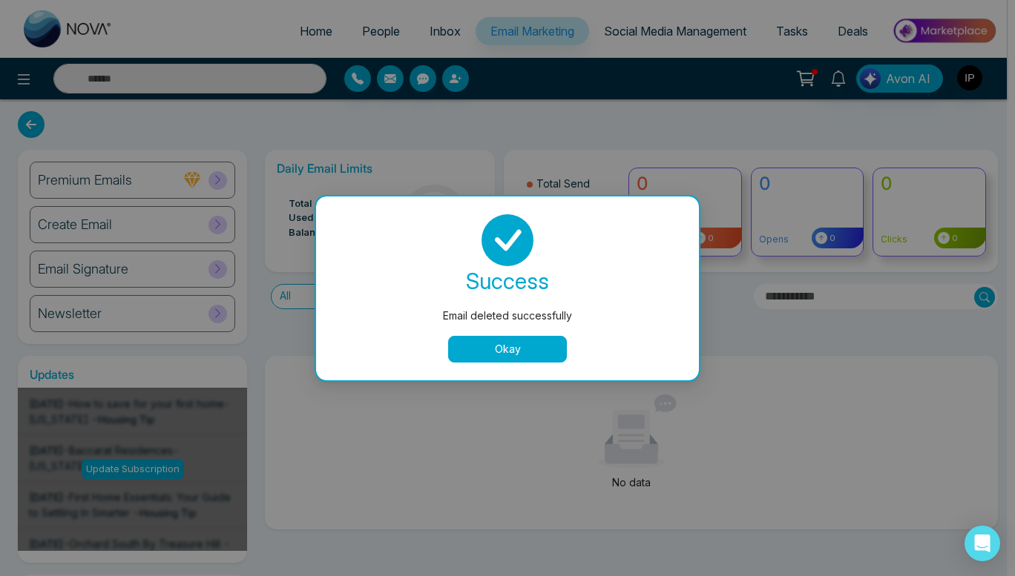
click at [473, 345] on button "Okay" at bounding box center [507, 349] width 119 height 27
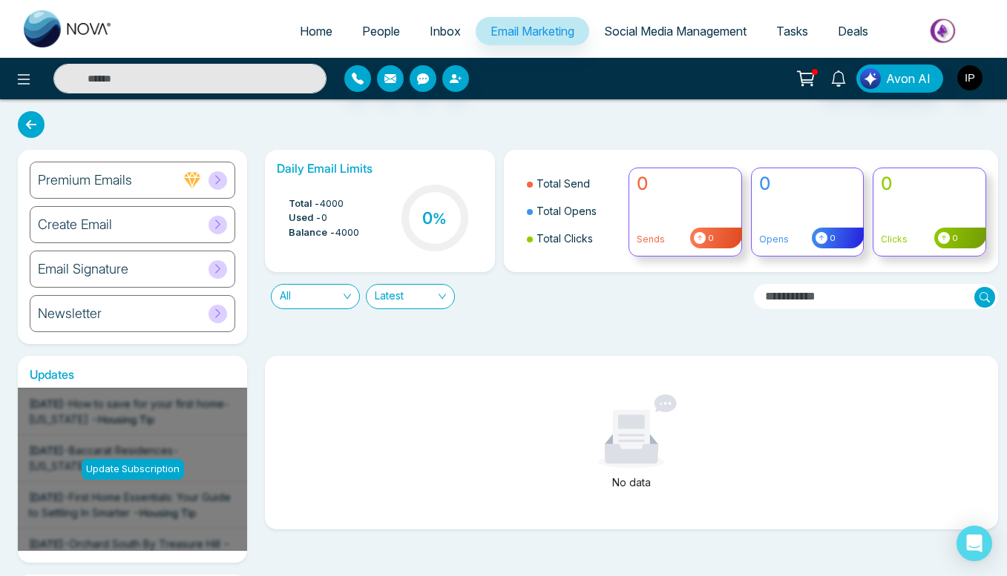
click at [217, 229] on icon at bounding box center [217, 224] width 11 height 11
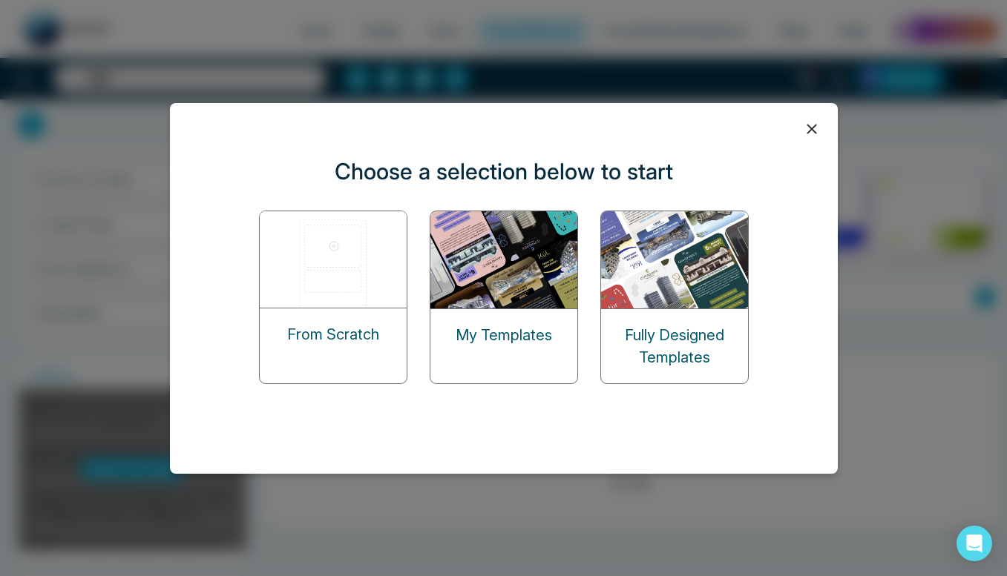
click at [693, 329] on p "Fully Designed Templates" at bounding box center [674, 346] width 147 height 45
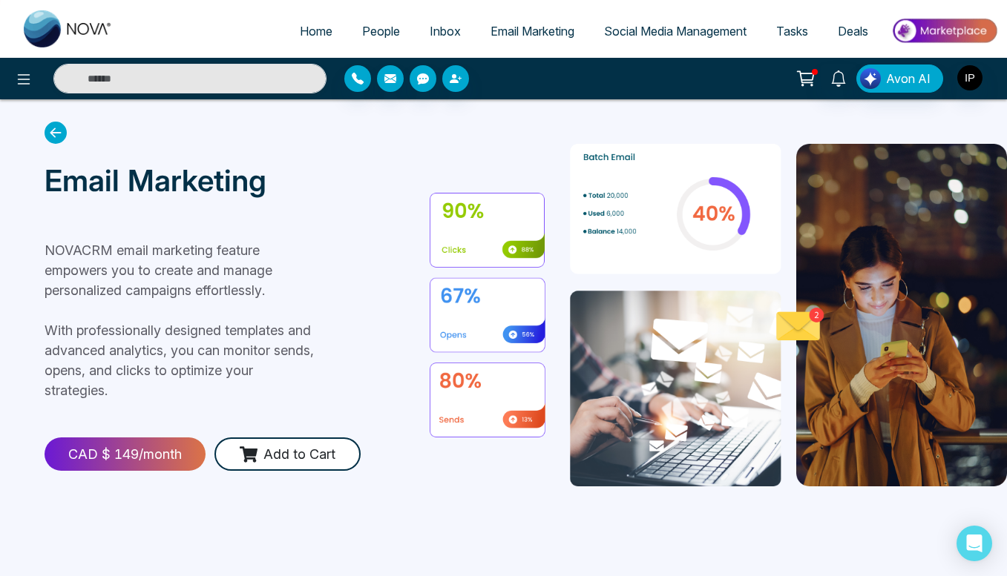
click at [317, 32] on span "Home" at bounding box center [316, 31] width 33 height 15
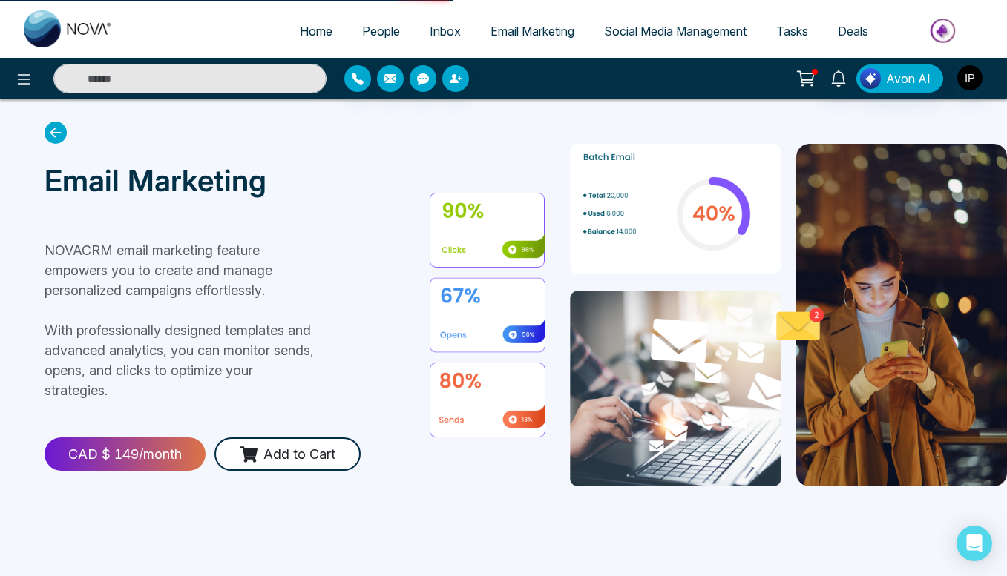
select select "*"
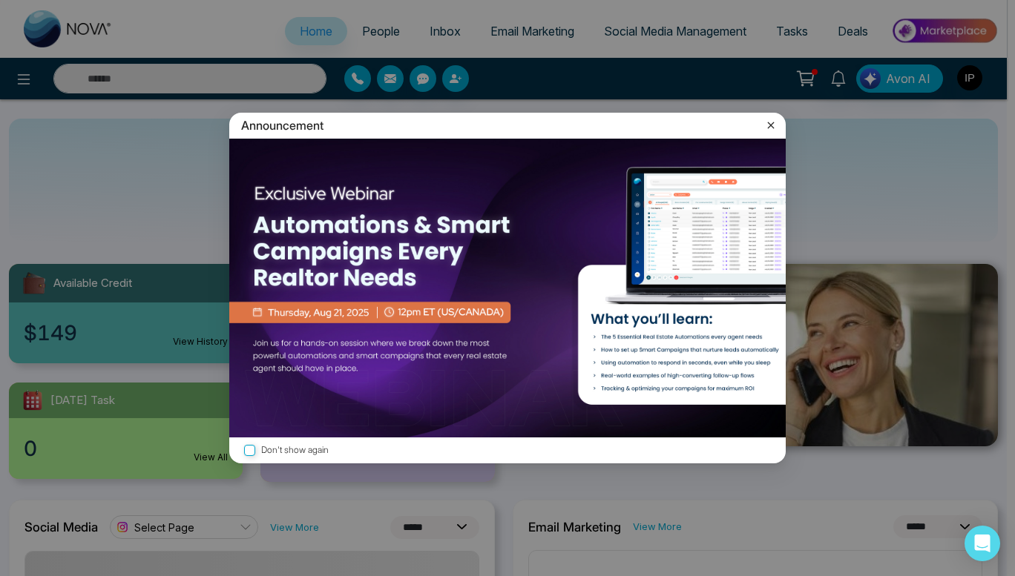
click at [774, 127] on icon at bounding box center [770, 125] width 15 height 15
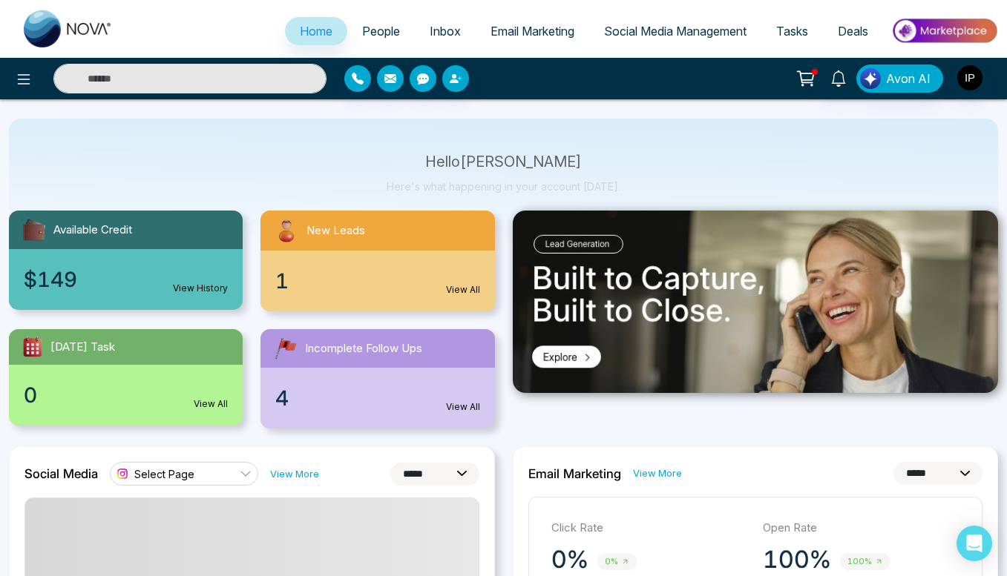
scroll to position [51, 0]
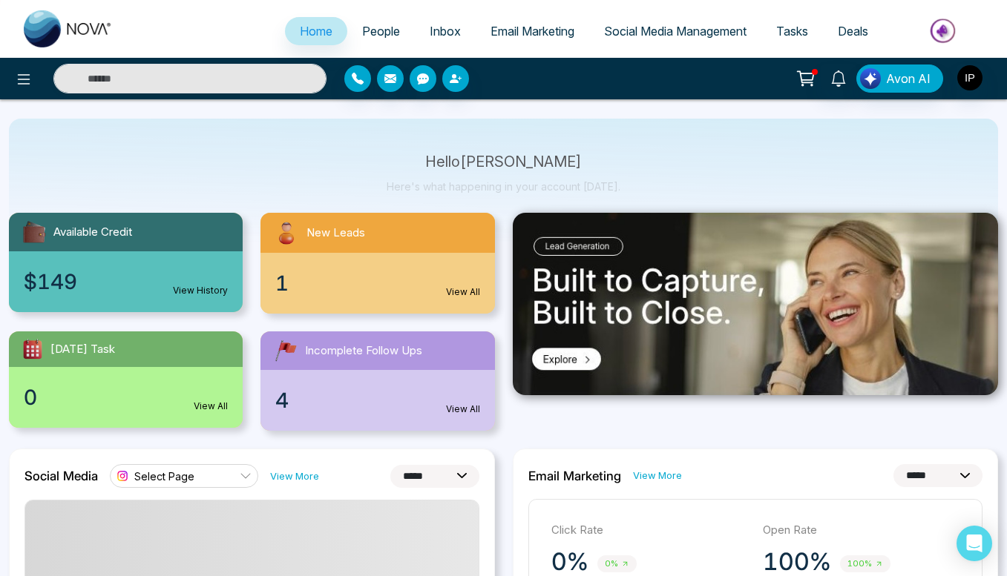
click at [329, 381] on div "4 View All" at bounding box center [377, 400] width 234 height 61
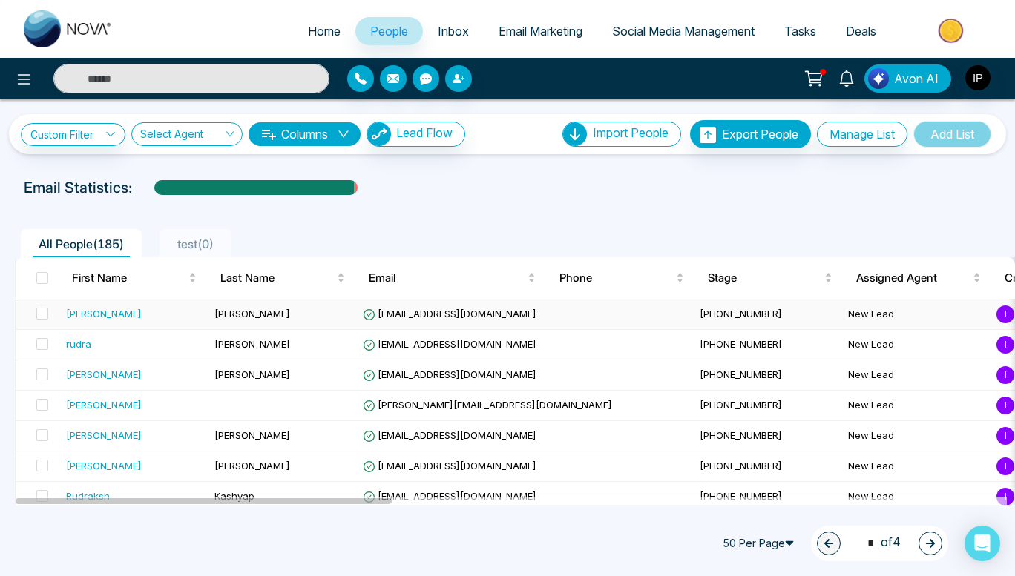
click at [386, 312] on span "[EMAIL_ADDRESS][DOMAIN_NAME]" at bounding box center [450, 314] width 174 height 12
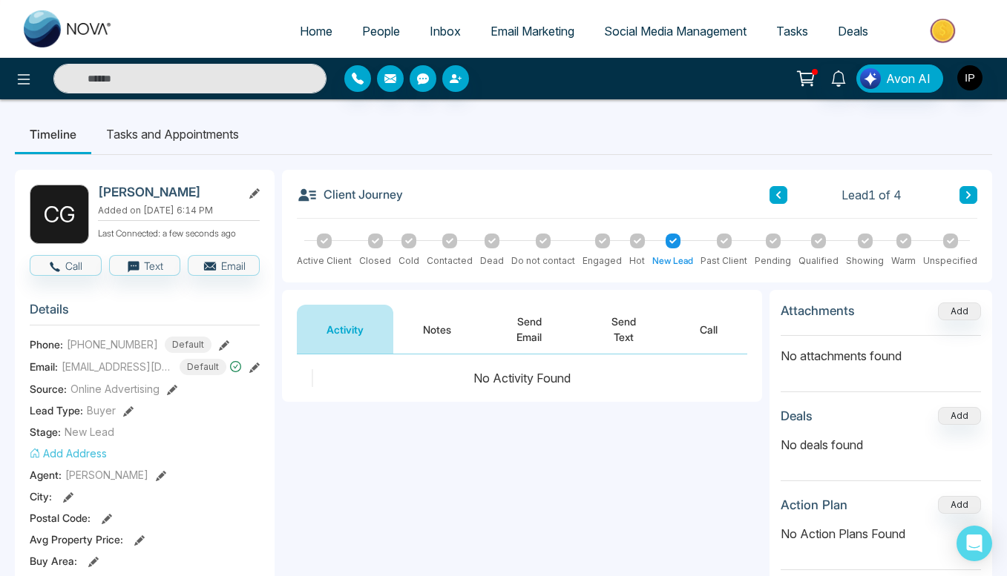
click at [795, 35] on span "Tasks" at bounding box center [792, 31] width 32 height 15
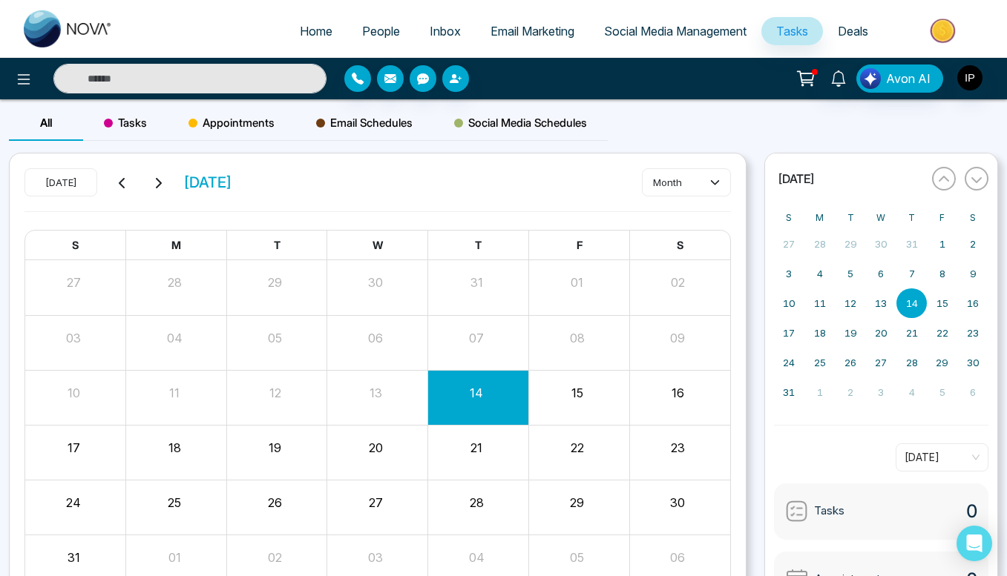
click at [835, 32] on link "Deals" at bounding box center [853, 31] width 60 height 28
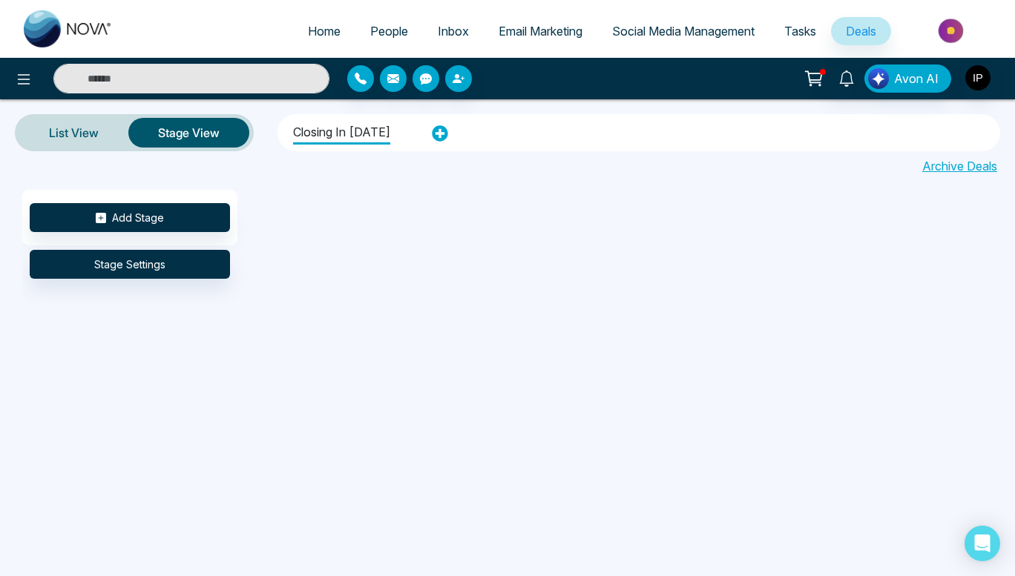
click at [315, 27] on span "Home" at bounding box center [324, 31] width 33 height 15
select select "*"
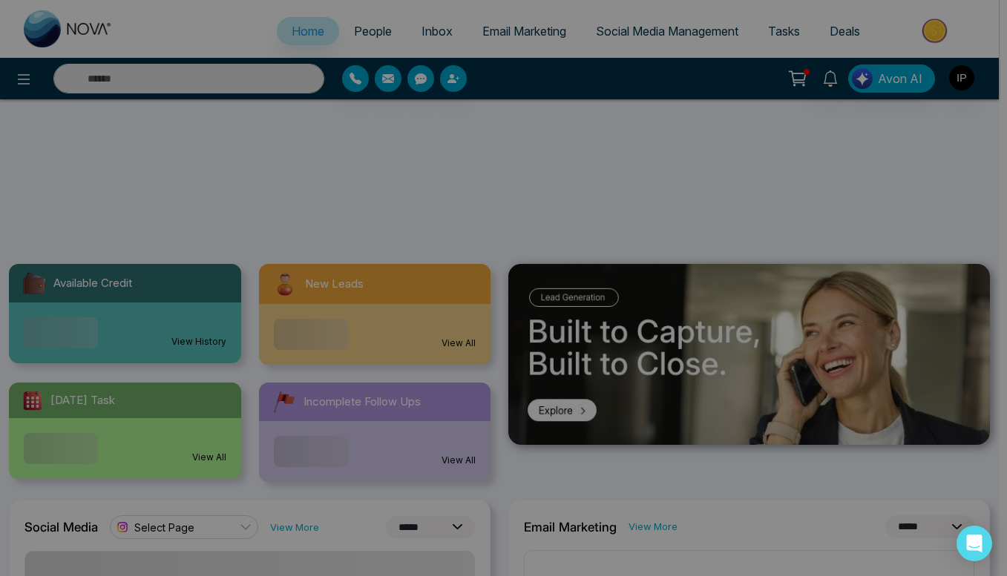
scroll to position [287, 0]
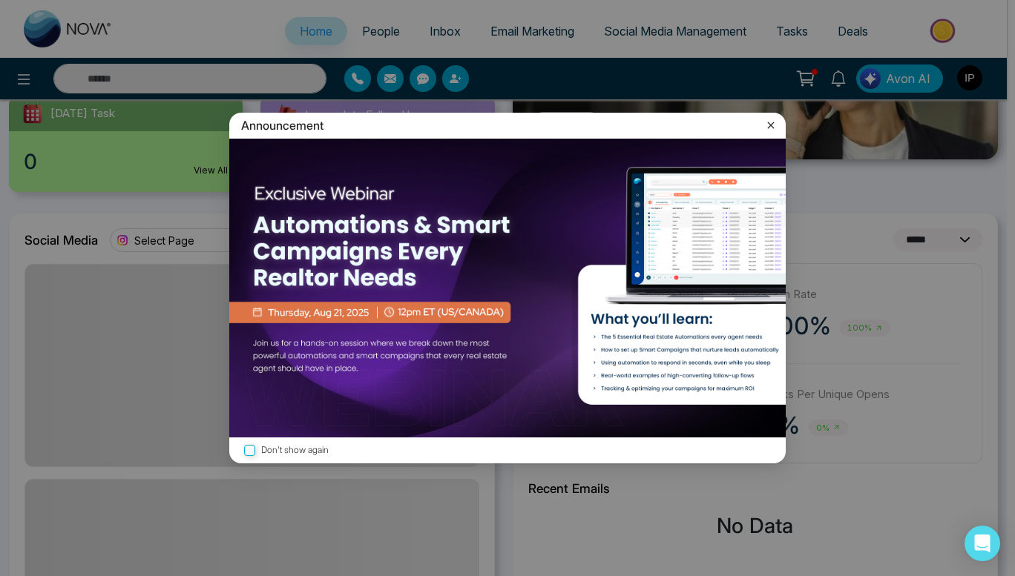
click at [773, 127] on icon at bounding box center [770, 125] width 15 height 15
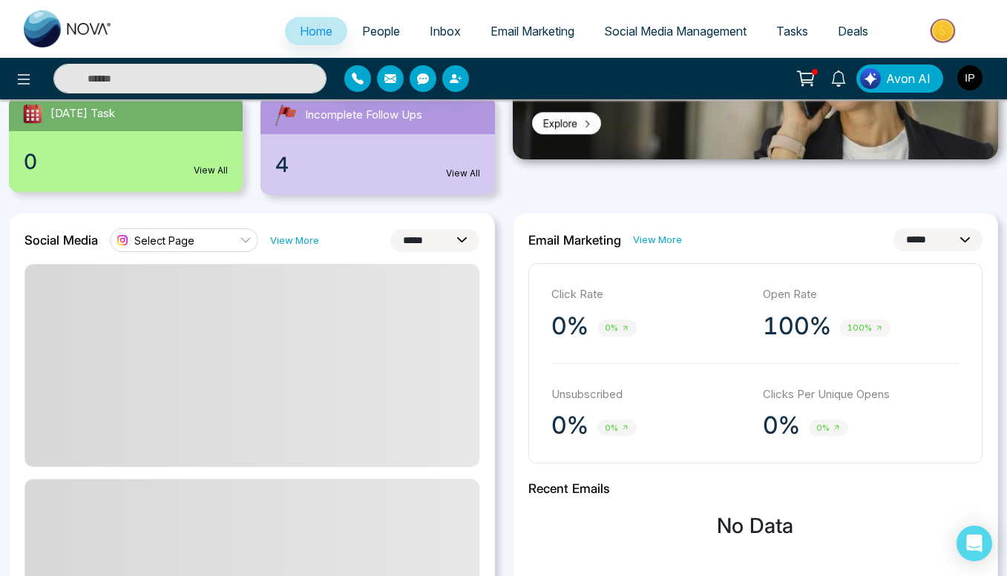
click at [538, 38] on span "Email Marketing" at bounding box center [532, 31] width 84 height 15
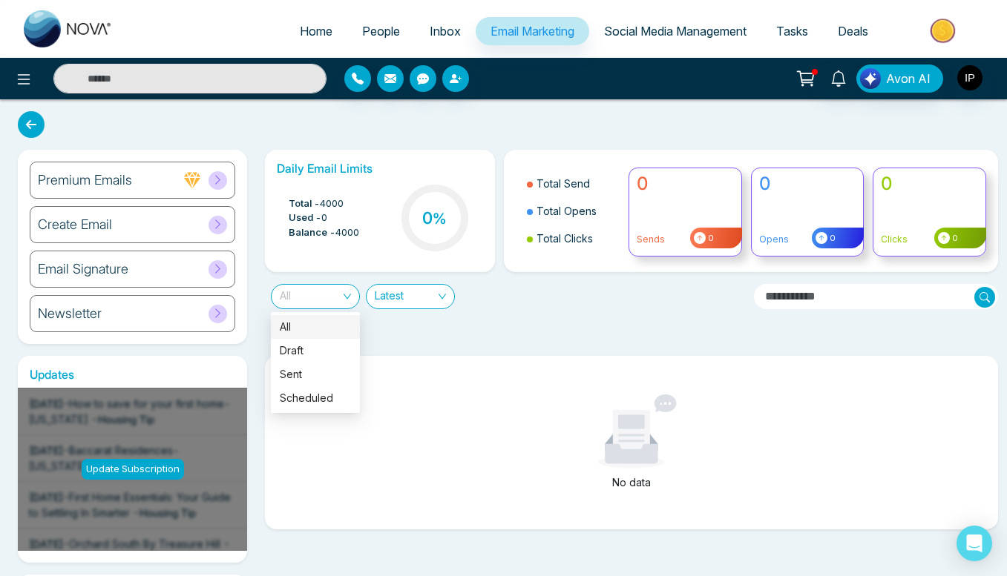
click at [338, 293] on span "All" at bounding box center [315, 297] width 71 height 24
click at [398, 297] on span "Latest" at bounding box center [410, 297] width 71 height 24
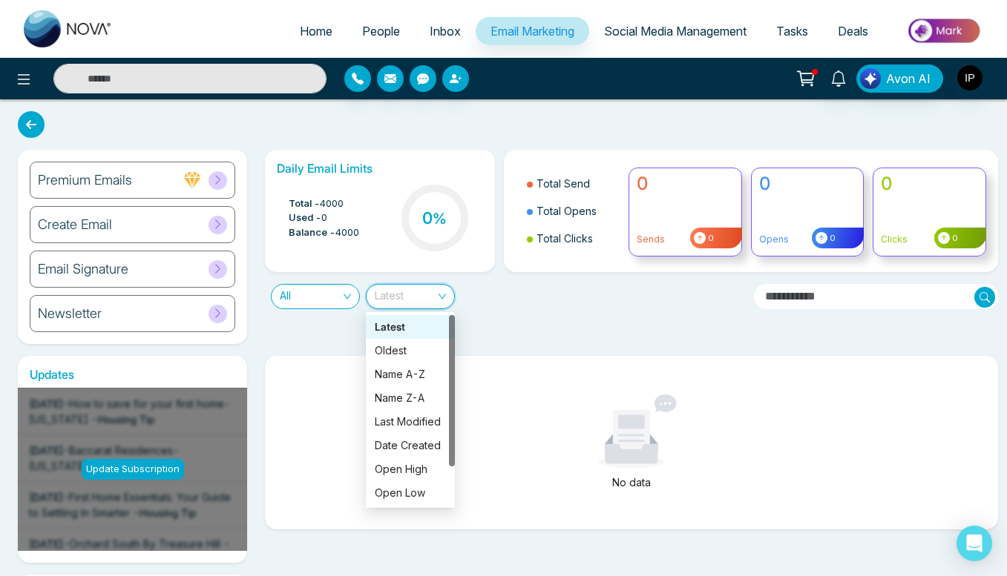
click at [398, 297] on span "Latest" at bounding box center [410, 297] width 71 height 24
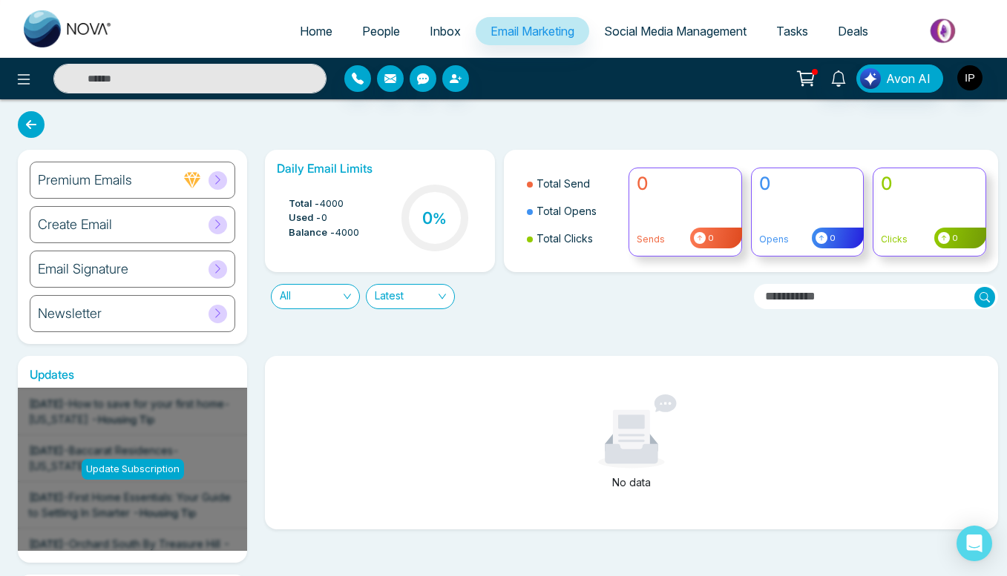
click at [886, 292] on input "text" at bounding box center [876, 296] width 244 height 25
click at [798, 33] on span "Tasks" at bounding box center [792, 31] width 32 height 15
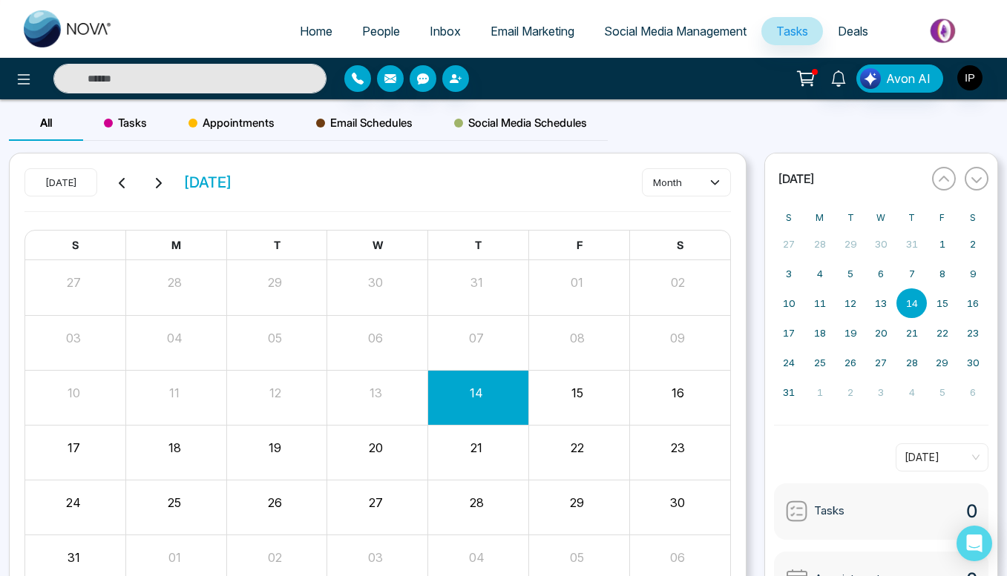
click at [837, 35] on span "Deals" at bounding box center [852, 31] width 30 height 15
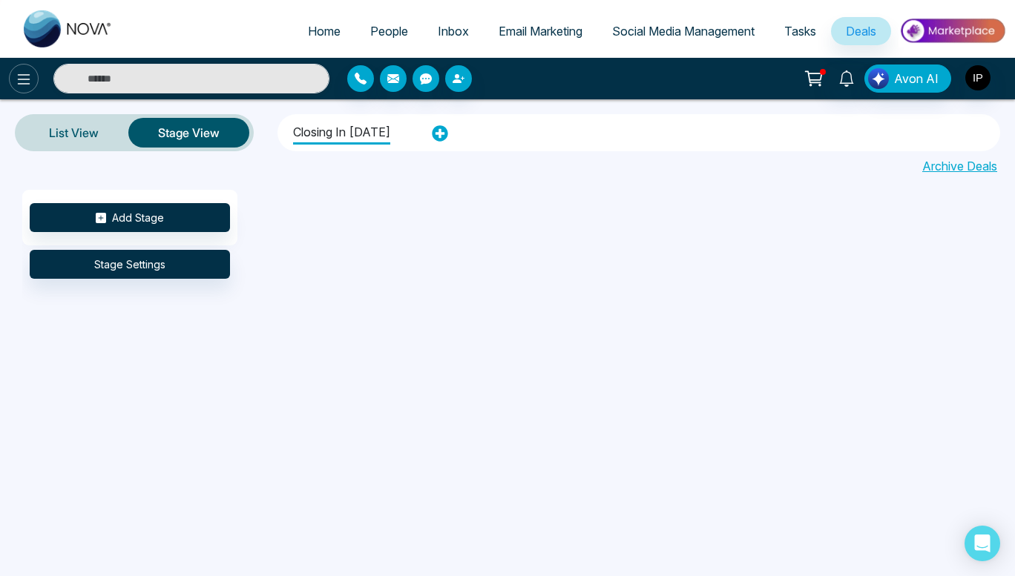
click at [22, 77] on icon at bounding box center [24, 79] width 18 height 18
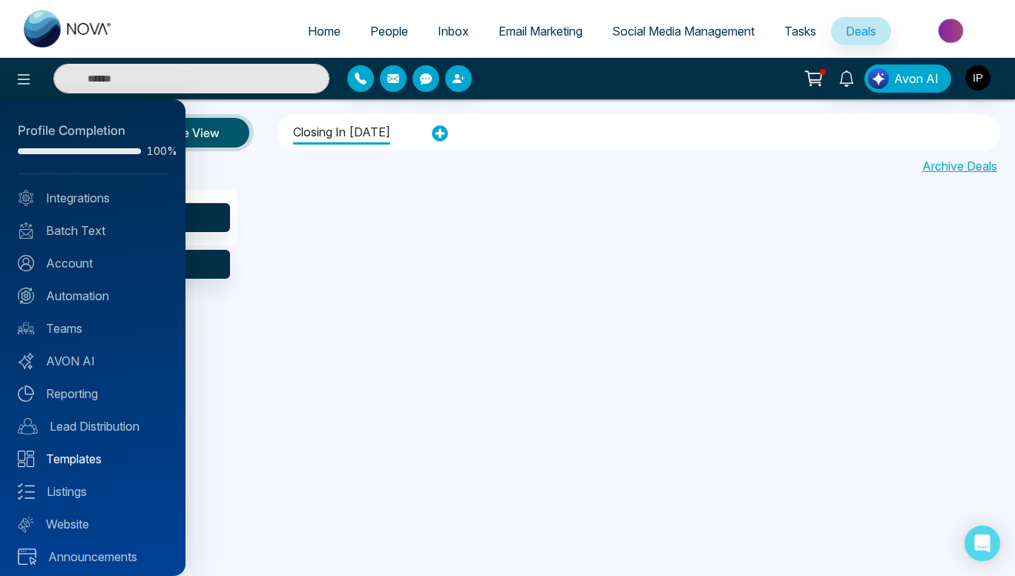
click at [78, 459] on link "Templates" at bounding box center [93, 459] width 150 height 18
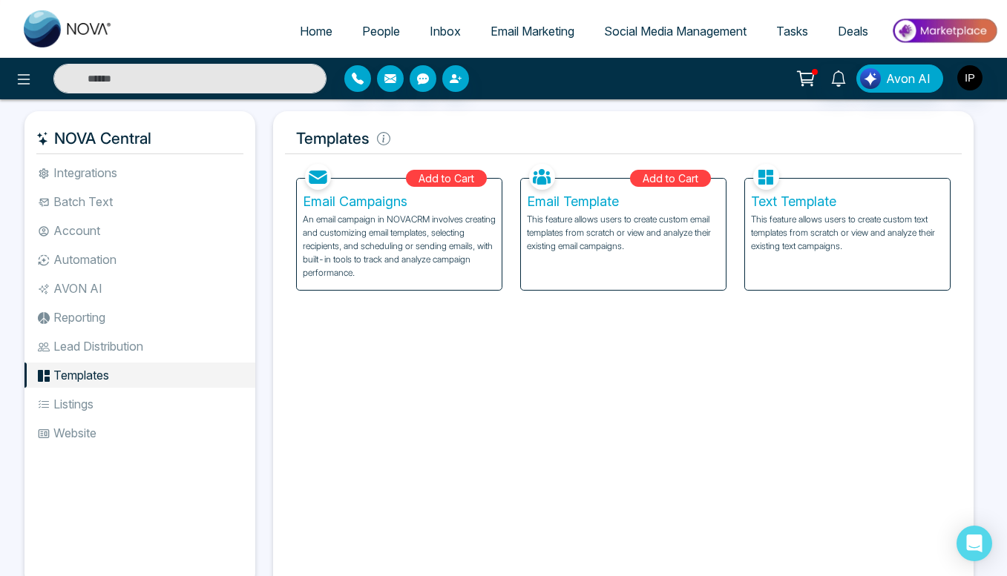
click at [88, 254] on li "Automation" at bounding box center [139, 259] width 231 height 25
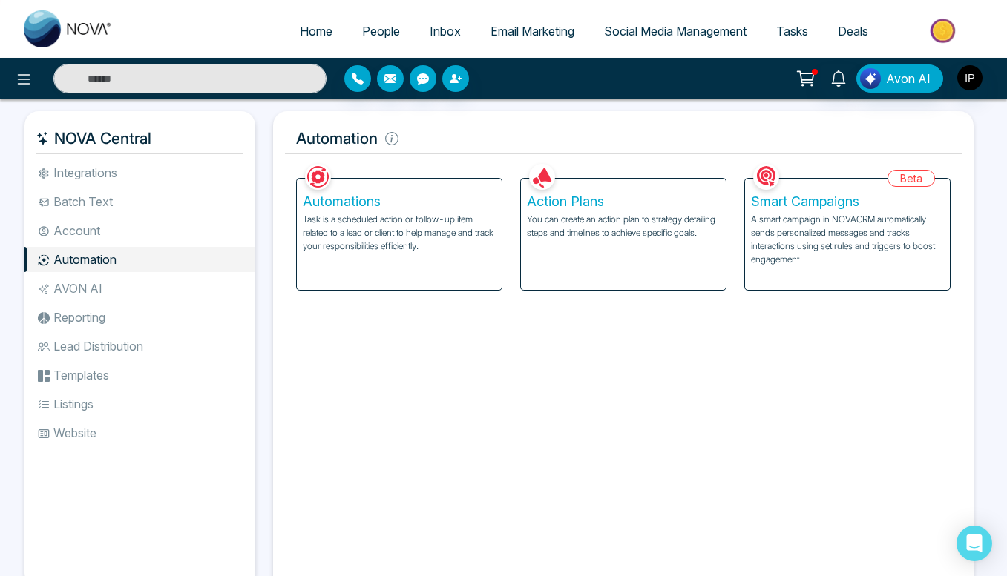
click at [472, 248] on p "Task is a scheduled action or follow-up item related to a lead or client to hel…" at bounding box center [399, 233] width 193 height 40
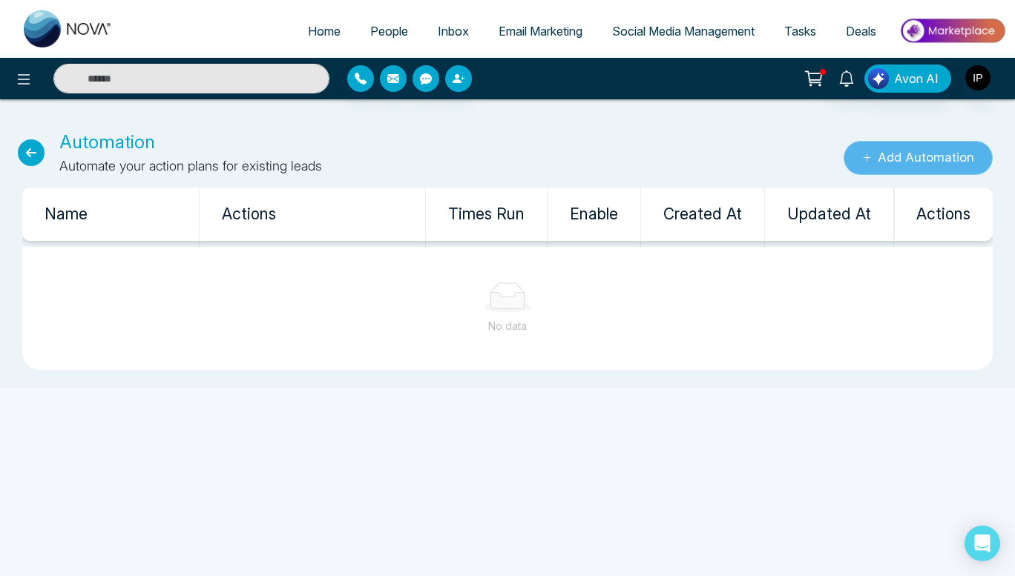
click at [888, 148] on button "Add Automation" at bounding box center [917, 158] width 149 height 34
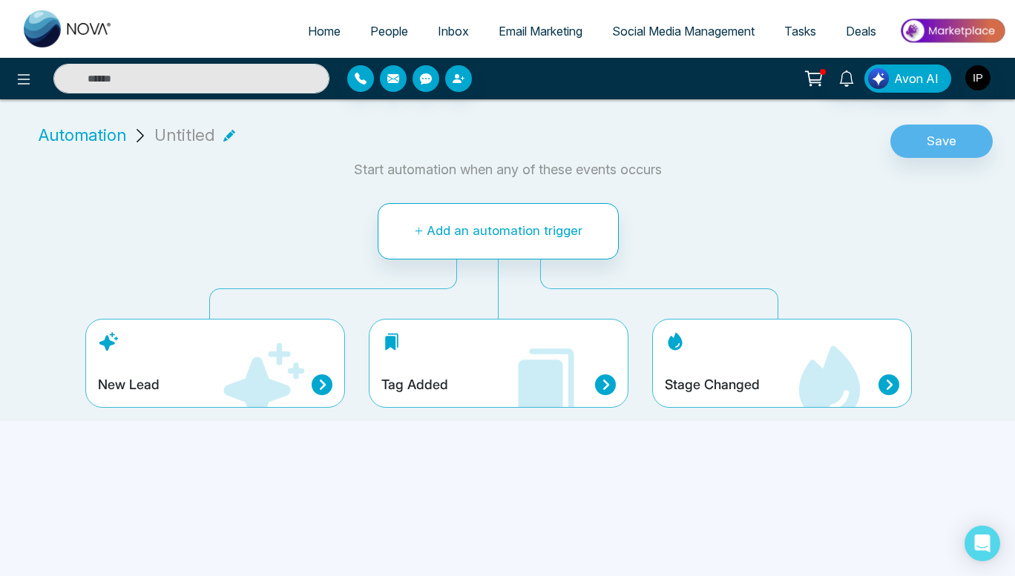
click at [317, 379] on icon at bounding box center [322, 385] width 21 height 21
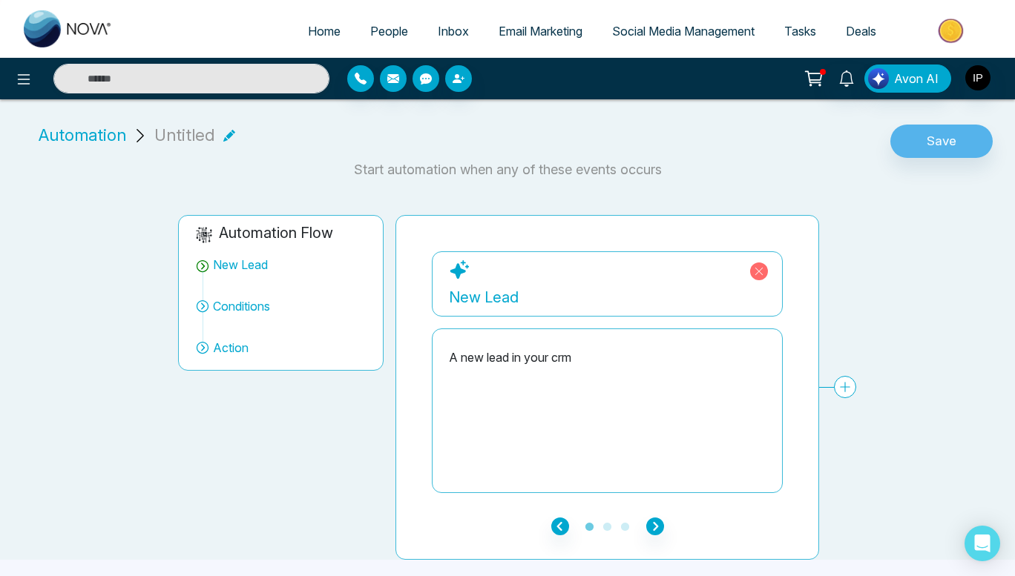
click at [574, 357] on div "A new lead in your crm" at bounding box center [607, 358] width 317 height 18
click at [613, 288] on div "New Lead" at bounding box center [607, 297] width 317 height 22
click at [522, 263] on div "New Lead" at bounding box center [607, 283] width 351 height 65
click at [250, 309] on span "Conditions" at bounding box center [241, 306] width 57 height 18
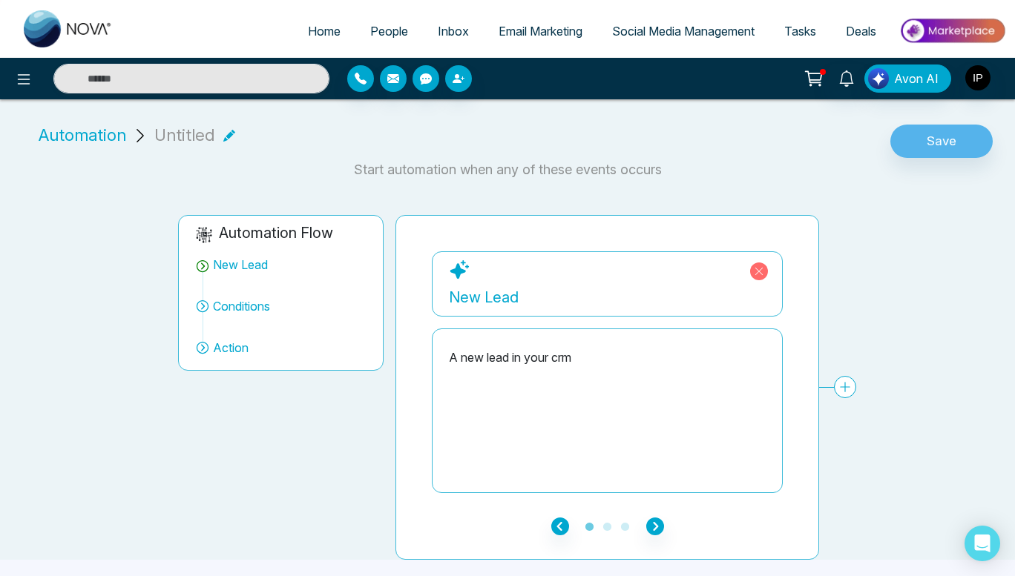
click at [512, 309] on div "New Lead" at bounding box center [607, 283] width 351 height 65
click at [536, 398] on div "A new lead in your crm" at bounding box center [607, 411] width 317 height 148
click at [840, 383] on icon at bounding box center [845, 387] width 22 height 22
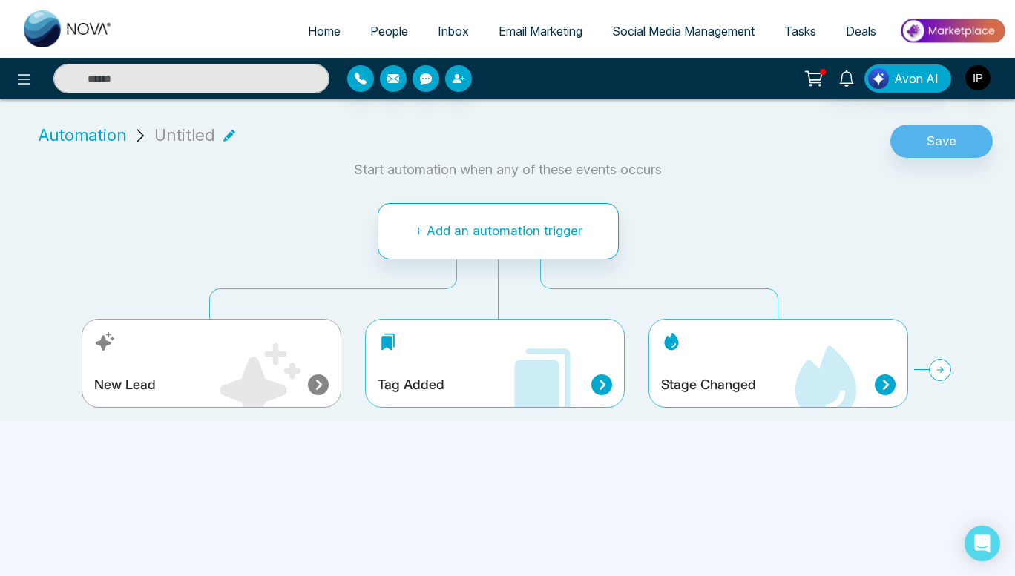
click at [298, 379] on icon at bounding box center [258, 384] width 89 height 89
click at [155, 379] on div "New Lead" at bounding box center [211, 385] width 234 height 21
click at [15, 78] on icon at bounding box center [24, 79] width 18 height 18
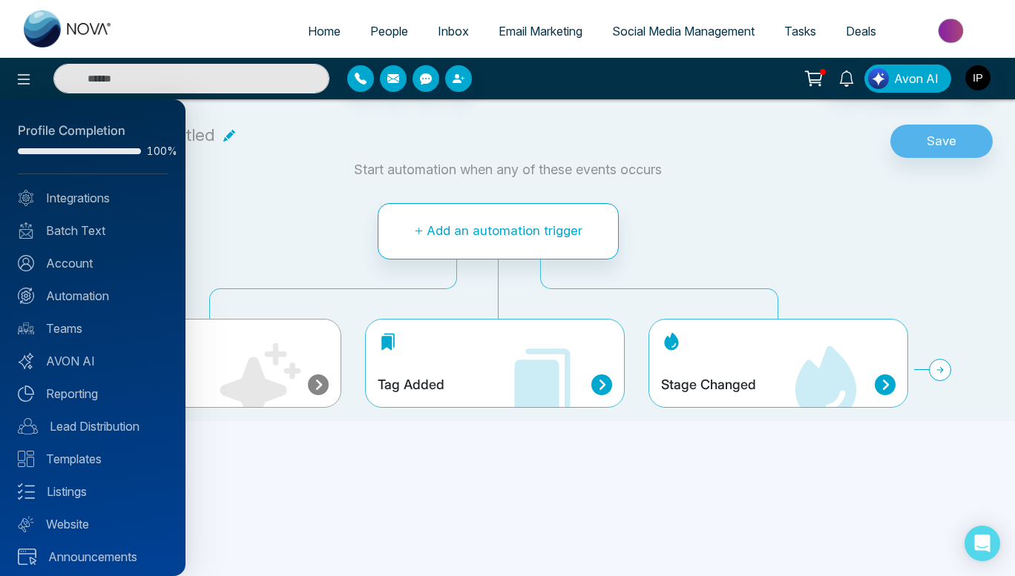
click at [19, 78] on div at bounding box center [507, 288] width 1015 height 576
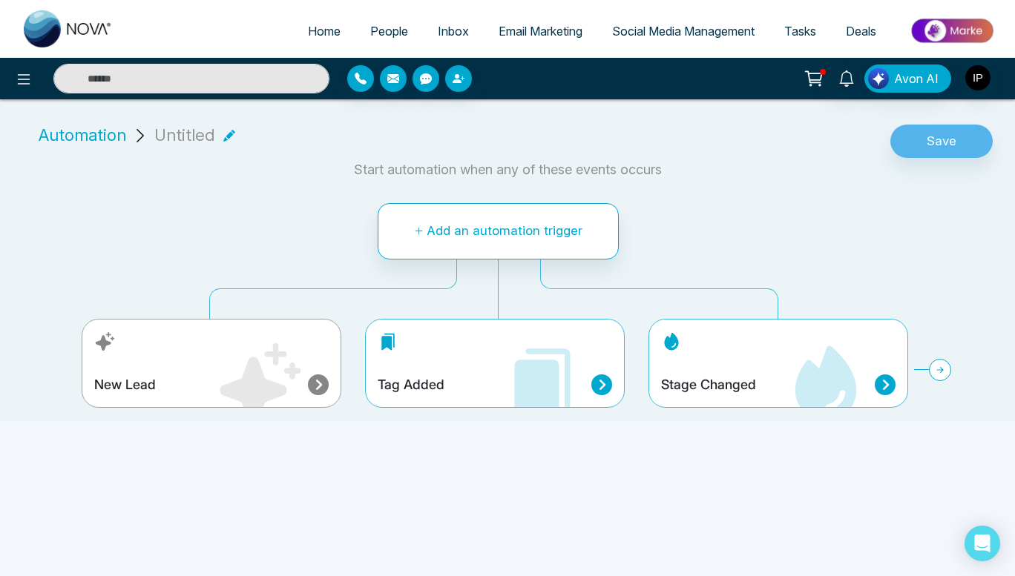
click at [315, 25] on span "Home" at bounding box center [324, 31] width 33 height 15
select select "*"
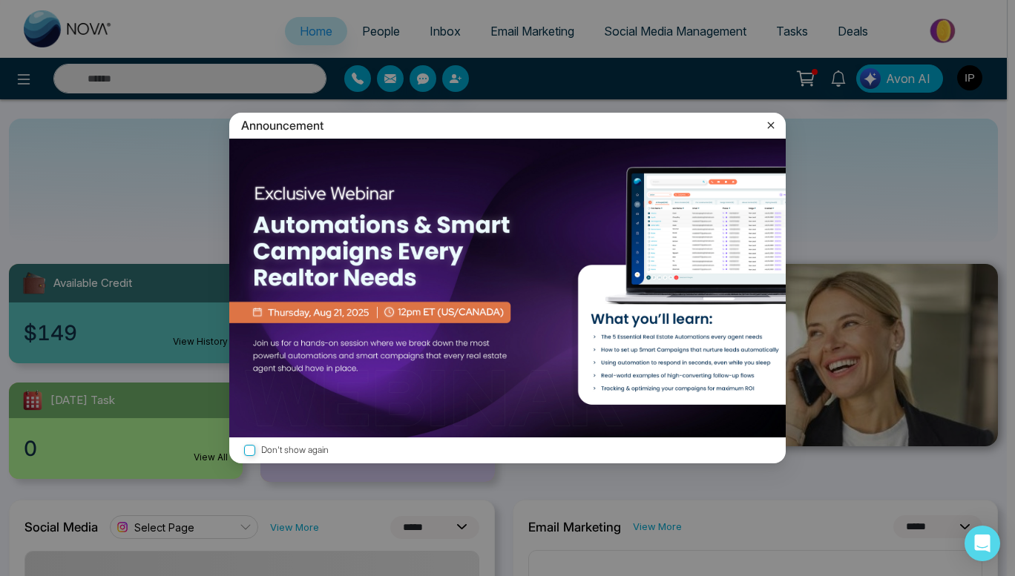
click at [772, 124] on icon at bounding box center [771, 125] width 7 height 7
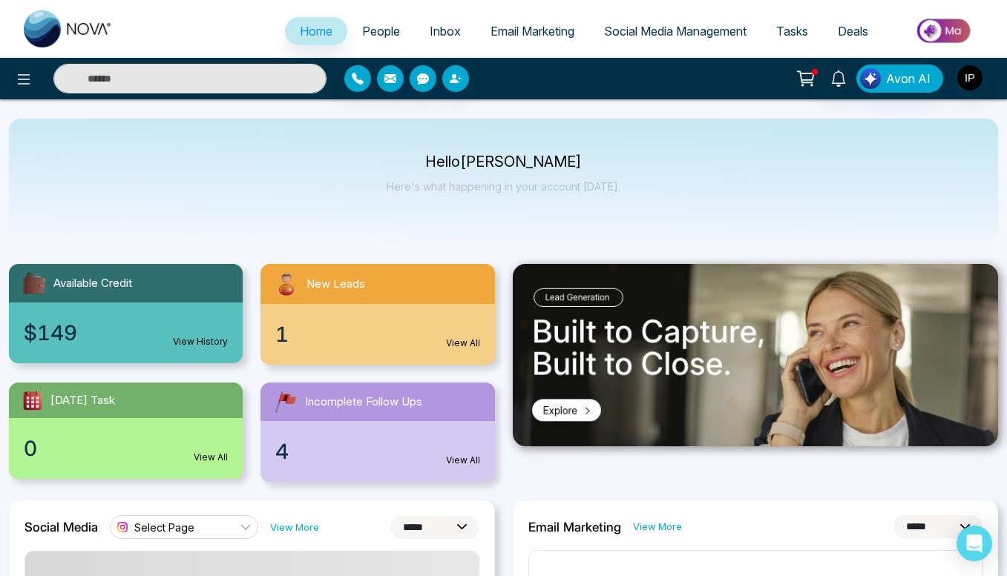
click at [385, 25] on span "People" at bounding box center [381, 31] width 38 height 15
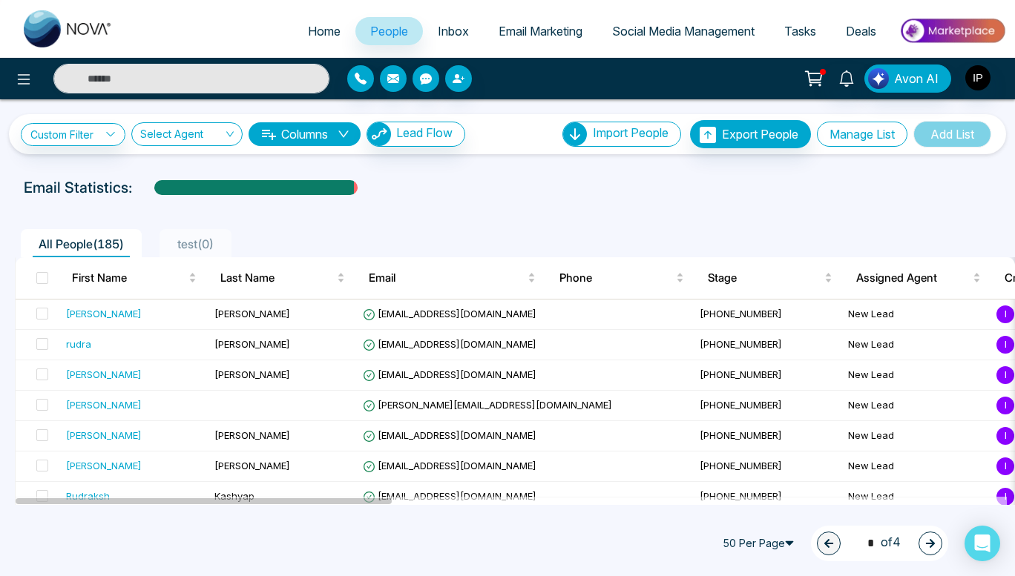
click at [872, 136] on button "Manage List" at bounding box center [862, 134] width 90 height 25
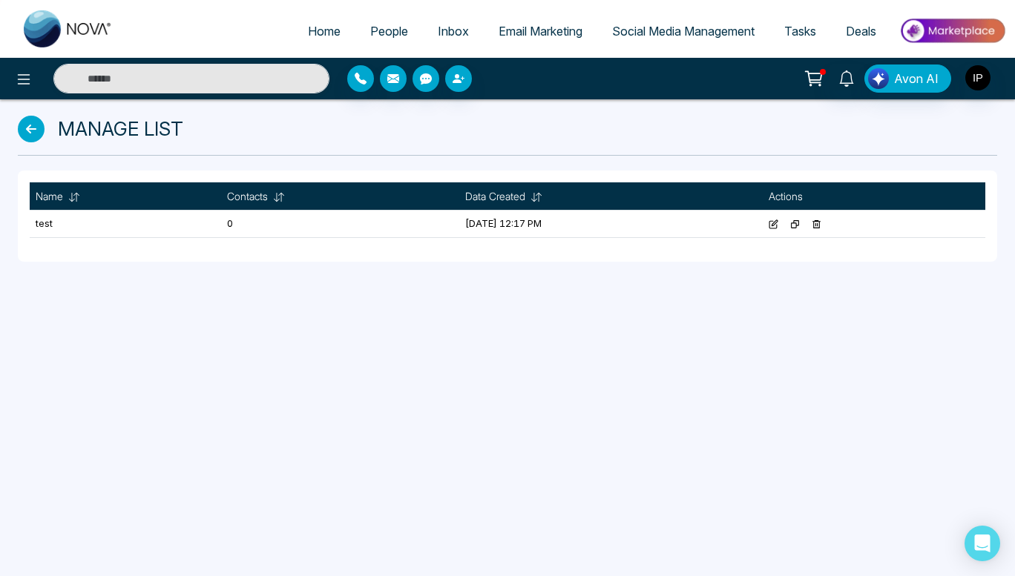
click at [820, 226] on icon at bounding box center [816, 224] width 8 height 8
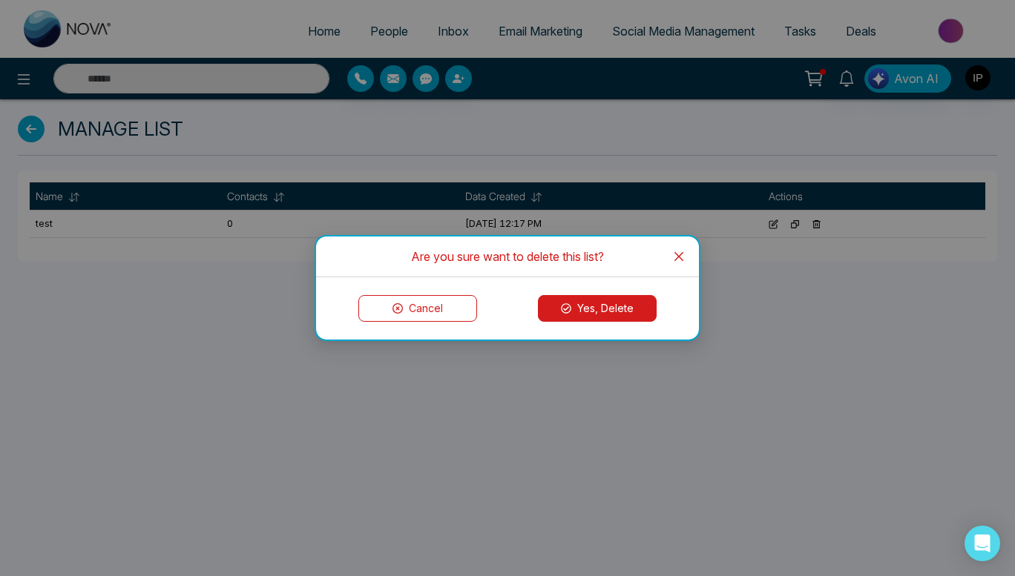
click at [605, 306] on button "Yes, Delete" at bounding box center [597, 308] width 119 height 27
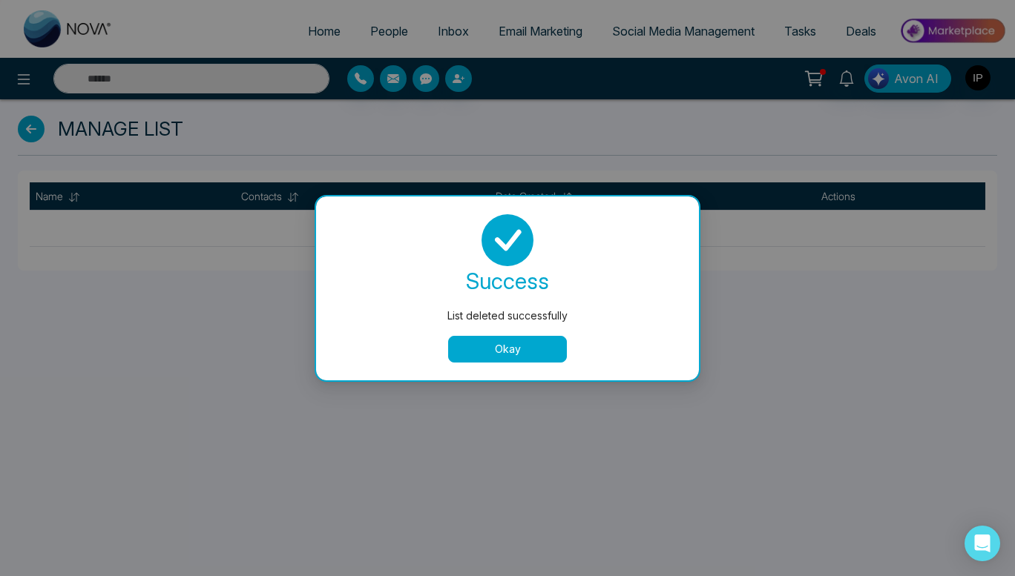
click at [529, 346] on button "Okay" at bounding box center [507, 349] width 119 height 27
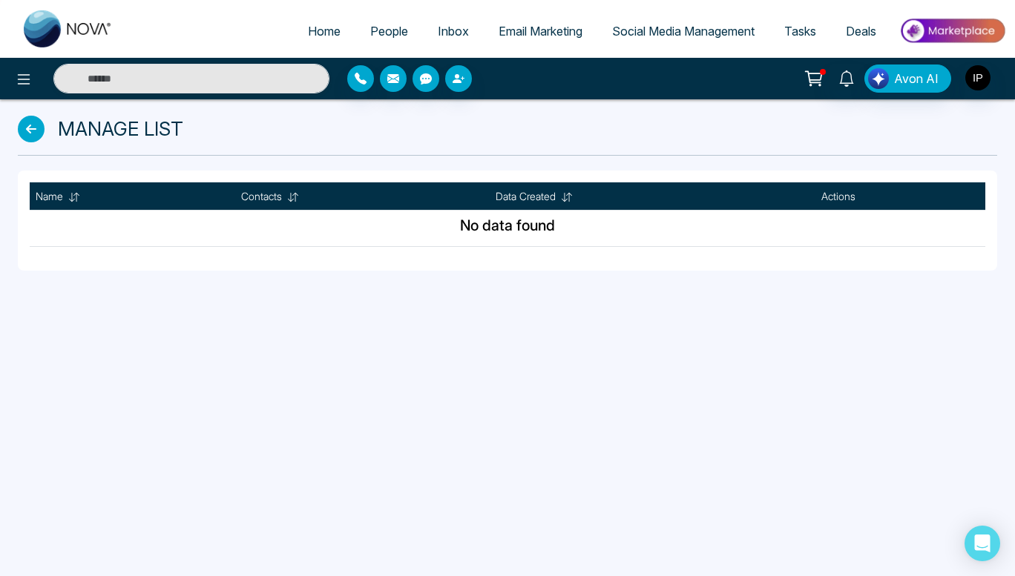
click at [42, 120] on icon at bounding box center [31, 129] width 27 height 27
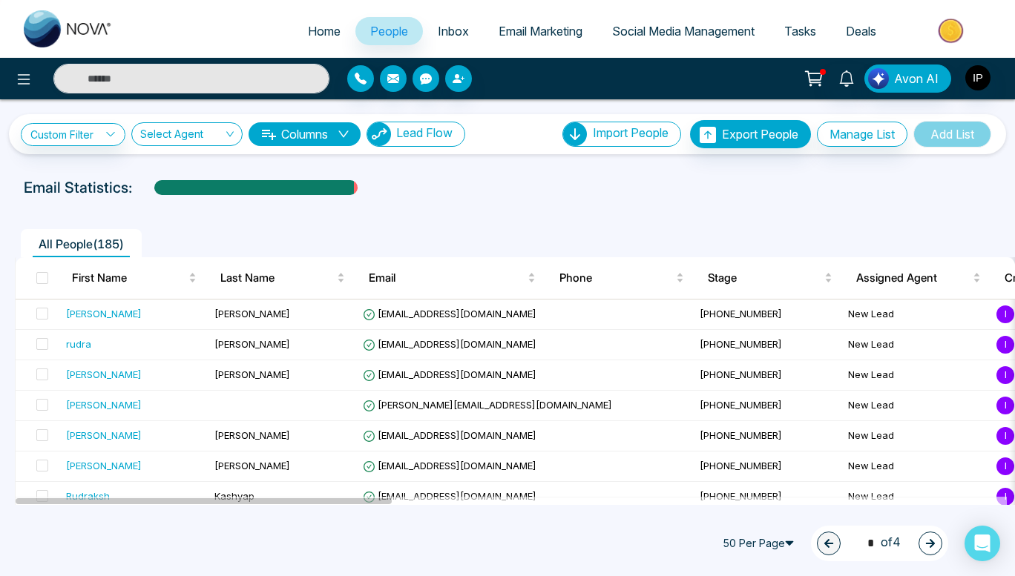
click at [401, 140] on span "Lead Flow" at bounding box center [424, 132] width 56 height 15
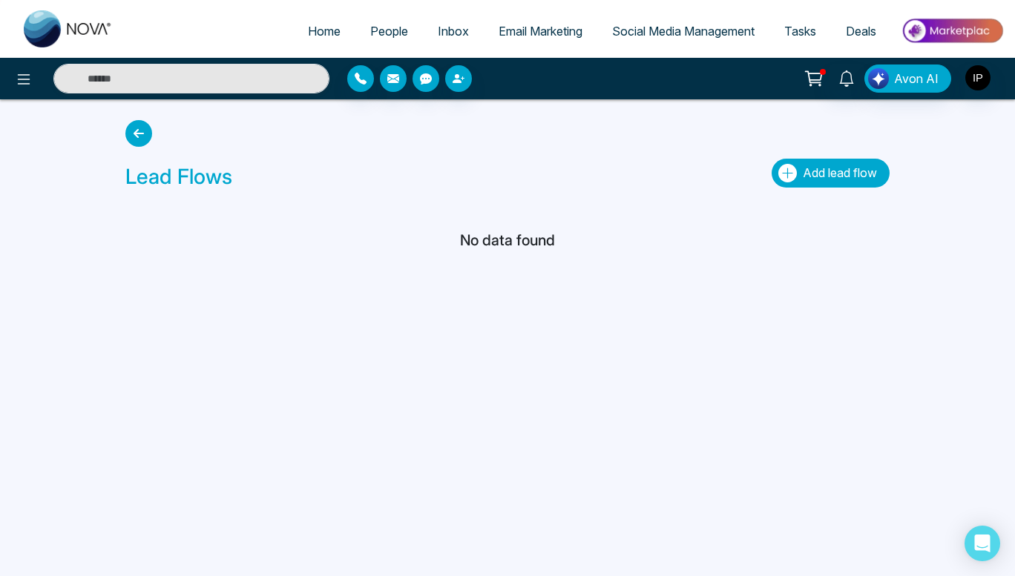
click at [808, 172] on span "Add lead flow" at bounding box center [840, 172] width 74 height 15
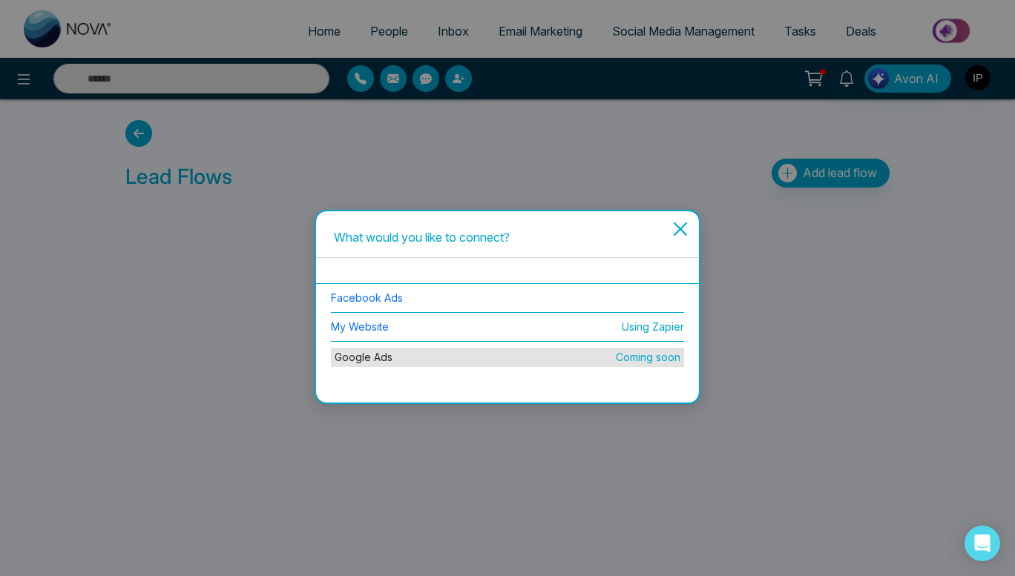
click at [682, 231] on icon "close" at bounding box center [680, 229] width 14 height 14
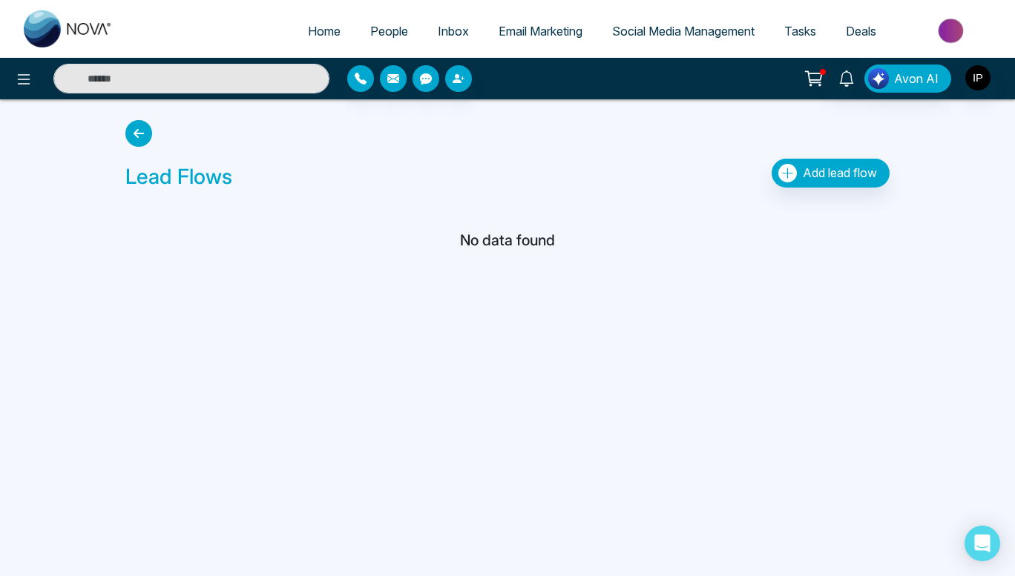
click at [145, 129] on icon at bounding box center [138, 133] width 27 height 27
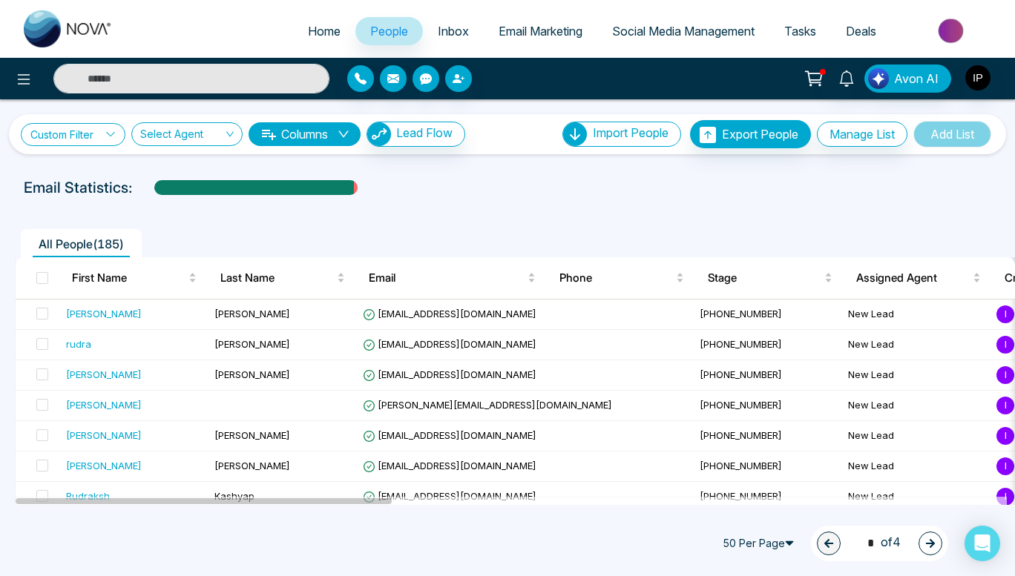
click at [84, 128] on link "Custom Filter" at bounding box center [73, 134] width 105 height 23
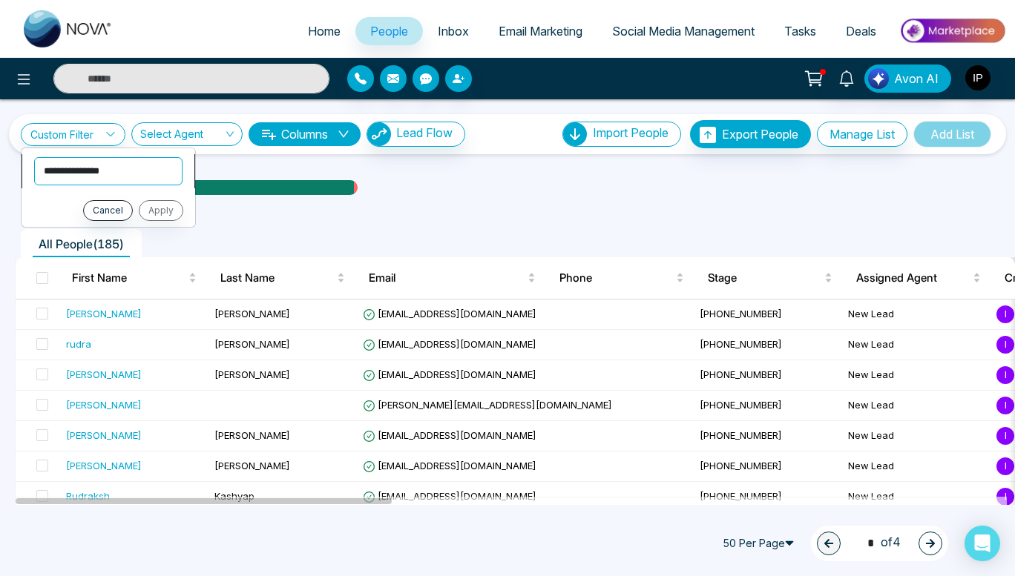
click at [96, 159] on select "**********" at bounding box center [108, 171] width 148 height 28
select select "*********"
click at [34, 157] on select "**********" at bounding box center [108, 171] width 148 height 28
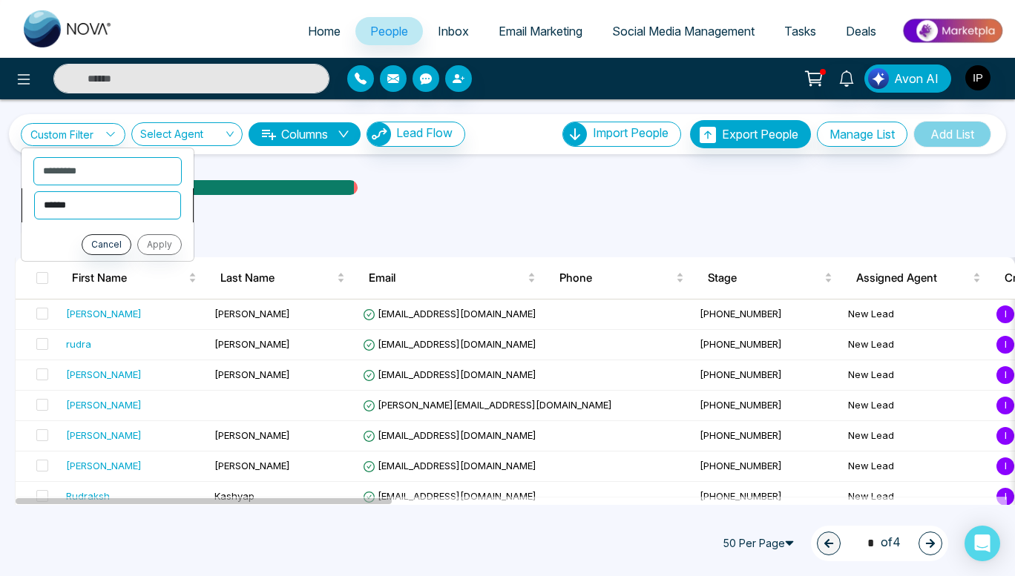
click at [121, 204] on select "**********" at bounding box center [107, 205] width 147 height 28
select select "*******"
click at [34, 191] on select "**********" at bounding box center [107, 205] width 147 height 28
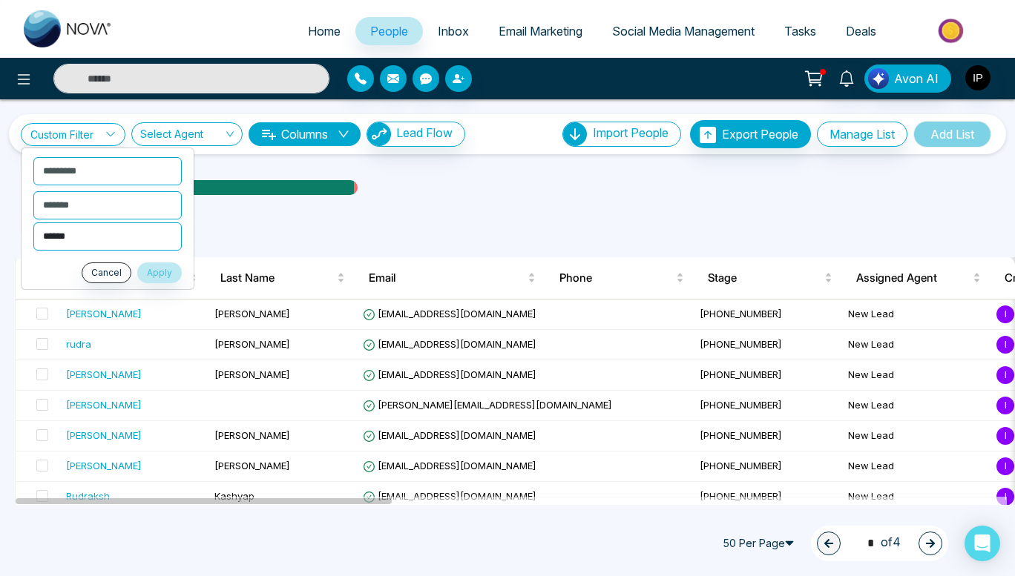
drag, startPoint x: 119, startPoint y: 218, endPoint x: 112, endPoint y: 233, distance: 16.6
click at [112, 233] on select "****** ***** ****** ****** ******** ***** ********* ******** *****" at bounding box center [107, 237] width 148 height 28
select select "*****"
click at [33, 223] on select "****** ***** ****** ****** ******** ***** ********* ******** *****" at bounding box center [107, 237] width 148 height 28
click at [168, 277] on button "Apply" at bounding box center [159, 273] width 45 height 21
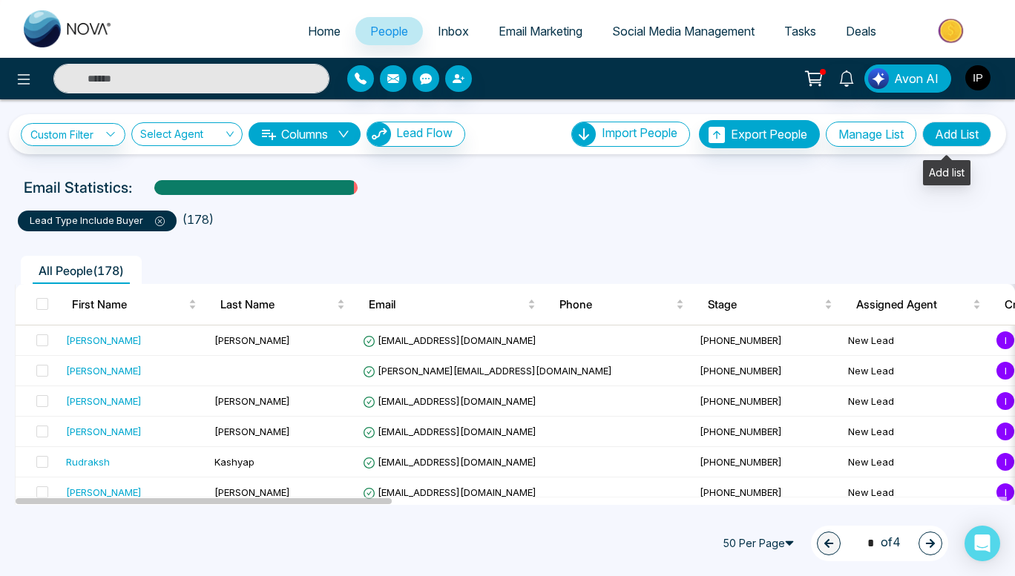
click at [939, 142] on button "Add List" at bounding box center [956, 134] width 69 height 25
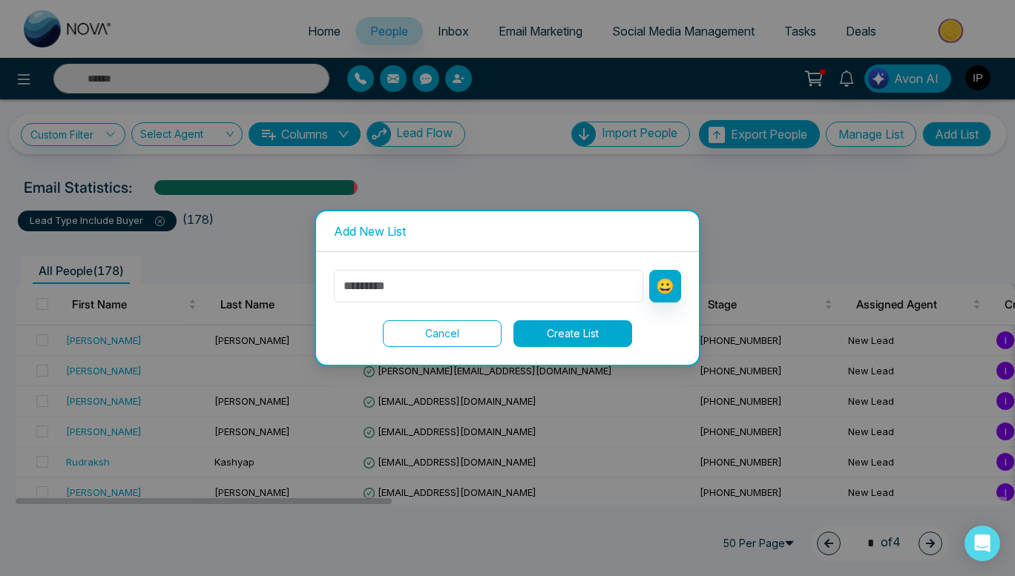
click at [453, 280] on input "text" at bounding box center [488, 286] width 309 height 33
type input "********"
click at [542, 329] on button "Create List" at bounding box center [572, 333] width 119 height 27
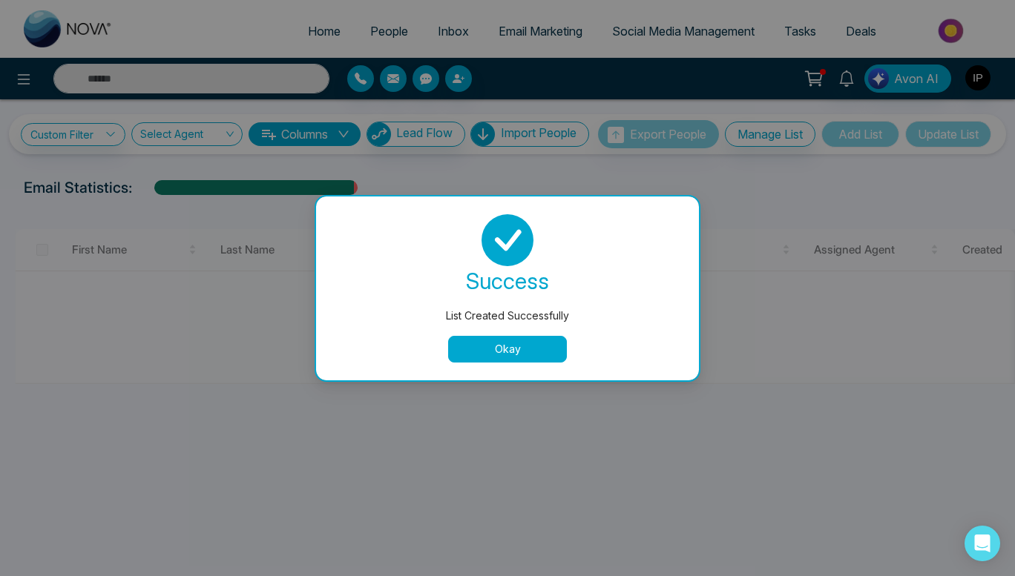
click at [510, 358] on button "Okay" at bounding box center [507, 349] width 119 height 27
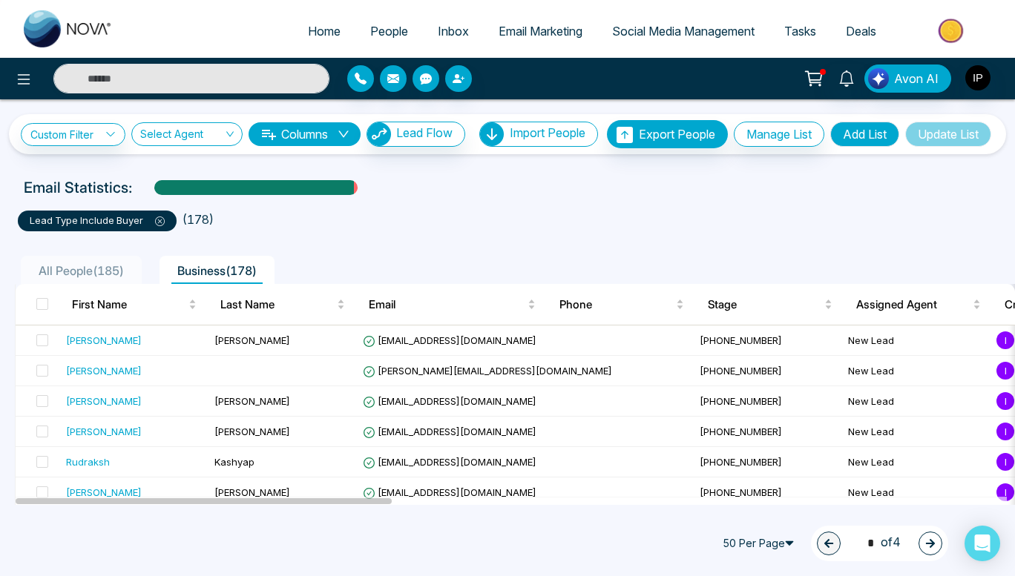
click at [421, 264] on div "All People ( 185 ) Business ( 178 )" at bounding box center [507, 265] width 1003 height 38
click at [514, 35] on span "Email Marketing" at bounding box center [540, 31] width 84 height 15
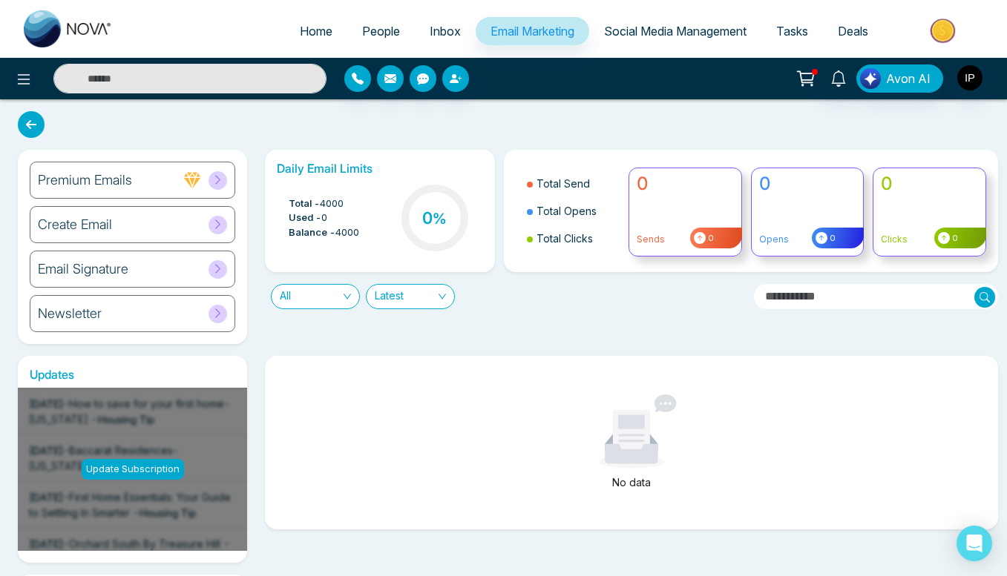
click at [198, 280] on div "Email Signature" at bounding box center [132, 269] width 205 height 37
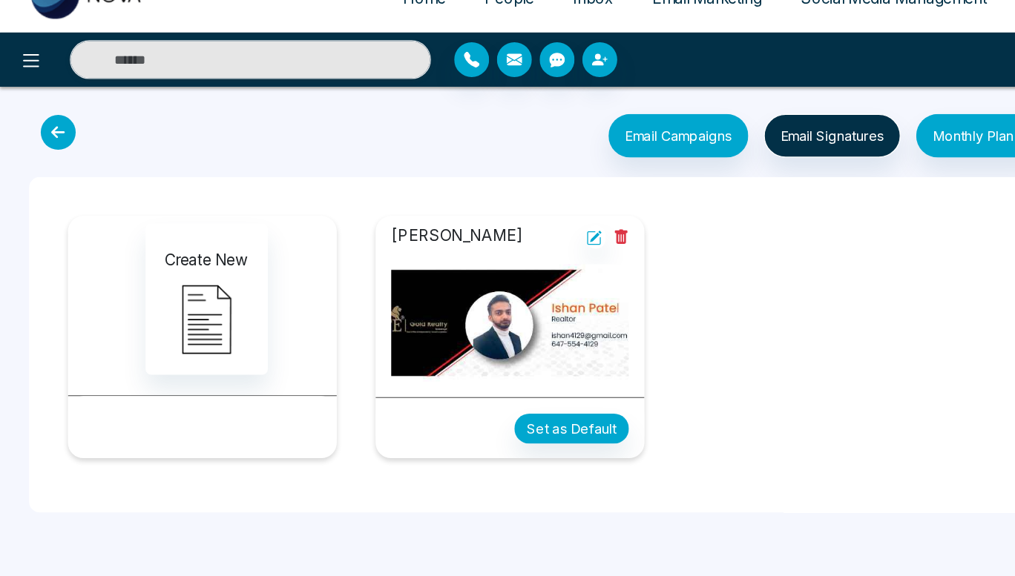
click at [582, 280] on div "Create New [PERSON_NAME] Set as Default" at bounding box center [507, 296] width 941 height 209
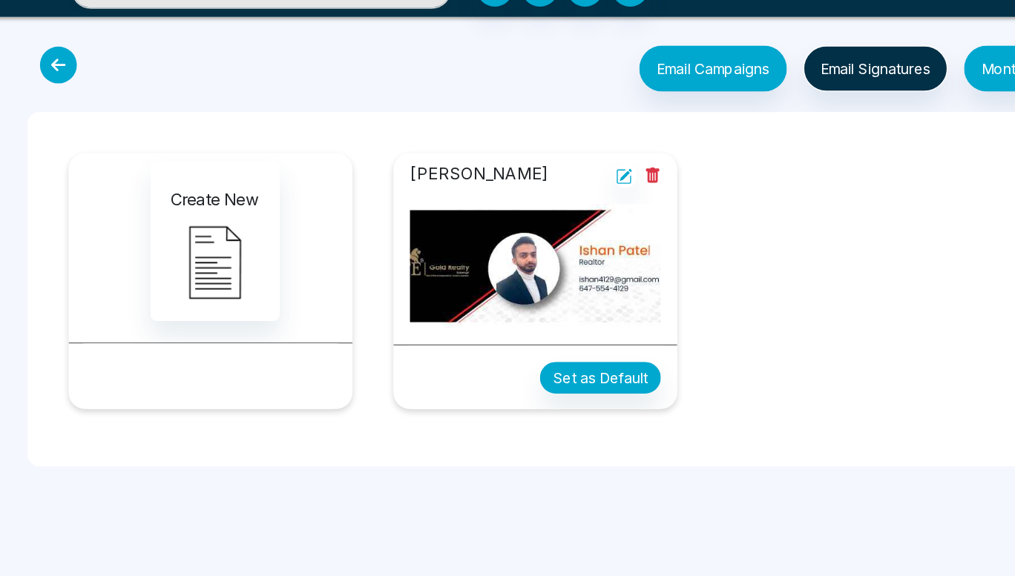
click at [42, 128] on icon at bounding box center [44, 134] width 27 height 27
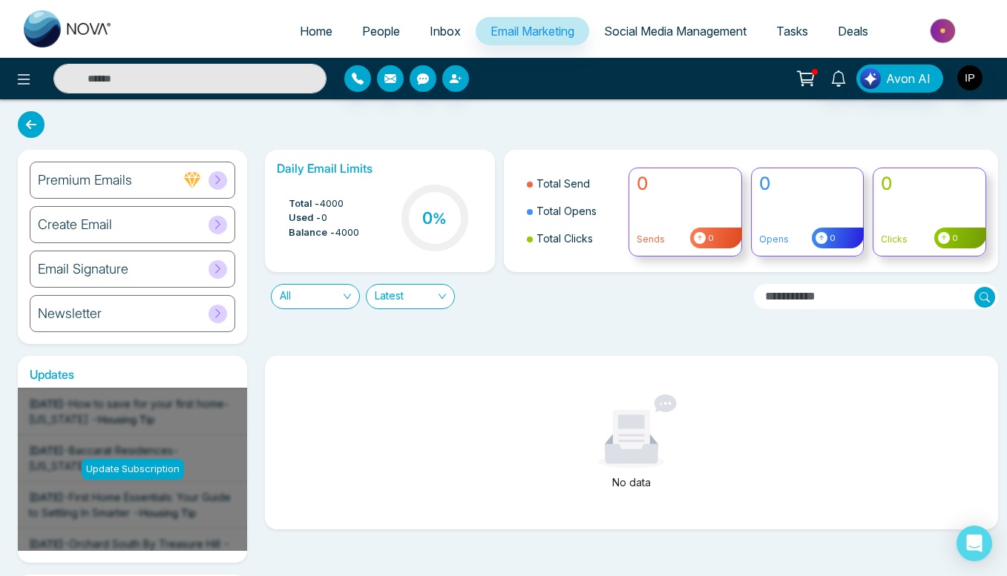
click at [656, 22] on link "Social Media Management" at bounding box center [675, 31] width 172 height 28
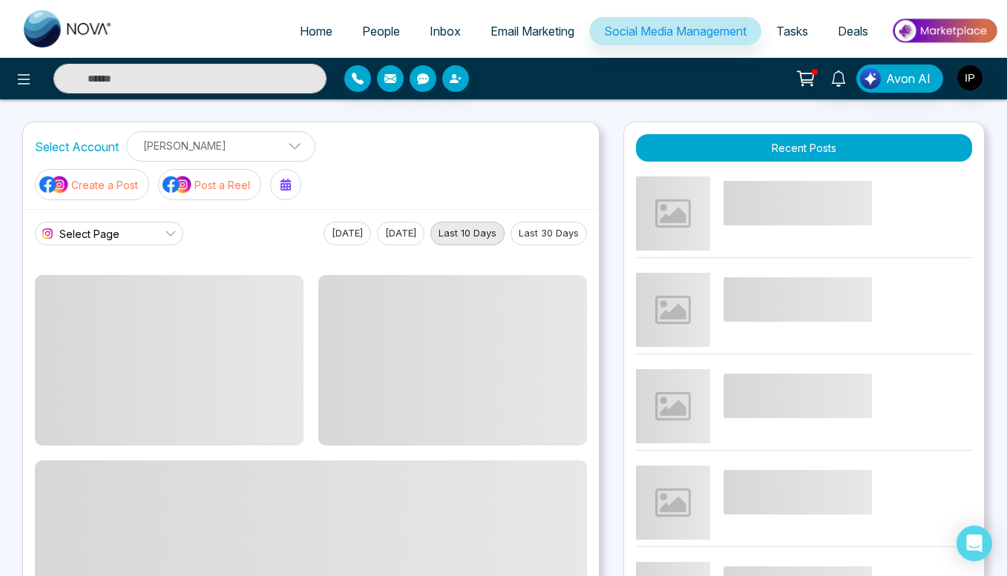
click at [792, 28] on span "Tasks" at bounding box center [792, 31] width 32 height 15
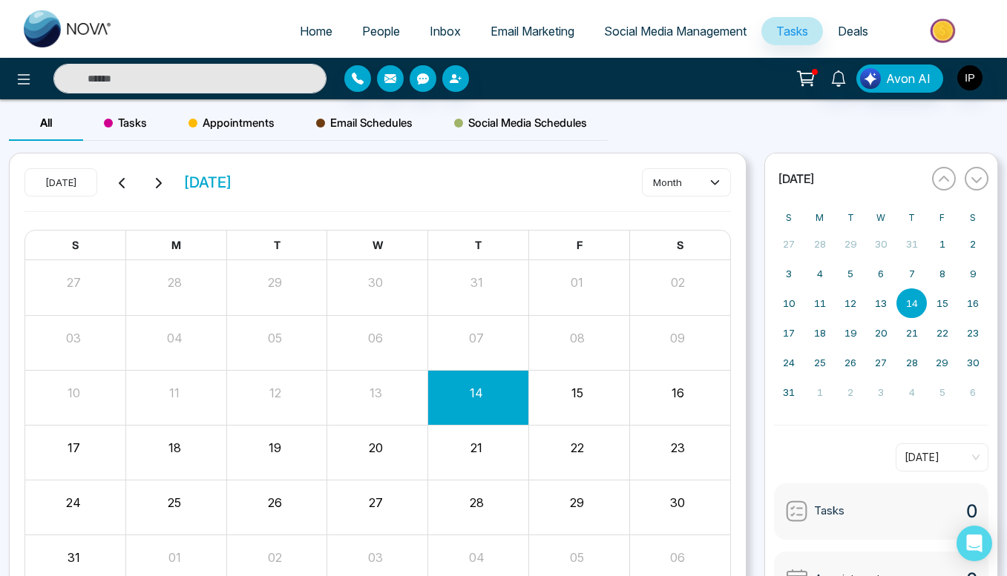
click at [849, 18] on link "Deals" at bounding box center [853, 31] width 60 height 28
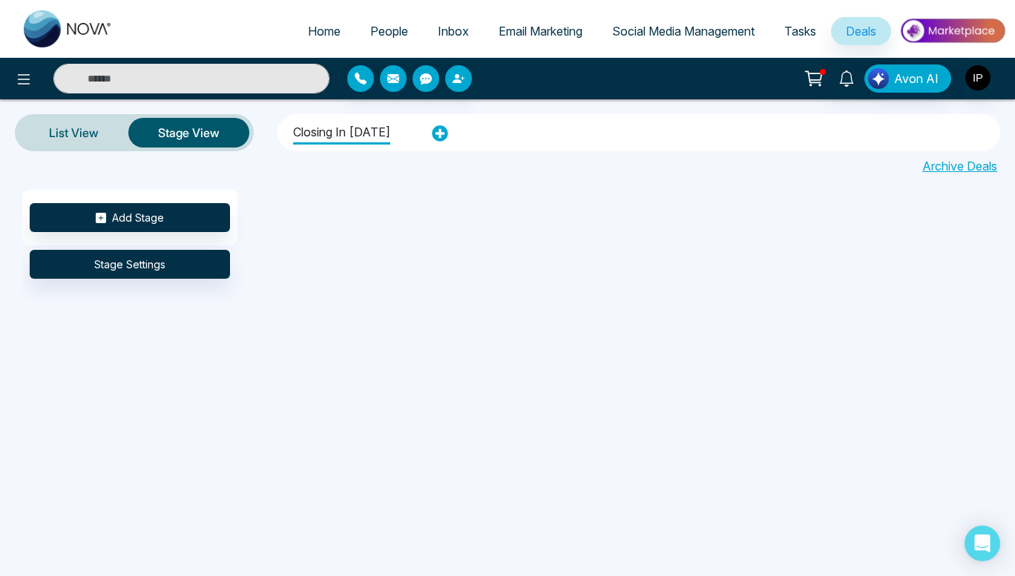
click at [308, 31] on span "Home" at bounding box center [324, 31] width 33 height 15
select select "*"
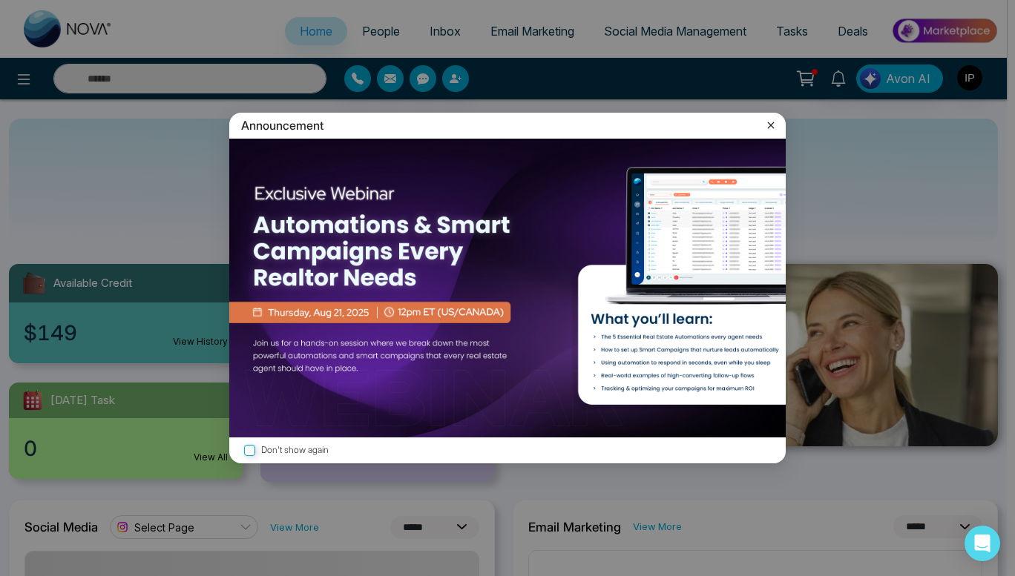
click at [769, 128] on icon at bounding box center [770, 125] width 15 height 15
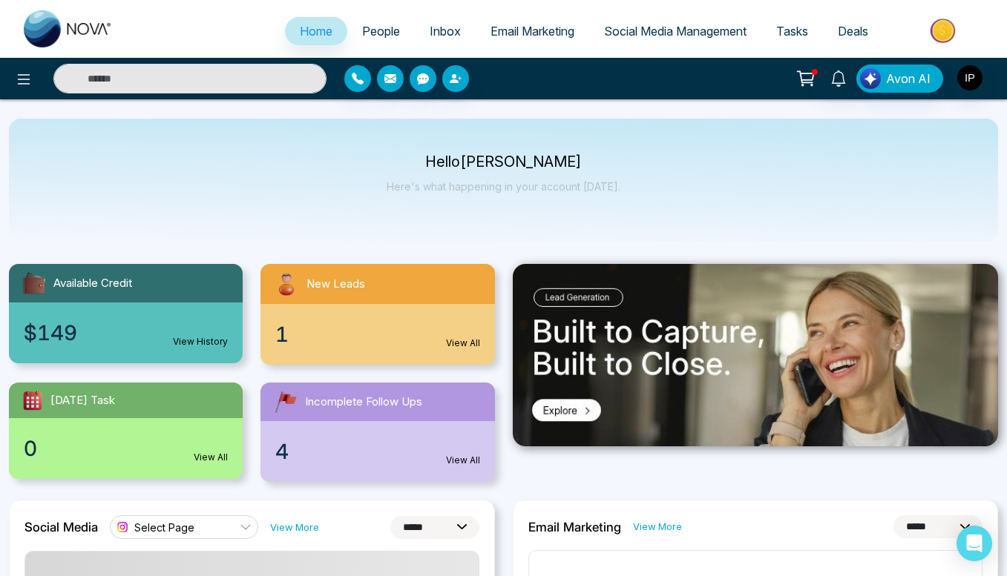
click at [340, 313] on div "1 View All" at bounding box center [377, 334] width 234 height 61
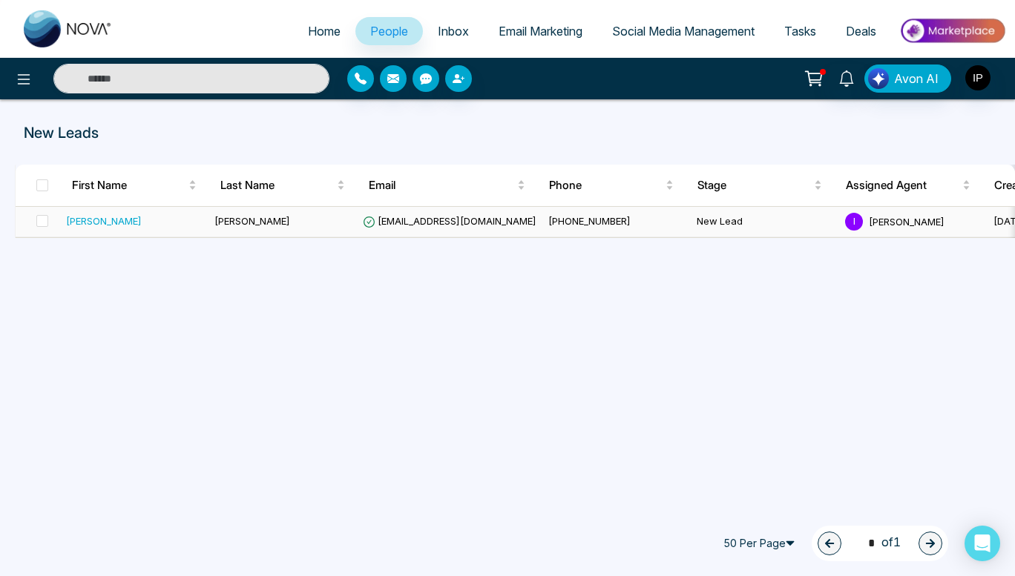
click at [113, 223] on div "[PERSON_NAME]" at bounding box center [104, 221] width 76 height 15
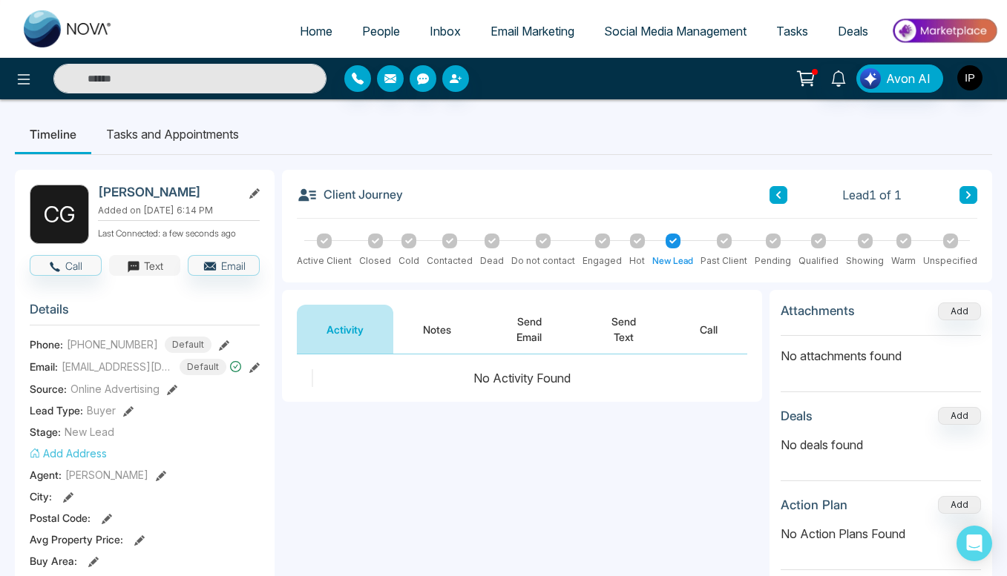
click at [149, 266] on button "Text" at bounding box center [145, 265] width 72 height 21
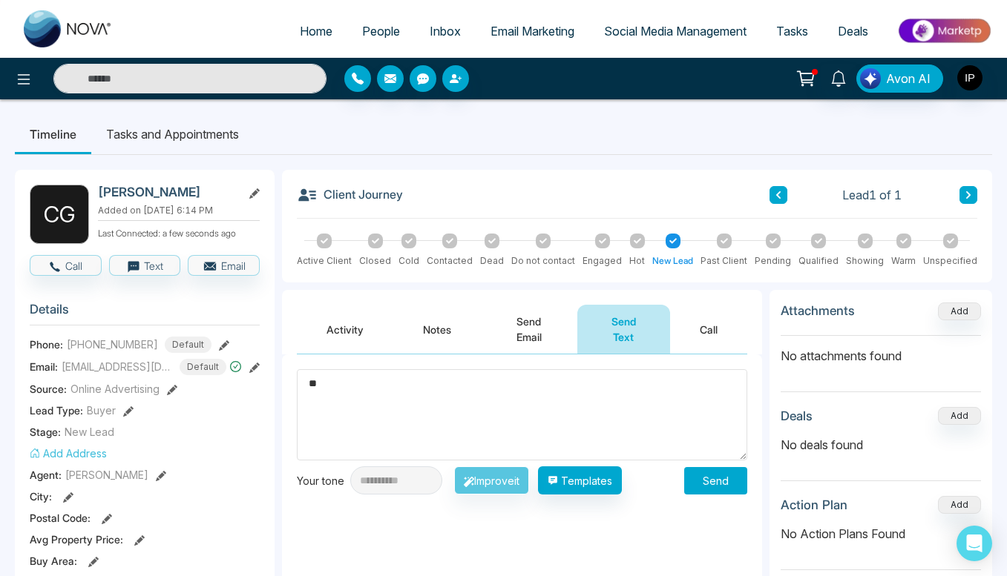
type textarea "*"
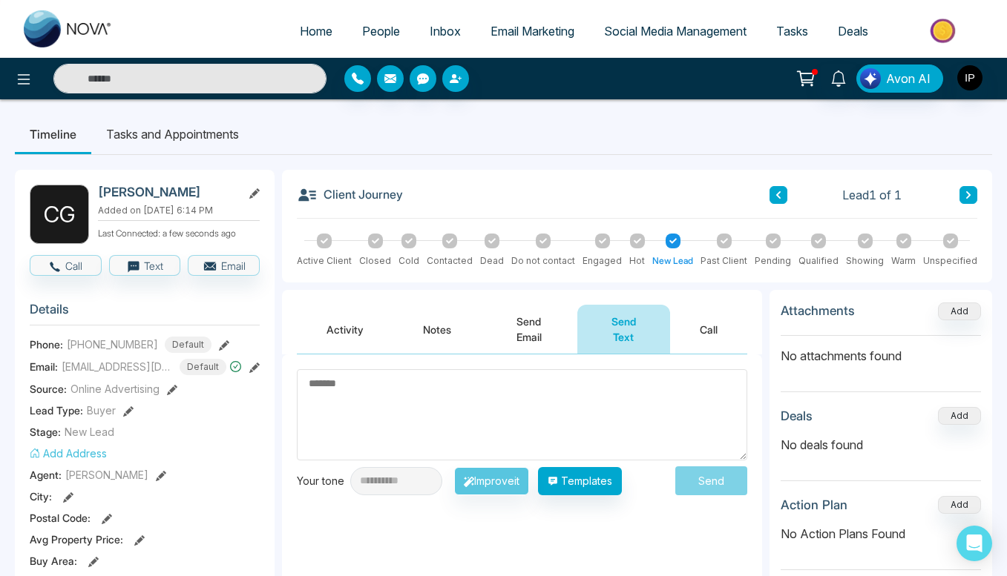
click at [388, 404] on textarea at bounding box center [522, 414] width 450 height 91
click at [431, 22] on link "Inbox" at bounding box center [445, 31] width 61 height 28
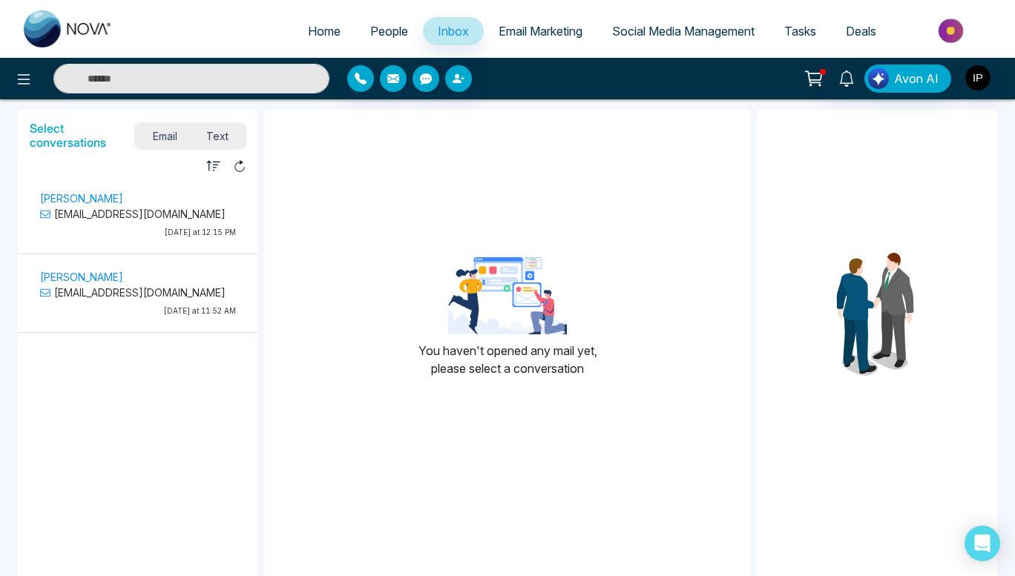
click at [216, 144] on span "Text" at bounding box center [218, 136] width 52 height 20
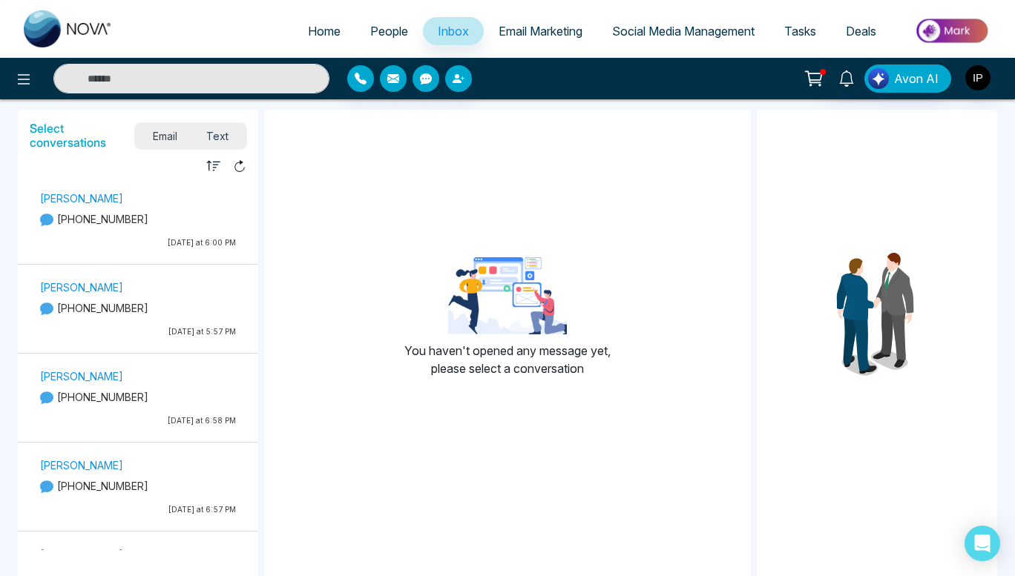
click at [162, 229] on div "[PERSON_NAME] [PHONE_NUMBER] [DATE] at 6:00 PM" at bounding box center [138, 222] width 211 height 66
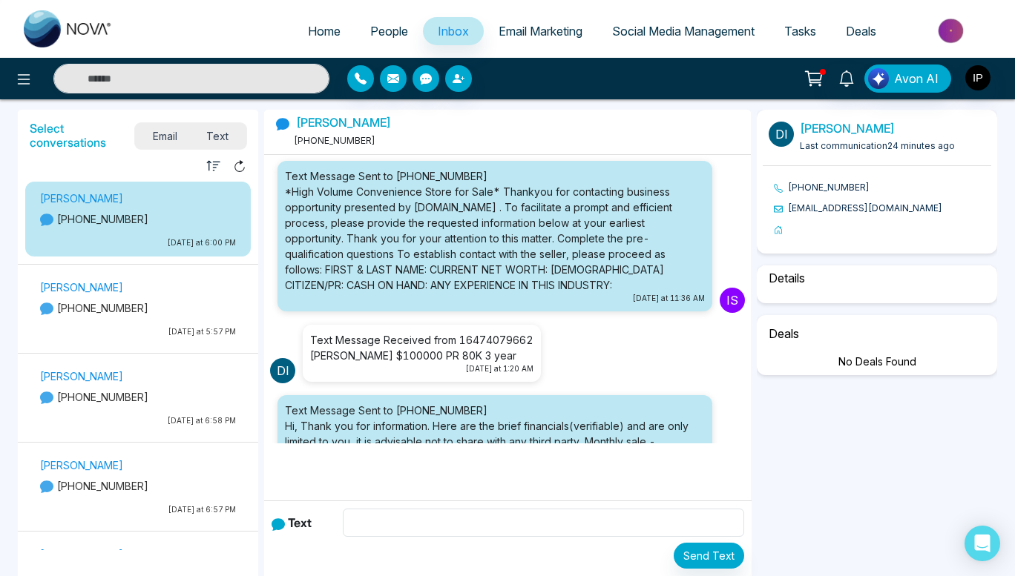
scroll to position [154, 0]
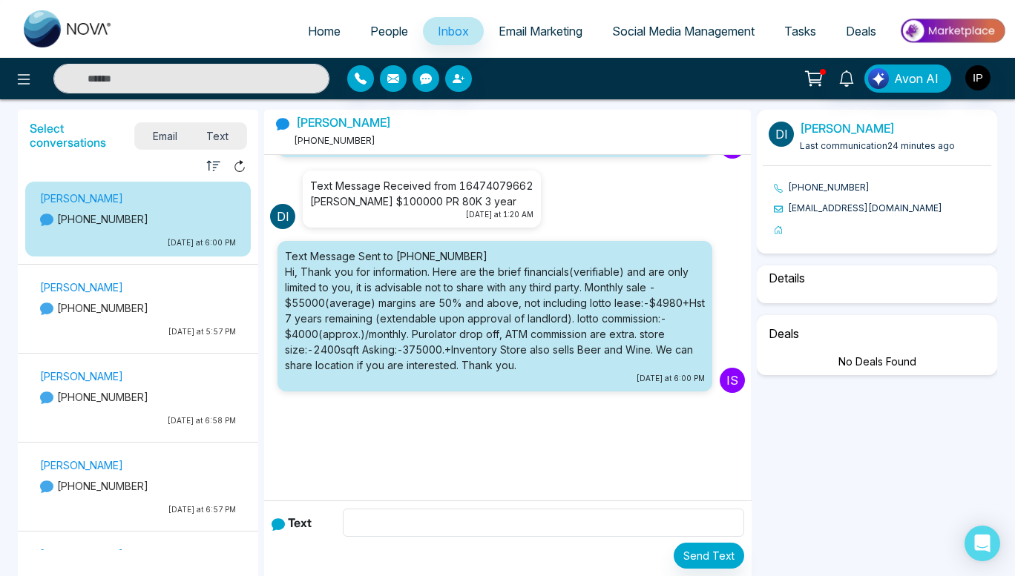
select select "****"
select select "**********"
select select "*****"
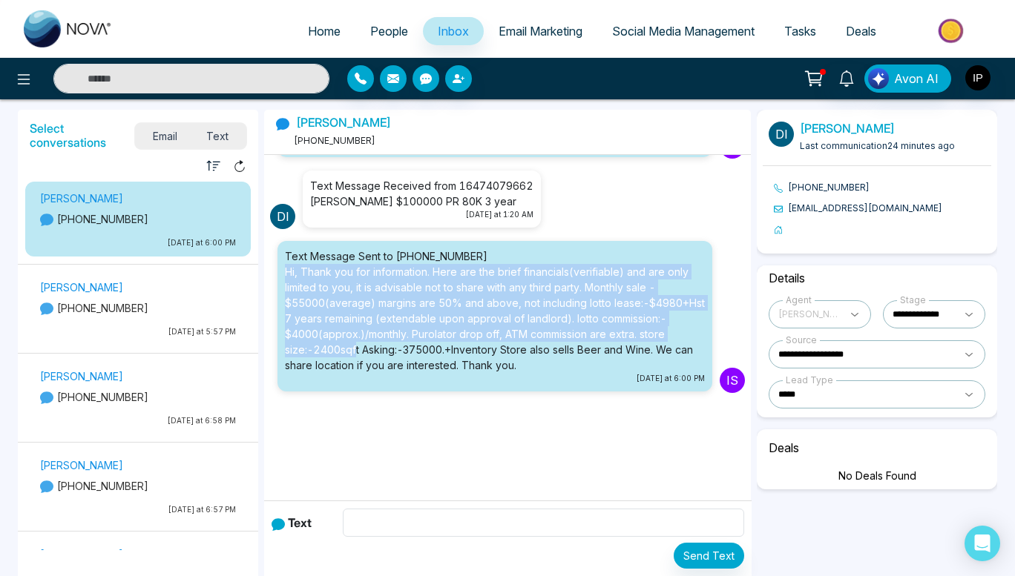
drag, startPoint x: 281, startPoint y: 273, endPoint x: 413, endPoint y: 349, distance: 152.2
click at [413, 349] on li "Text Message Sent to [PHONE_NUMBER] Hi, Thank you for information. Here are the…" at bounding box center [494, 316] width 435 height 151
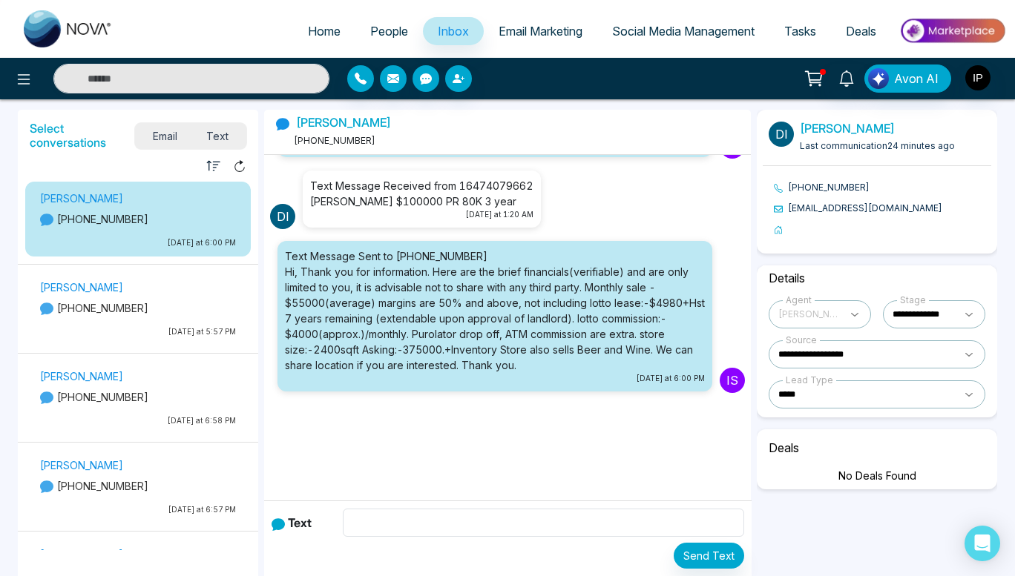
click at [455, 407] on div "Text Message Sent to [PHONE_NUMBER] *High Volume Convenience Store for Sale* Th…" at bounding box center [507, 299] width 487 height 289
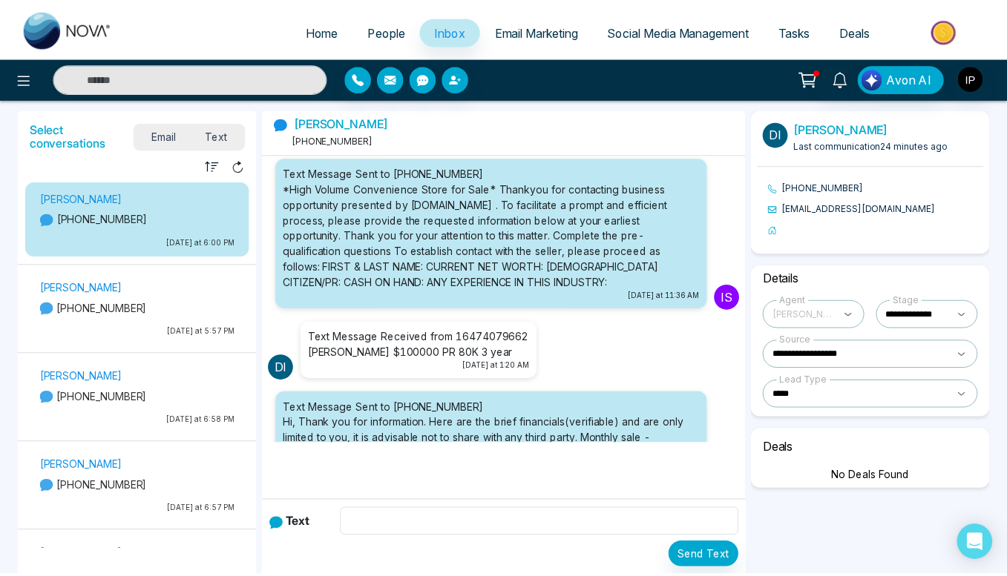
scroll to position [0, 0]
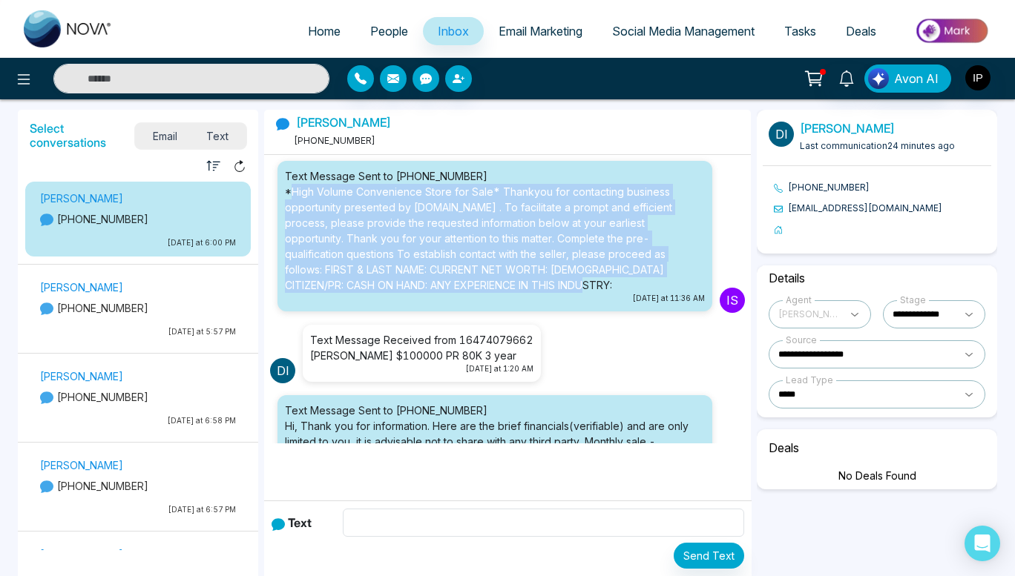
drag, startPoint x: 289, startPoint y: 189, endPoint x: 553, endPoint y: 289, distance: 282.2
click at [553, 289] on div "Text Message Sent to [PHONE_NUMBER] *High Volume Convenience Store for Sale* Th…" at bounding box center [495, 230] width 420 height 125
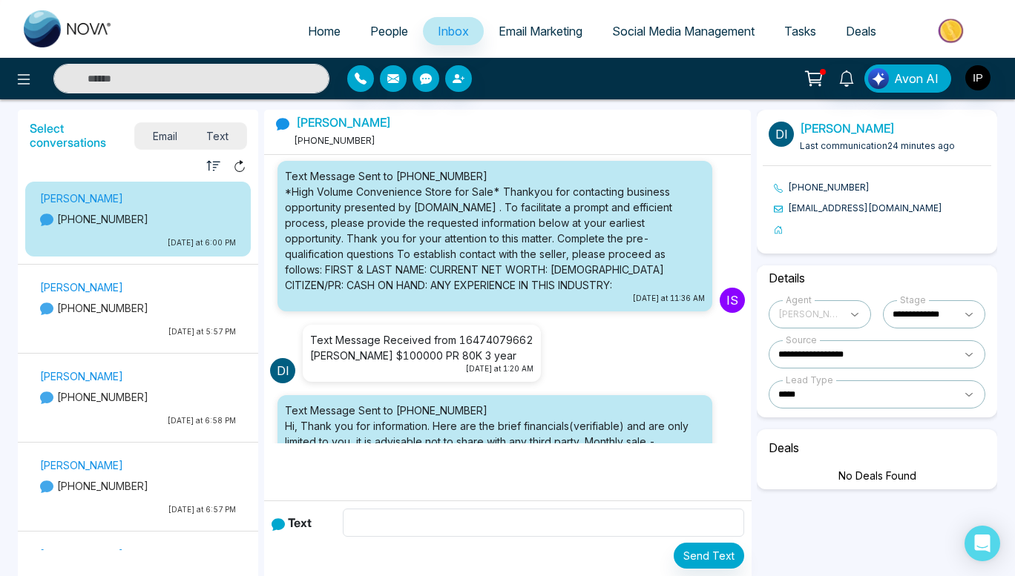
click at [576, 309] on li "Text Message Sent to [PHONE_NUMBER] *High Volume Convenience Store for Sale* Th…" at bounding box center [494, 236] width 435 height 151
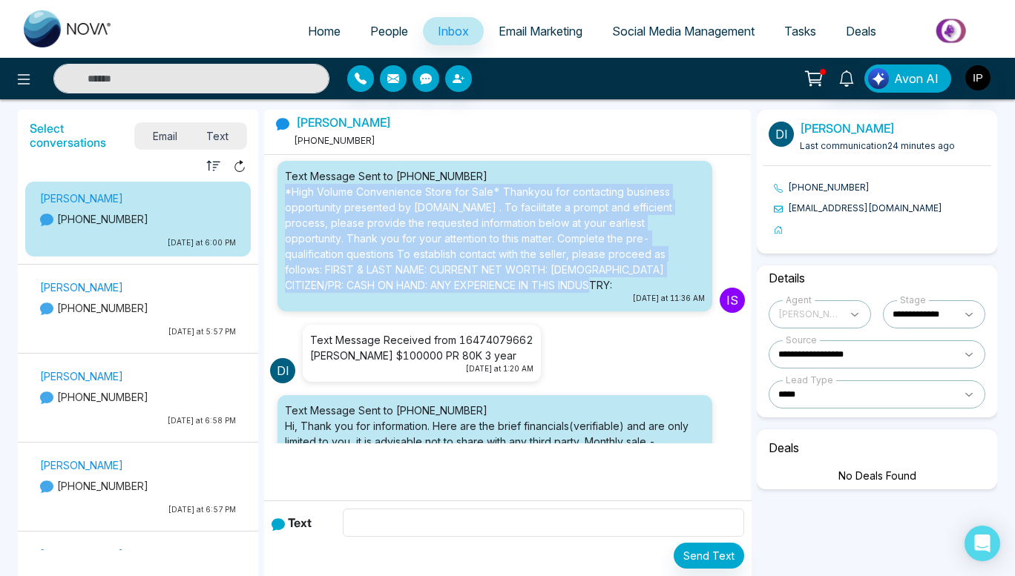
drag, startPoint x: 283, startPoint y: 188, endPoint x: 580, endPoint y: 289, distance: 313.6
click at [580, 289] on li "Text Message Sent to [PHONE_NUMBER] *High Volume Convenience Store for Sale* Th…" at bounding box center [494, 236] width 435 height 151
copy div "*High Volume Convenience Store for Sale* Thankyou for contacting business oppor…"
click at [377, 27] on span "People" at bounding box center [389, 31] width 38 height 15
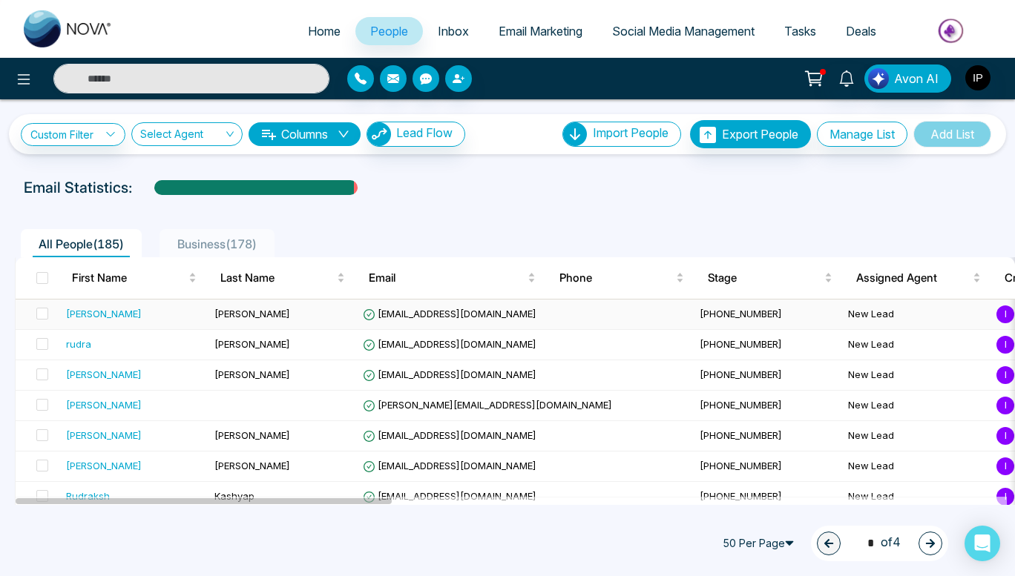
click at [128, 312] on div "[PERSON_NAME]" at bounding box center [104, 313] width 76 height 15
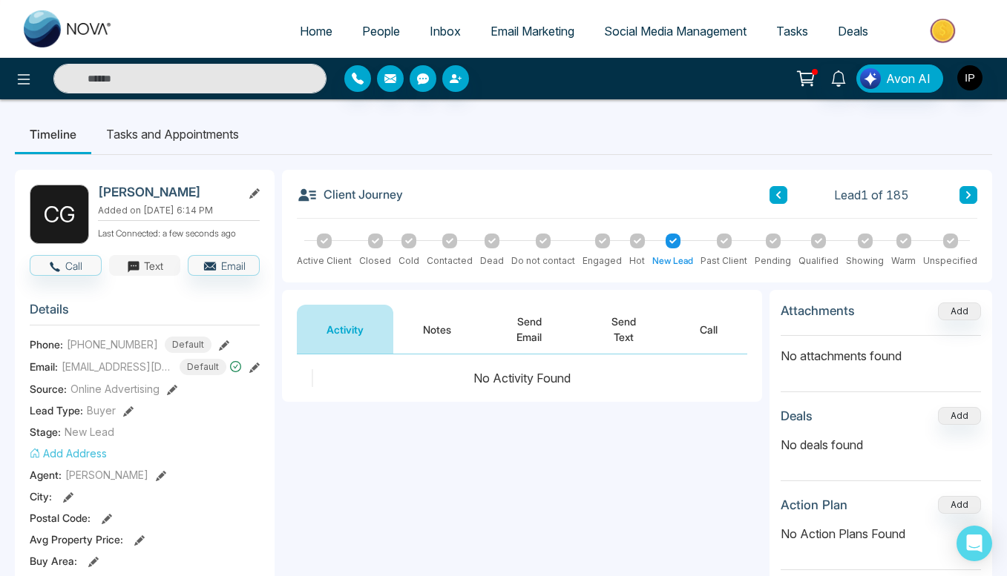
click at [136, 267] on icon "button" at bounding box center [133, 266] width 11 height 11
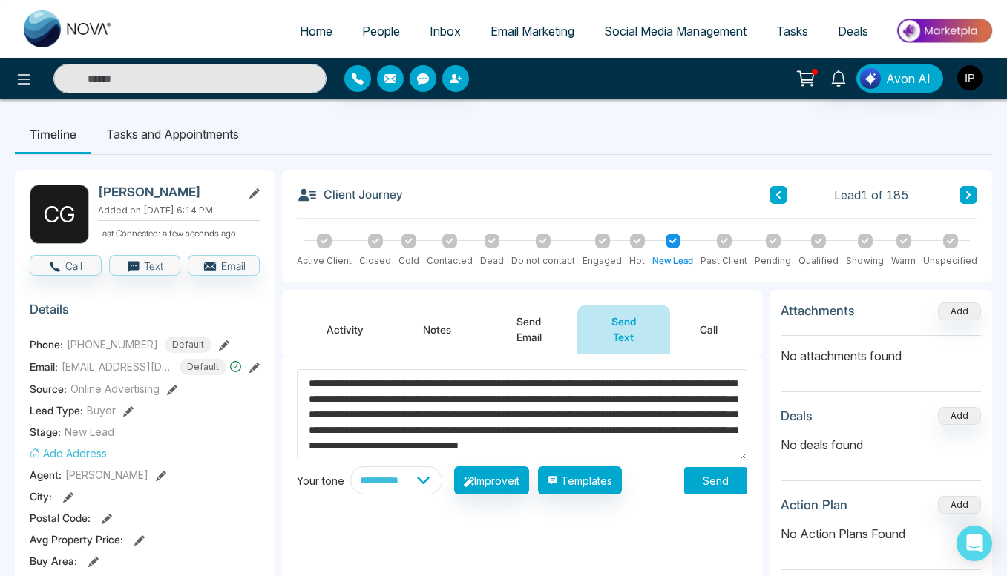
scroll to position [30, 0]
click at [616, 409] on textarea "**********" at bounding box center [522, 414] width 450 height 91
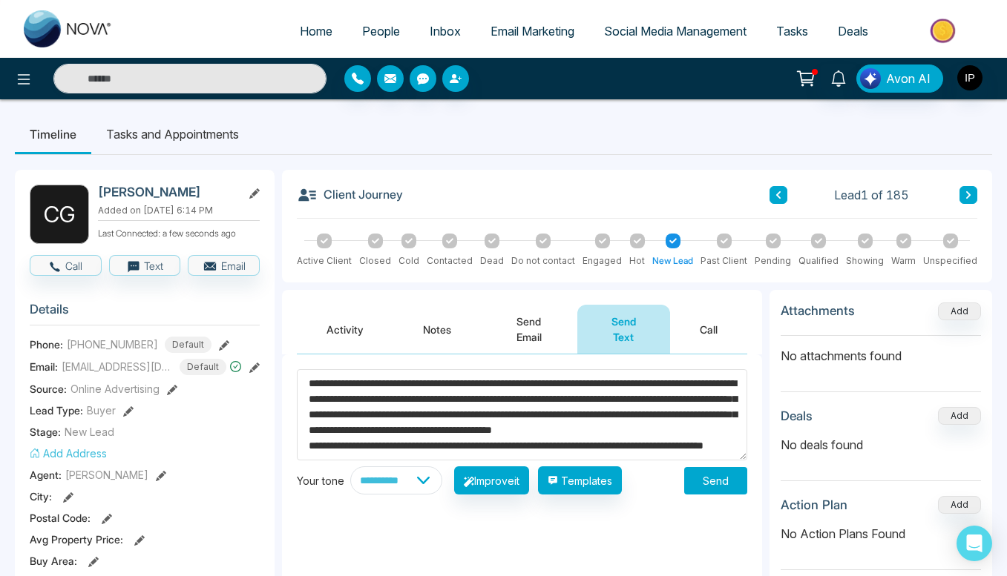
scroll to position [31, 0]
click at [418, 430] on textarea "**********" at bounding box center [522, 414] width 450 height 91
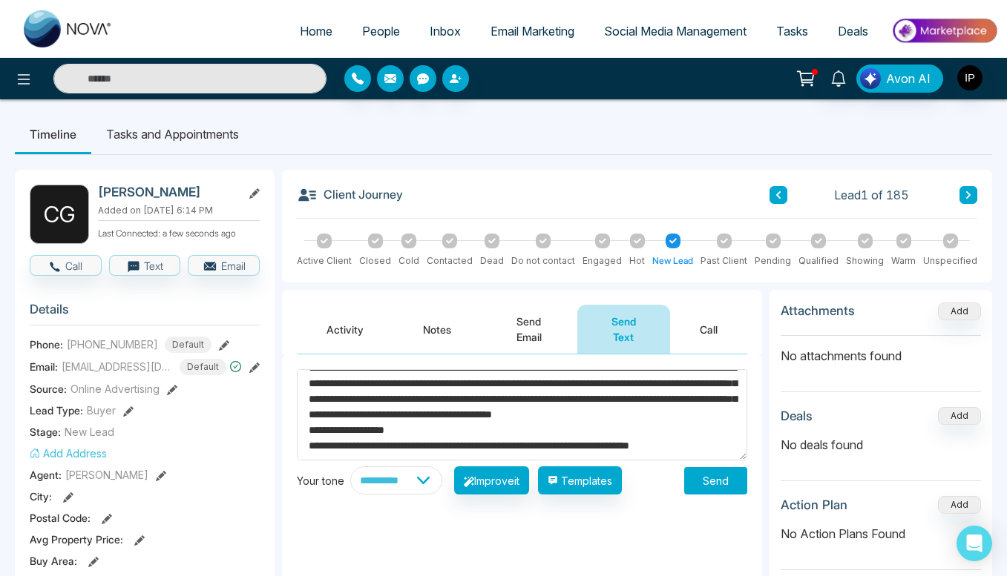
scroll to position [47, 0]
click at [430, 431] on textarea "**********" at bounding box center [522, 414] width 450 height 91
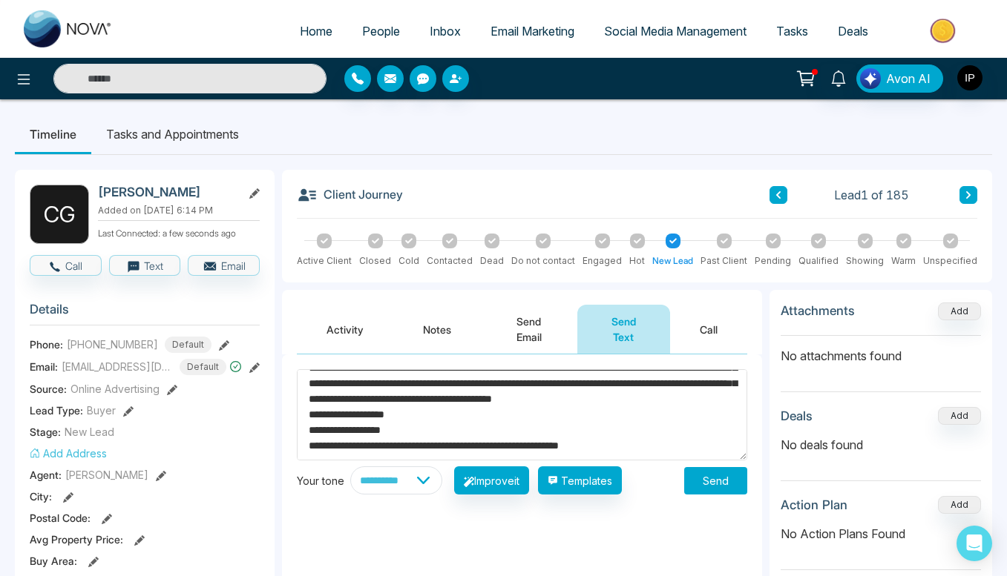
click at [430, 446] on textarea "**********" at bounding box center [522, 414] width 450 height 91
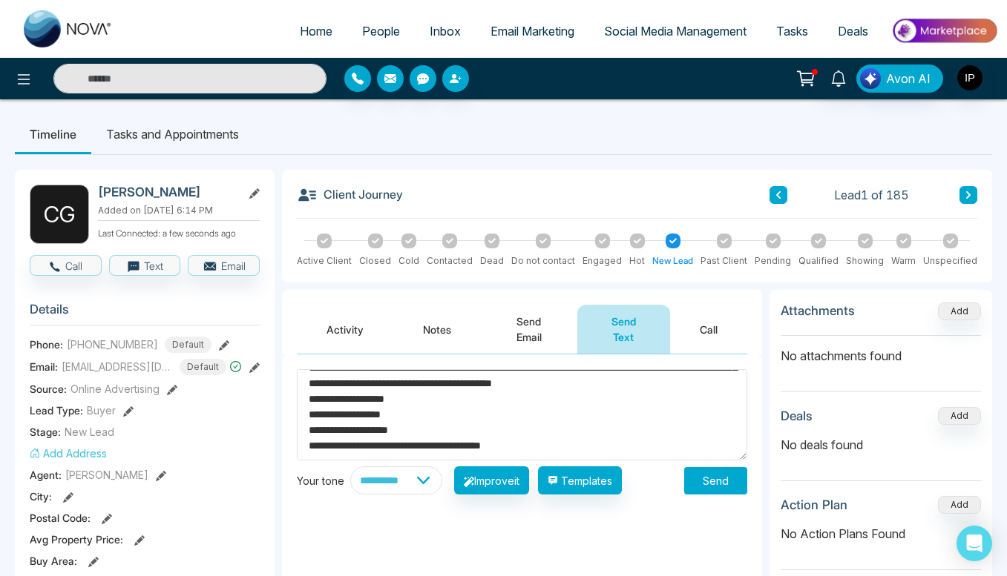
scroll to position [62, 0]
click at [393, 444] on textarea "**********" at bounding box center [522, 414] width 450 height 91
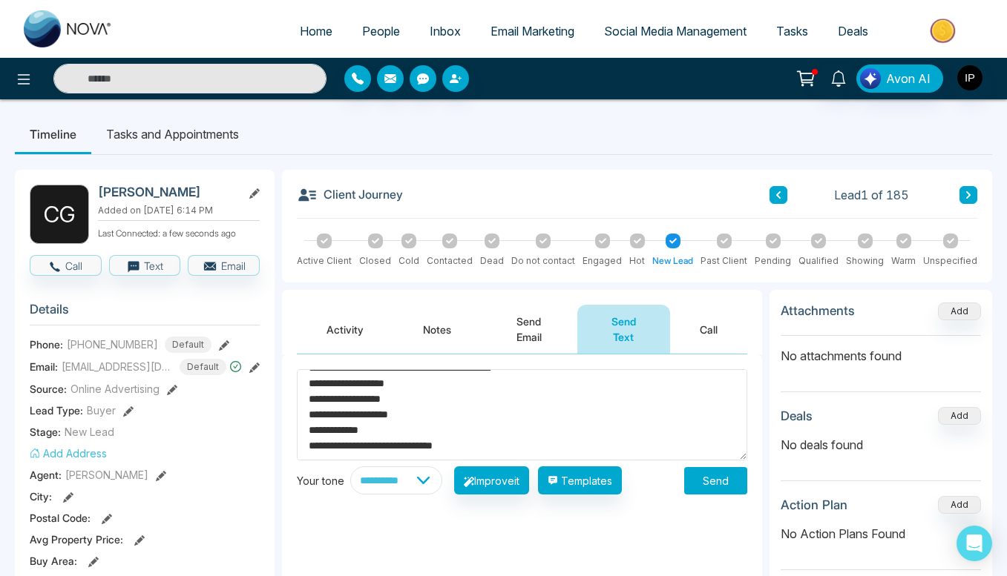
scroll to position [78, 0]
click at [500, 435] on textarea "**********" at bounding box center [522, 414] width 450 height 91
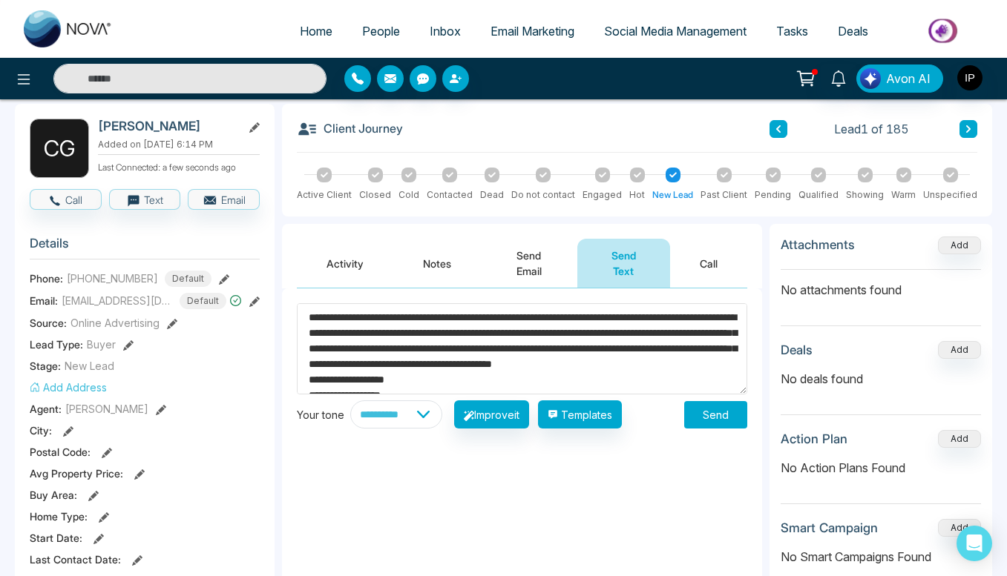
scroll to position [59, 0]
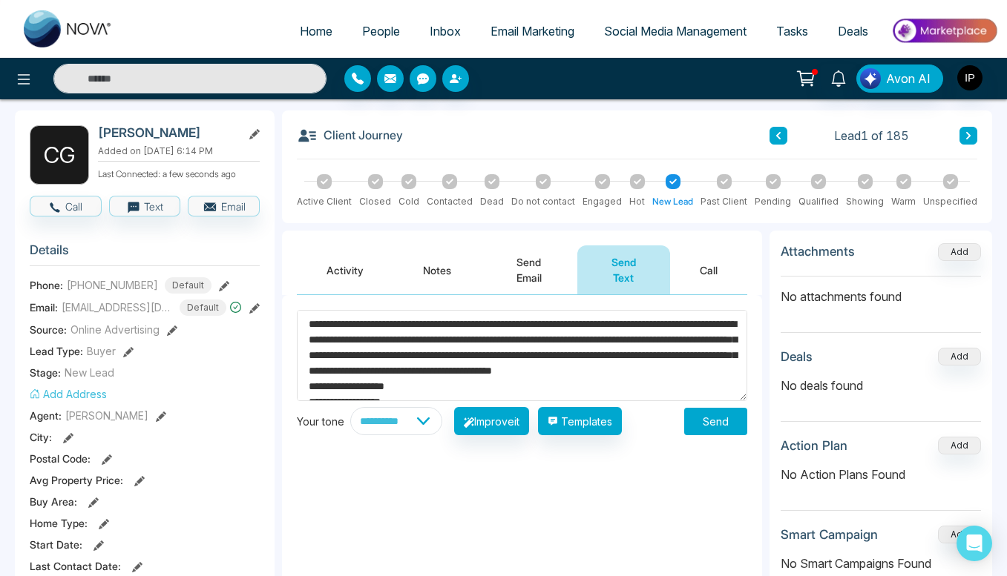
type textarea "**********"
click at [710, 420] on button "Send" at bounding box center [715, 421] width 63 height 27
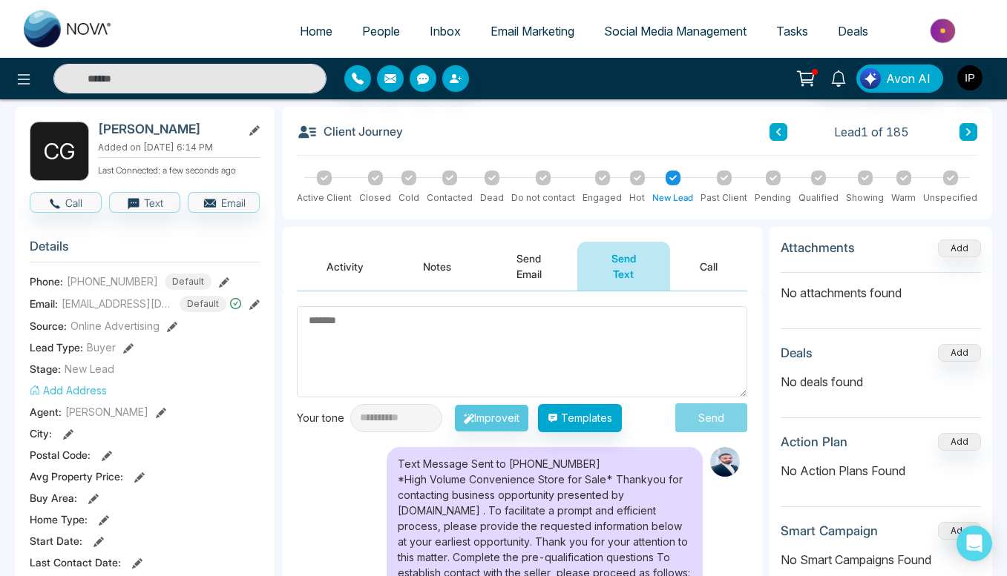
scroll to position [0, 0]
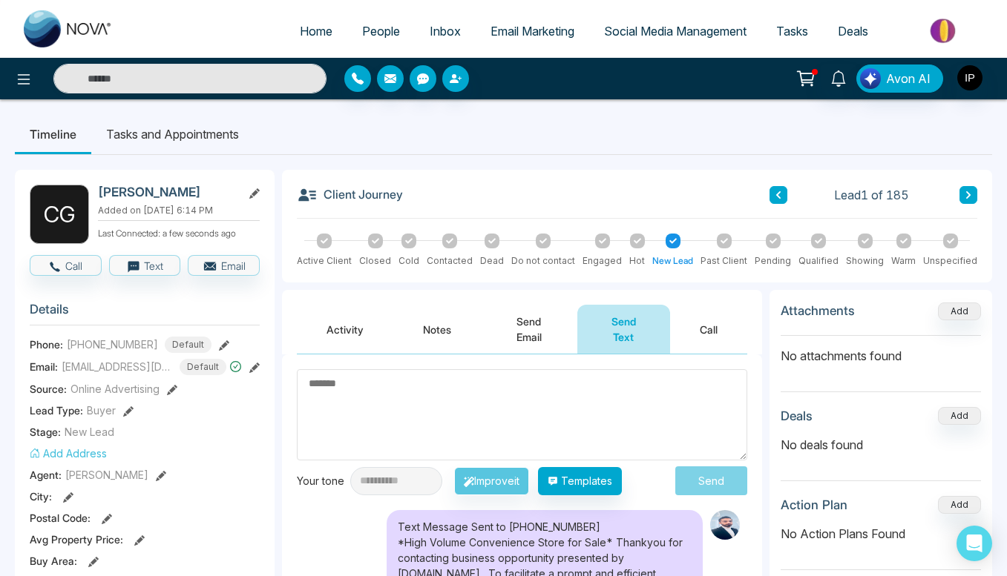
click at [309, 29] on span "Home" at bounding box center [316, 31] width 33 height 15
select select "*"
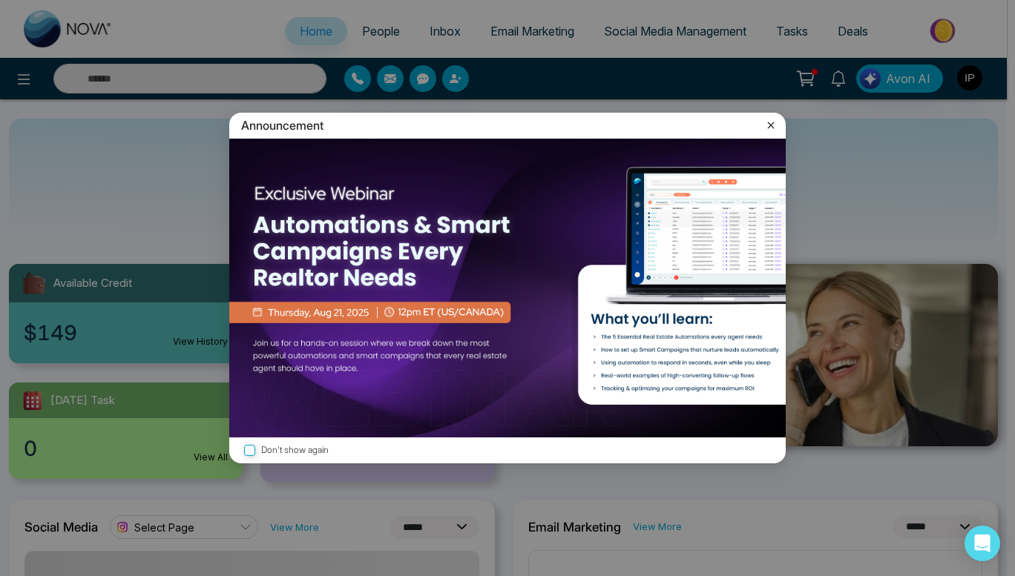
click at [772, 126] on icon at bounding box center [771, 125] width 7 height 7
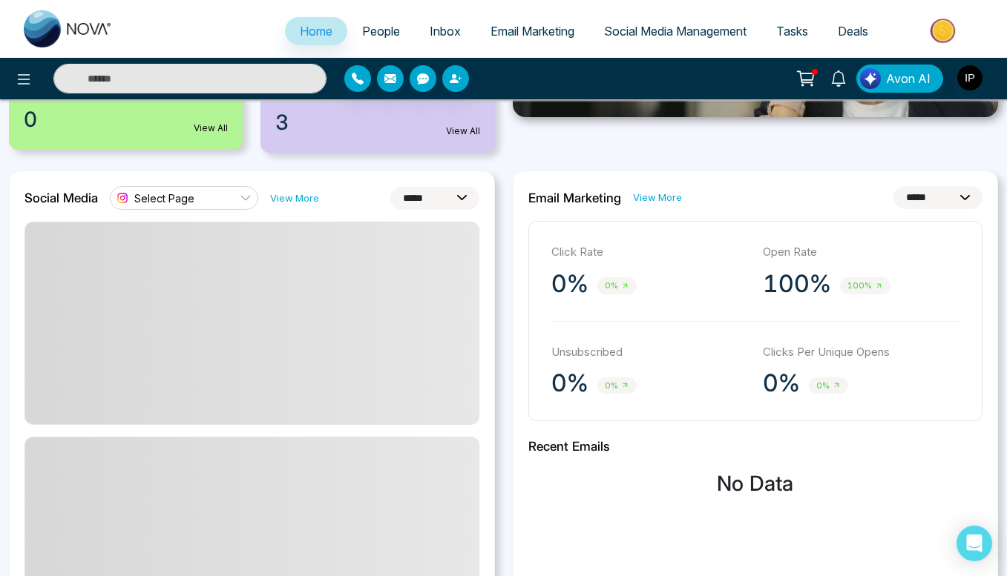
scroll to position [335, 0]
